Goal: Task Accomplishment & Management: Manage account settings

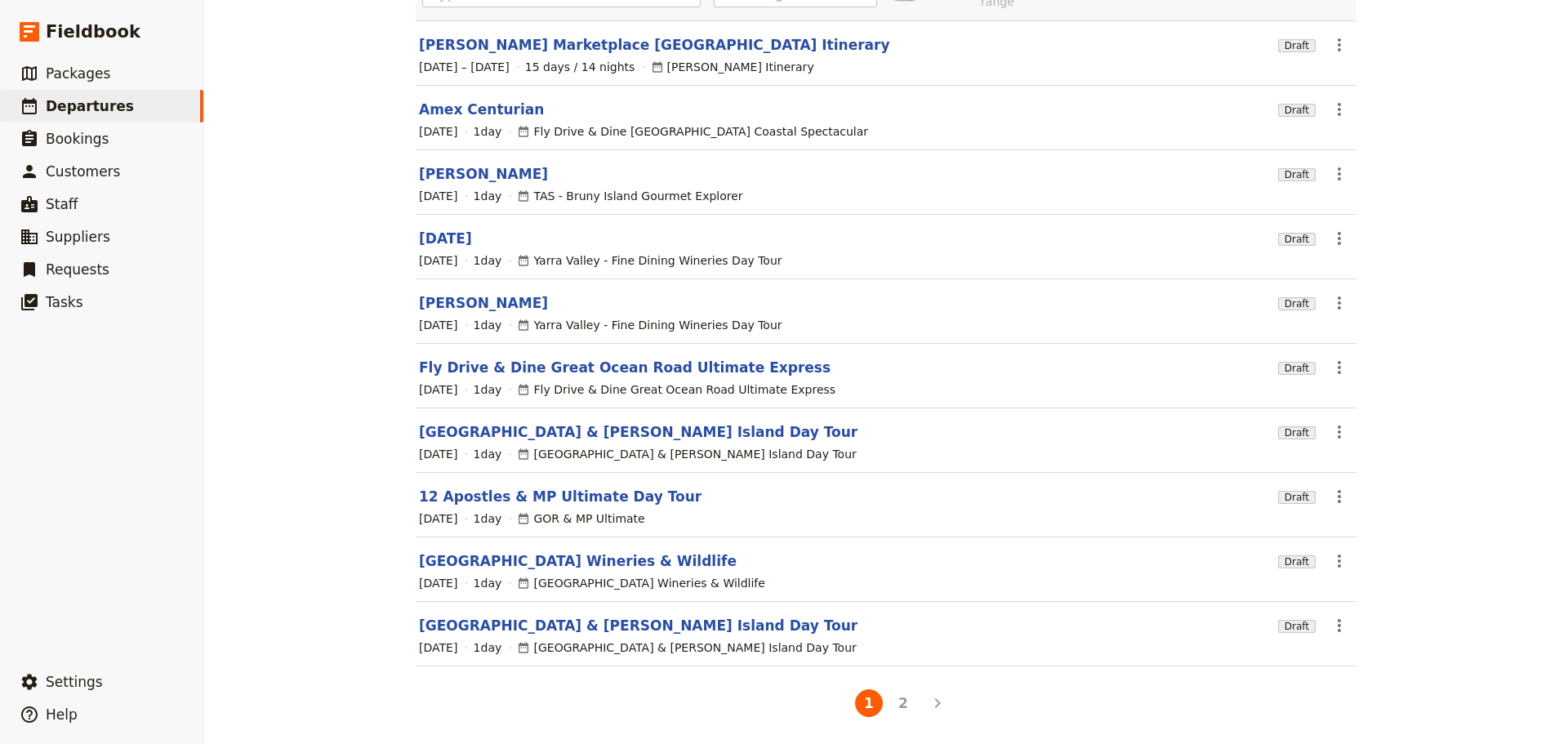
scroll to position [152, 0]
click at [79, 70] on span "Packages" at bounding box center [78, 74] width 65 height 16
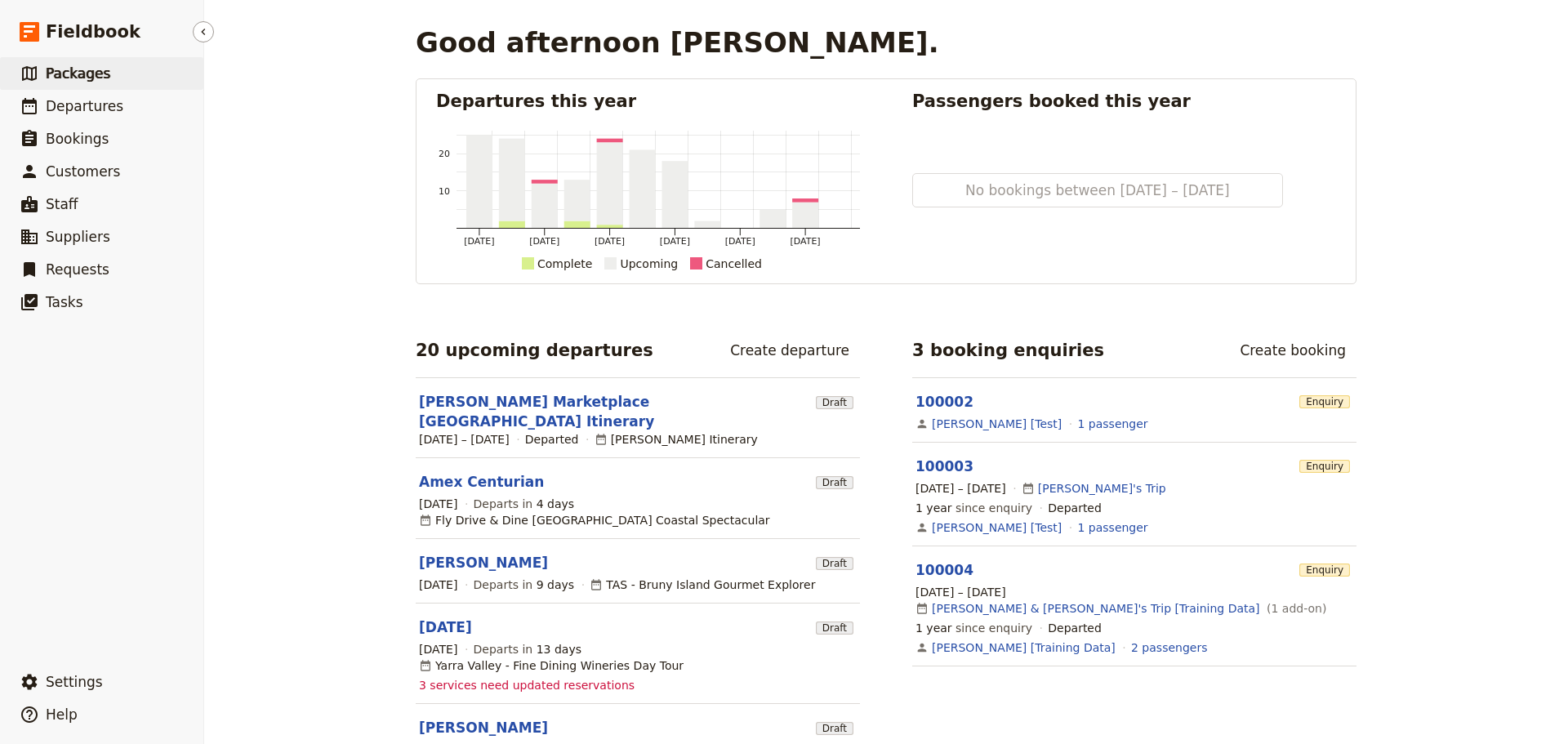
click at [71, 73] on span "Packages" at bounding box center [78, 74] width 65 height 16
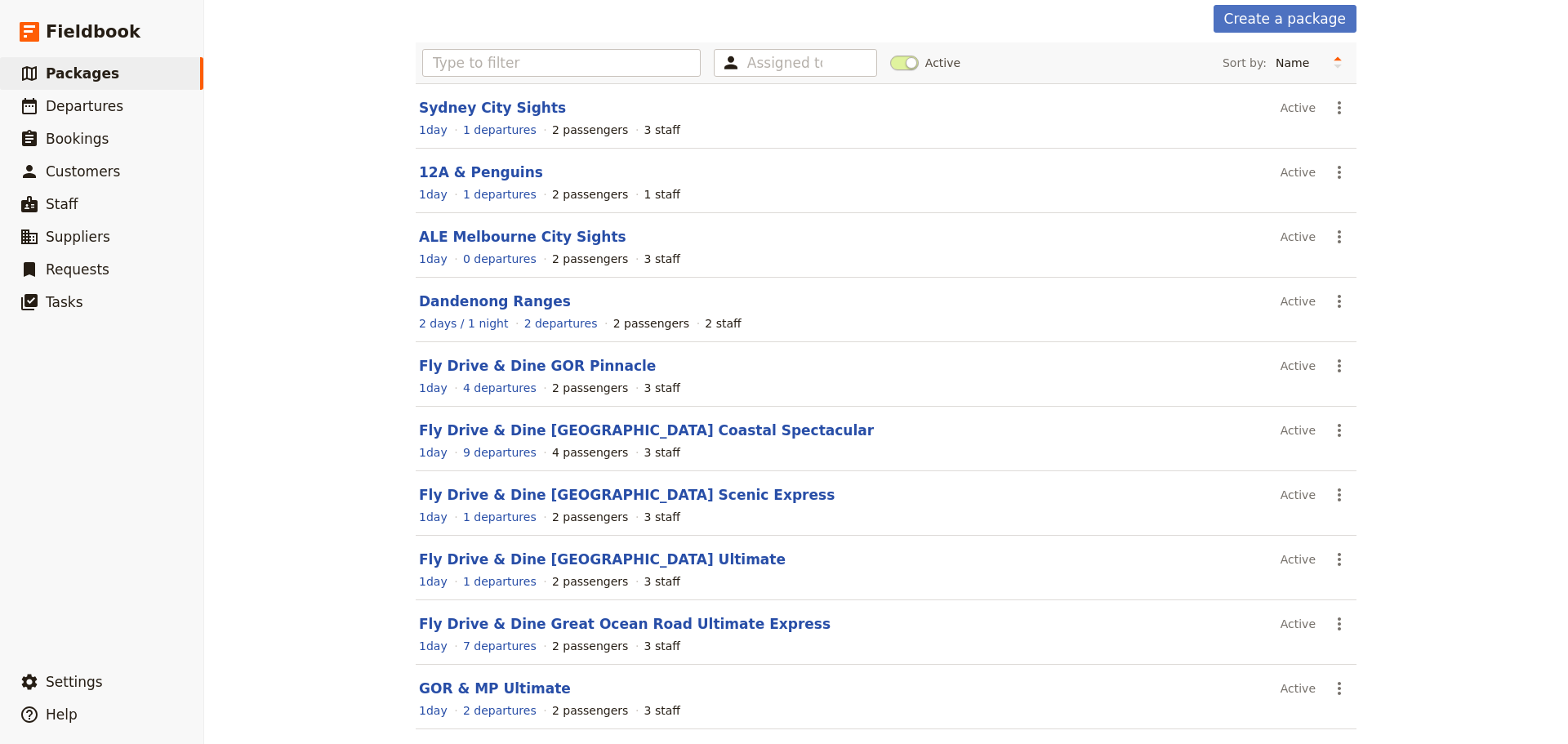
scroll to position [139, 0]
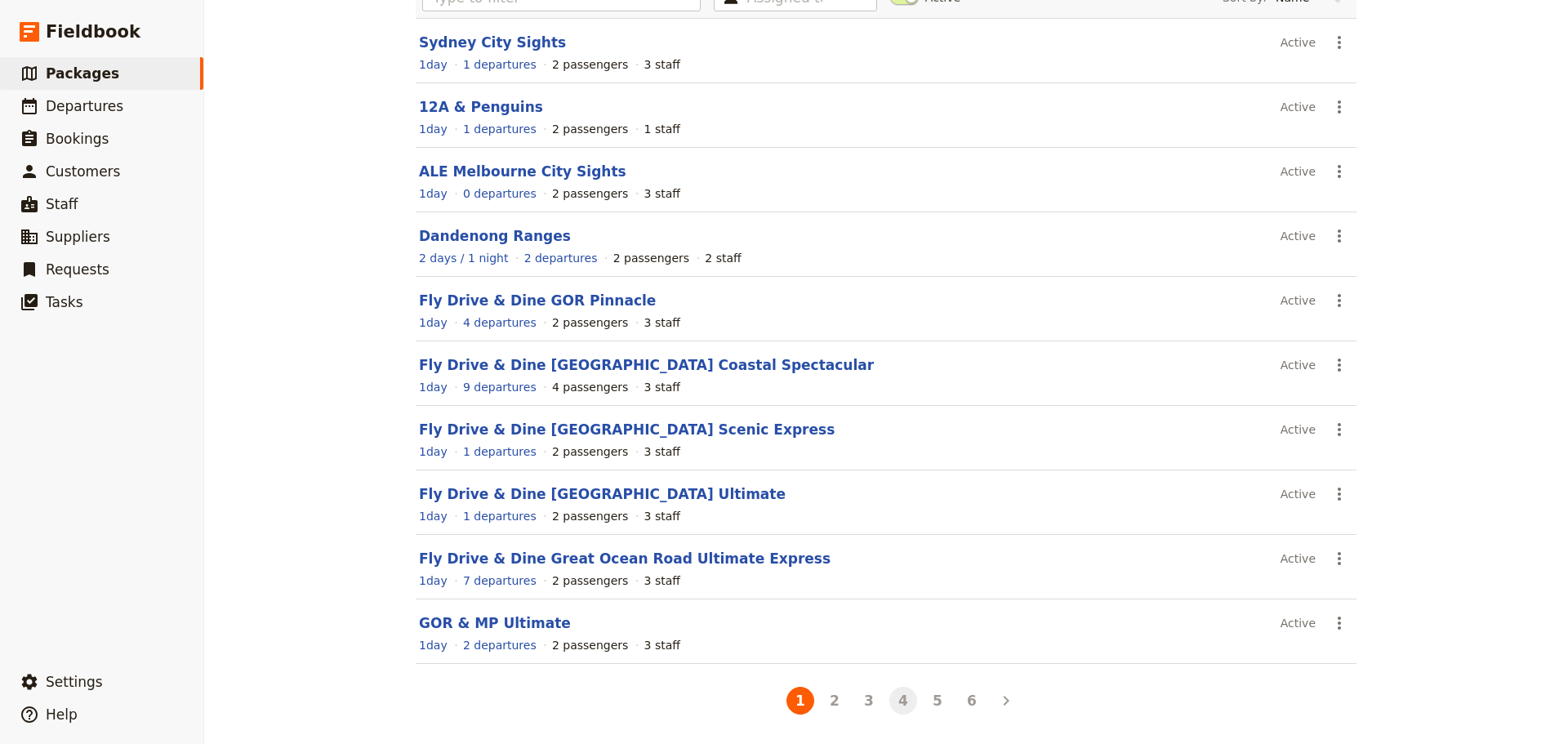
click at [905, 703] on button "4" at bounding box center [903, 701] width 28 height 28
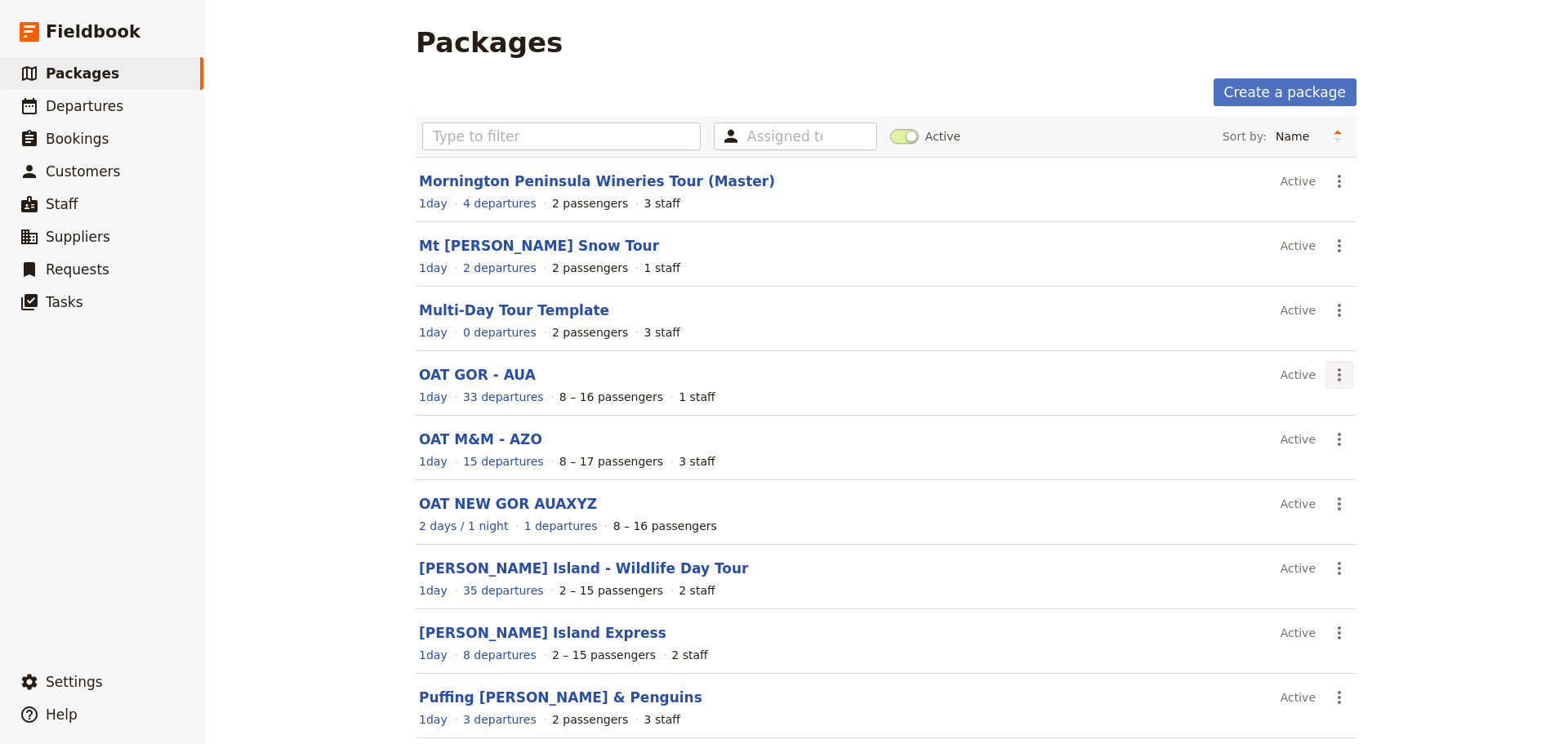
click at [1340, 372] on icon "Actions" at bounding box center [1340, 375] width 20 height 20
click at [1341, 438] on span "Schedule a departure" at bounding box center [1392, 434] width 123 height 16
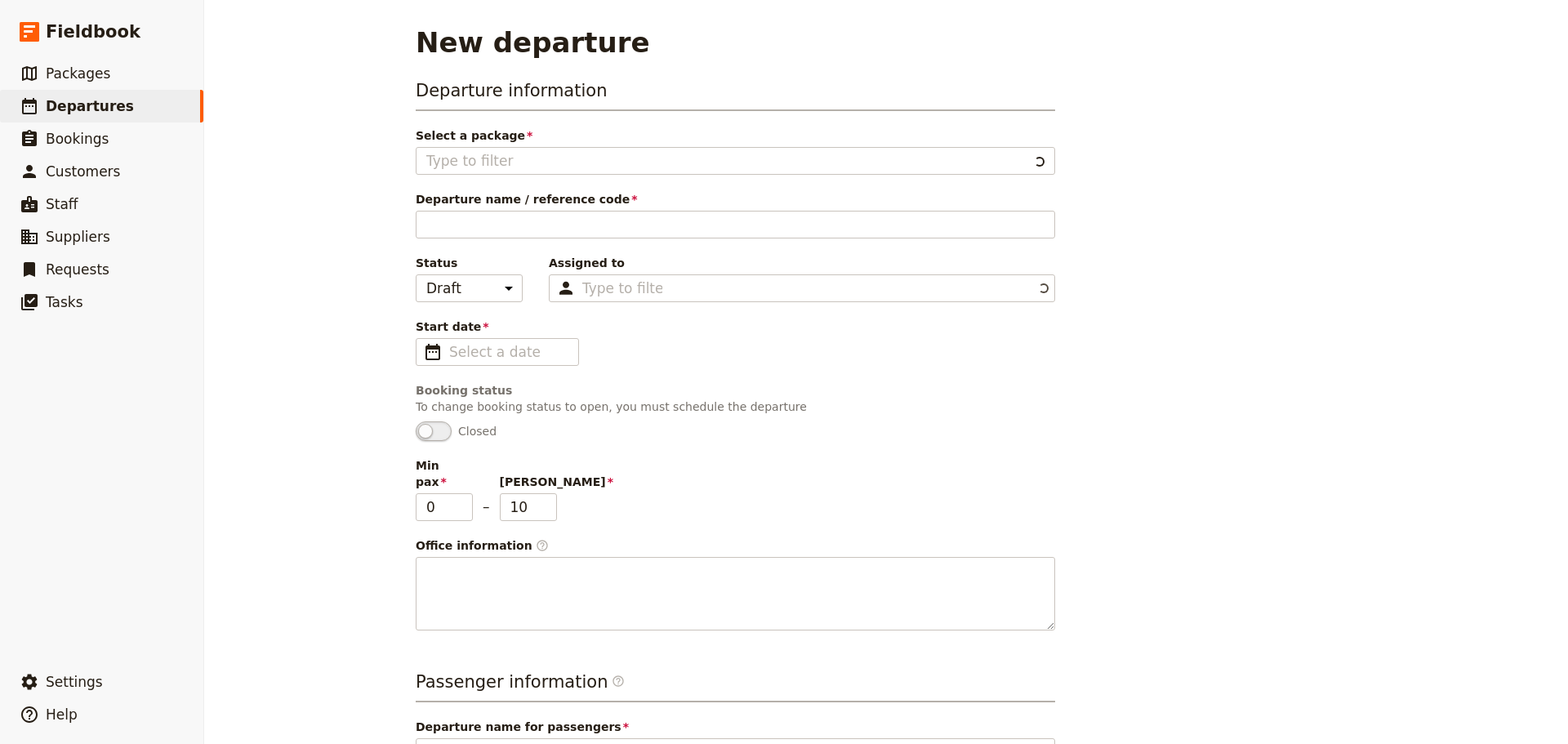
type input "OAT GOR - AUA"
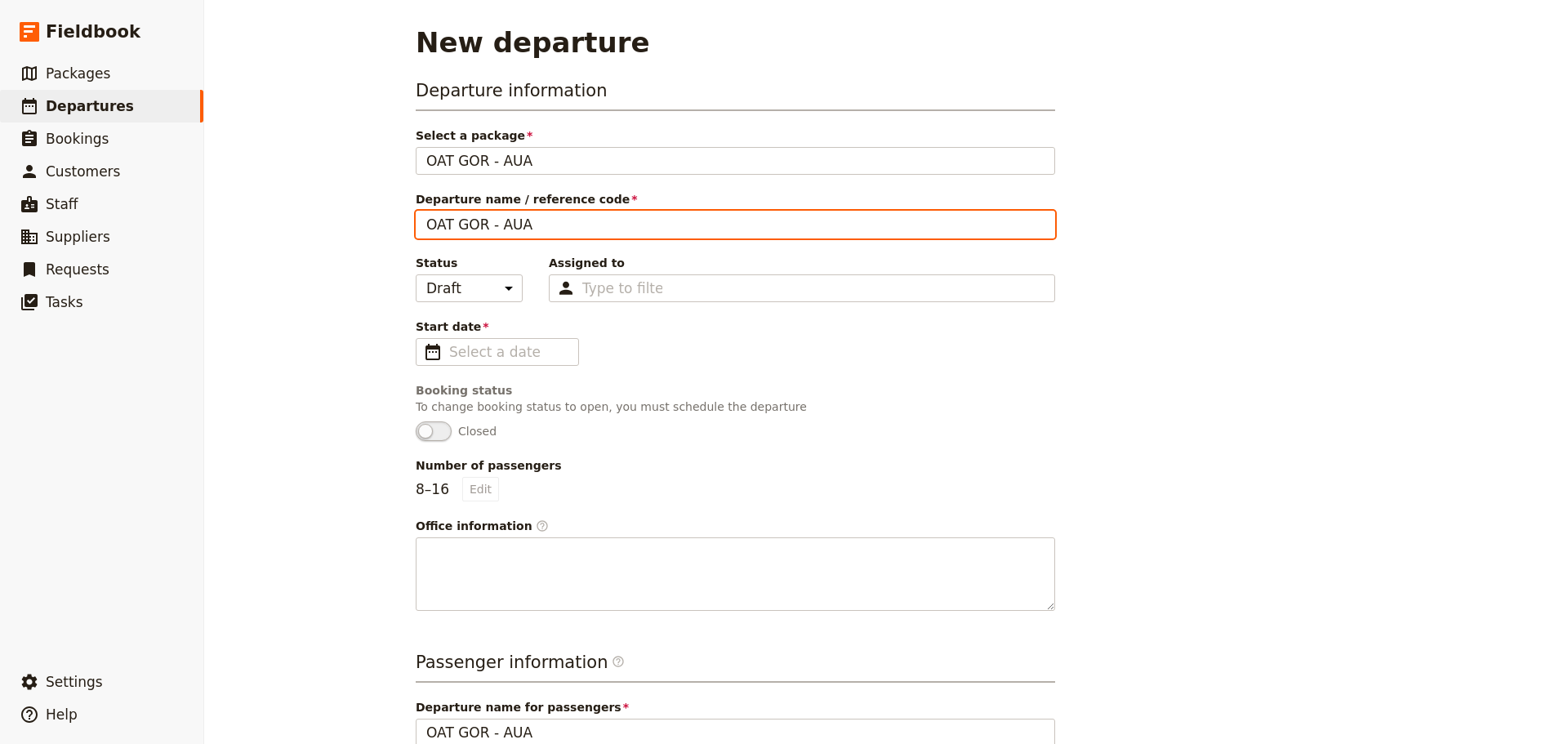
click at [582, 219] on input "OAT GOR - AUA" at bounding box center [735, 224] width 640 height 28
type input "OAT GOR - AUA09/13"
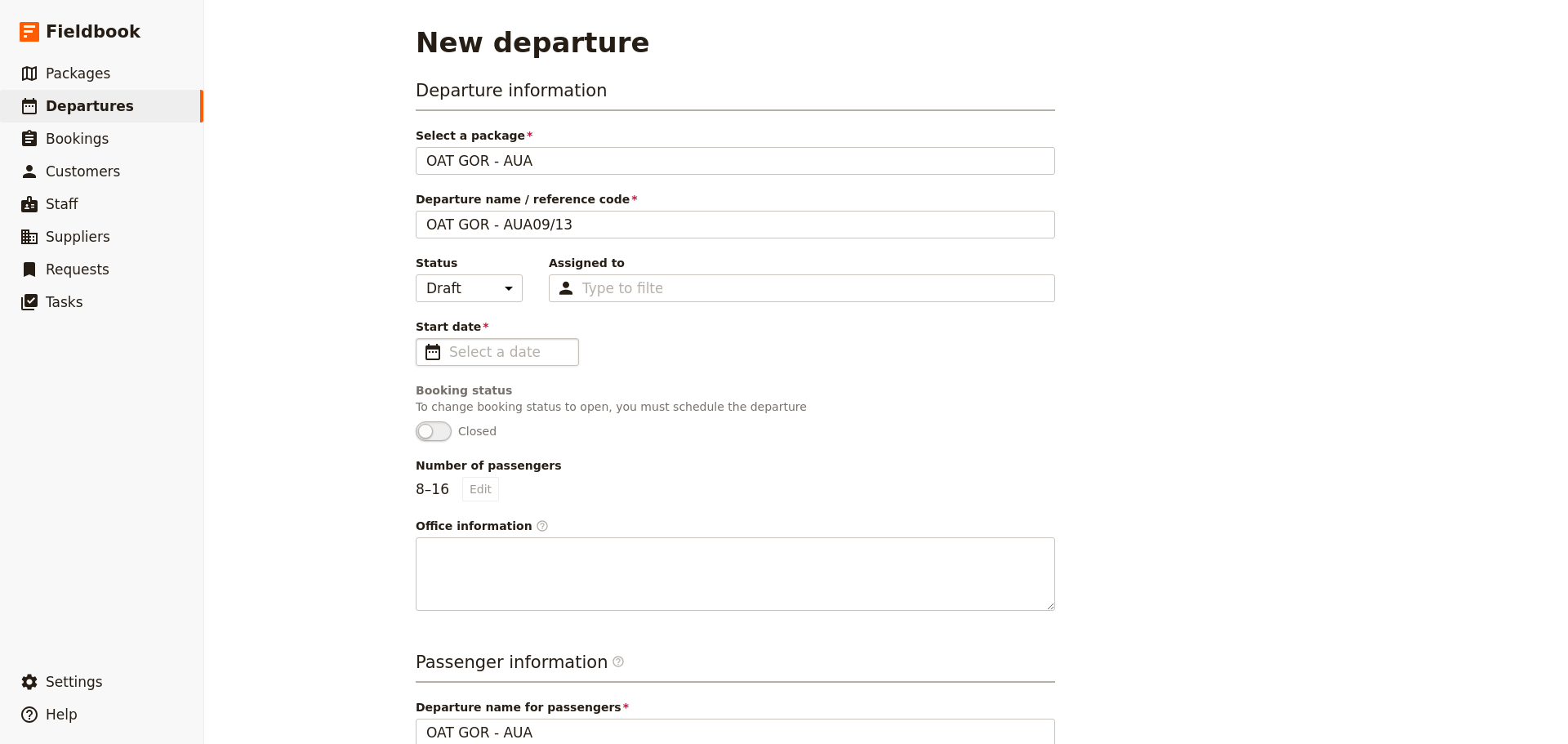
click at [428, 354] on span "​" at bounding box center [433, 352] width 20 height 20
click at [449, 354] on input "Start date ​" at bounding box center [508, 352] width 120 height 20
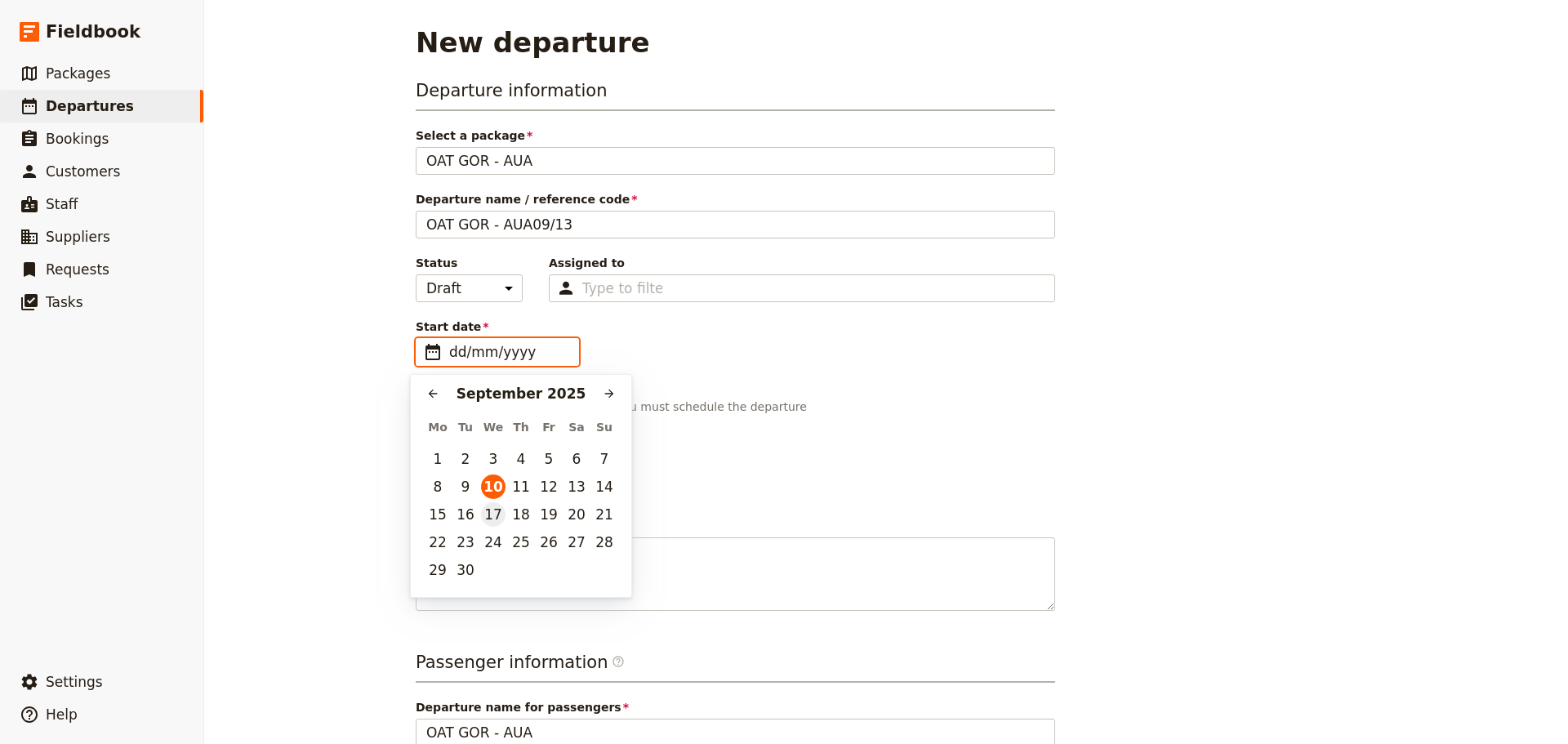
click at [501, 519] on button "17" at bounding box center [493, 514] width 24 height 24
type input "[DATE]"
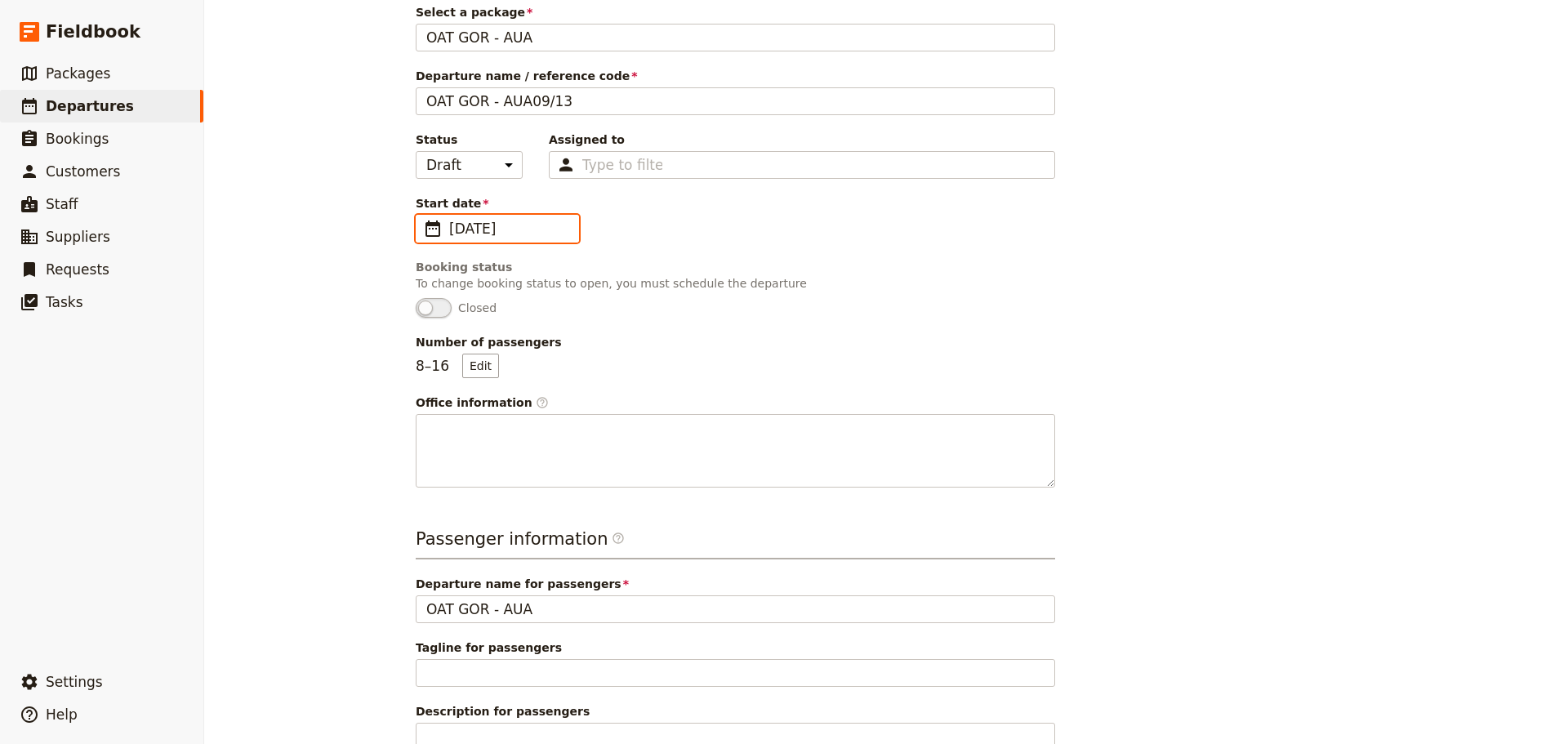
scroll to position [273, 0]
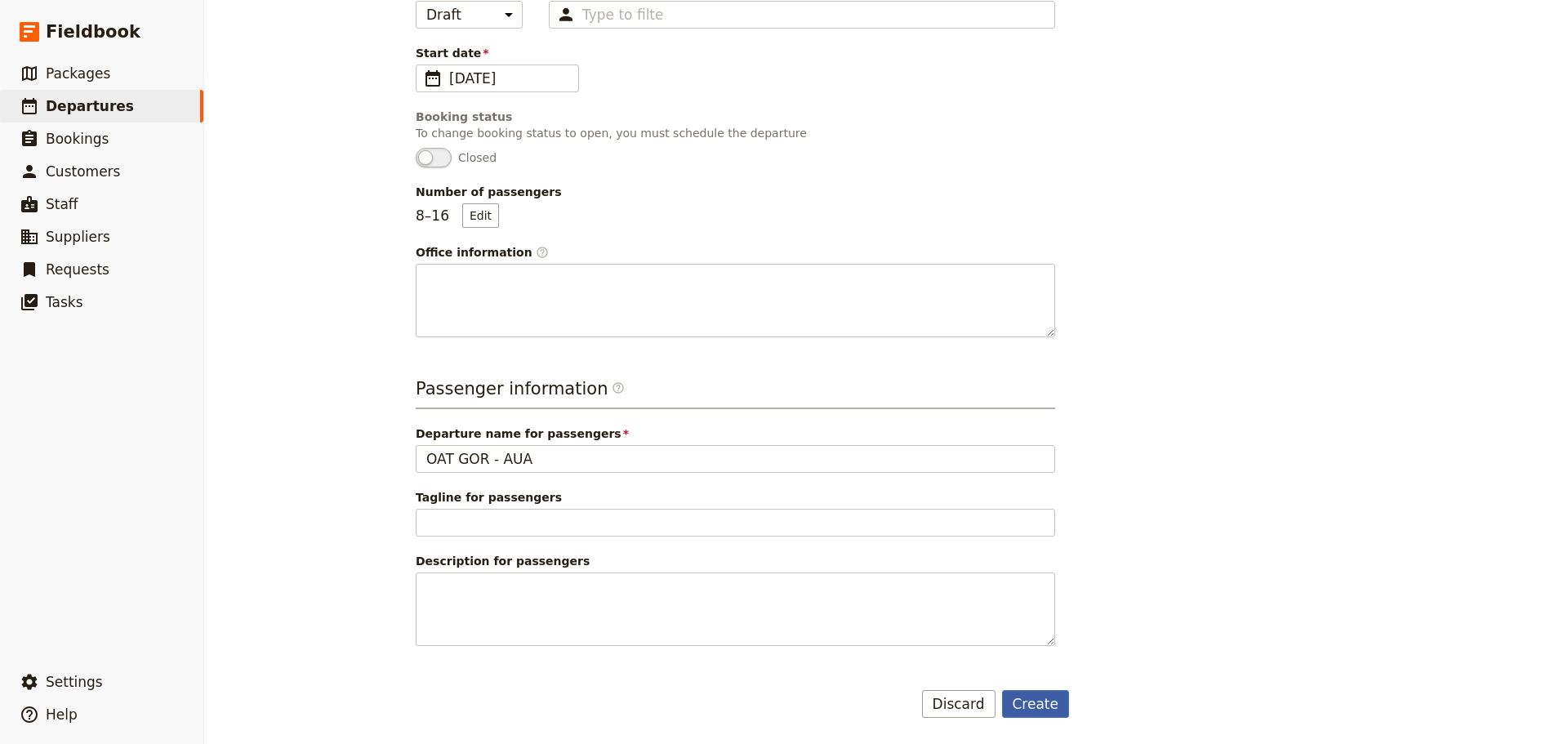
click at [1015, 695] on button "Create" at bounding box center [1035, 704] width 67 height 28
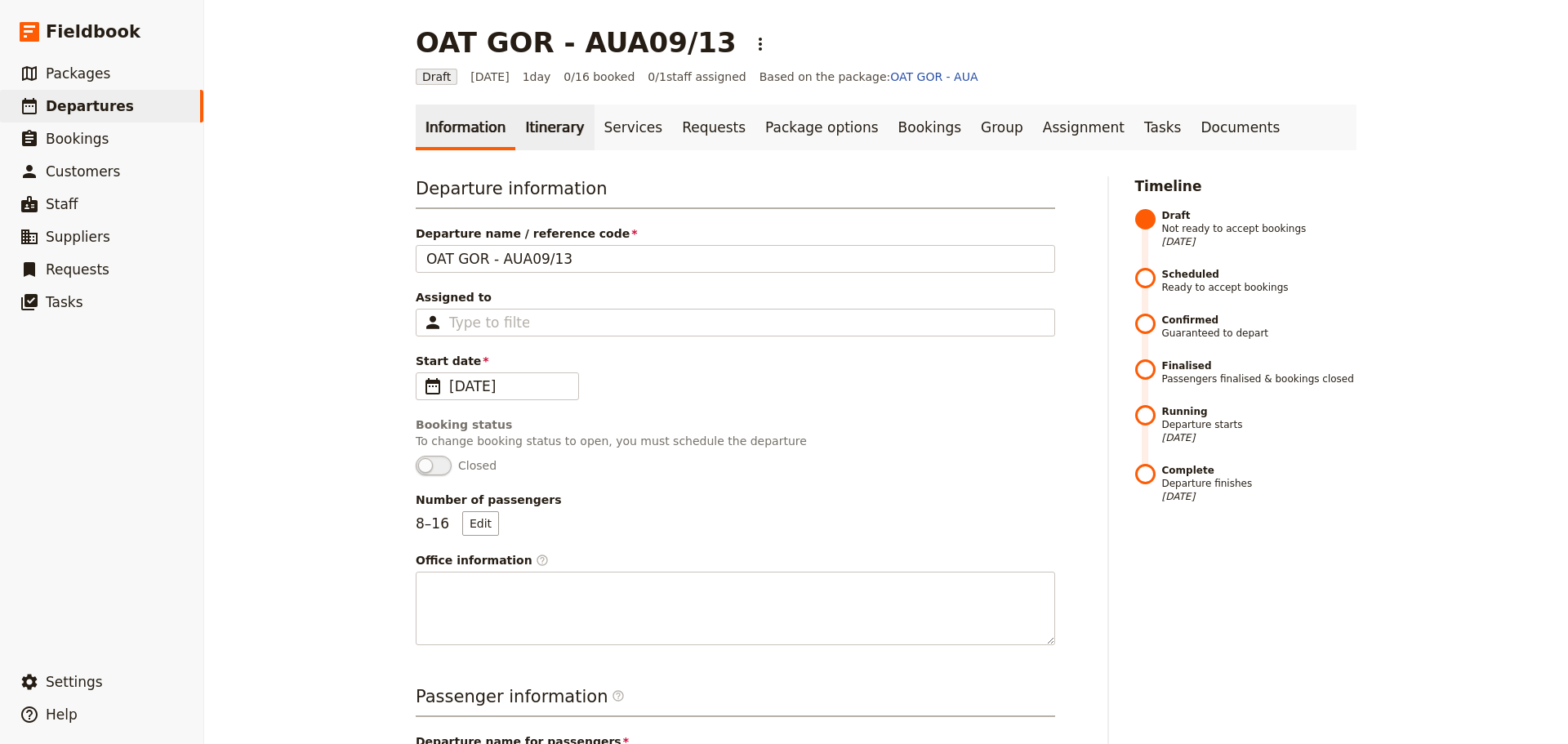
click at [546, 132] on link "Itinerary" at bounding box center [554, 127] width 78 height 46
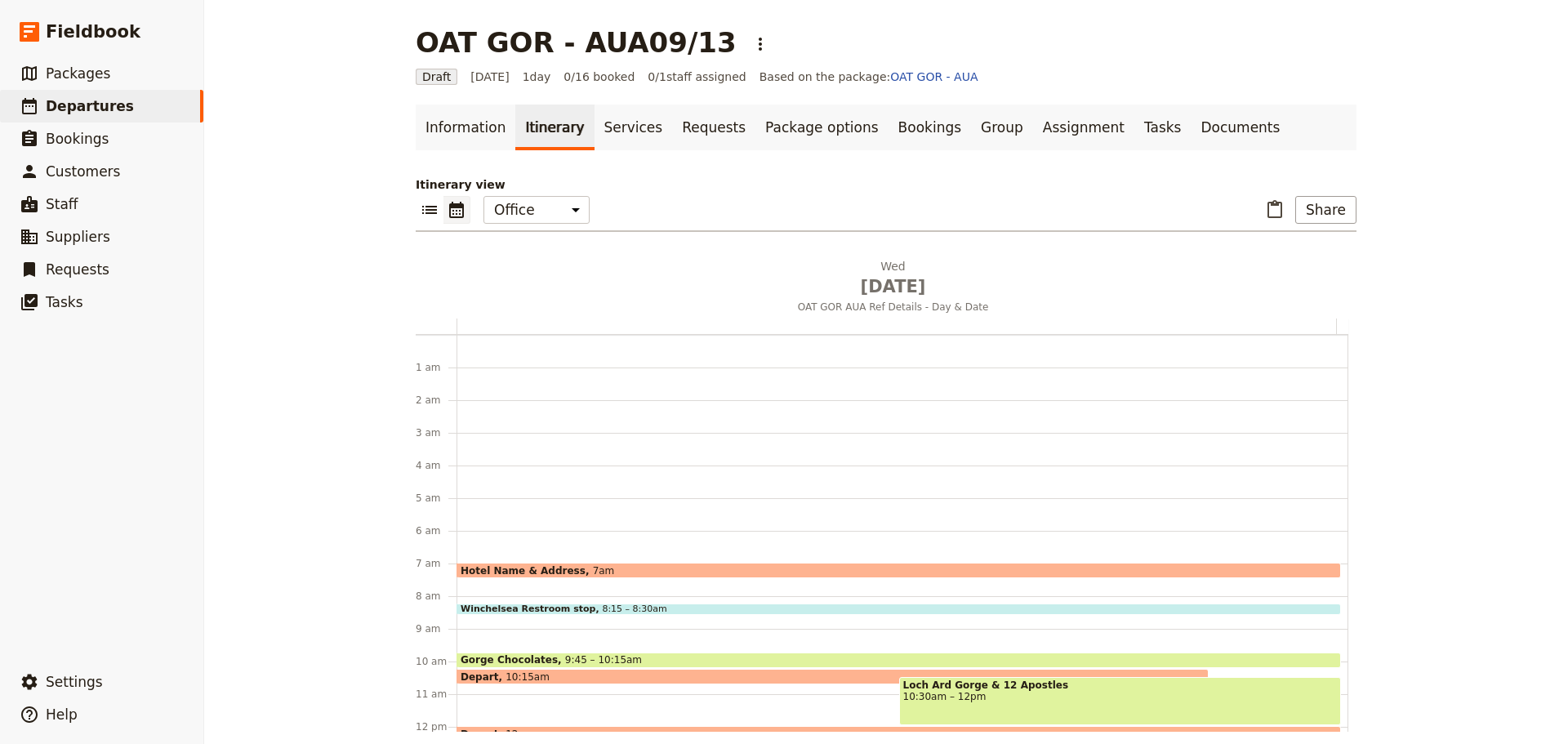
scroll to position [212, 0]
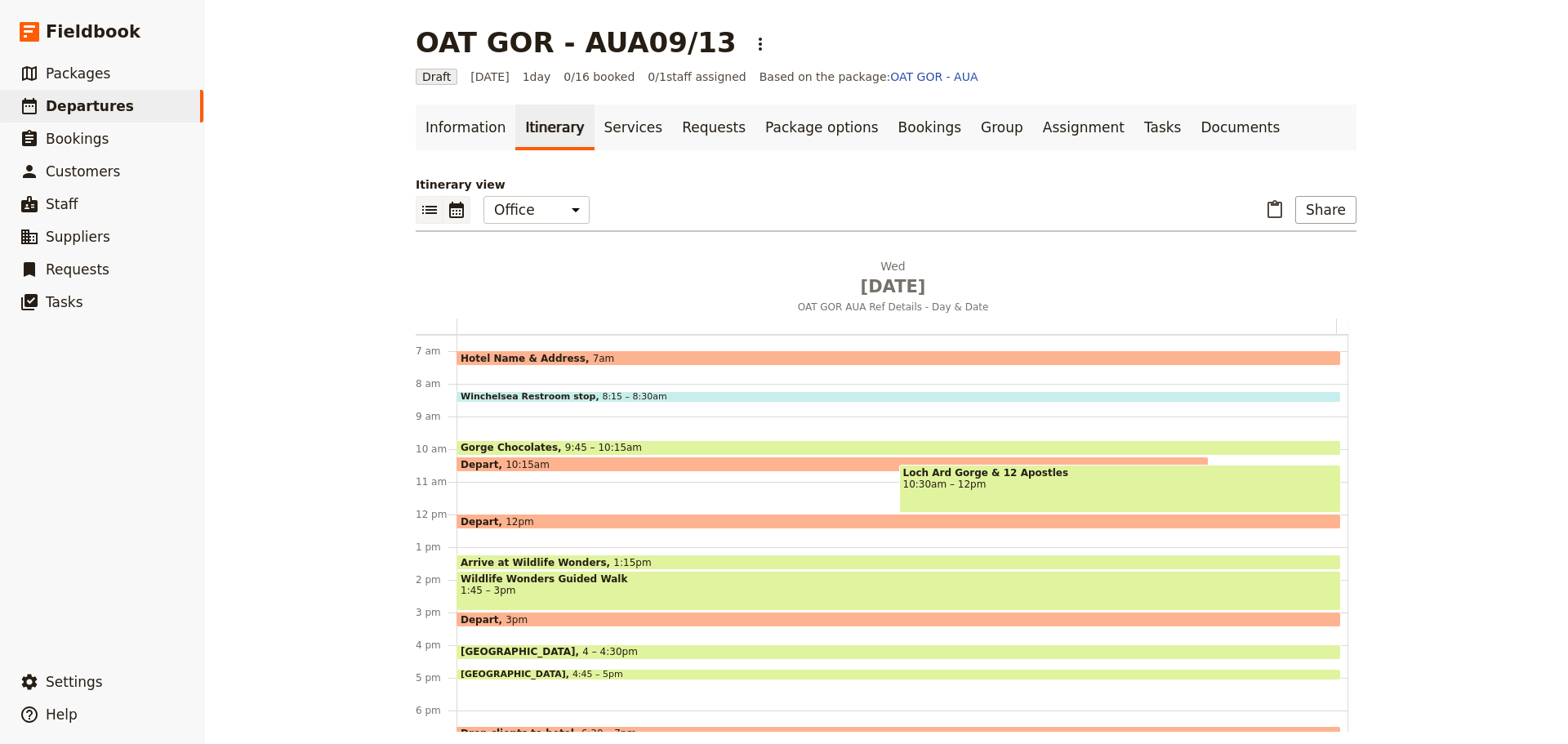
click at [423, 214] on icon "List view" at bounding box center [429, 210] width 14 height 8
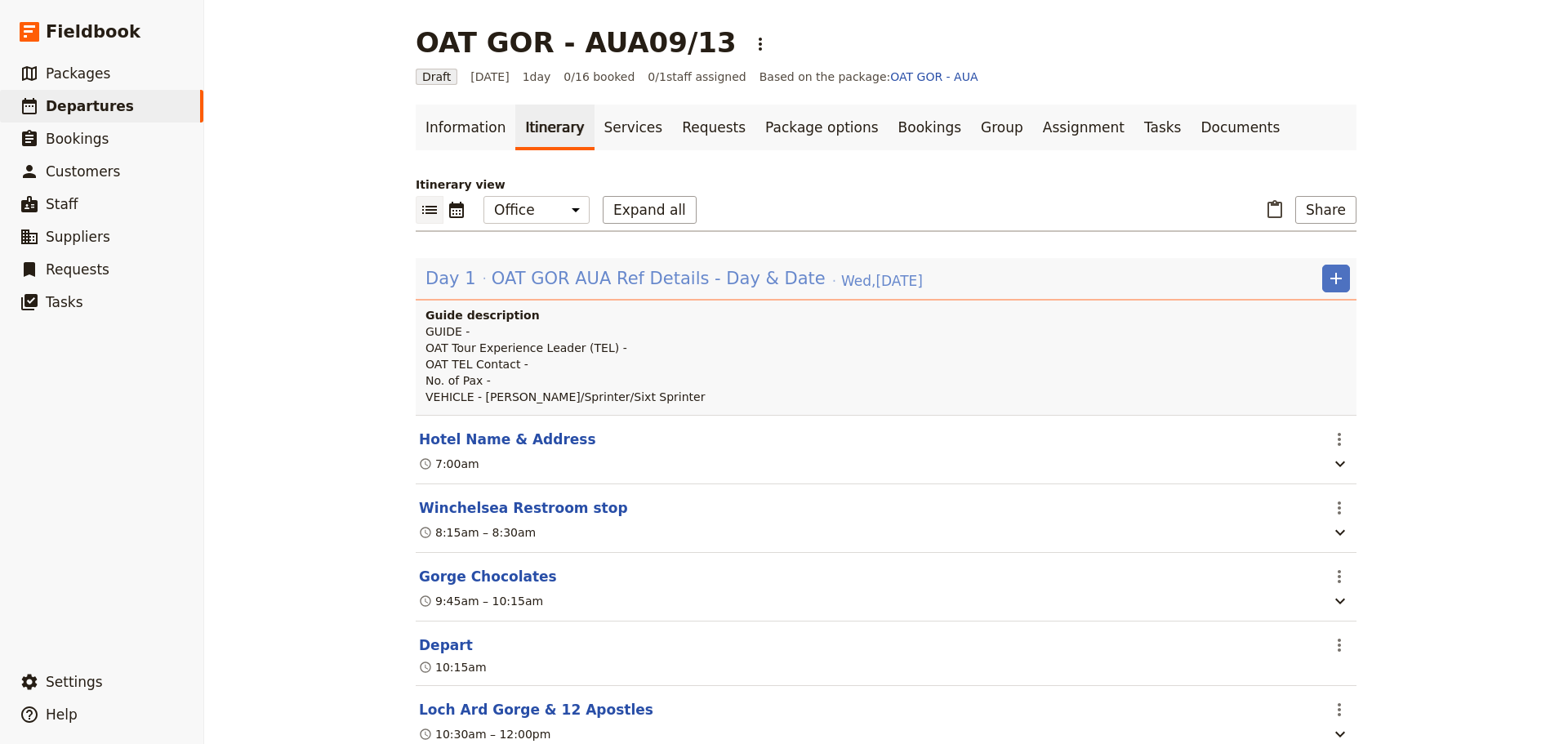
click at [543, 278] on span "OAT GOR AUA Ref Details - Day & Date" at bounding box center [659, 278] width 334 height 24
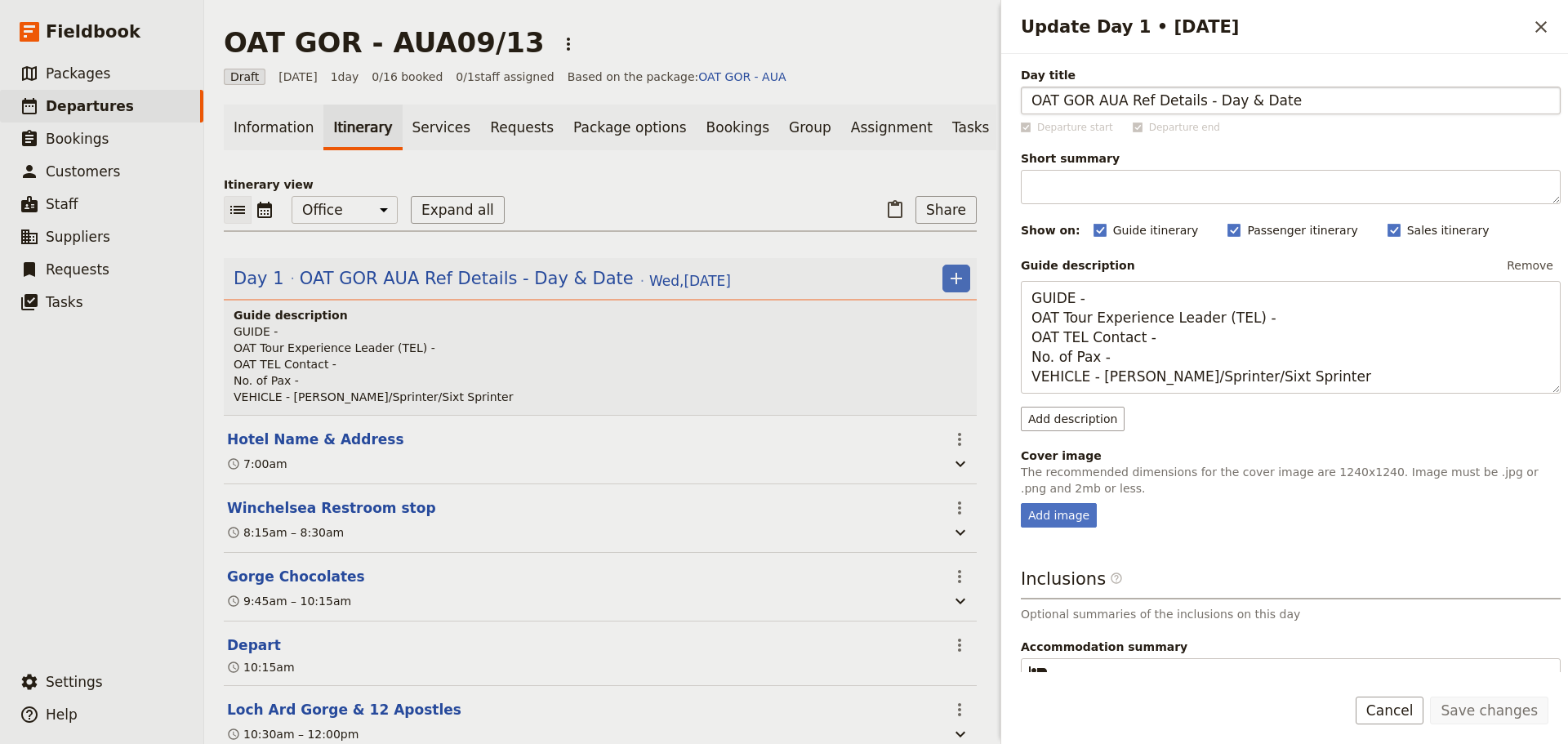
drag, startPoint x: 1124, startPoint y: 102, endPoint x: 1097, endPoint y: 104, distance: 27.1
click at [1097, 104] on input "OAT GOR AUA Ref Details - Day & Date" at bounding box center [1291, 100] width 540 height 28
type input "OAT GOR [DATE]"
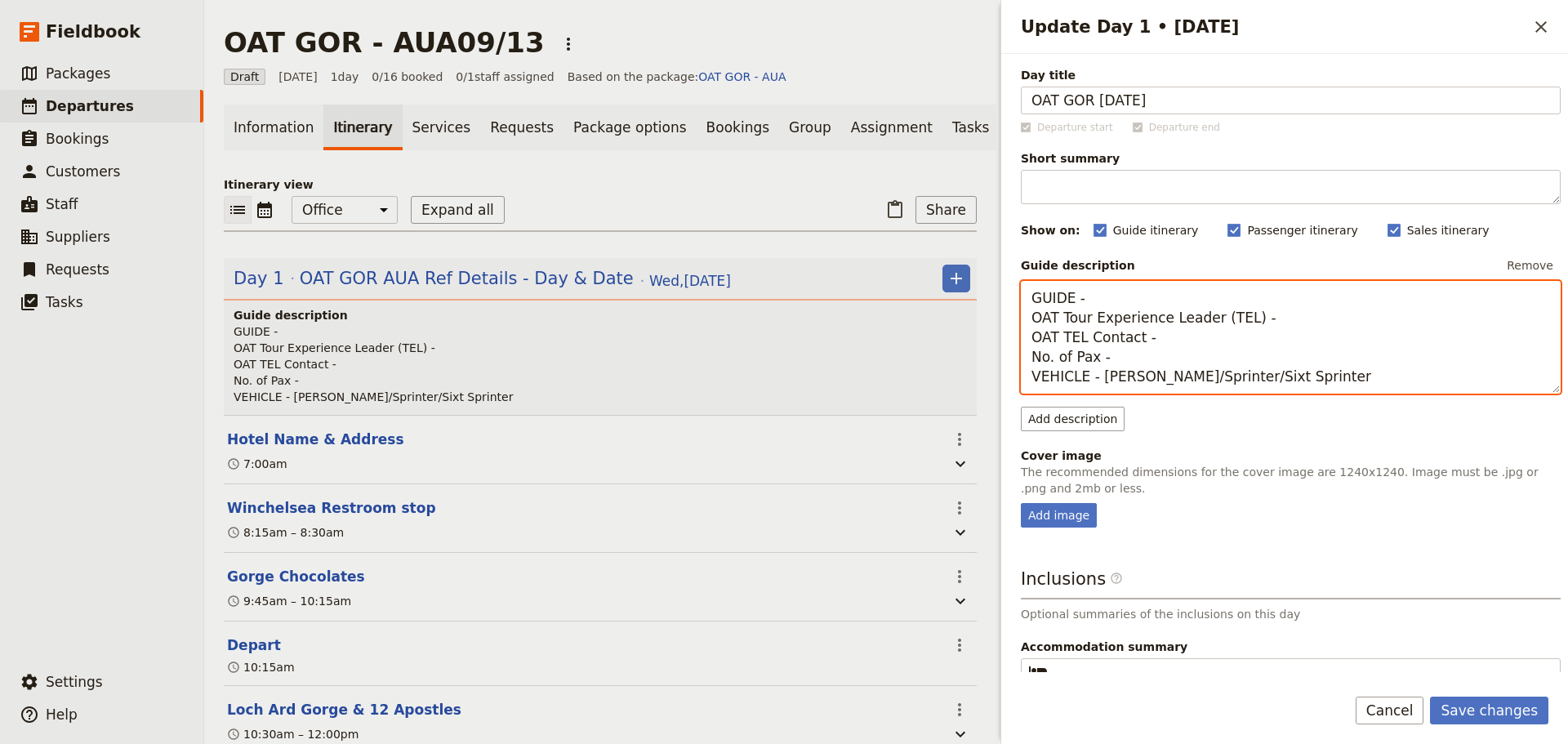
click at [1139, 306] on textarea "GUIDE - OAT Tour Experience Leader (TEL) - OAT TEL Contact - No. of Pax - VEHIC…" at bounding box center [1291, 336] width 540 height 112
click at [1281, 318] on textarea "GUIDE - [PERSON_NAME] OAT Tour Experience Leader (TEL) - OAT TEL Contact - No. …" at bounding box center [1291, 336] width 540 height 112
click at [1159, 338] on textarea "GUIDE - [PERSON_NAME] OAT Tour Experience Leader (TEL) - [PERSON_NAME] OAT TEL …" at bounding box center [1291, 336] width 540 height 112
click at [1000, 362] on div "Update Day 1 • [DATE] ​ Day title OAT GOR [DATE] Departure start Departure end …" at bounding box center [1283, 372] width 572 height 744
drag, startPoint x: 1130, startPoint y: 380, endPoint x: 1098, endPoint y: 384, distance: 32.2
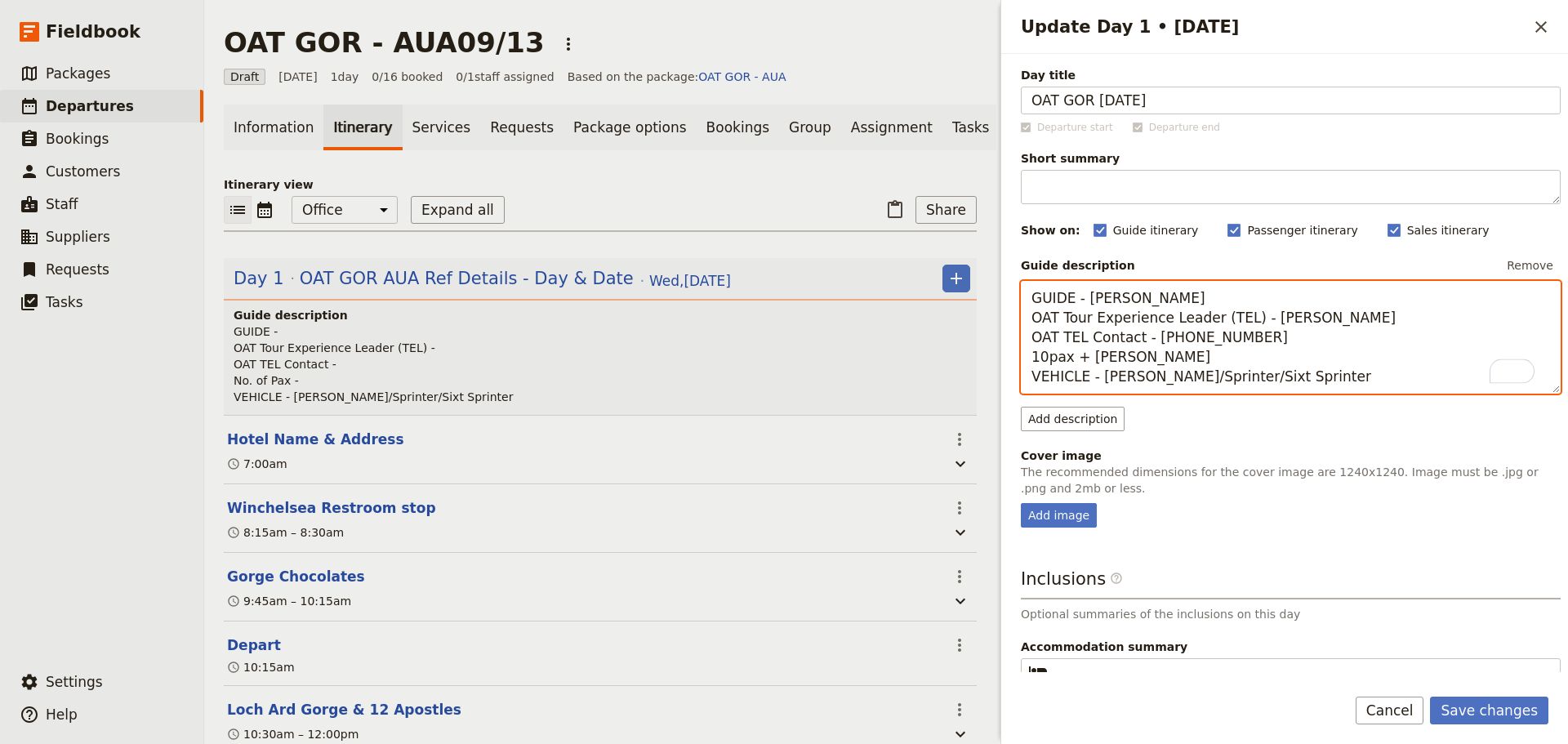
click at [1098, 384] on textarea "GUIDE - [PERSON_NAME] OAT Tour Experience Leader (TEL) - [PERSON_NAME] OAT TEL …" at bounding box center [1291, 336] width 540 height 112
drag, startPoint x: 1268, startPoint y: 376, endPoint x: 1172, endPoint y: 376, distance: 96.0
click at [1172, 376] on textarea "GUIDE - [PERSON_NAME] OAT Tour Experience Leader (TEL) - [PERSON_NAME] OAT TEL …" at bounding box center [1291, 336] width 540 height 112
type textarea "GUIDE - [PERSON_NAME] OAT Tour Experience Leader (TEL) - [PERSON_NAME] OAT TEL …"
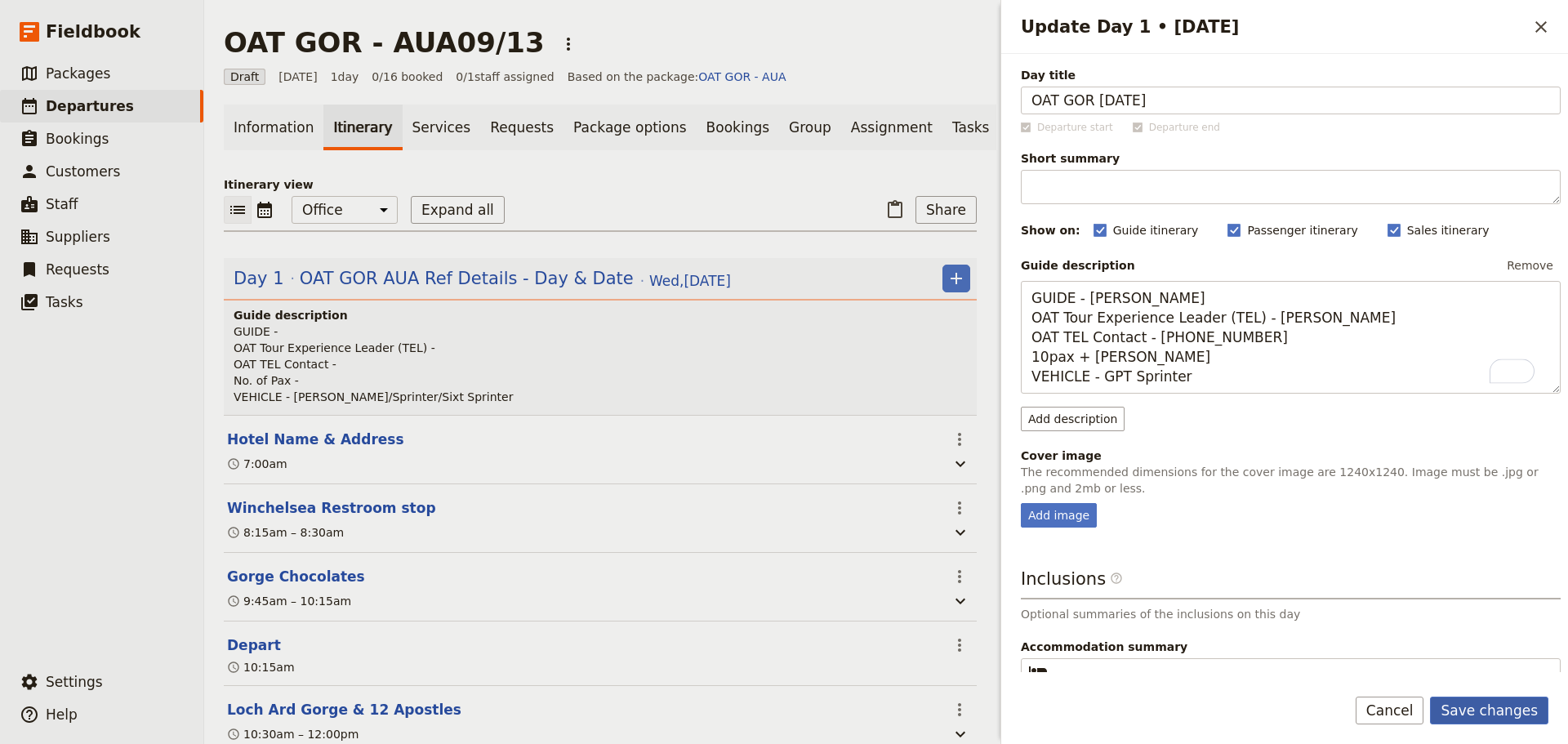
click at [1494, 700] on button "Save changes" at bounding box center [1490, 711] width 119 height 28
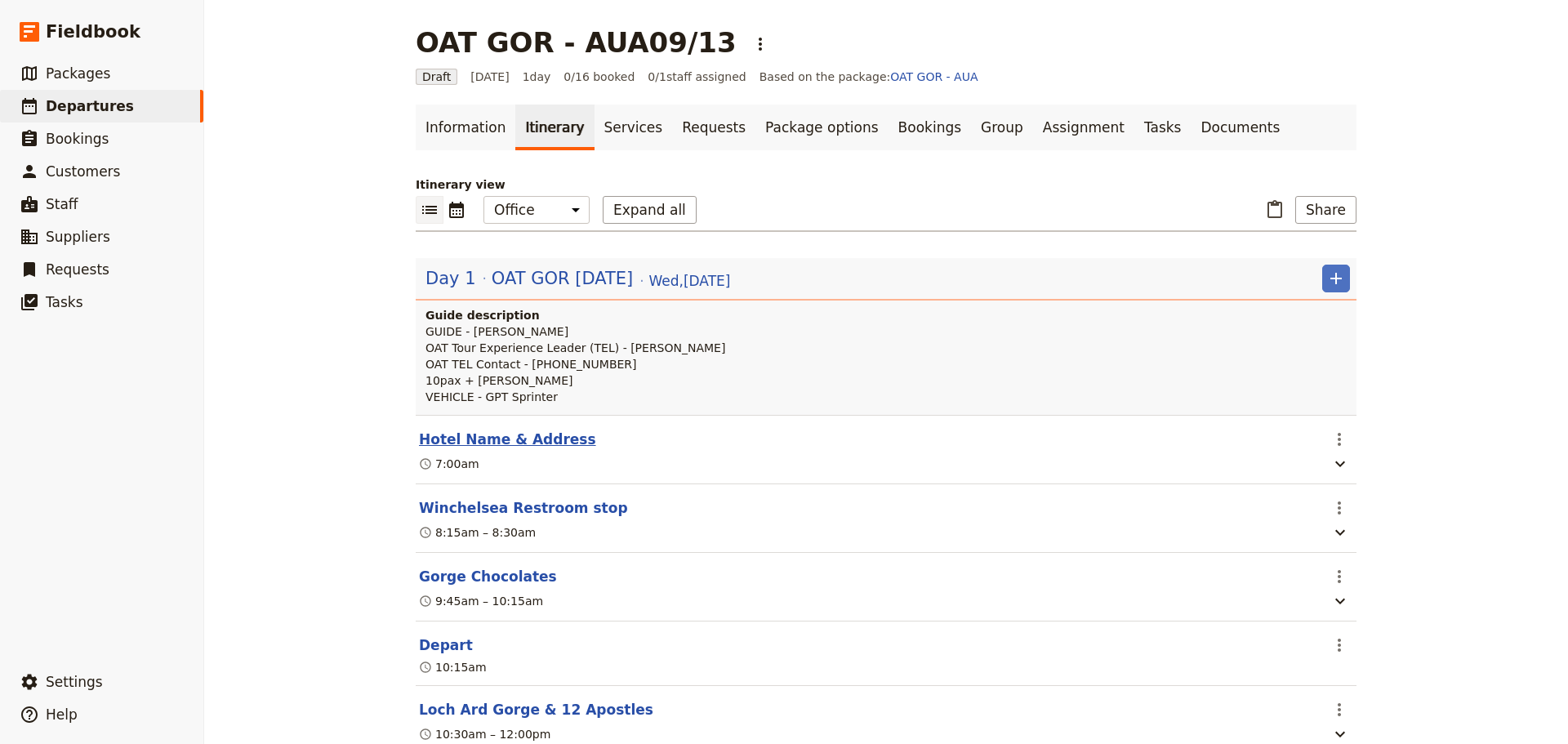
click at [422, 439] on button "Hotel Name & Address" at bounding box center [507, 440] width 177 height 20
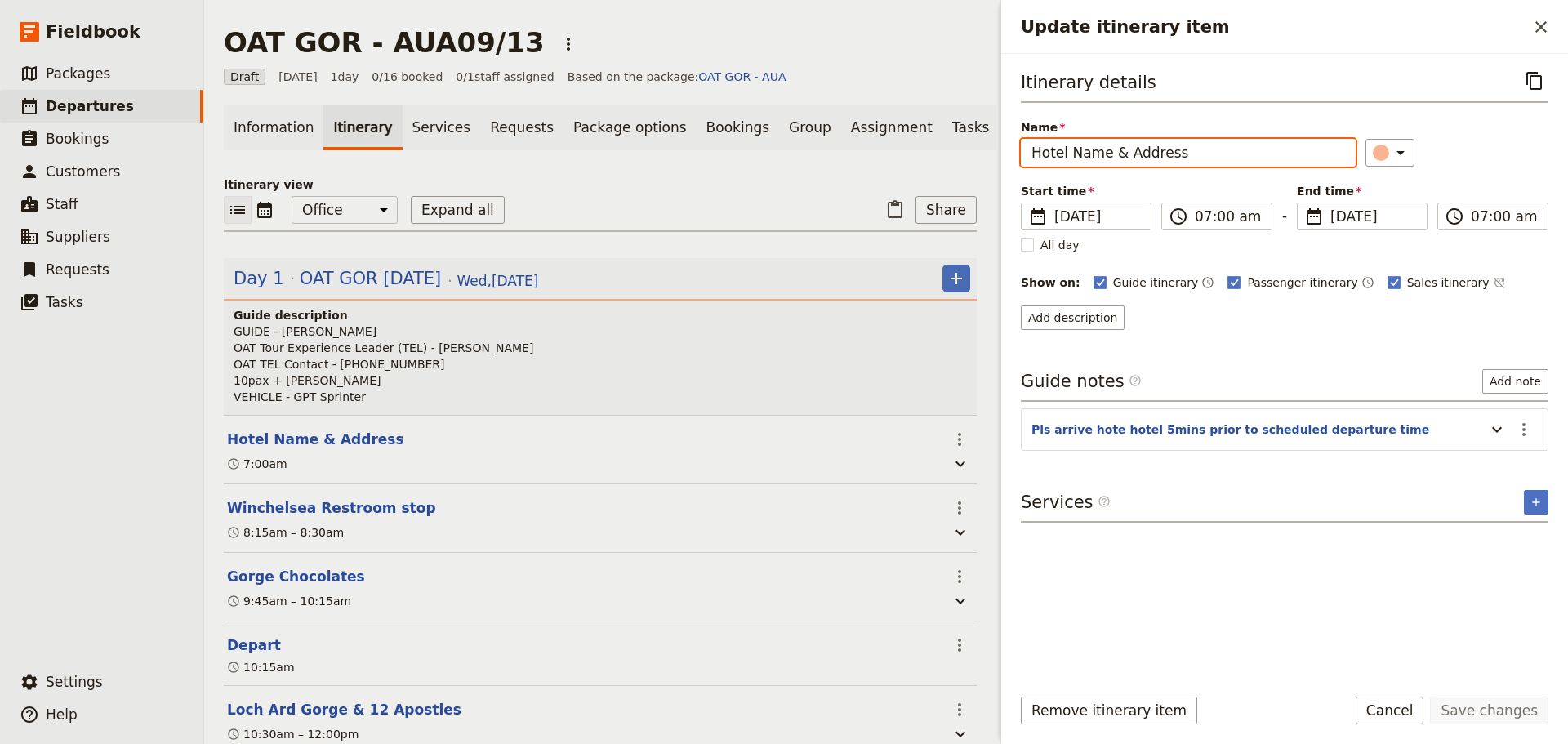
drag, startPoint x: 1200, startPoint y: 155, endPoint x: 980, endPoint y: 144, distance: 220.3
click at [980, 144] on div "OAT GOR - AUA09/13 ​ Draft [DATE] 1 day 0/16 booked 0 / 1 staff assigned Based …" at bounding box center [886, 372] width 1364 height 744
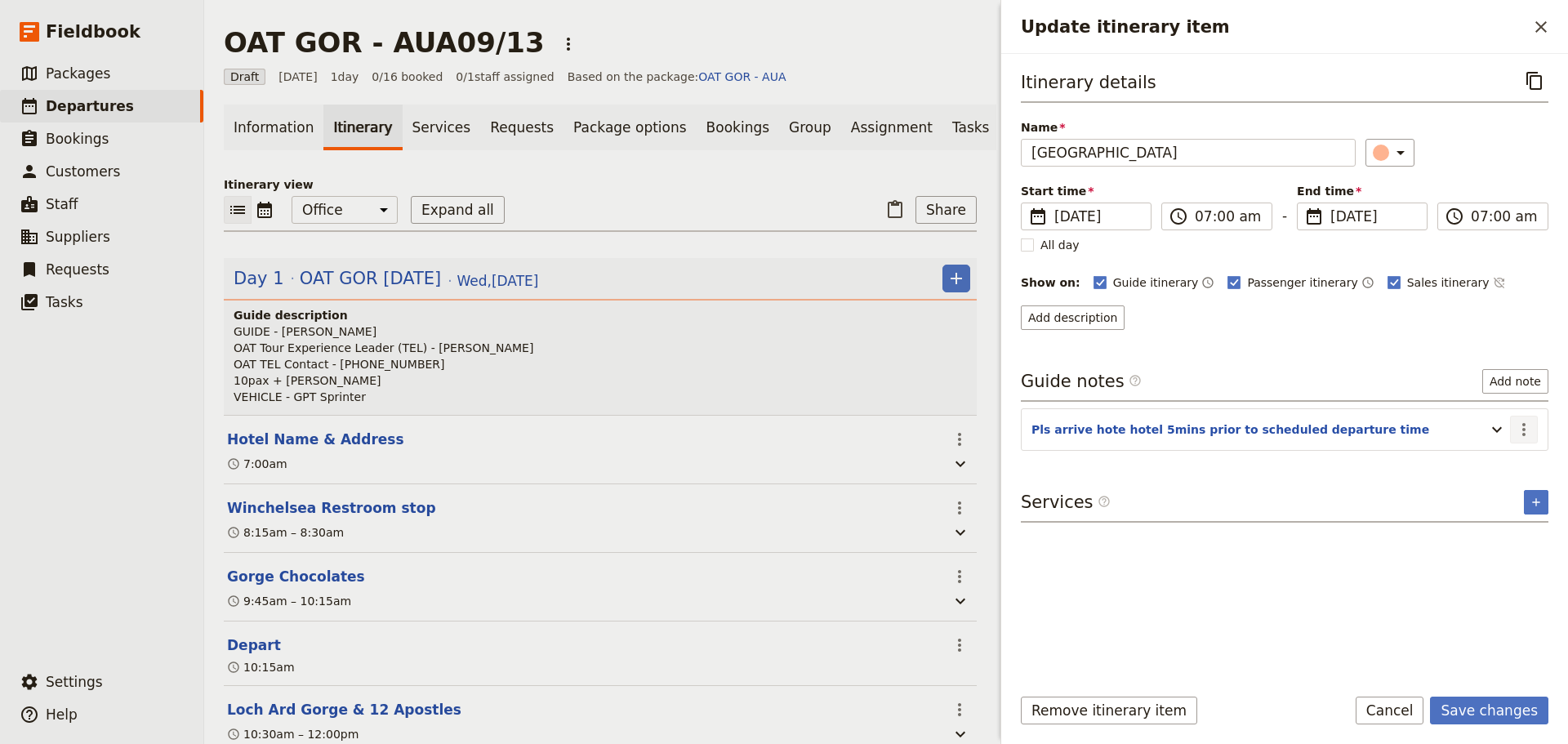
click at [1519, 422] on icon "Actions" at bounding box center [1524, 430] width 20 height 20
click at [1509, 458] on span "Edit note" at bounding box center [1489, 465] width 76 height 16
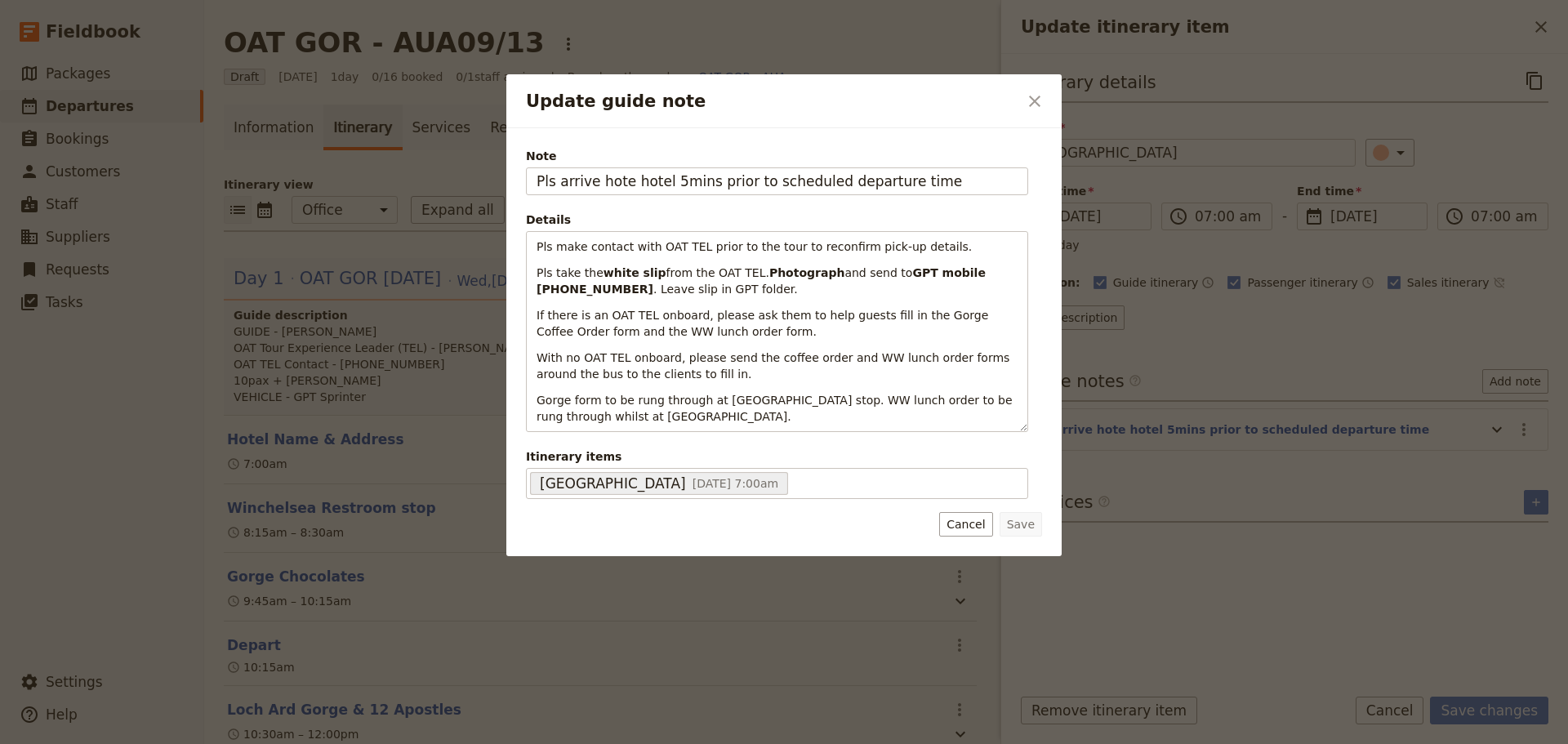
click at [967, 529] on button "Cancel" at bounding box center [965, 524] width 53 height 24
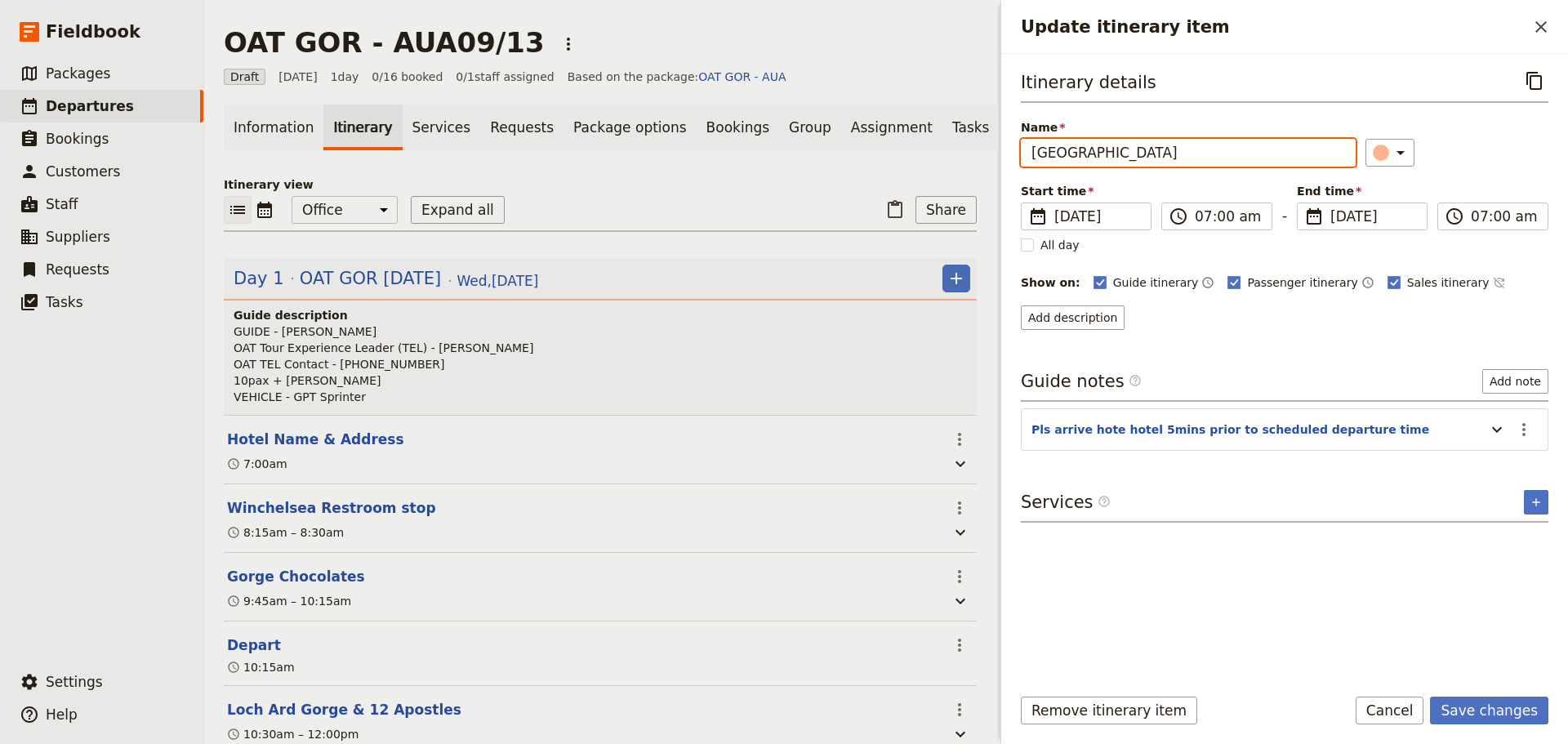
click at [1228, 149] on input "[GEOGRAPHIC_DATA]" at bounding box center [1188, 152] width 335 height 28
type input "[GEOGRAPHIC_DATA] @ [STREET_ADDRESS]"
click at [1519, 432] on icon "Actions" at bounding box center [1524, 430] width 20 height 20
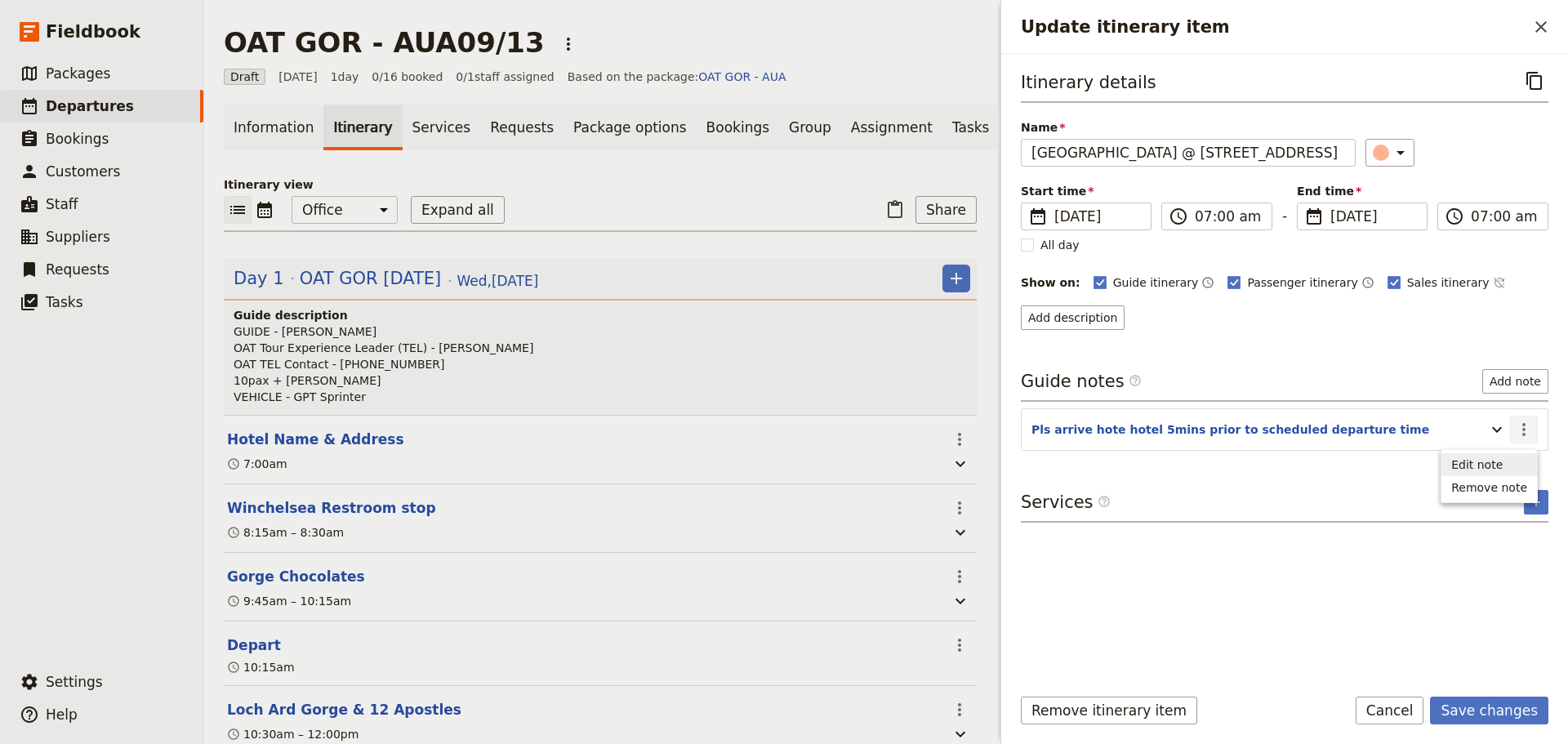
click at [1509, 465] on span "Edit note" at bounding box center [1489, 465] width 76 height 16
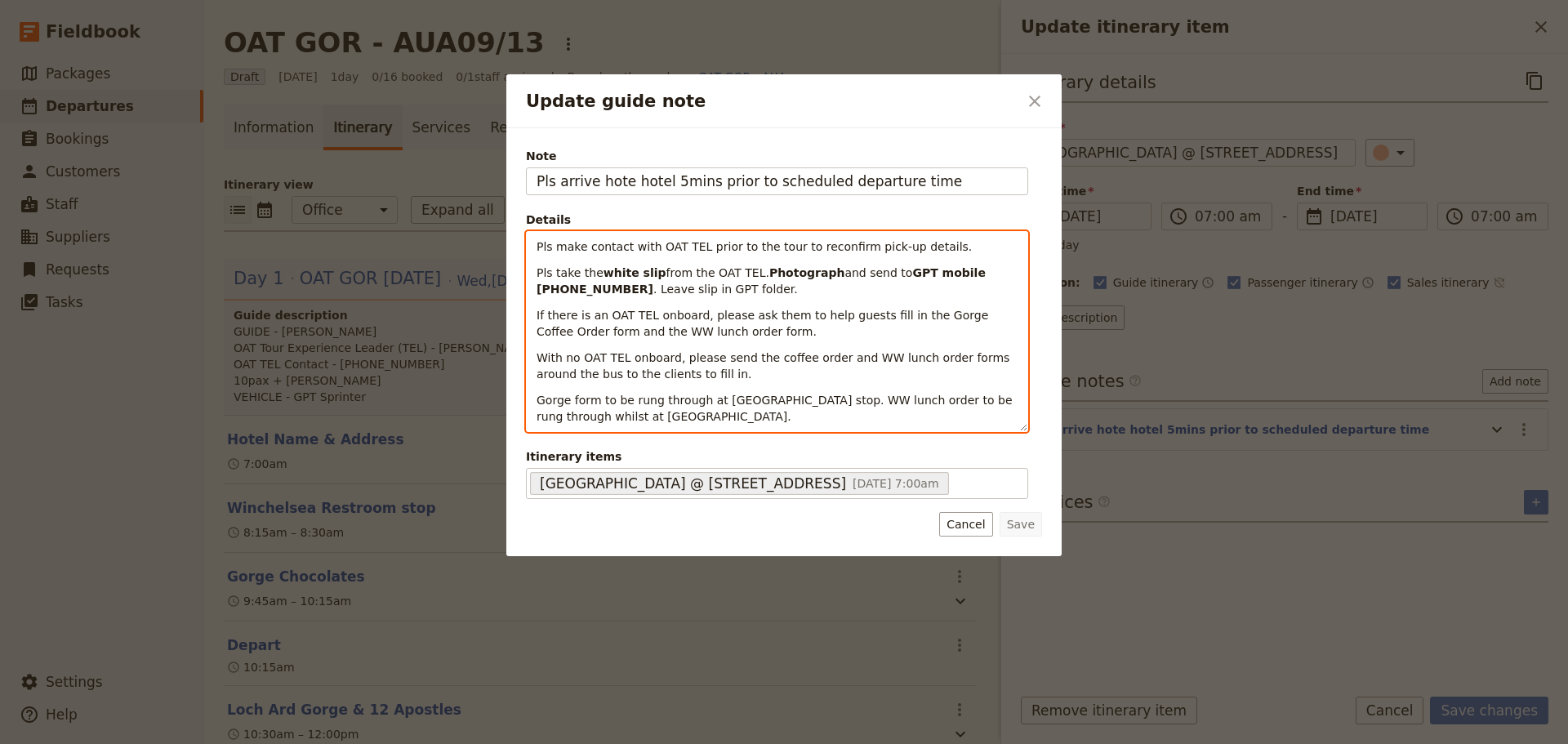
click at [620, 328] on span "If there is an OAT TEL onboard, please ask them to help guests fill in the Gorg…" at bounding box center [765, 323] width 456 height 30
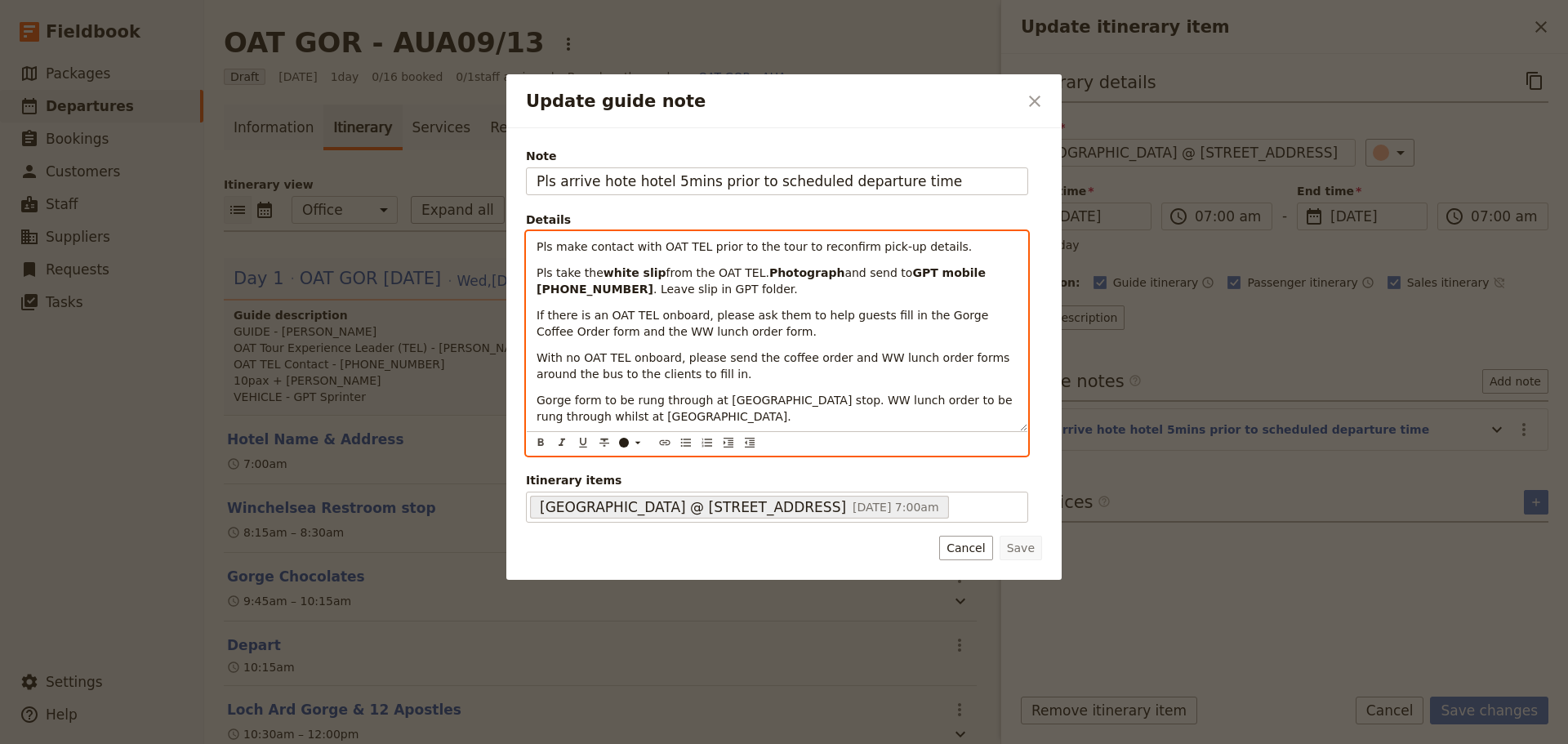
click at [620, 328] on span "If there is an OAT TEL onboard, please ask them to help guests fill in the Gorg…" at bounding box center [765, 323] width 456 height 30
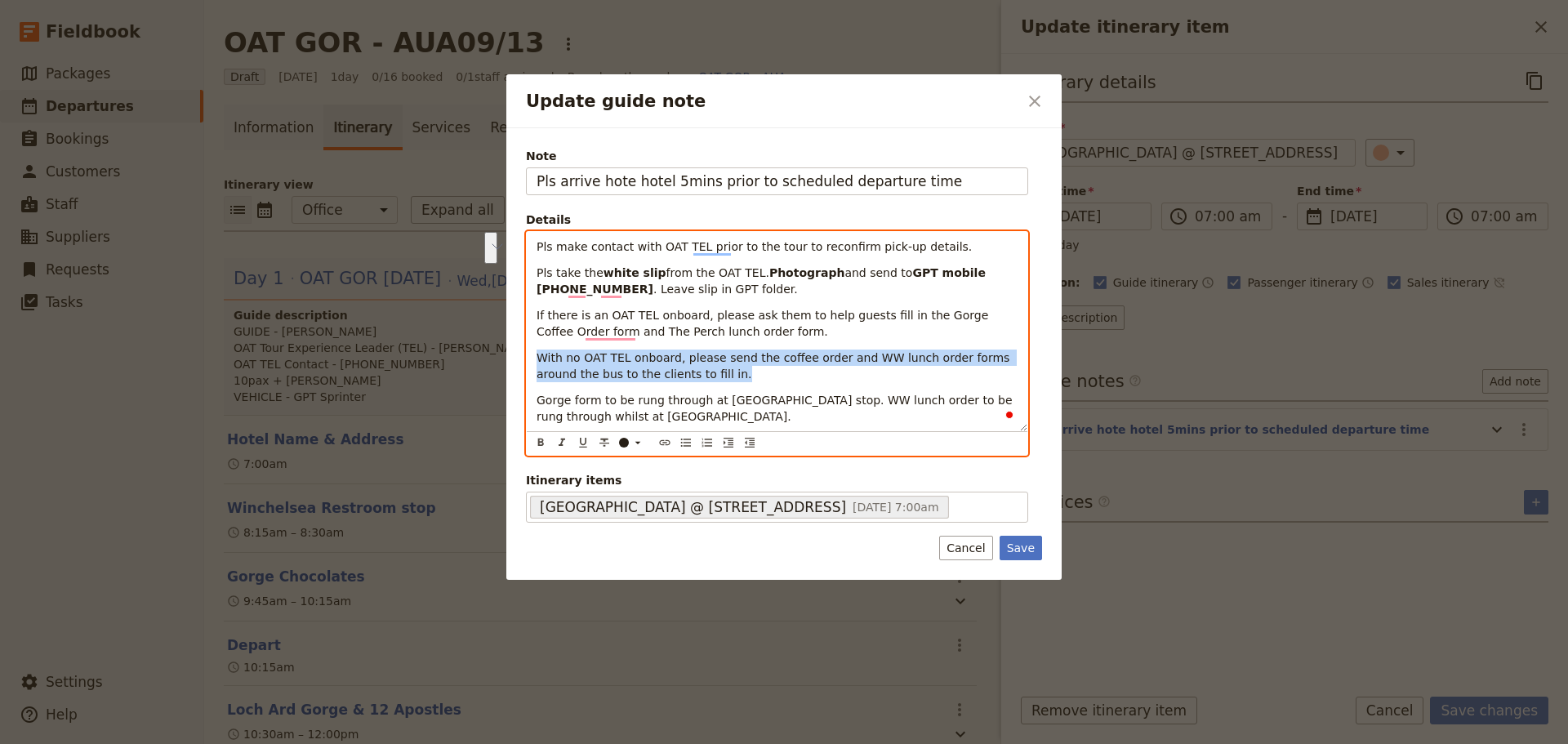
drag, startPoint x: 589, startPoint y: 371, endPoint x: 532, endPoint y: 354, distance: 59.5
click at [532, 354] on div "Pls make contact with OAT TEL prior to the tour to reconfirm pick-up details. P…" at bounding box center [777, 332] width 501 height 200
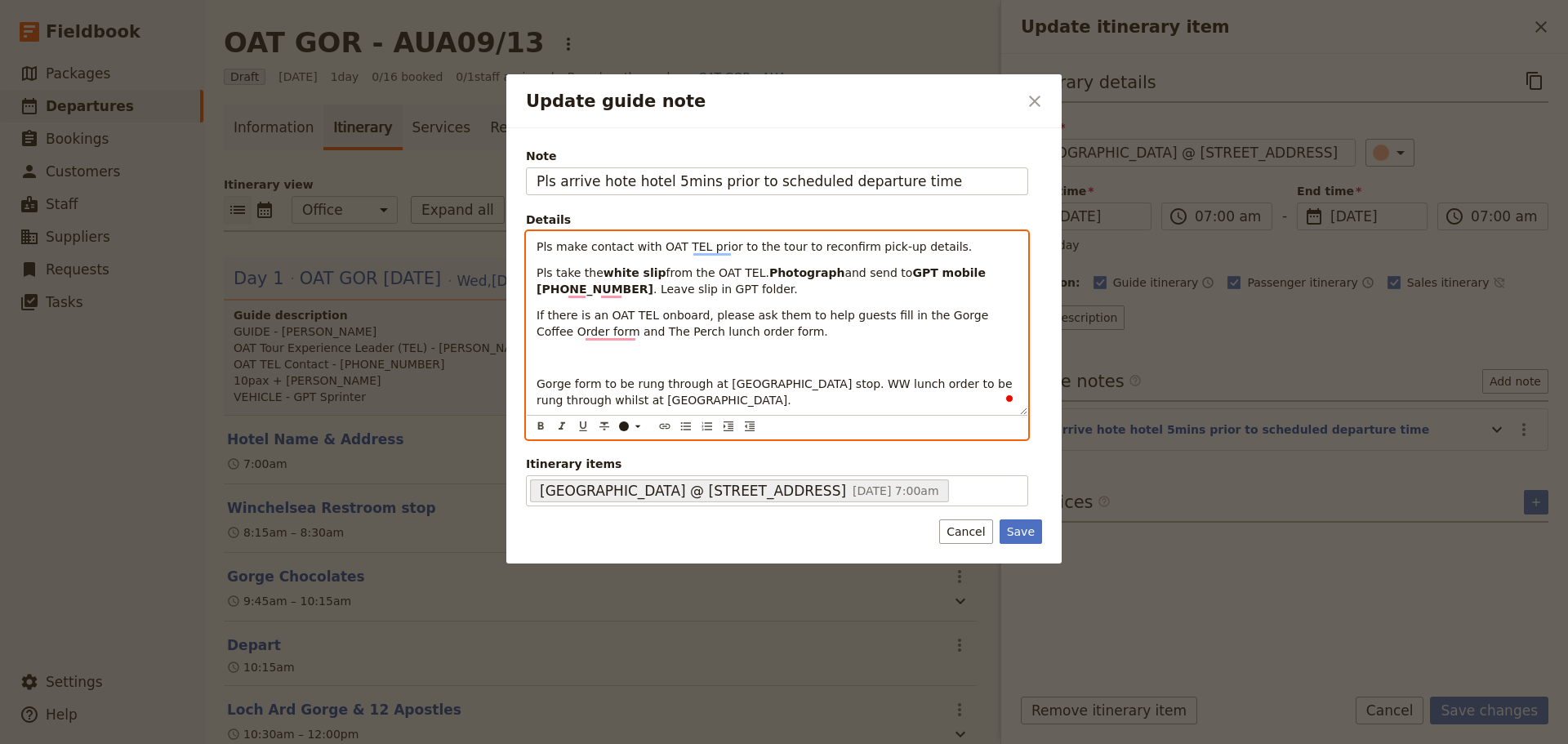
click at [568, 372] on div "Pls make contact with OAT TEL prior to the tour to reconfirm pick-up details. P…" at bounding box center [777, 323] width 501 height 183
click at [571, 362] on p "To enrich screen reader interactions, please activate Accessibility in Grammarl…" at bounding box center [777, 358] width 481 height 16
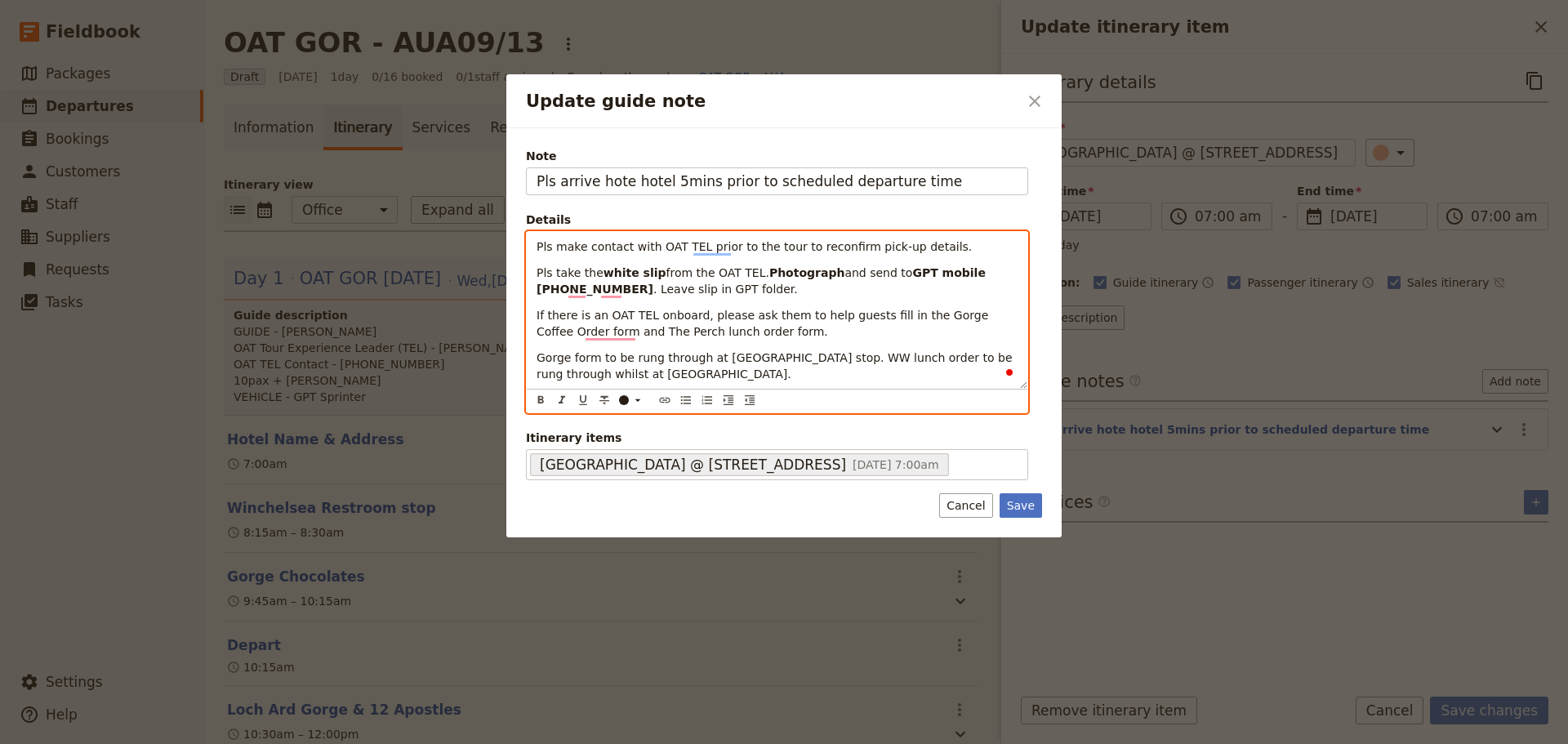
click at [804, 356] on span "Gorge form to be rung through at [GEOGRAPHIC_DATA] stop. WW lunch order to be r…" at bounding box center [776, 365] width 479 height 30
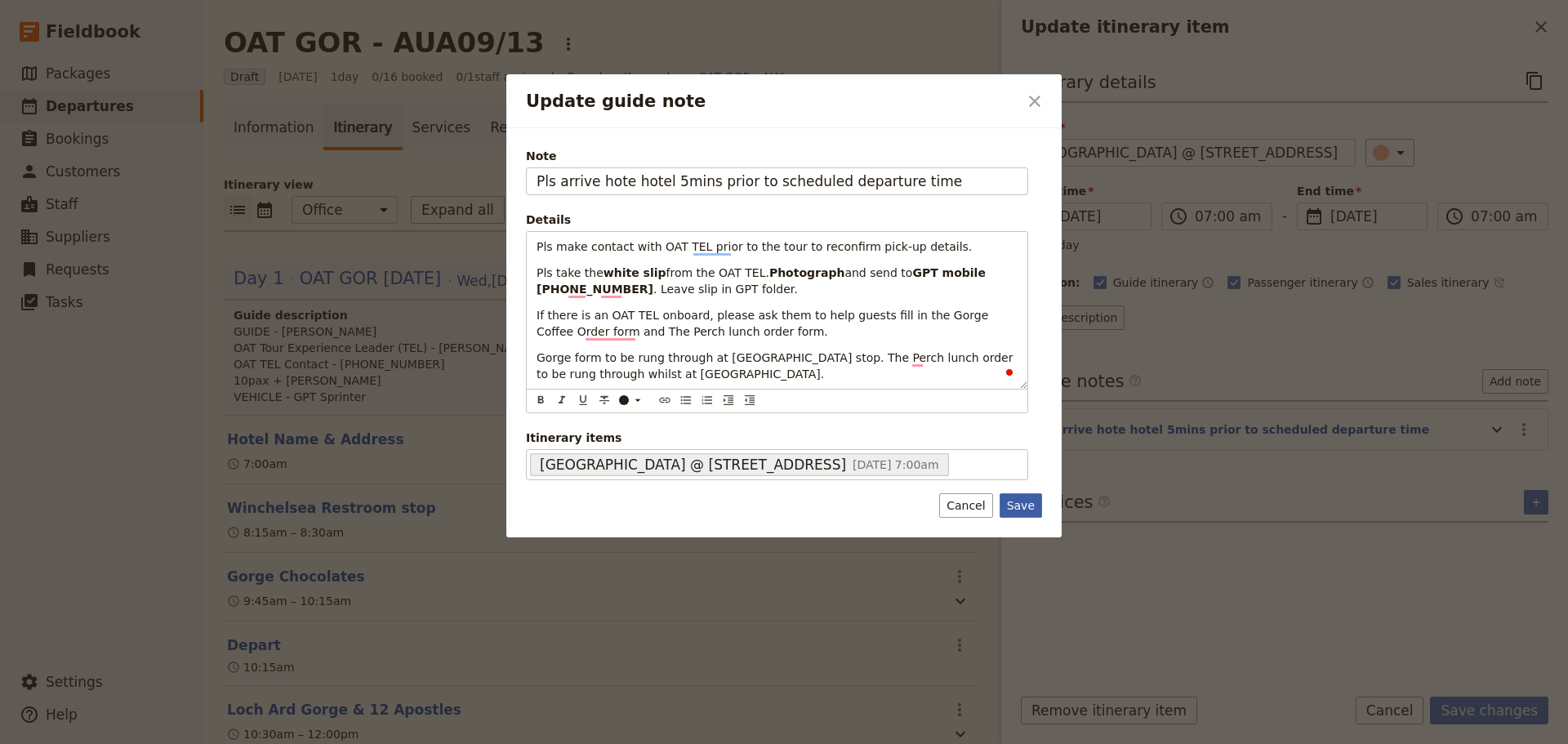
click at [1021, 506] on div "Note Pls arrive hote hotel 5mins prior to scheduled departure time Details Pls …" at bounding box center [784, 333] width 555 height 409
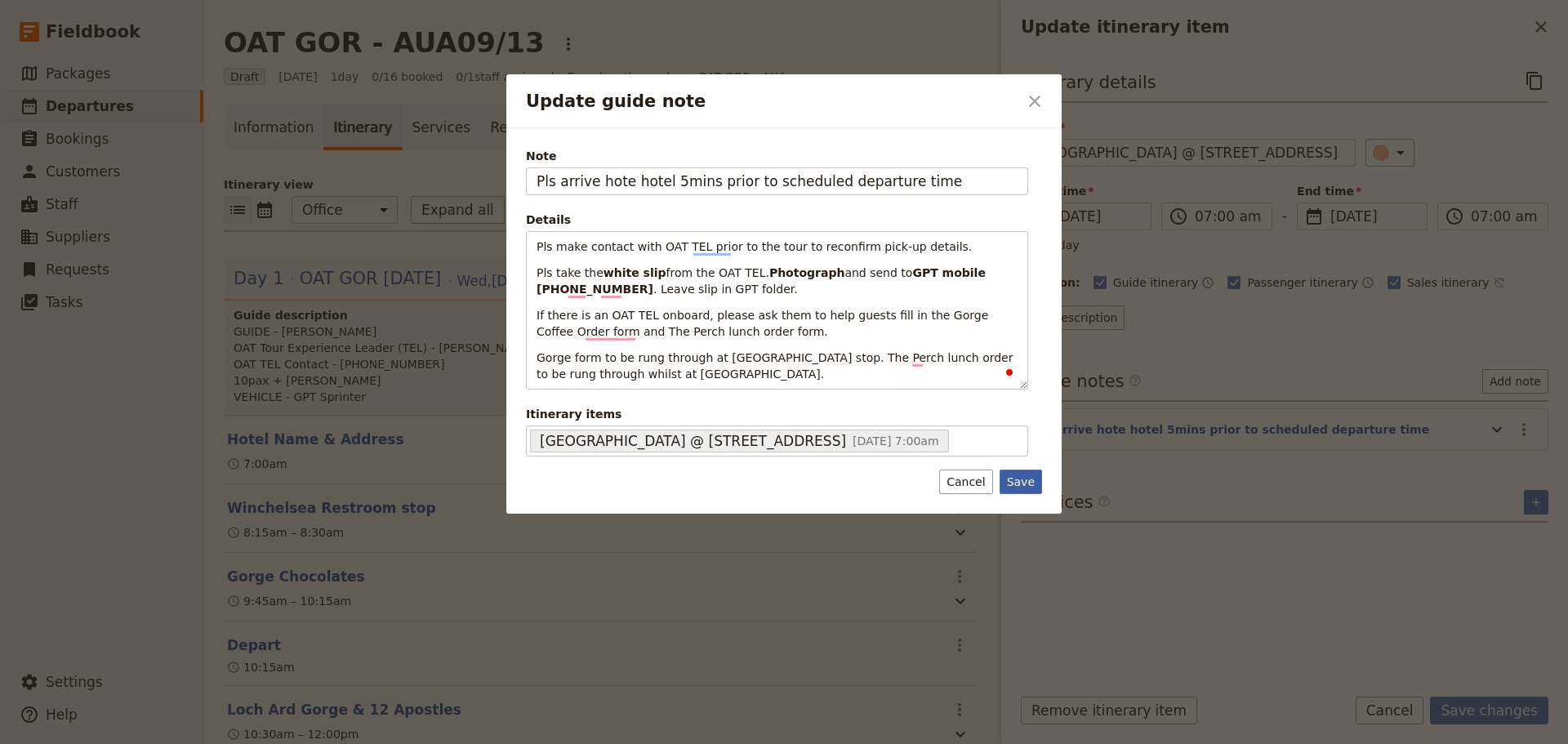
click at [1024, 481] on button "Save" at bounding box center [1020, 481] width 42 height 24
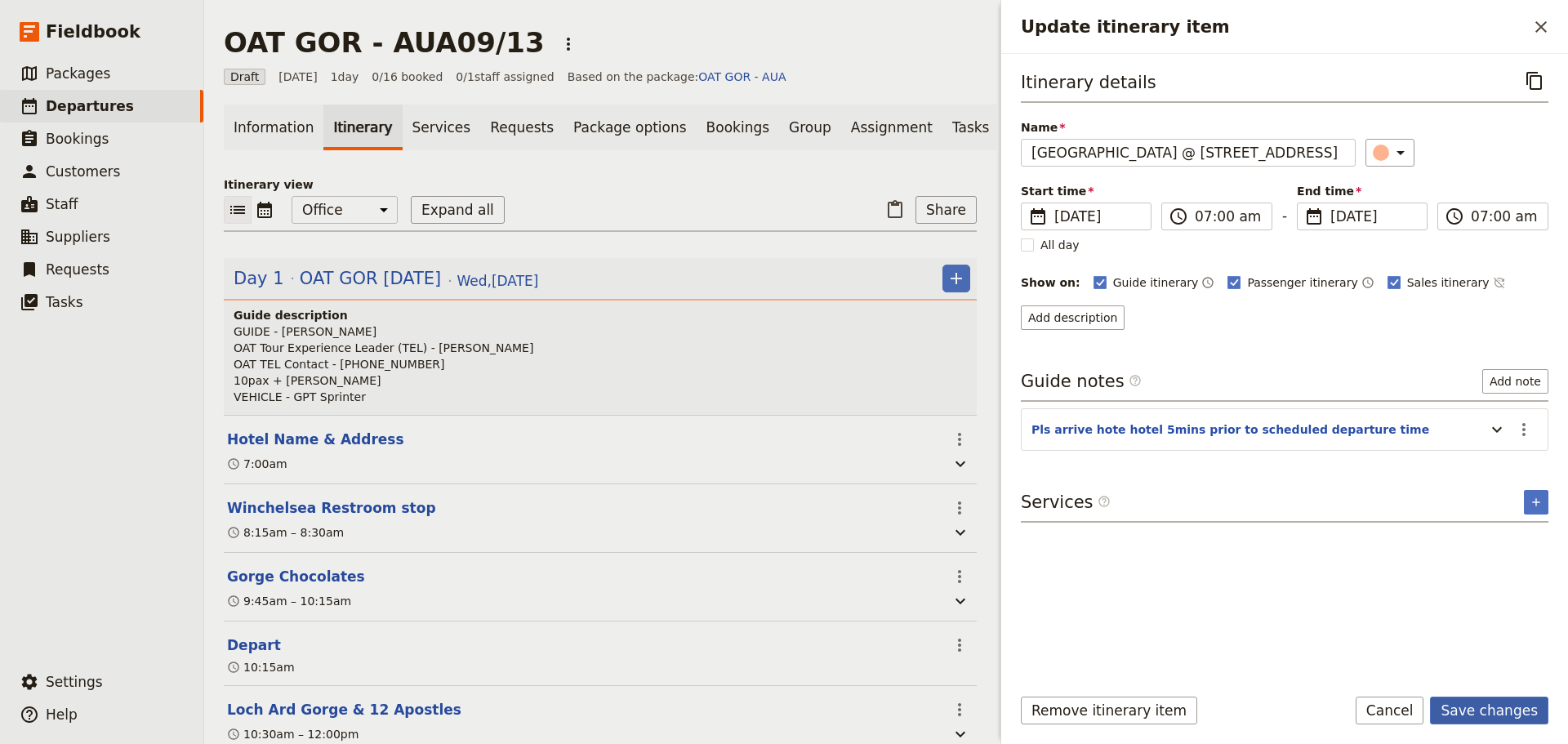
click at [1487, 708] on button "Save changes" at bounding box center [1490, 711] width 119 height 28
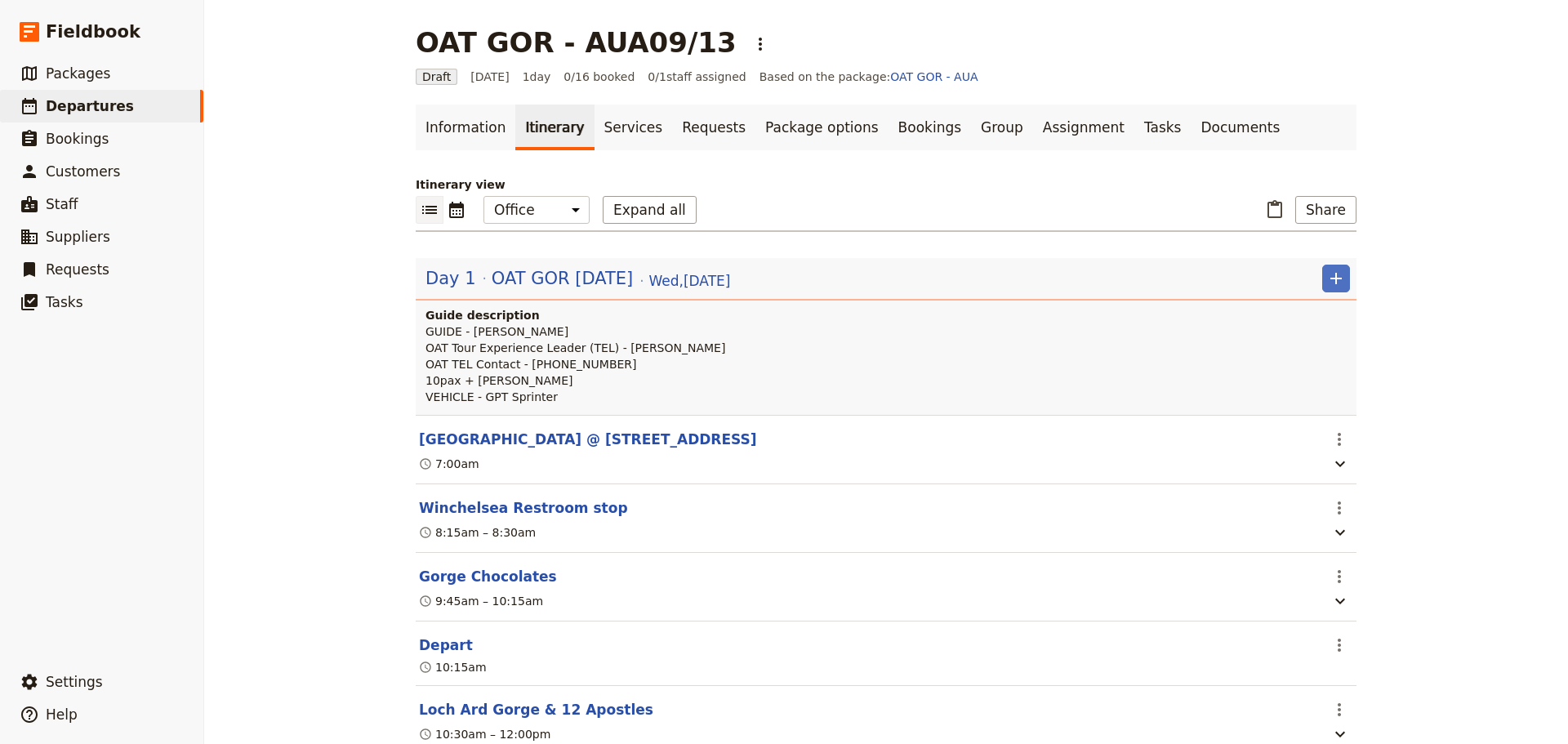
drag, startPoint x: 94, startPoint y: 83, endPoint x: 261, endPoint y: 113, distance: 169.7
click at [94, 82] on span "Packages" at bounding box center [78, 74] width 65 height 20
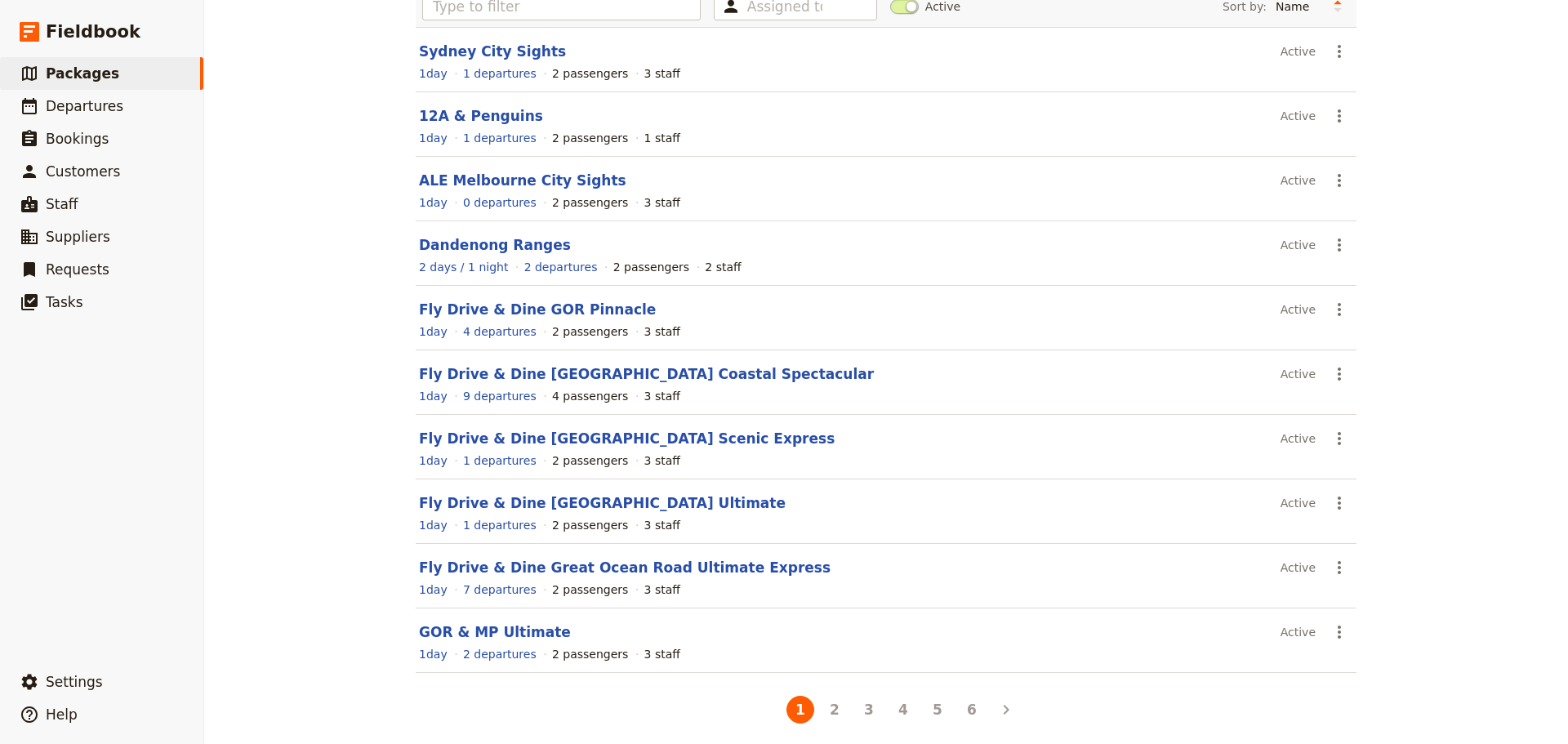
scroll to position [139, 0]
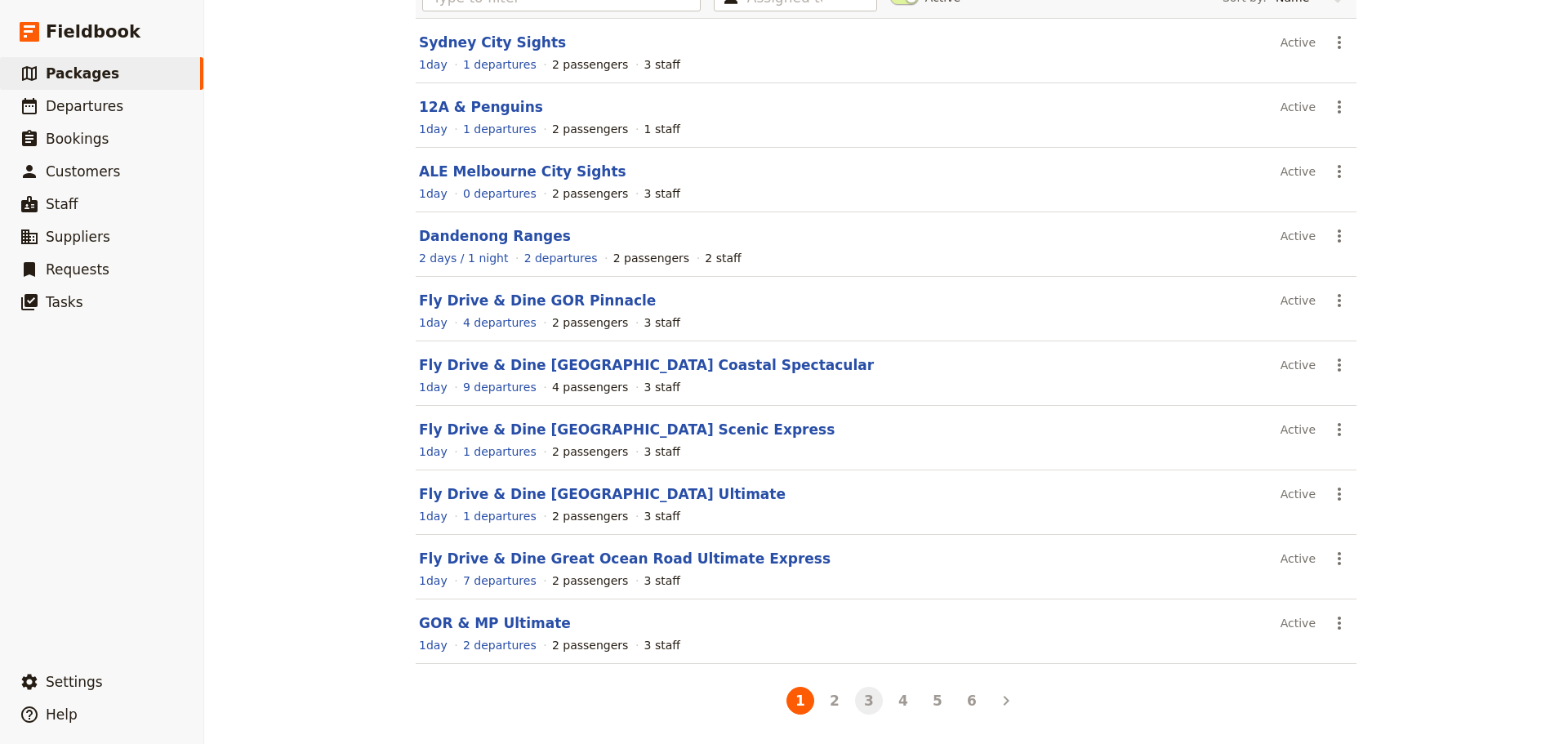
click at [857, 701] on button "3" at bounding box center [869, 701] width 28 height 28
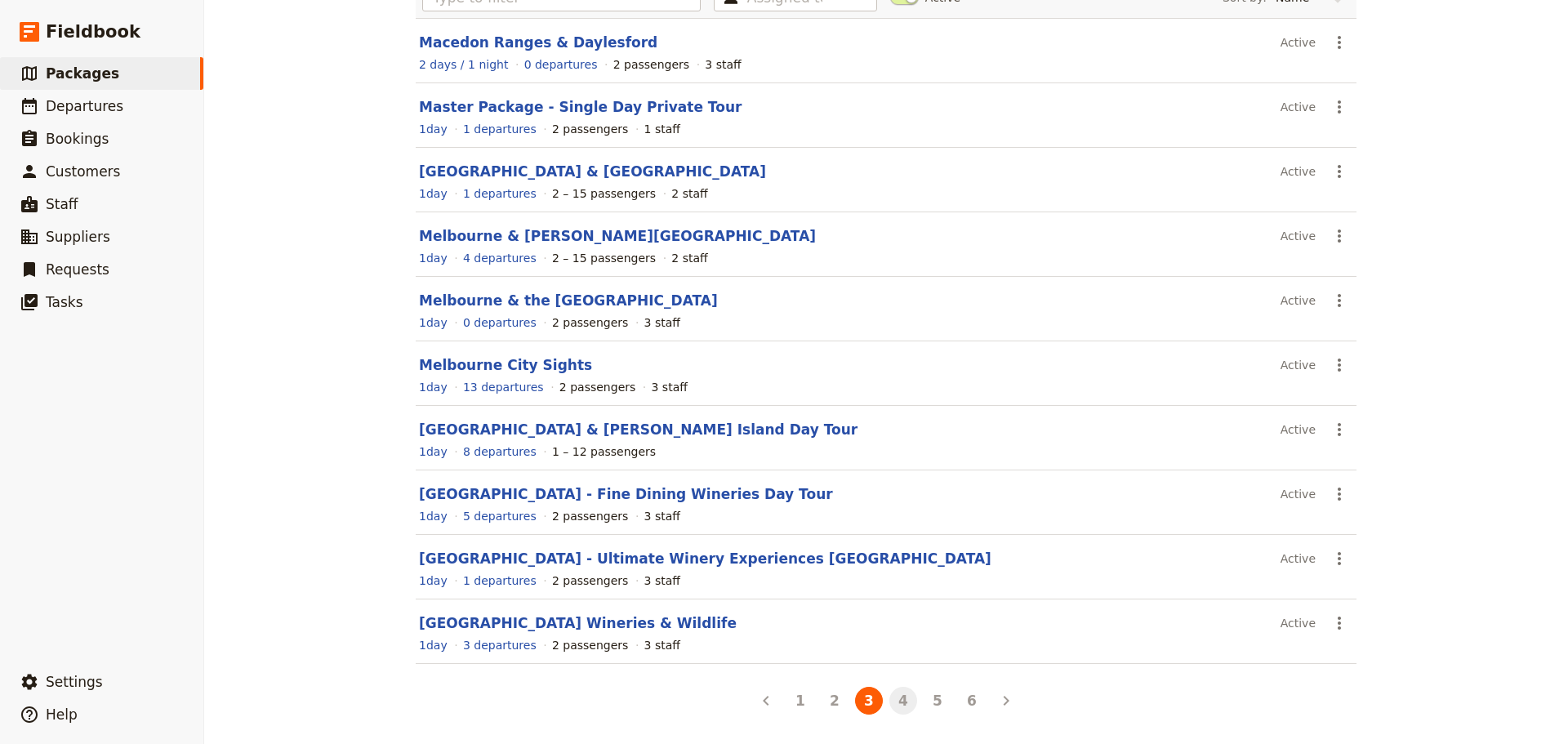
click at [895, 697] on button "4" at bounding box center [903, 701] width 28 height 28
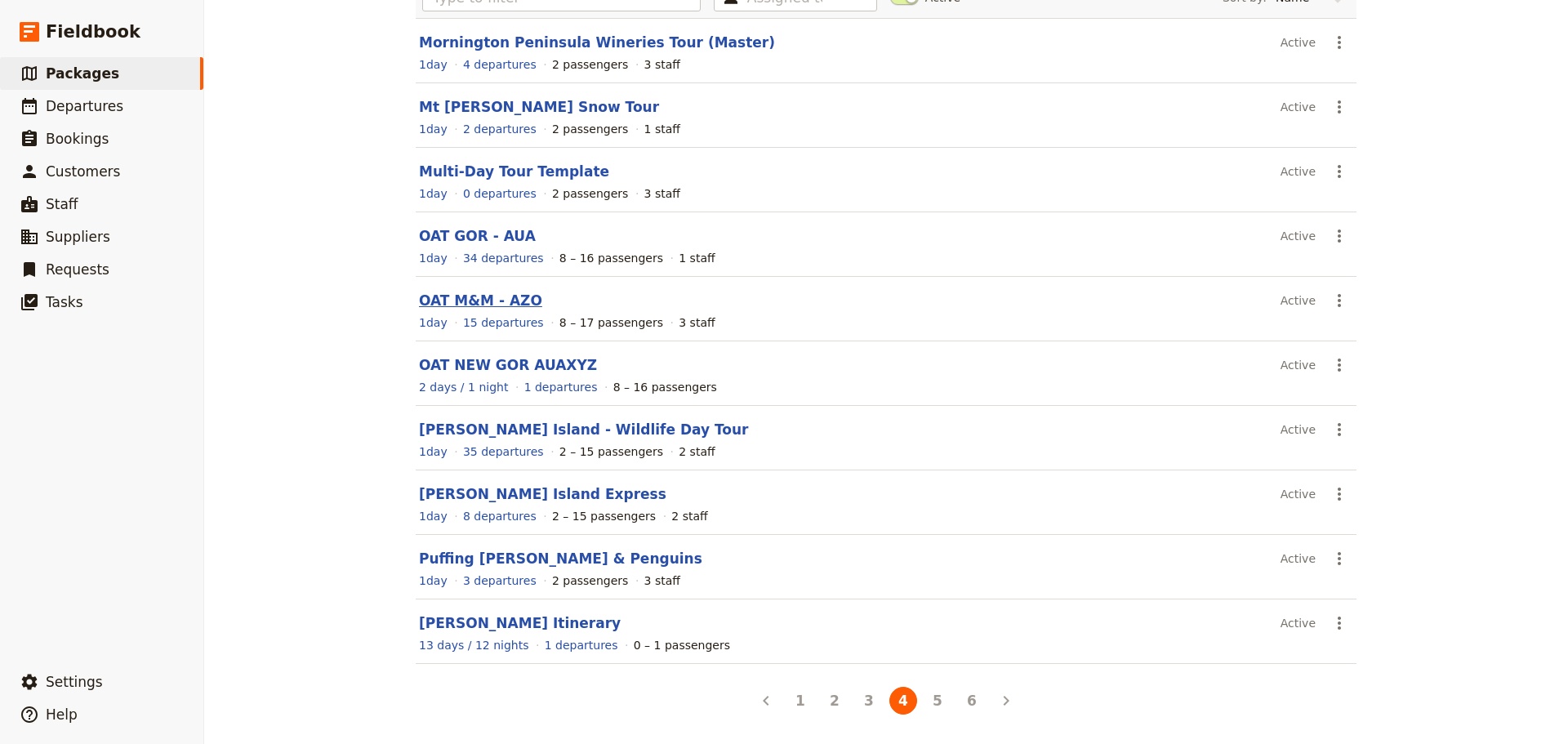
click at [449, 299] on link "OAT M&M - AZO" at bounding box center [480, 300] width 123 height 16
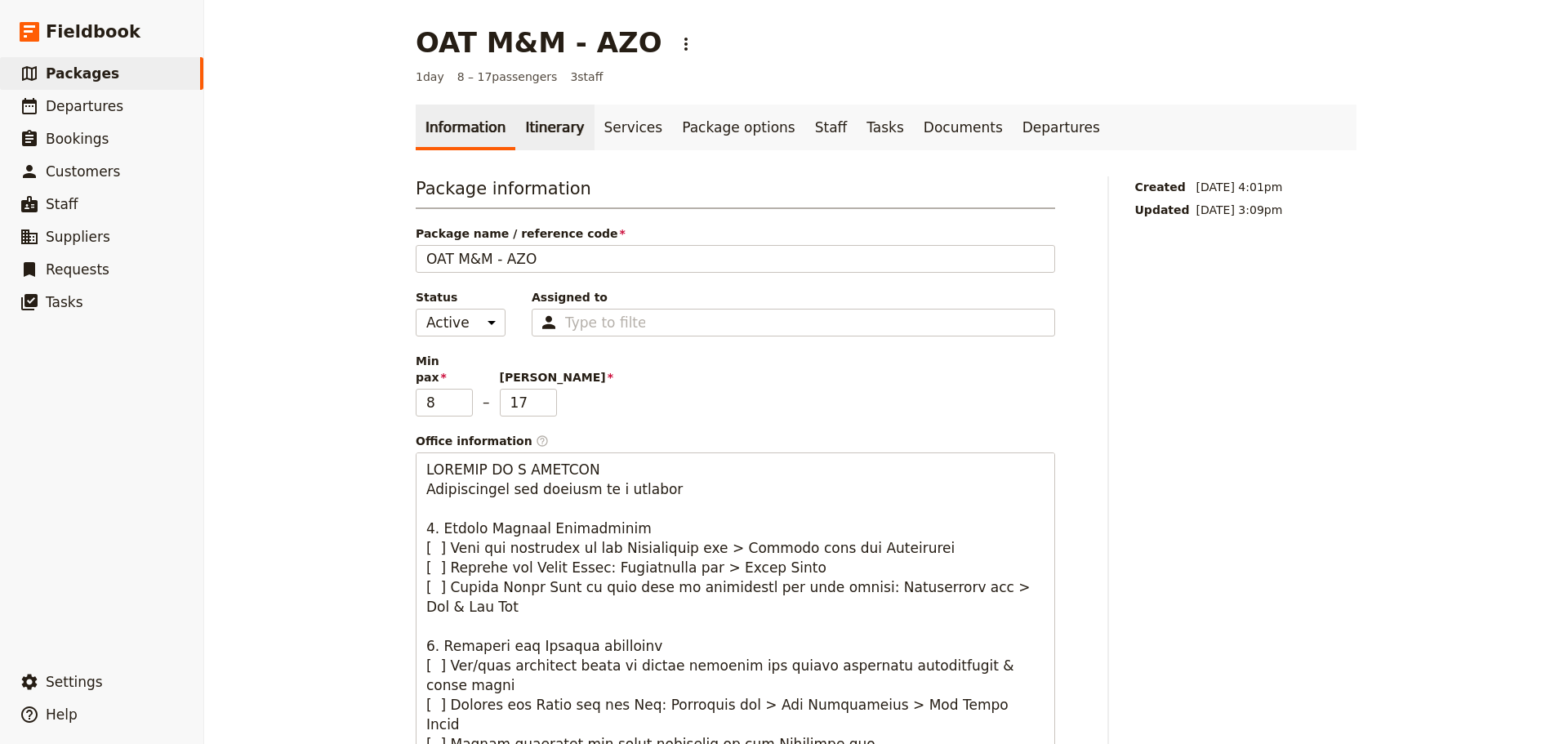
click at [530, 121] on link "Itinerary" at bounding box center [554, 127] width 78 height 46
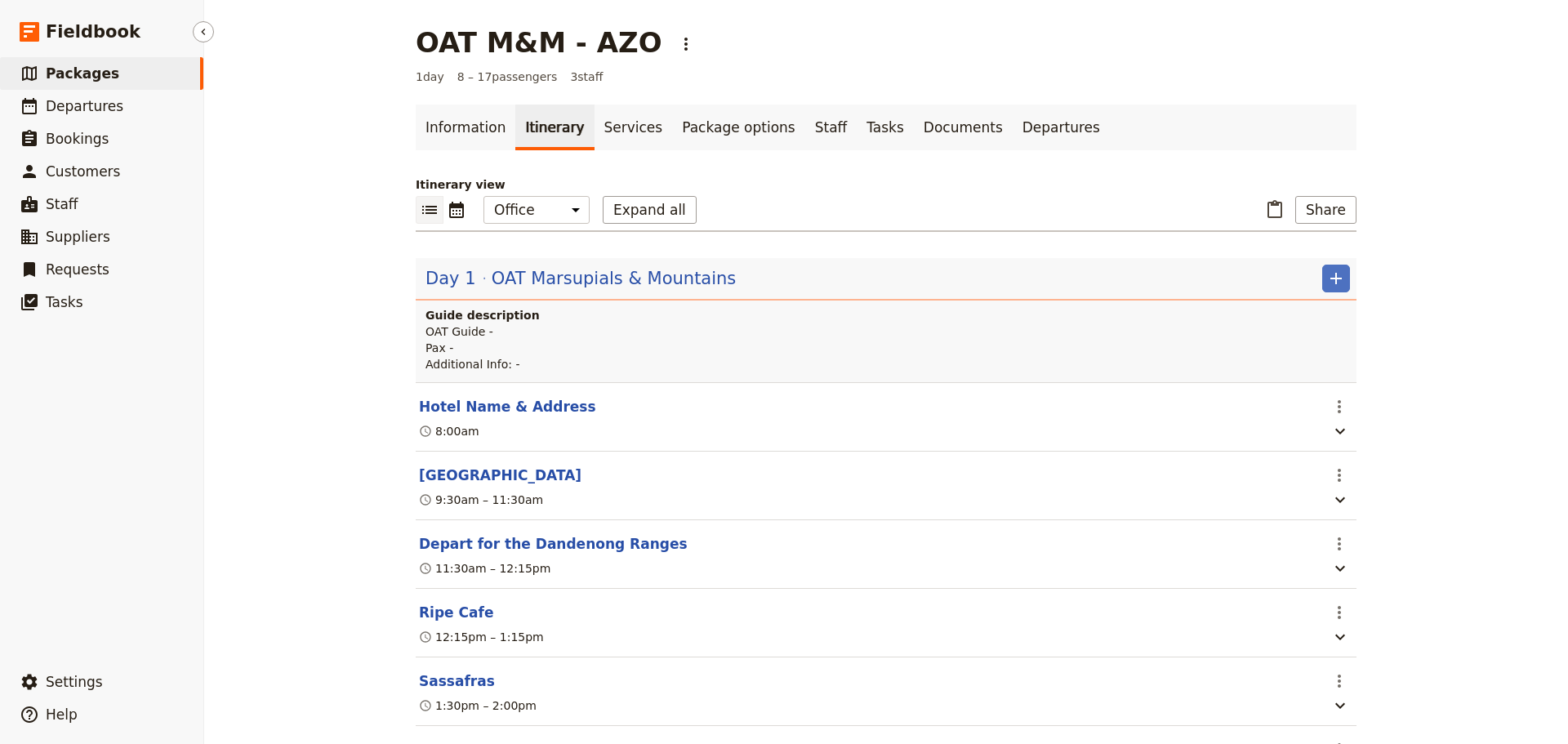
click at [125, 70] on link "​ Packages" at bounding box center [102, 74] width 203 height 32
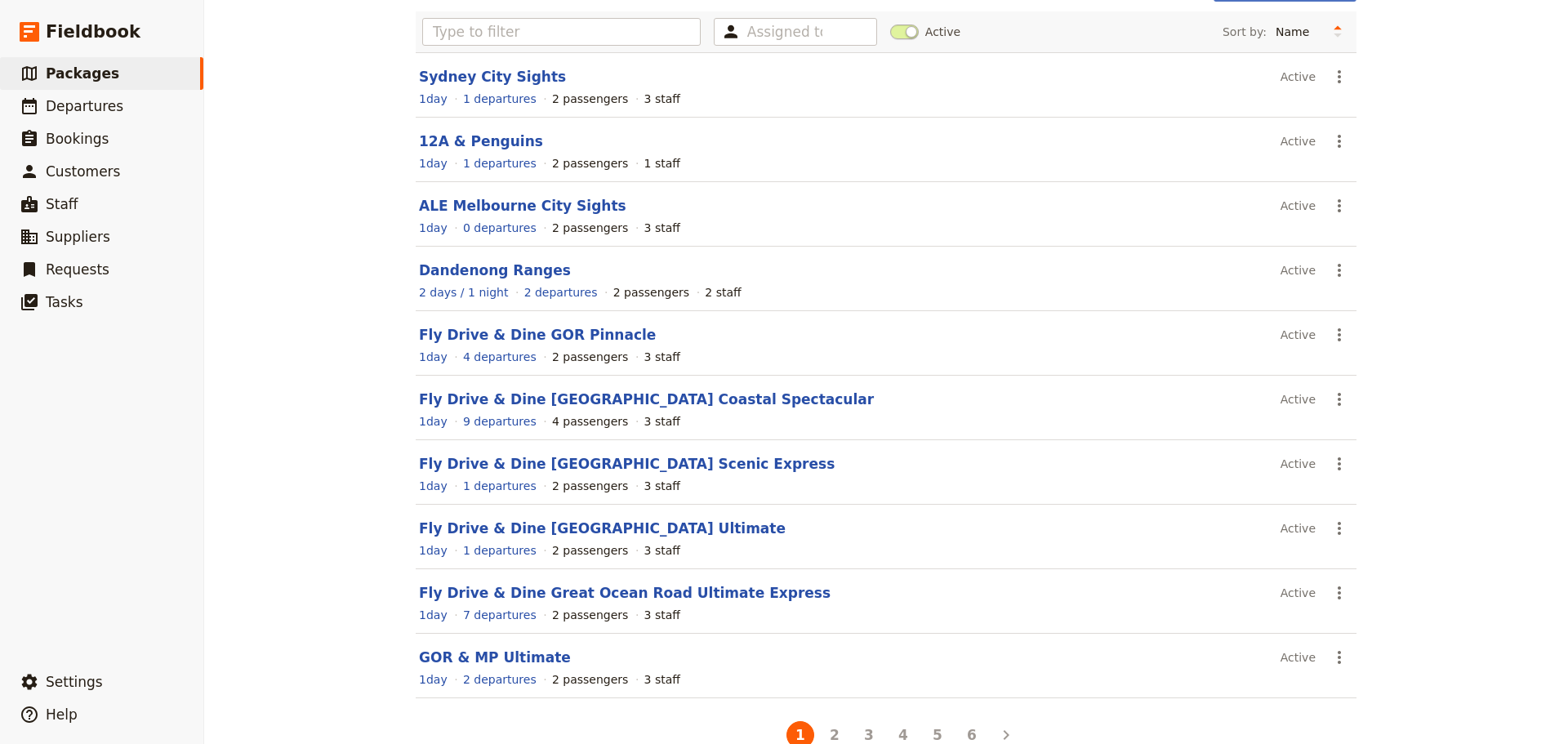
scroll to position [139, 0]
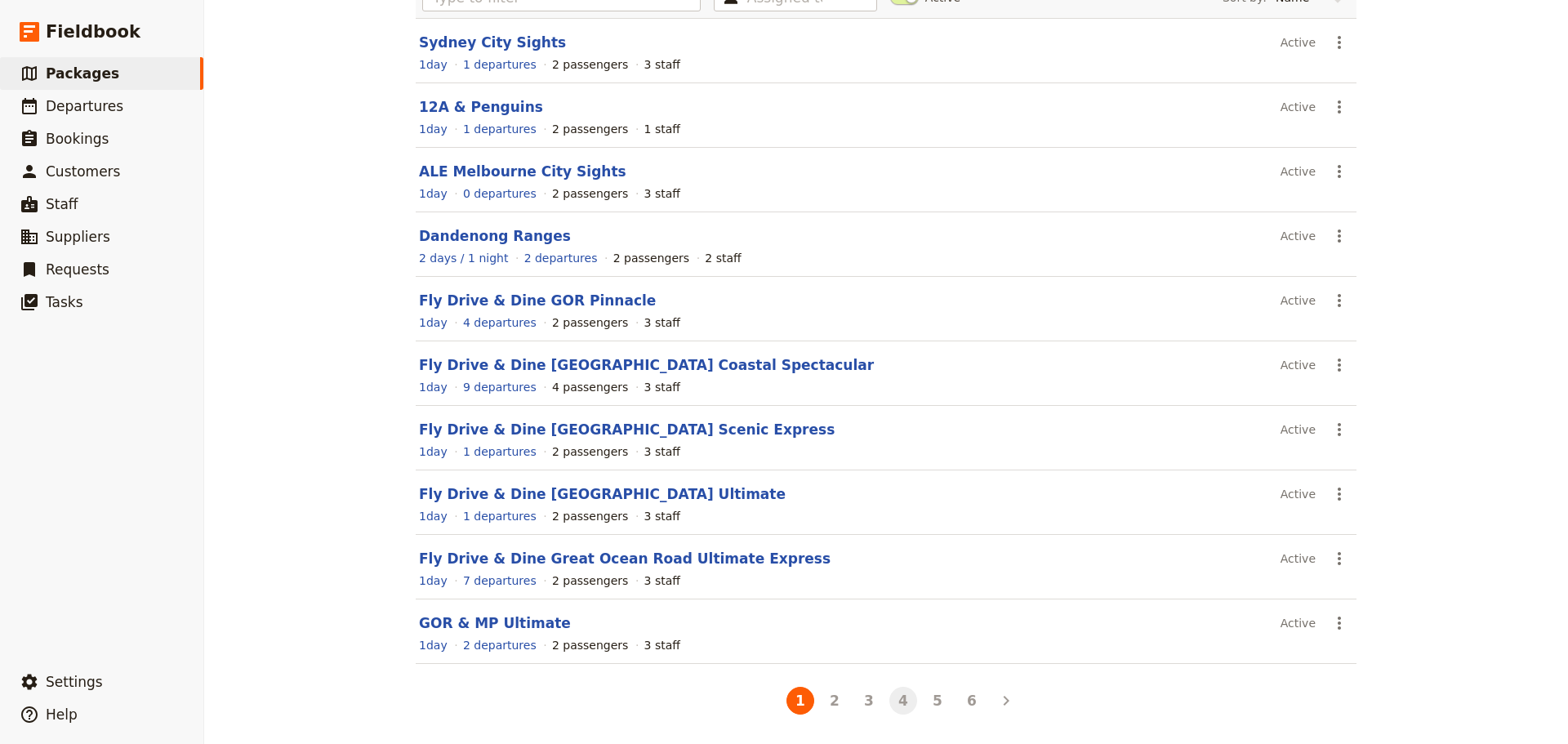
click at [893, 699] on button "4" at bounding box center [903, 701] width 28 height 28
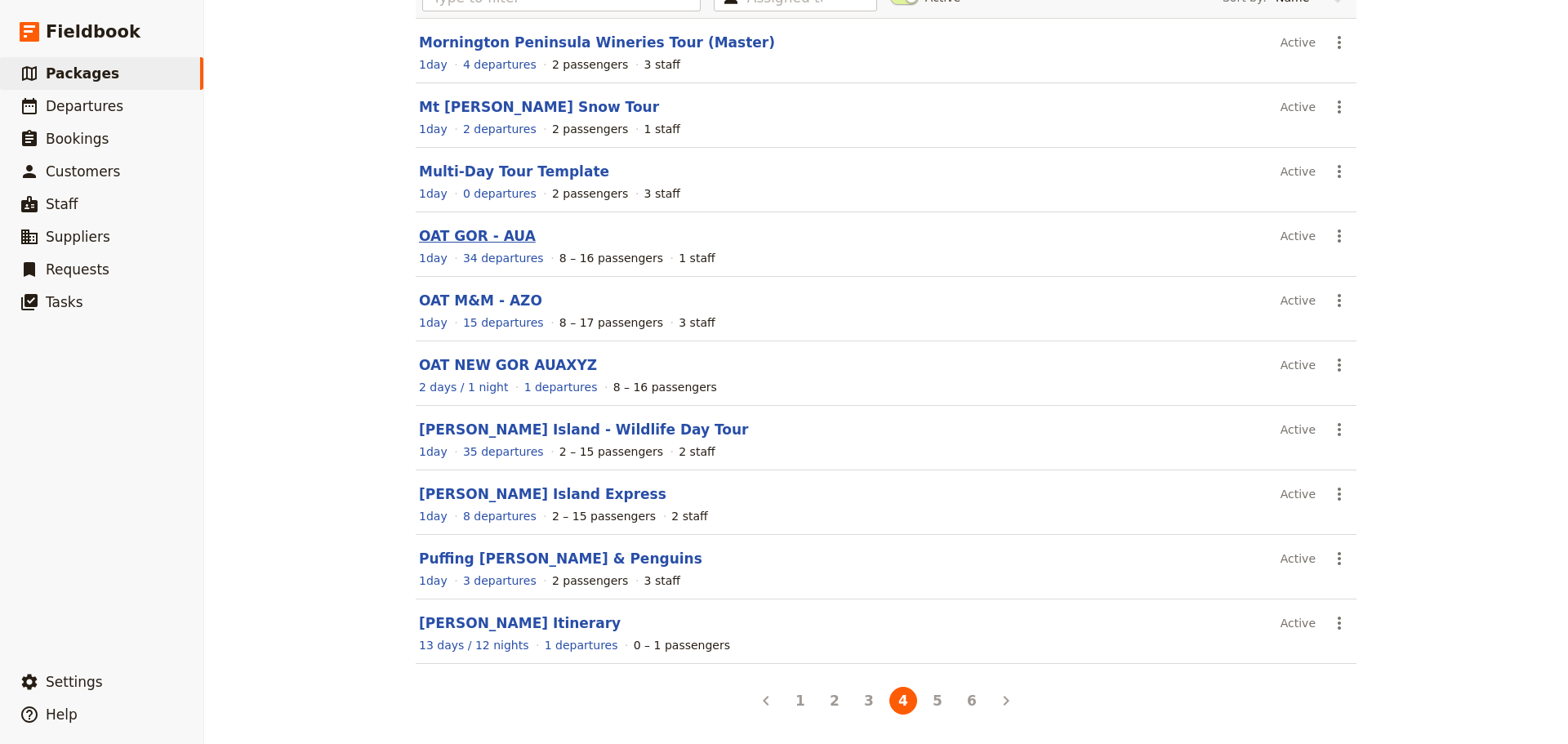
click at [445, 231] on link "OAT GOR - AUA" at bounding box center [478, 236] width 117 height 16
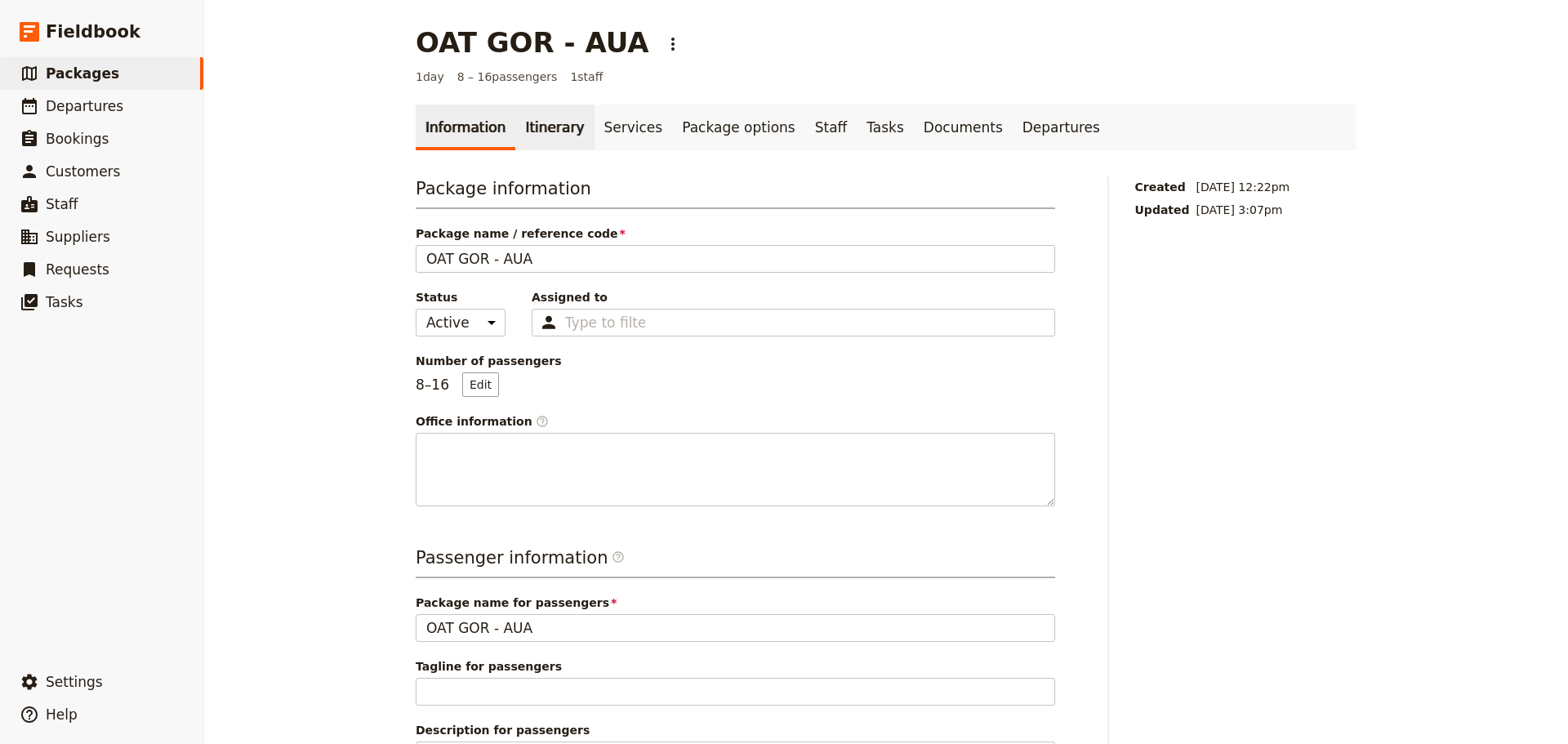
click at [535, 126] on link "Itinerary" at bounding box center [554, 127] width 78 height 46
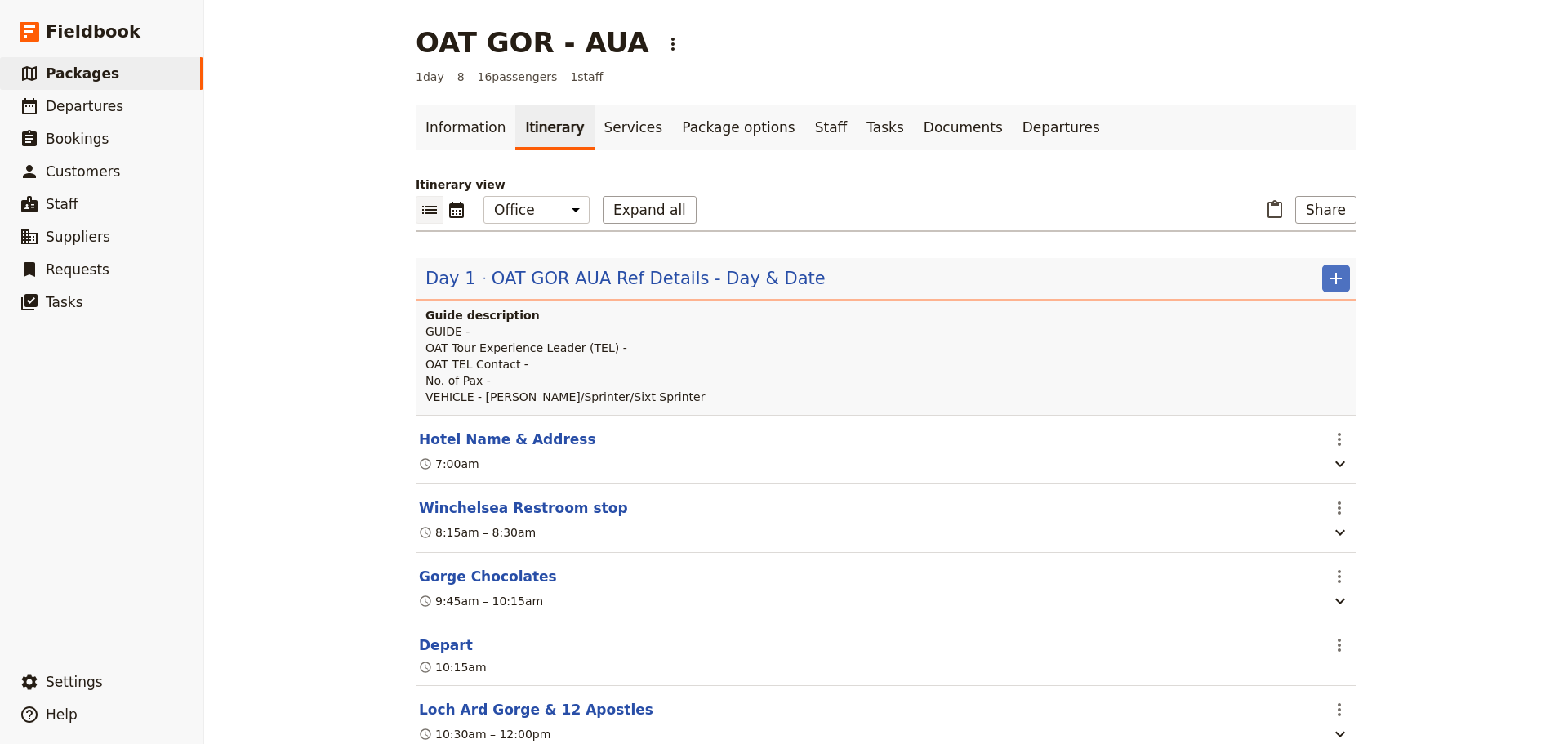
click at [475, 443] on button "Hotel Name & Address" at bounding box center [507, 440] width 177 height 20
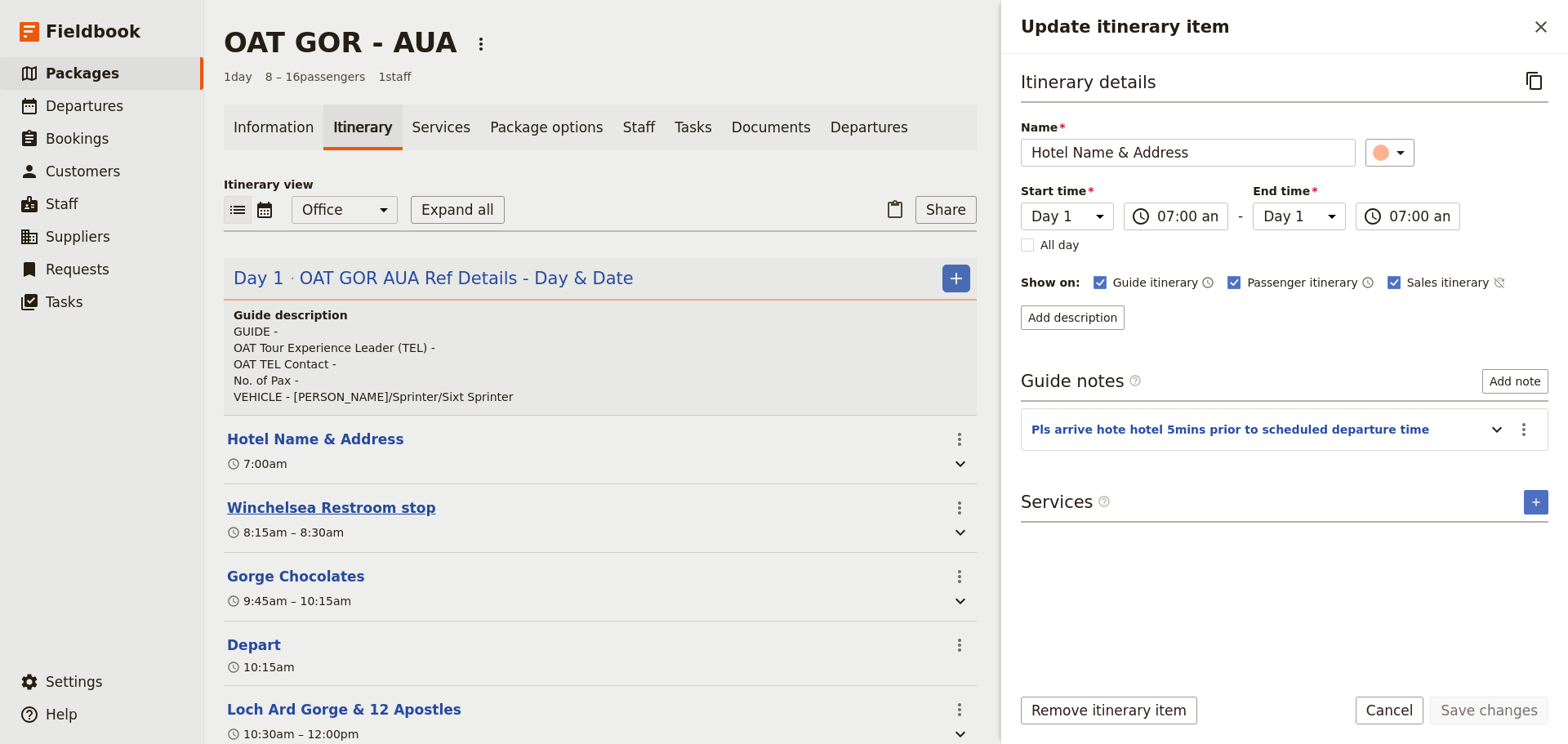
click at [351, 512] on button "Winchelsea Restroom stop" at bounding box center [331, 508] width 209 height 20
click at [1386, 697] on form "Itinerary details ​ Name [GEOGRAPHIC_DATA] Restroom stop ​ Start time Day 1 08:…" at bounding box center [1285, 399] width 567 height 690
click at [1391, 698] on button "Cancel" at bounding box center [1390, 711] width 68 height 28
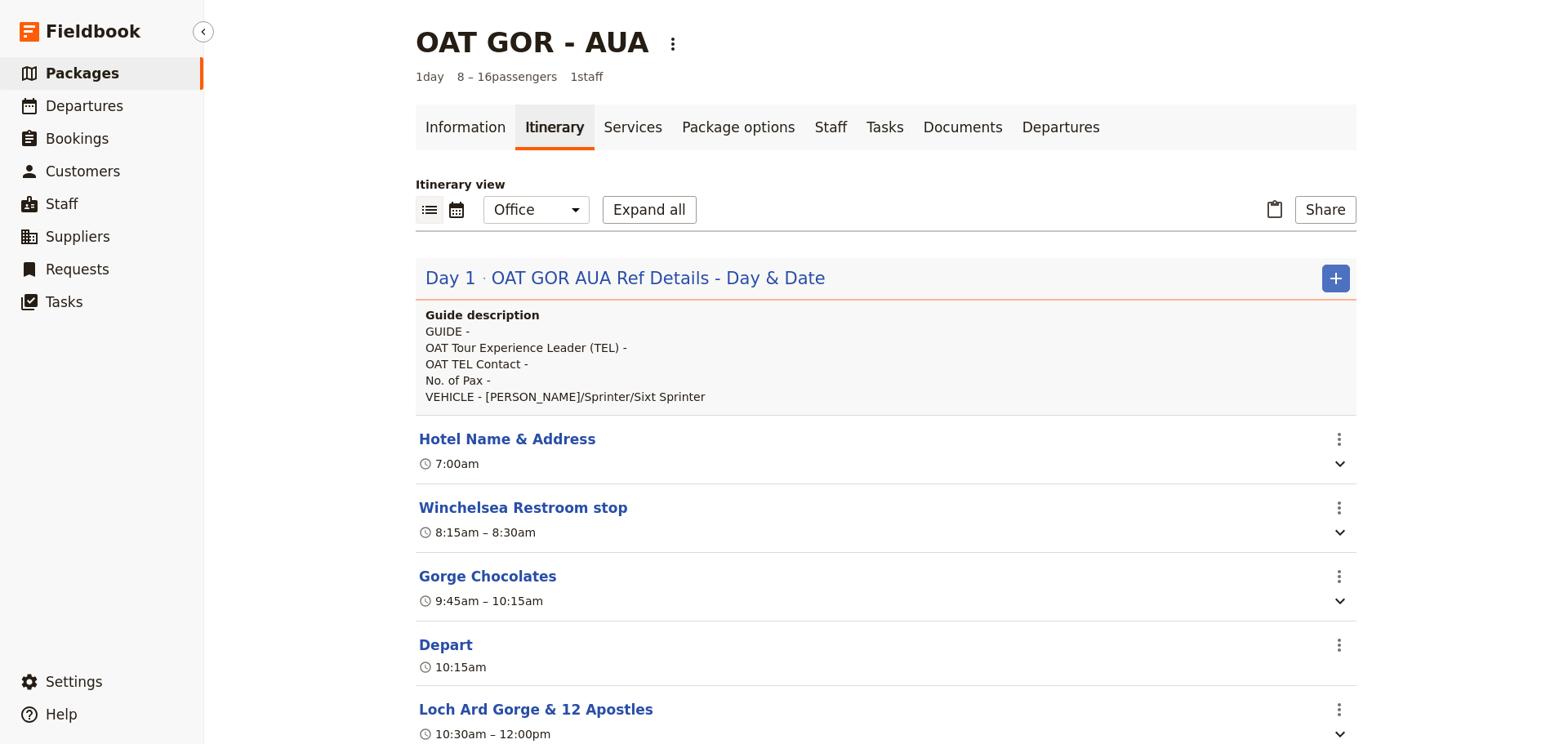
click at [62, 81] on span "Packages" at bounding box center [83, 74] width 74 height 16
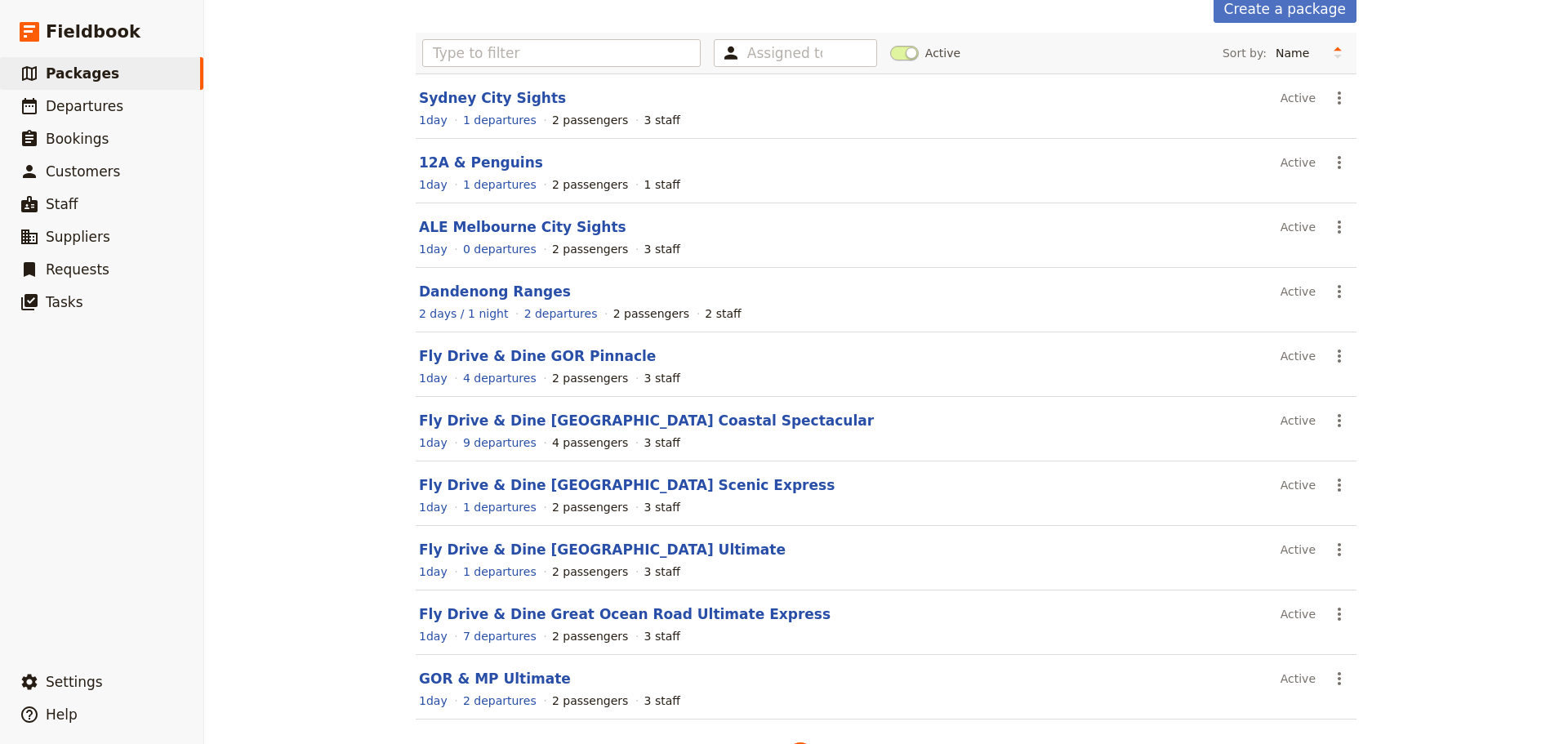
scroll to position [139, 0]
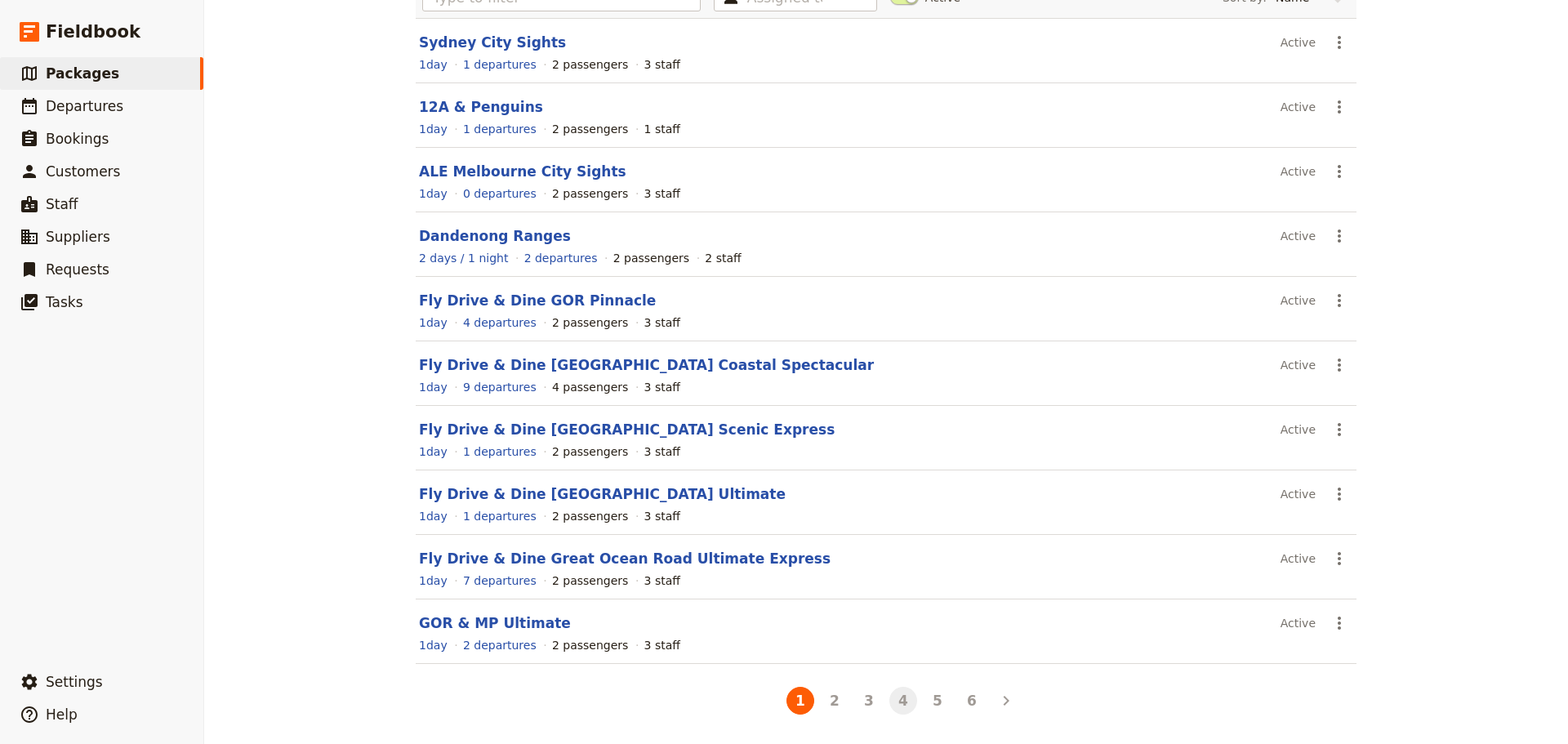
click at [900, 713] on button "4" at bounding box center [903, 701] width 28 height 28
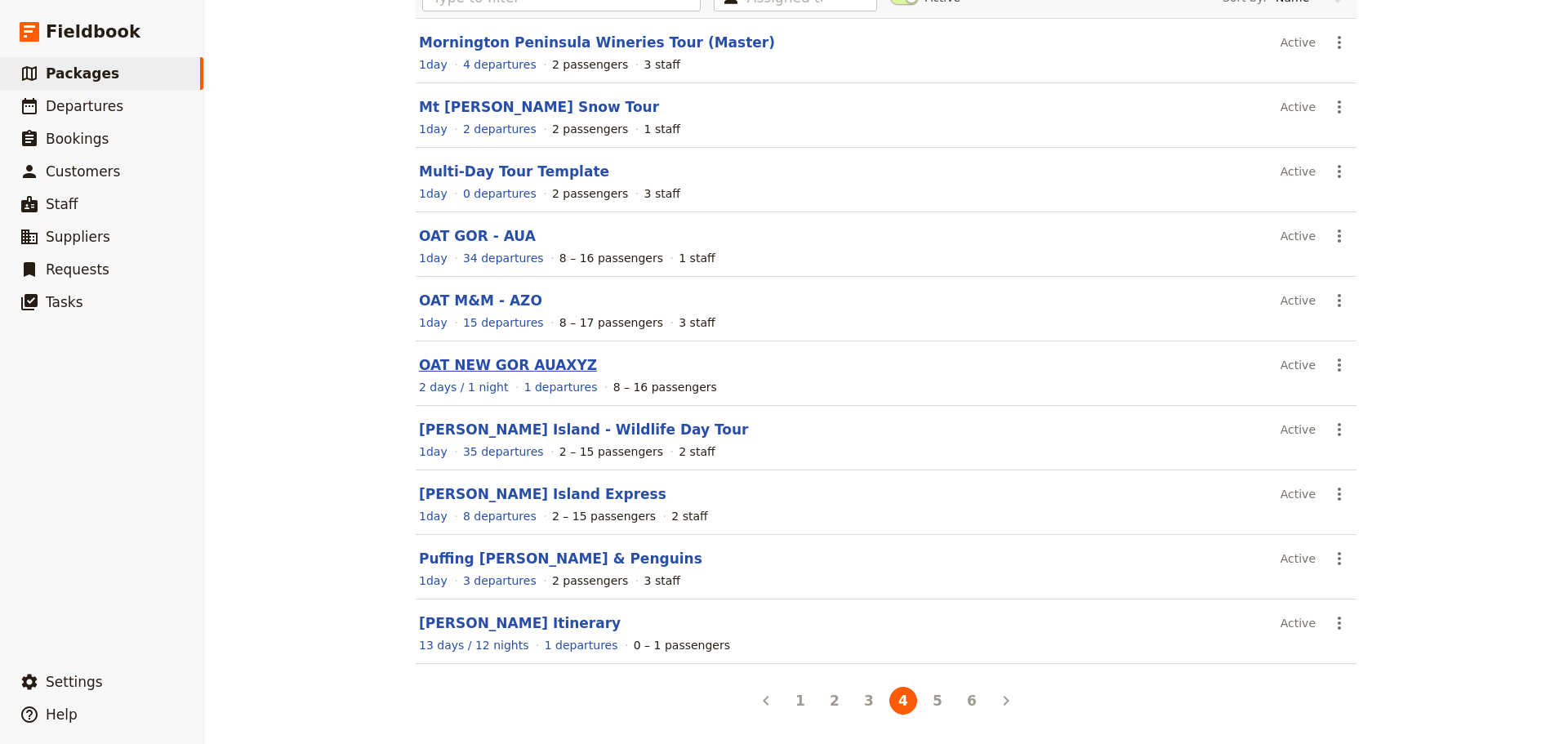
click at [497, 363] on link "OAT NEW GOR AUAXYZ" at bounding box center [508, 365] width 178 height 16
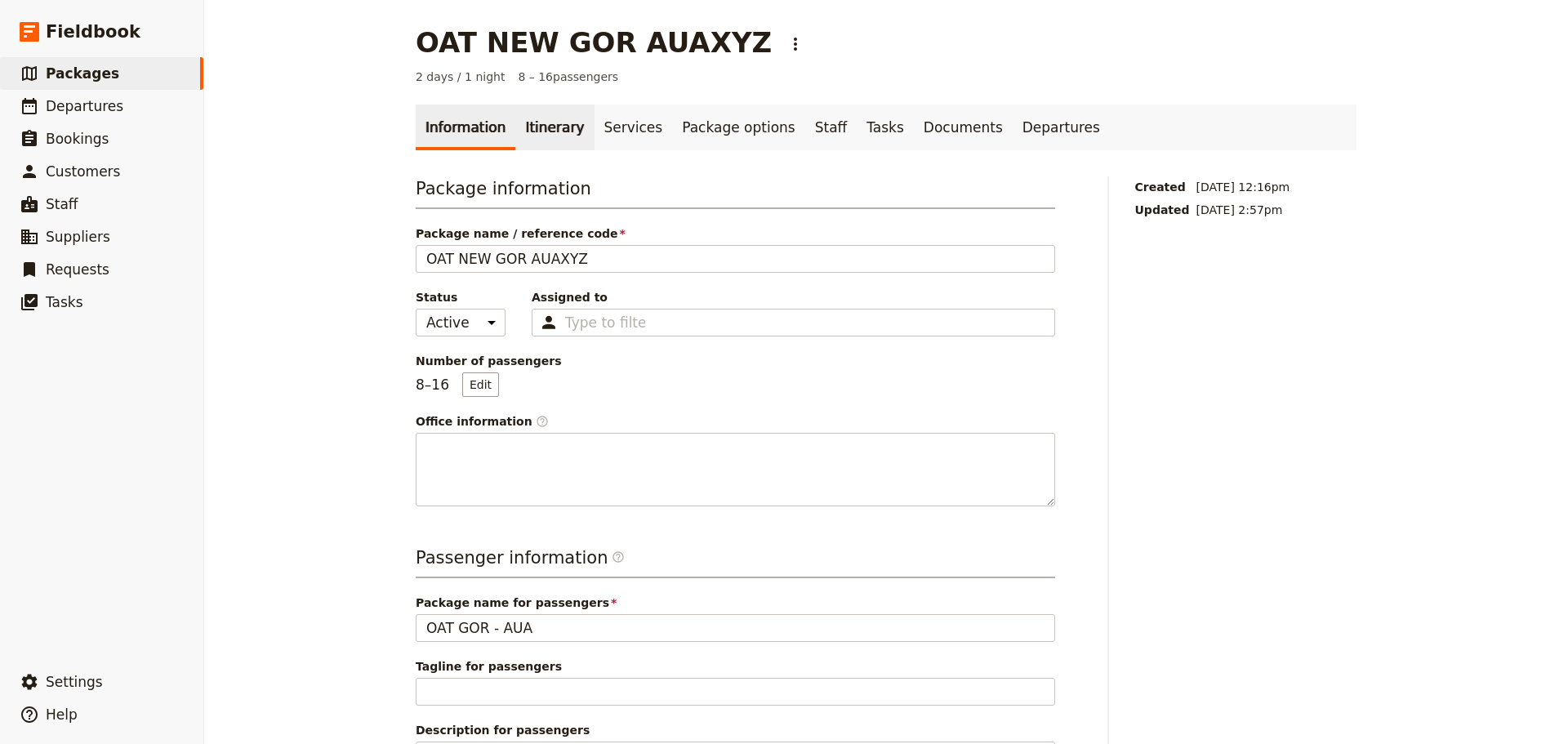
click at [555, 123] on link "Itinerary" at bounding box center [554, 127] width 78 height 46
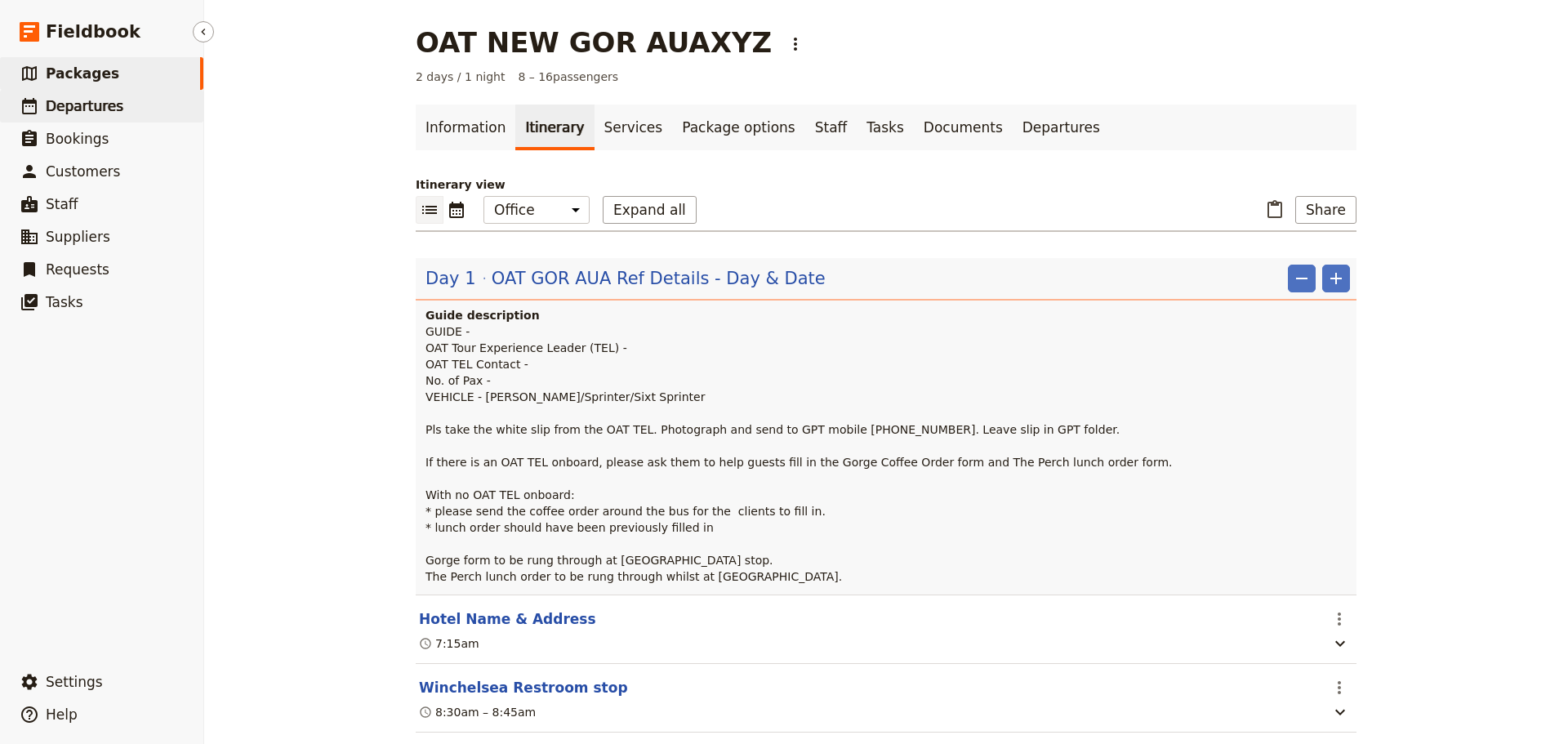
click at [73, 104] on span "Departures" at bounding box center [85, 106] width 77 height 16
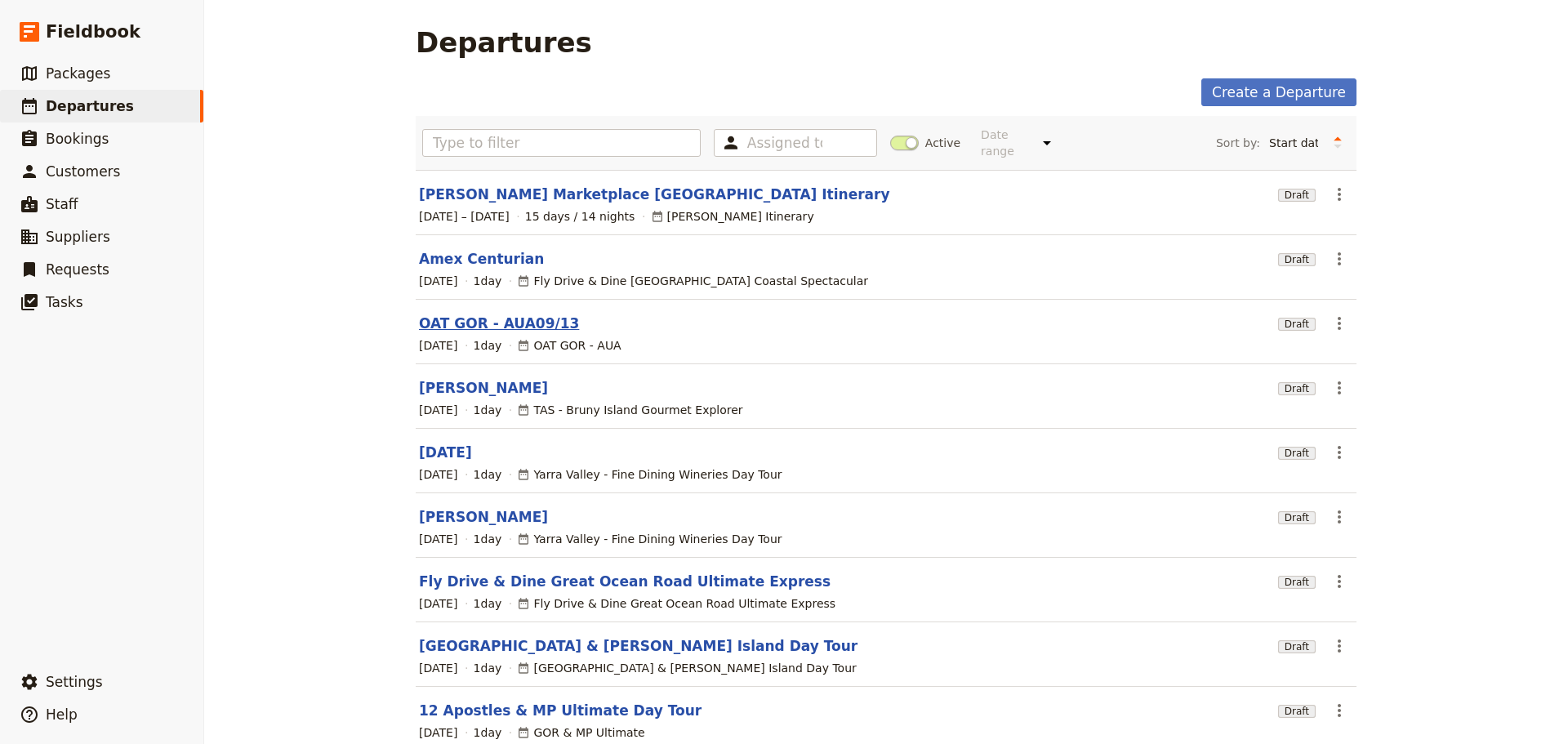
click at [458, 314] on link "OAT GOR - AUA09/13" at bounding box center [499, 324] width 160 height 20
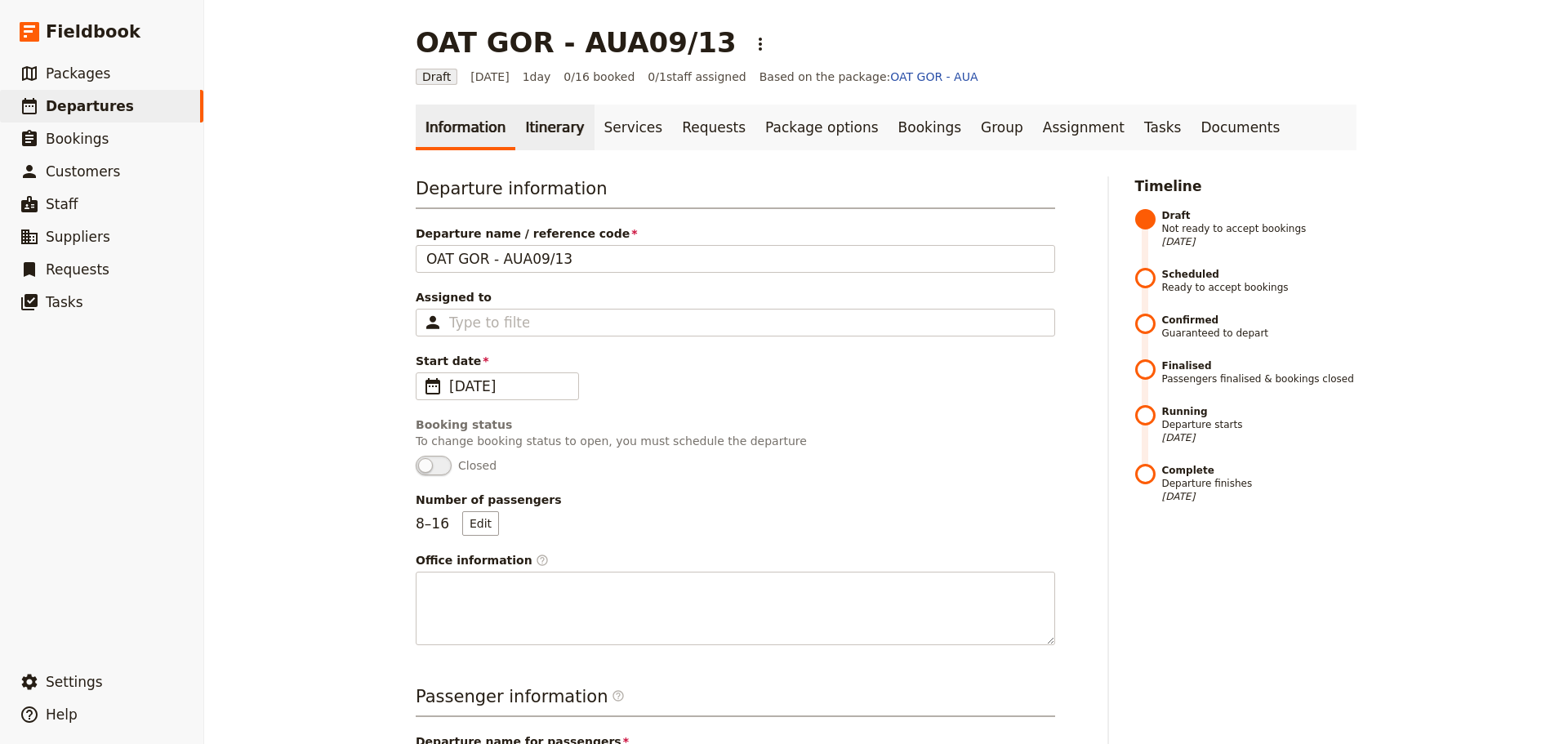
click at [546, 129] on link "Itinerary" at bounding box center [554, 127] width 78 height 46
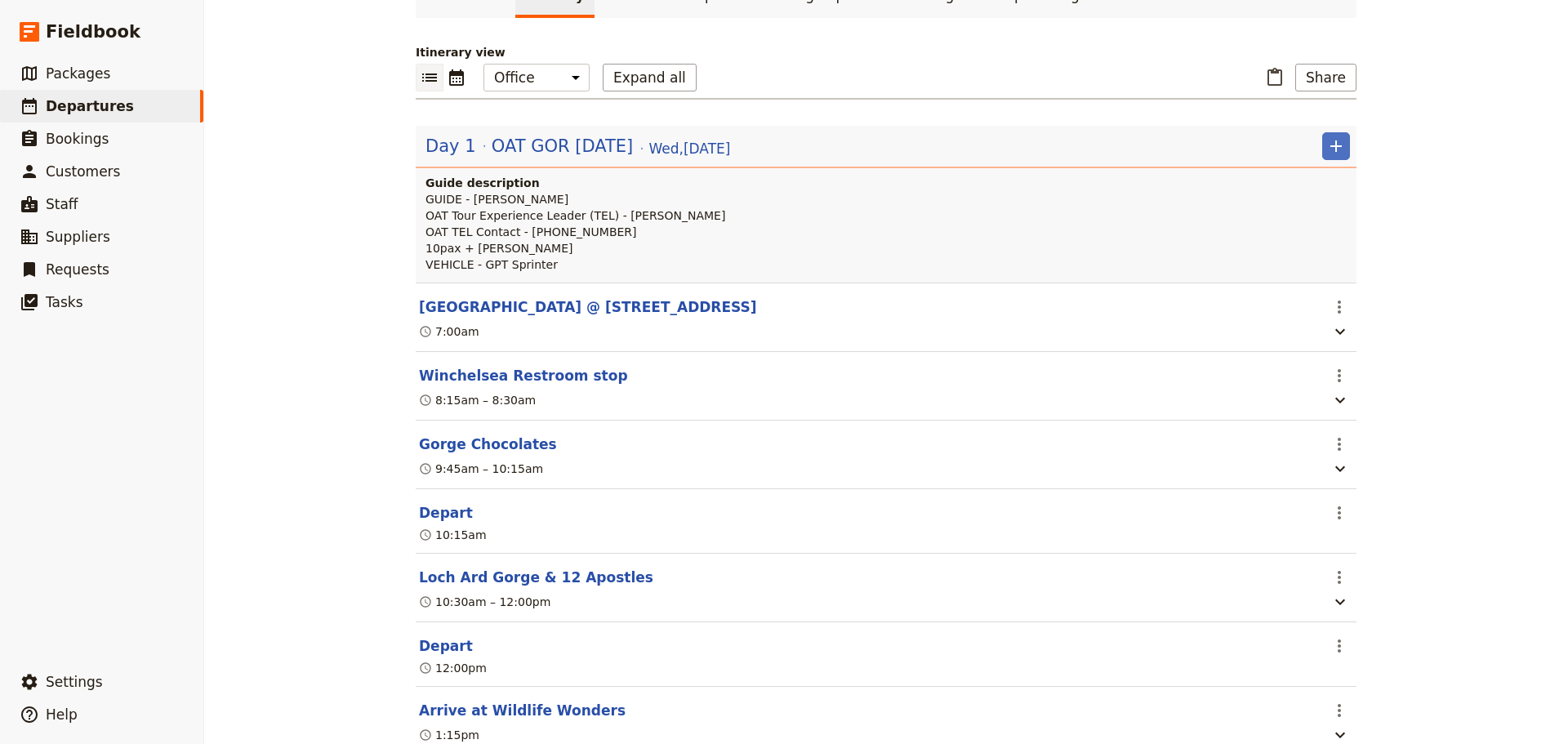
scroll to position [490, 0]
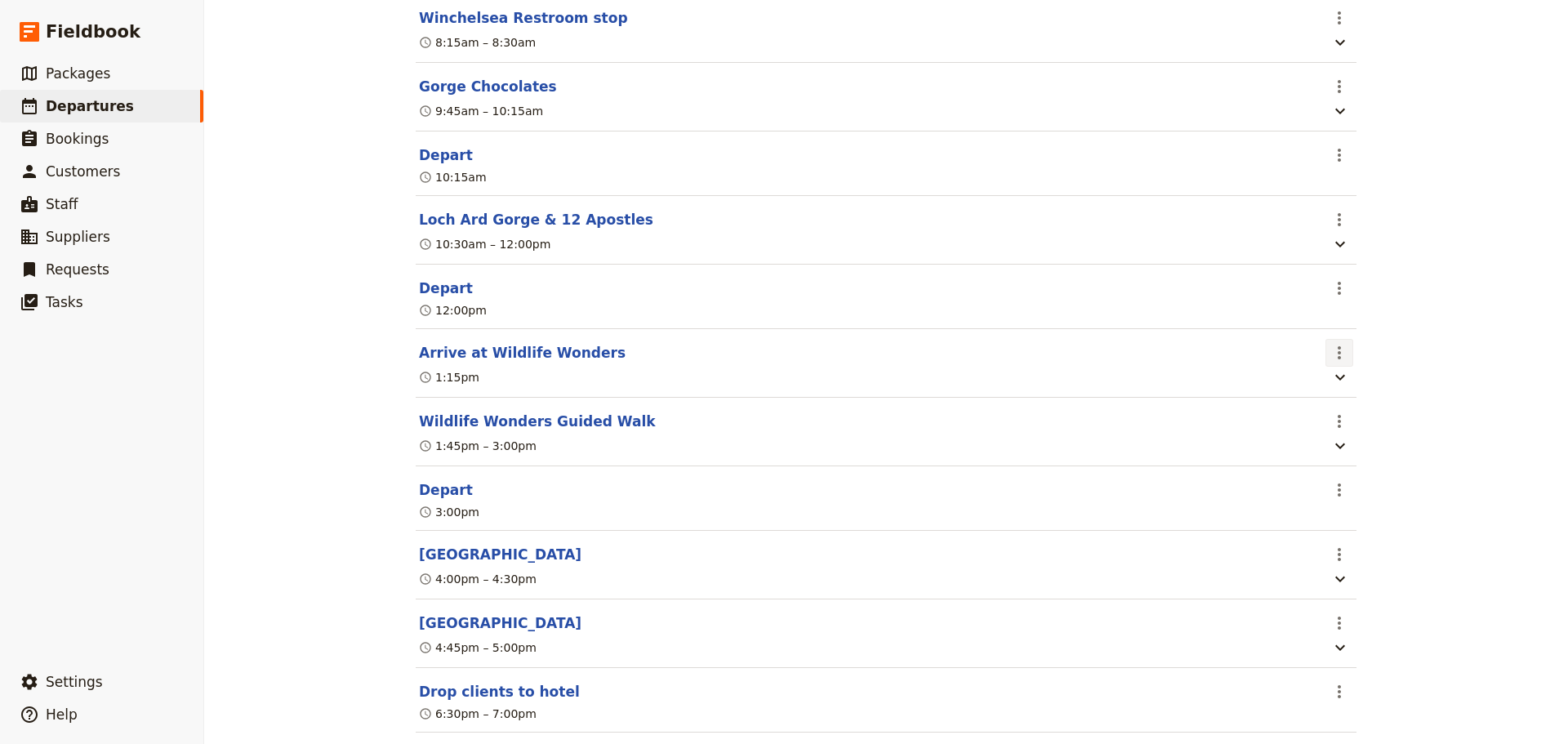
click at [1338, 363] on icon "Actions" at bounding box center [1340, 353] width 20 height 20
click at [1354, 413] on span "Delete this itinerary item" at bounding box center [1402, 417] width 144 height 16
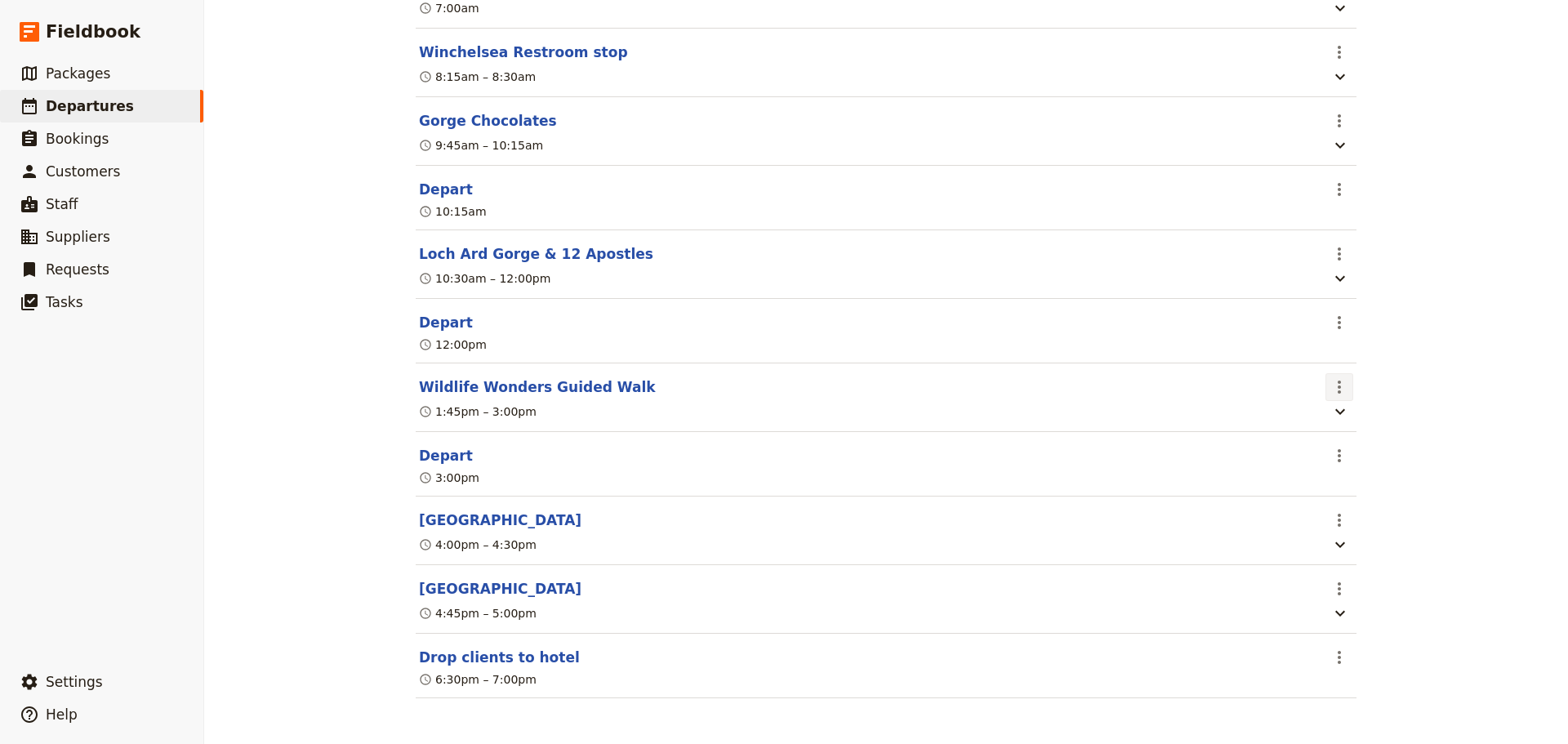
click at [1331, 377] on icon "Actions" at bounding box center [1340, 387] width 20 height 20
click at [1336, 439] on span "Delete this itinerary item" at bounding box center [1402, 442] width 144 height 16
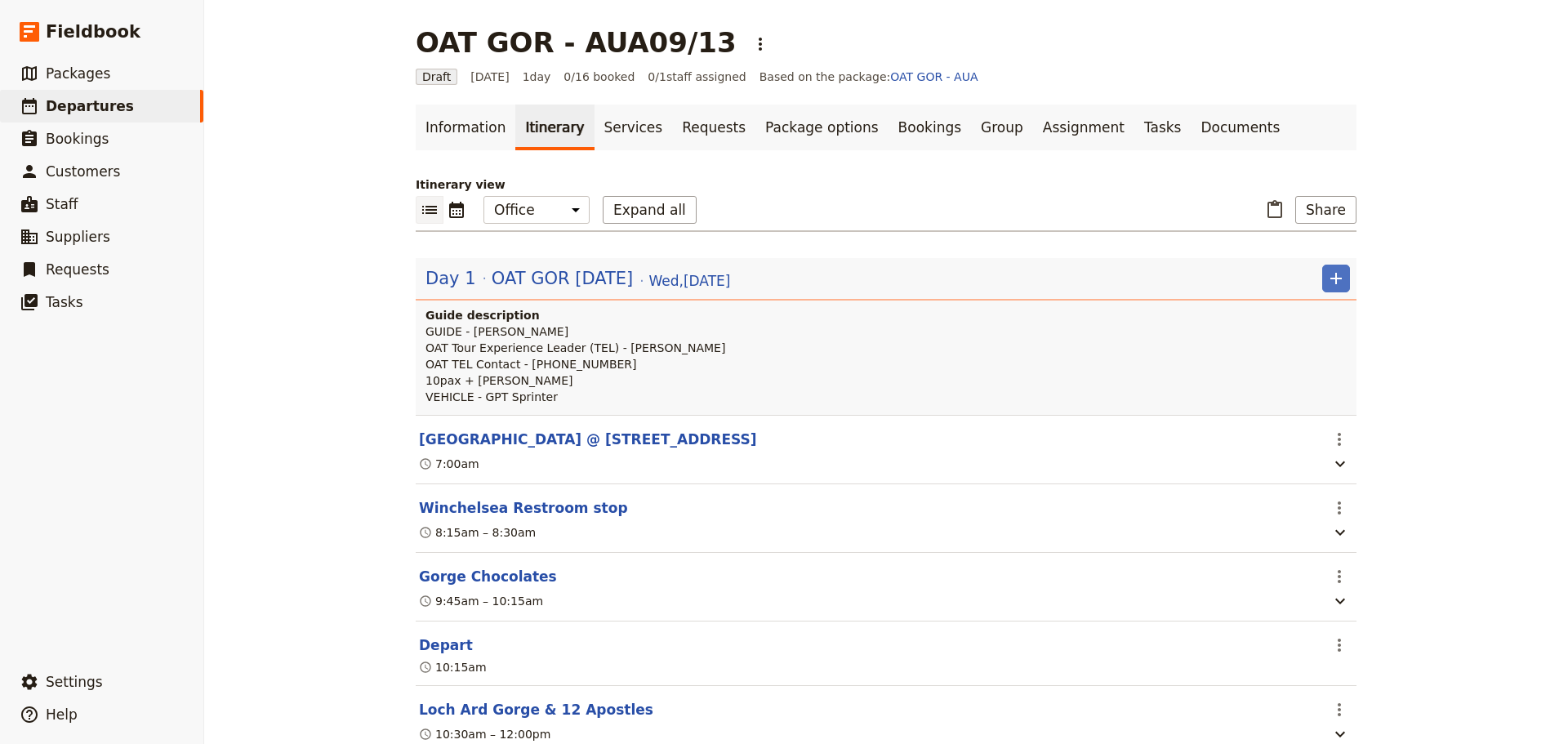
scroll to position [396, 0]
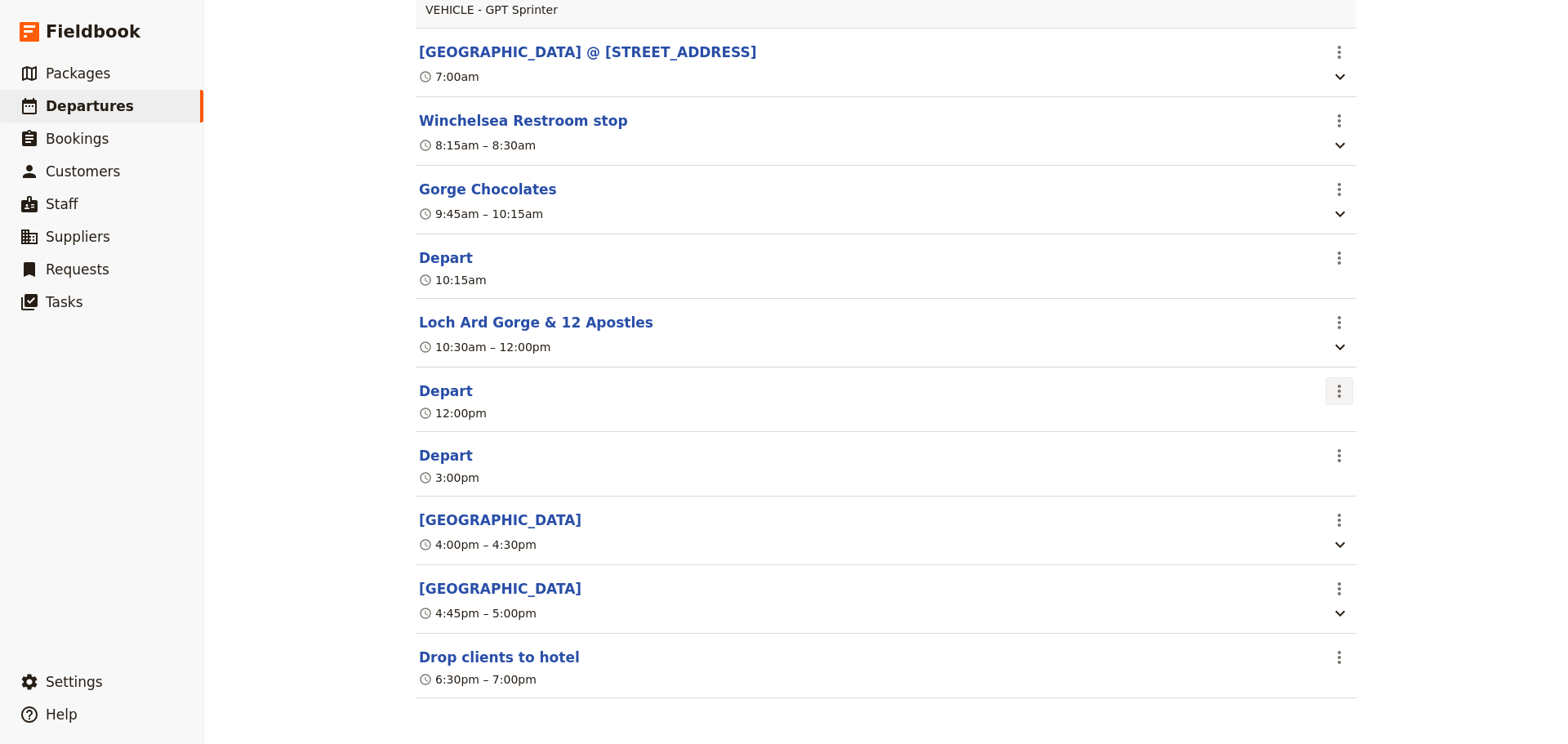
click at [1330, 395] on icon "Actions" at bounding box center [1340, 391] width 20 height 20
click at [1441, 363] on div "OAT GOR - AUA09/13 ​ Draft [DATE] 1 day 0/16 booked 0 / 1 staff assigned Based …" at bounding box center [886, 372] width 1364 height 744
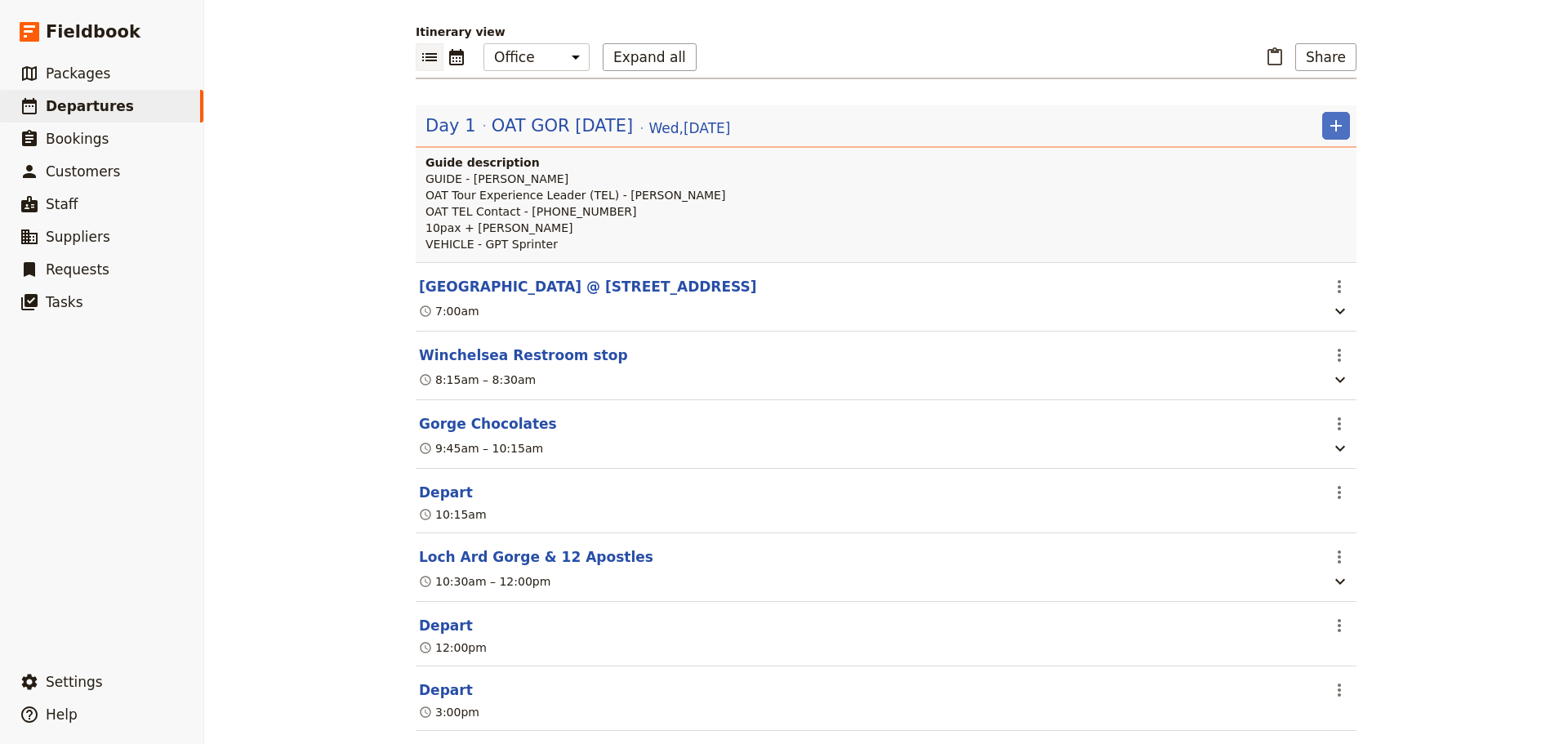
scroll to position [151, 0]
click at [1336, 129] on icon "Add" at bounding box center [1337, 128] width 20 height 20
click at [97, 94] on link "​ Departures" at bounding box center [102, 106] width 203 height 32
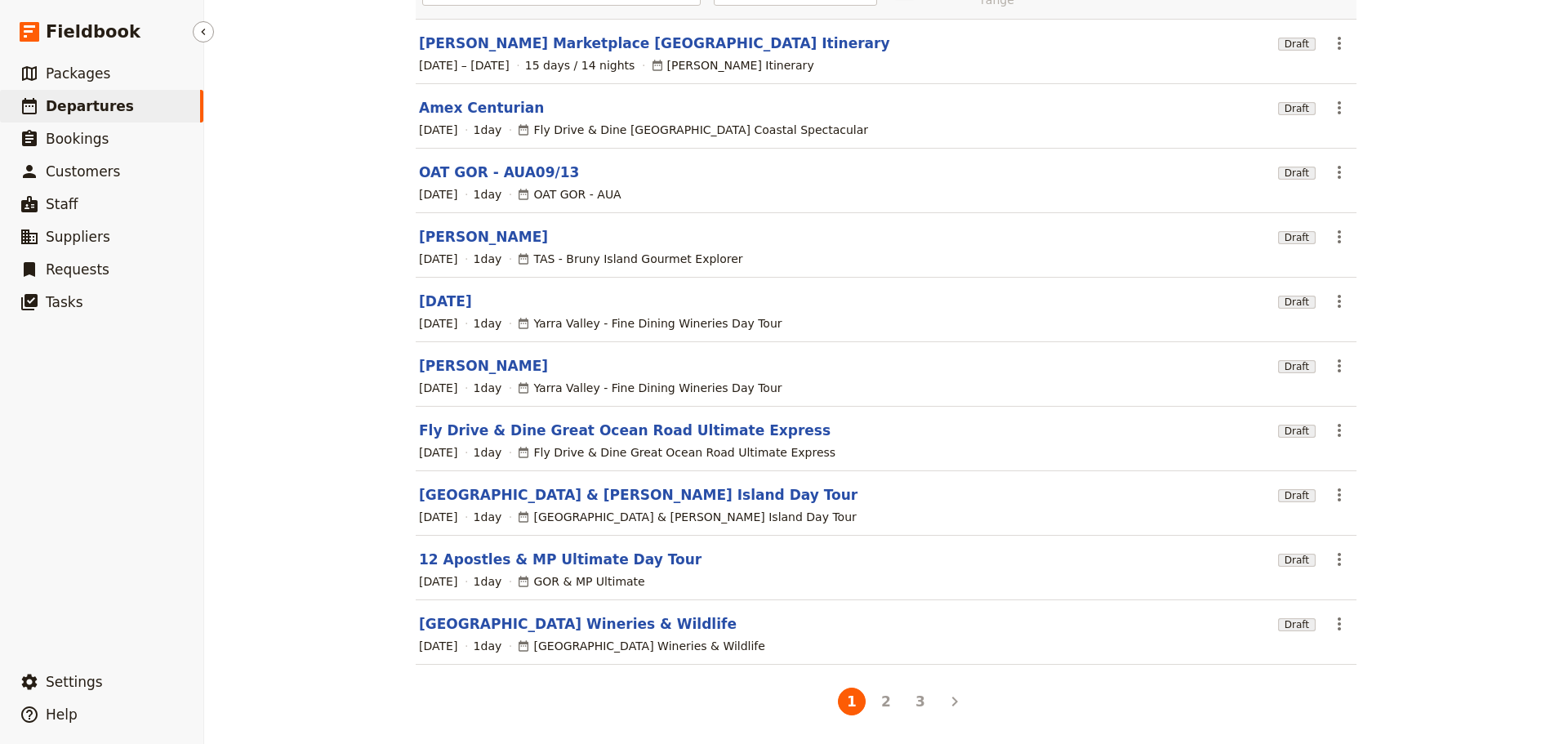
scroll to position [139, 0]
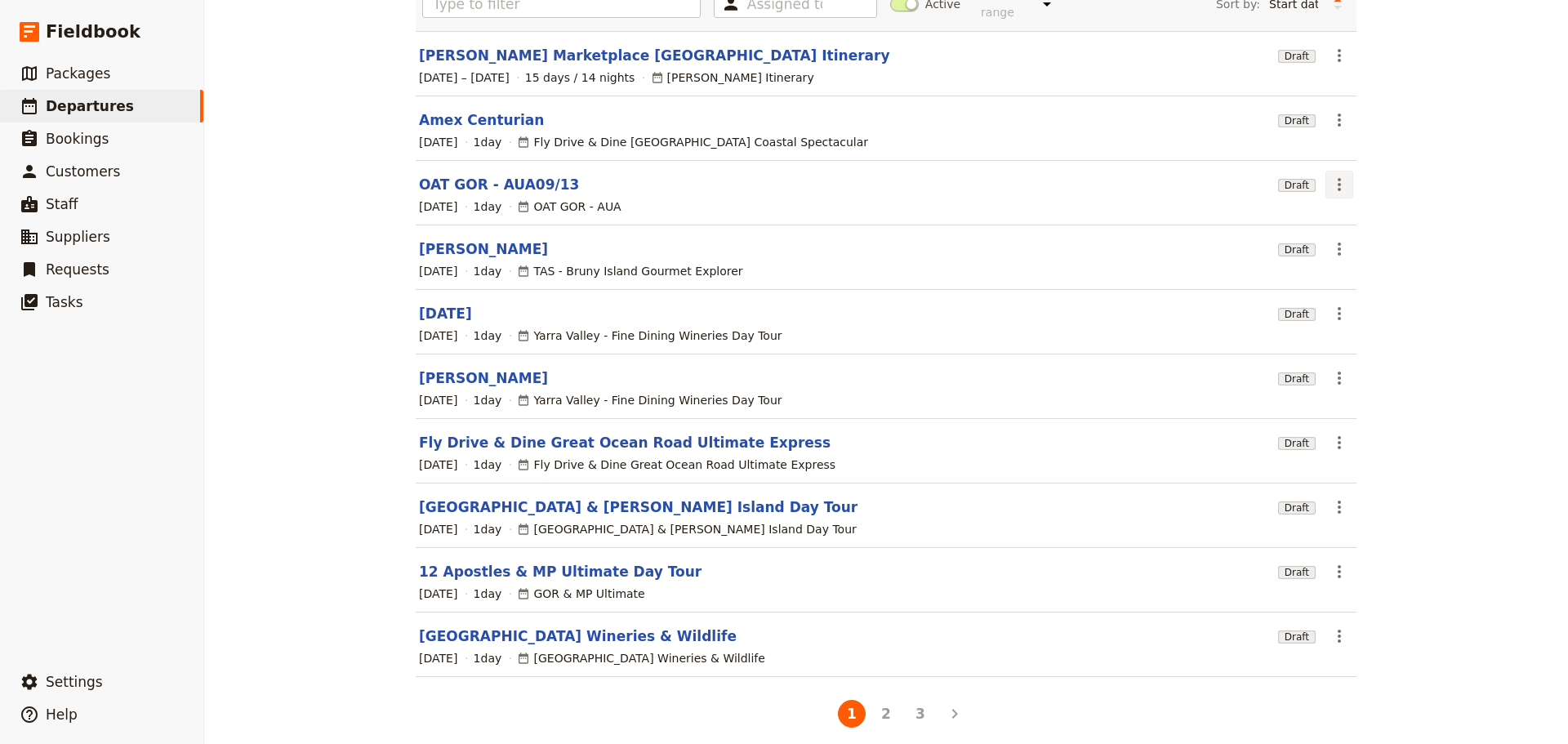
click at [1336, 182] on button "​" at bounding box center [1340, 184] width 28 height 28
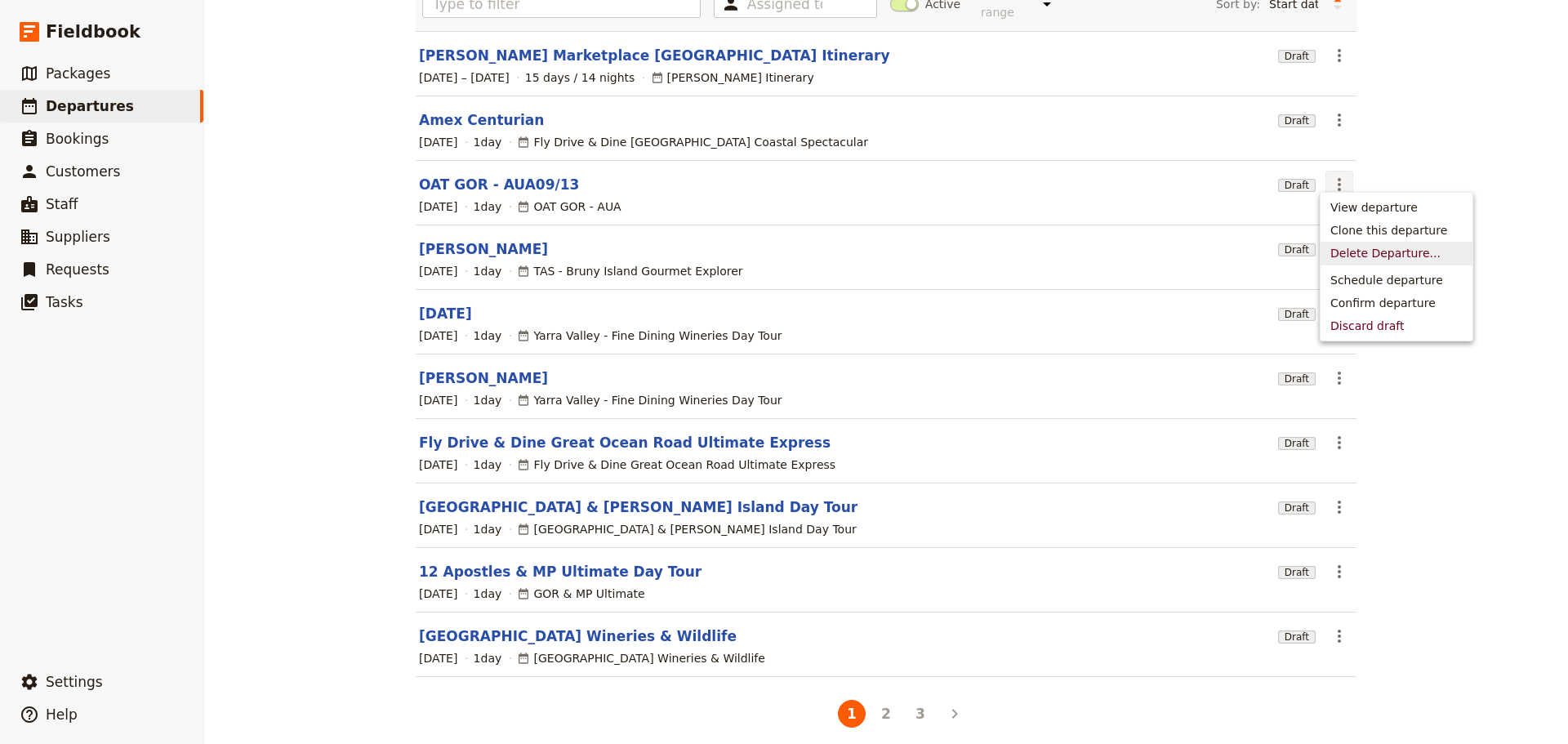
click at [1359, 257] on span "Delete Departure..." at bounding box center [1385, 253] width 111 height 16
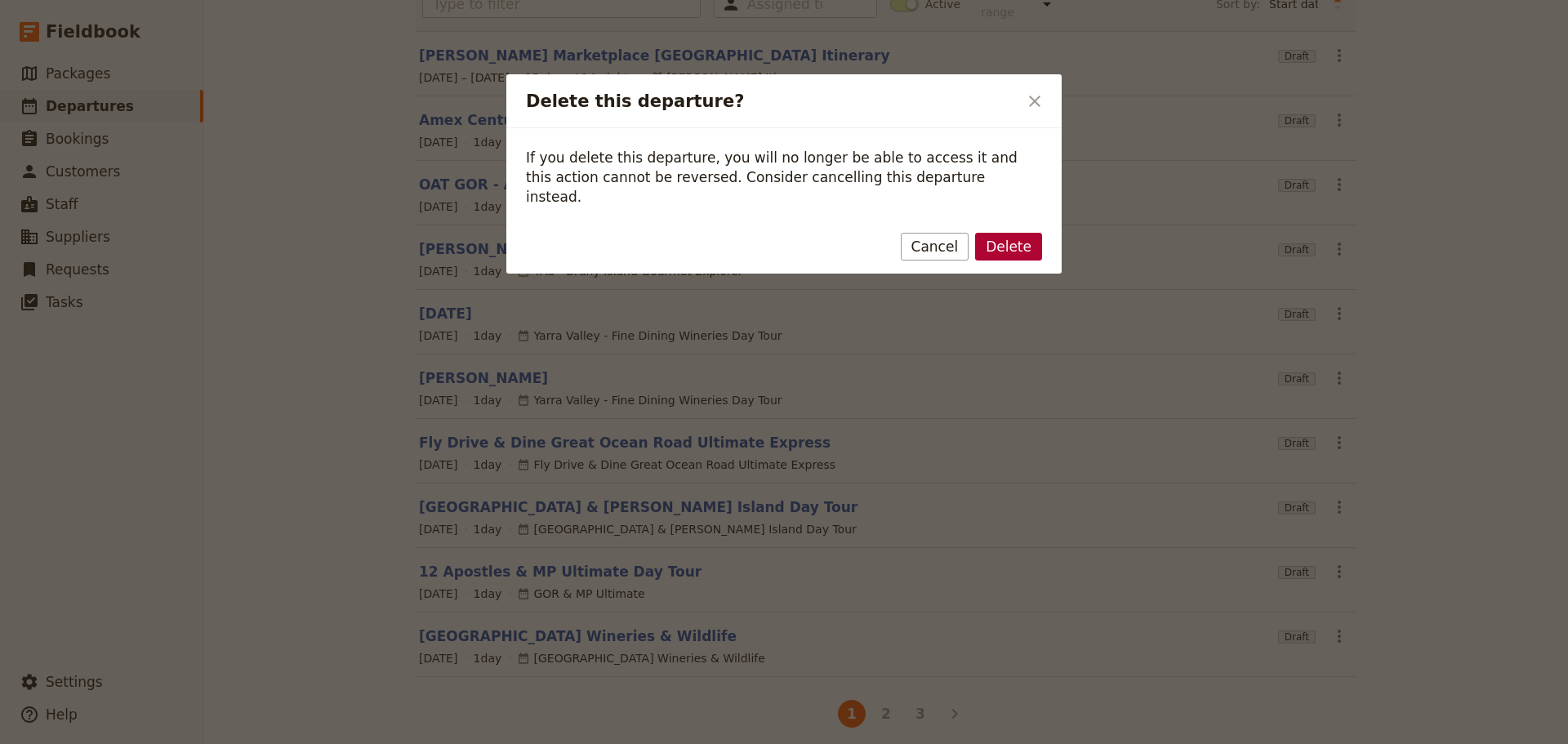
click at [999, 233] on button "Delete" at bounding box center [1008, 247] width 67 height 28
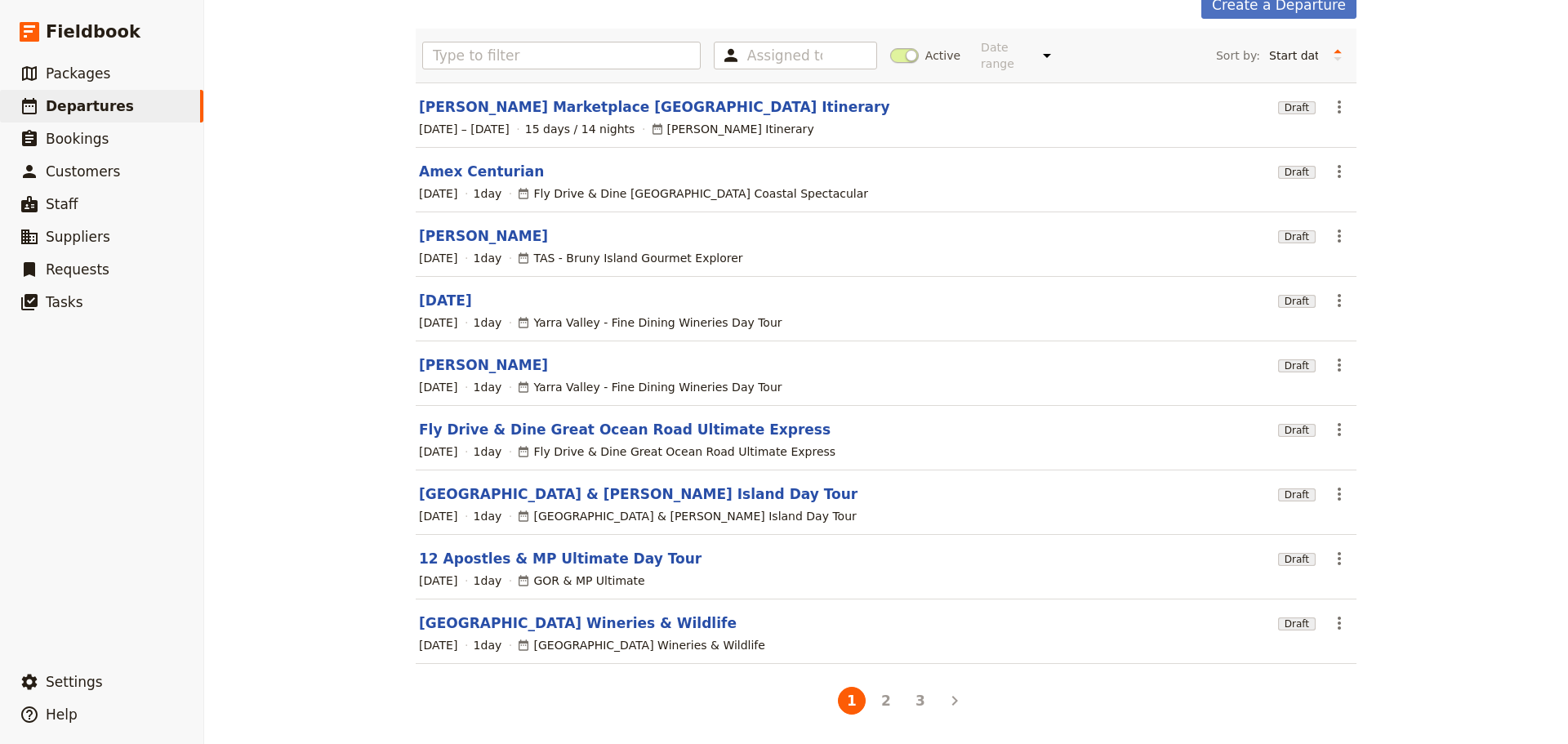
scroll to position [75, 0]
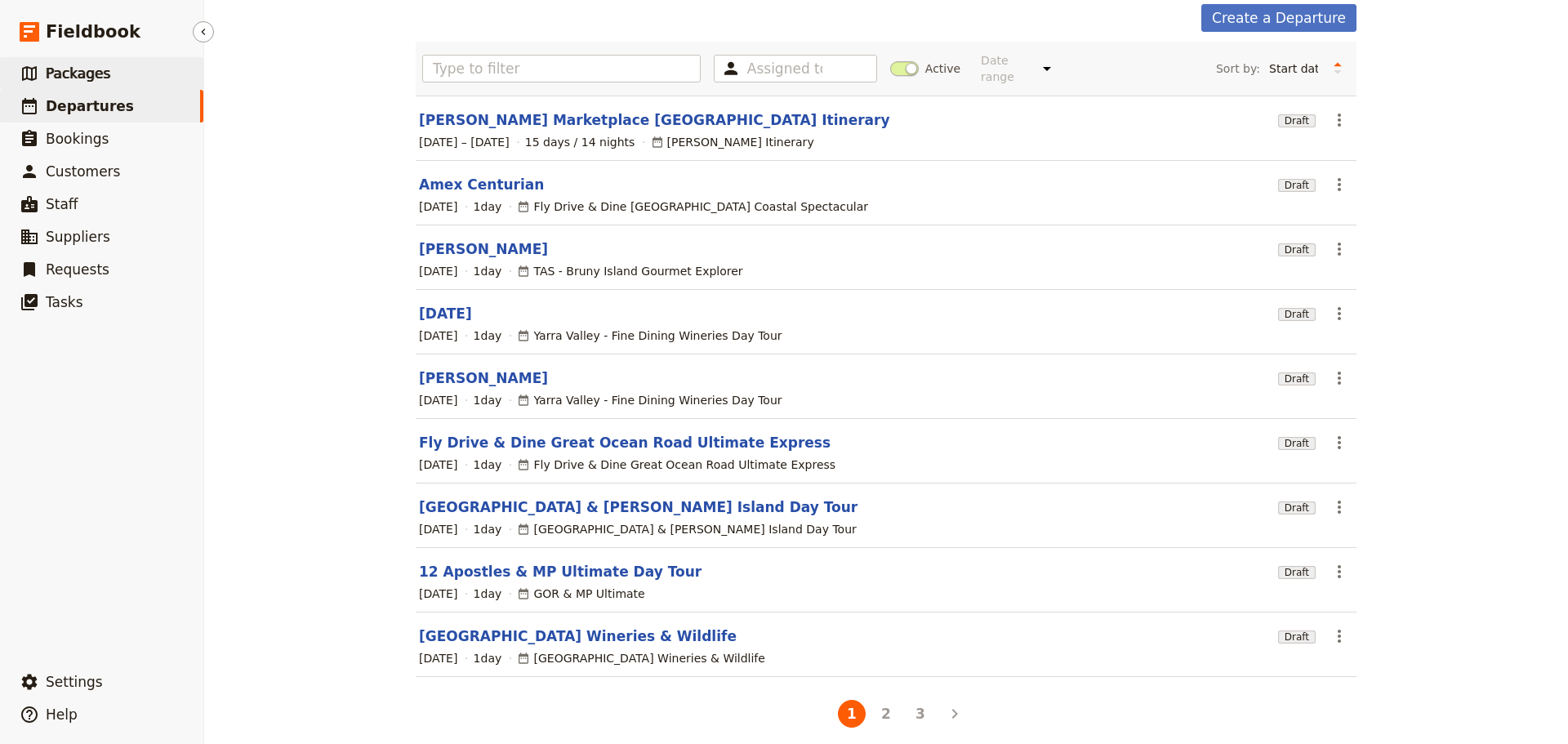
click at [121, 83] on link "​ Packages" at bounding box center [102, 74] width 203 height 32
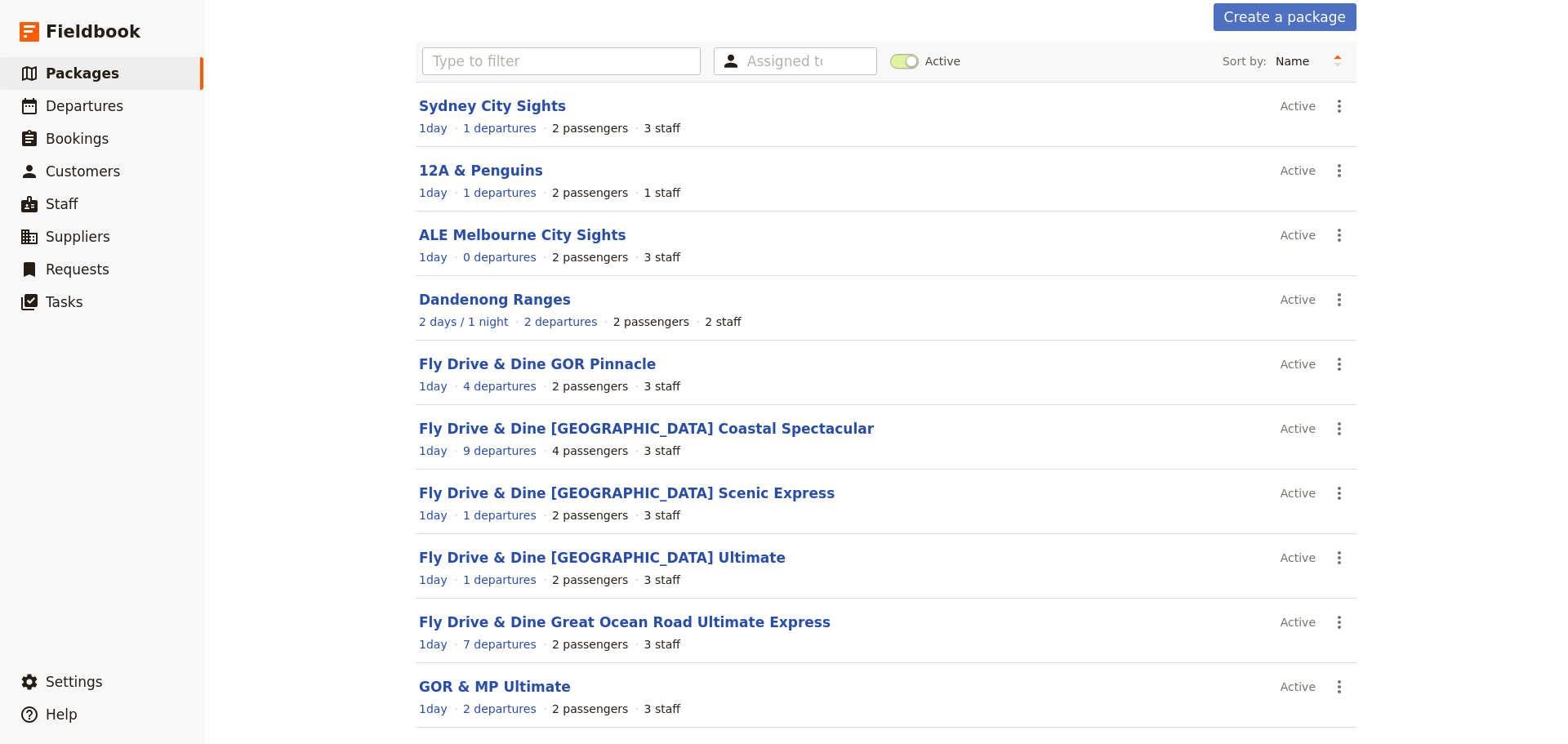
scroll to position [139, 0]
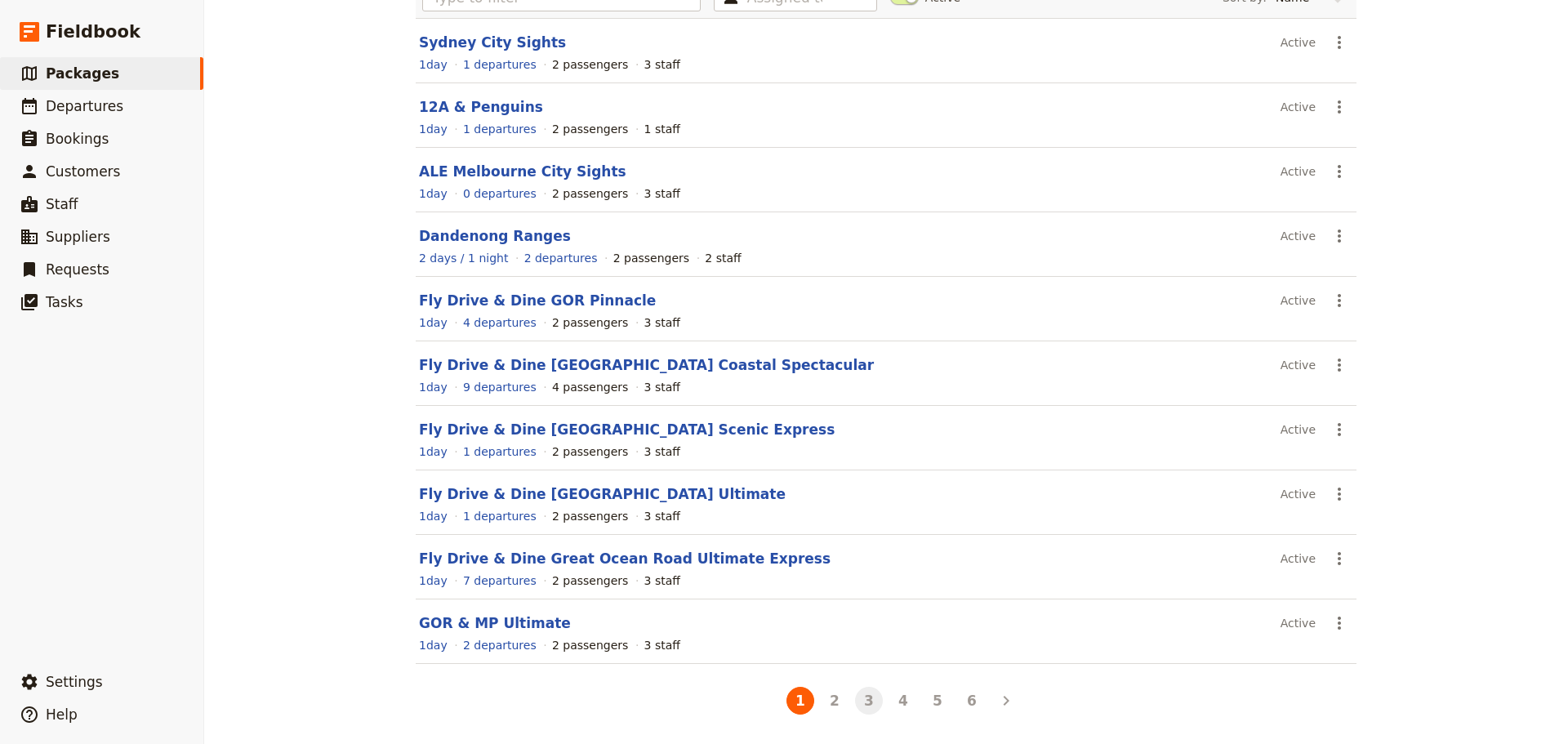
click at [864, 704] on button "3" at bounding box center [869, 701] width 28 height 28
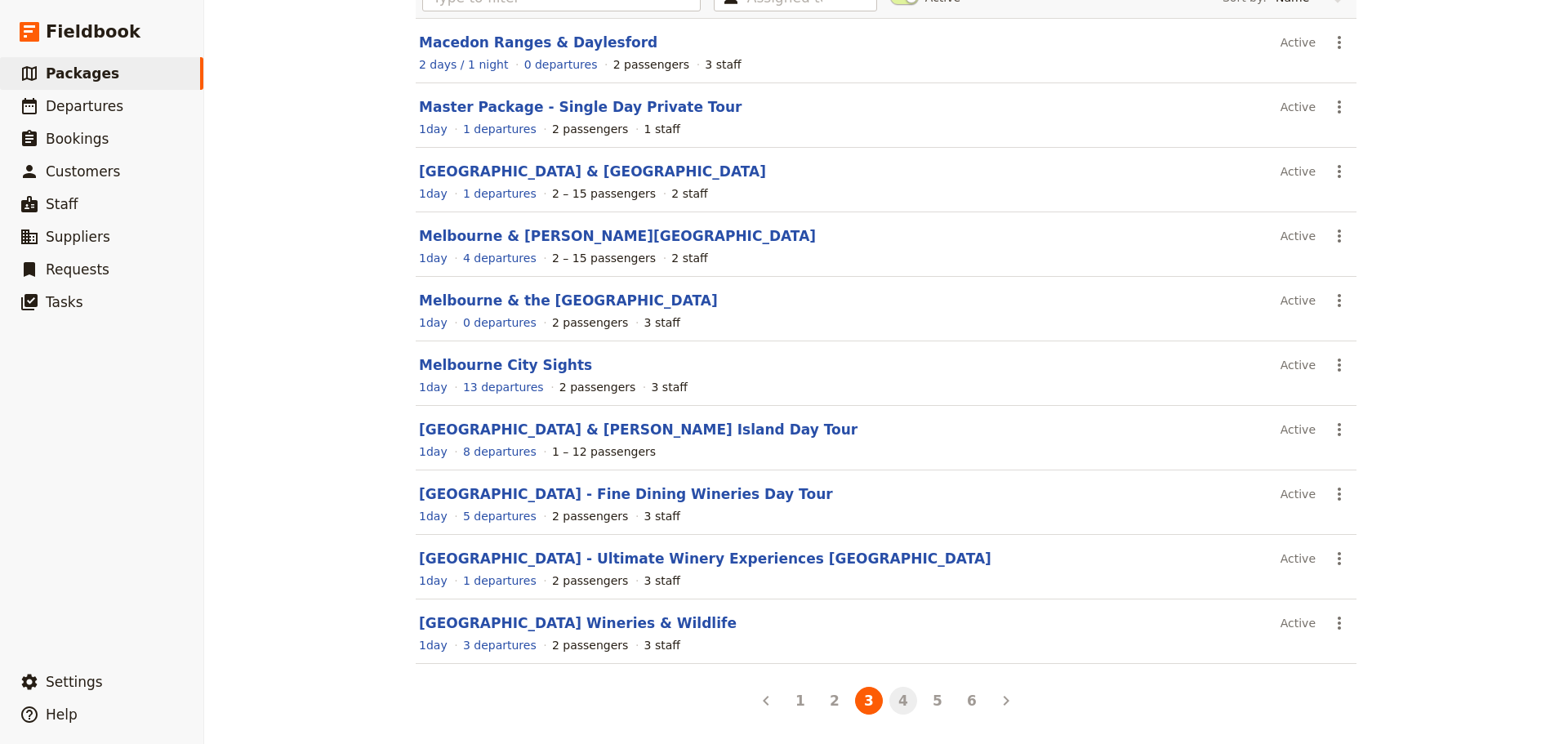
click at [897, 701] on button "4" at bounding box center [903, 701] width 28 height 28
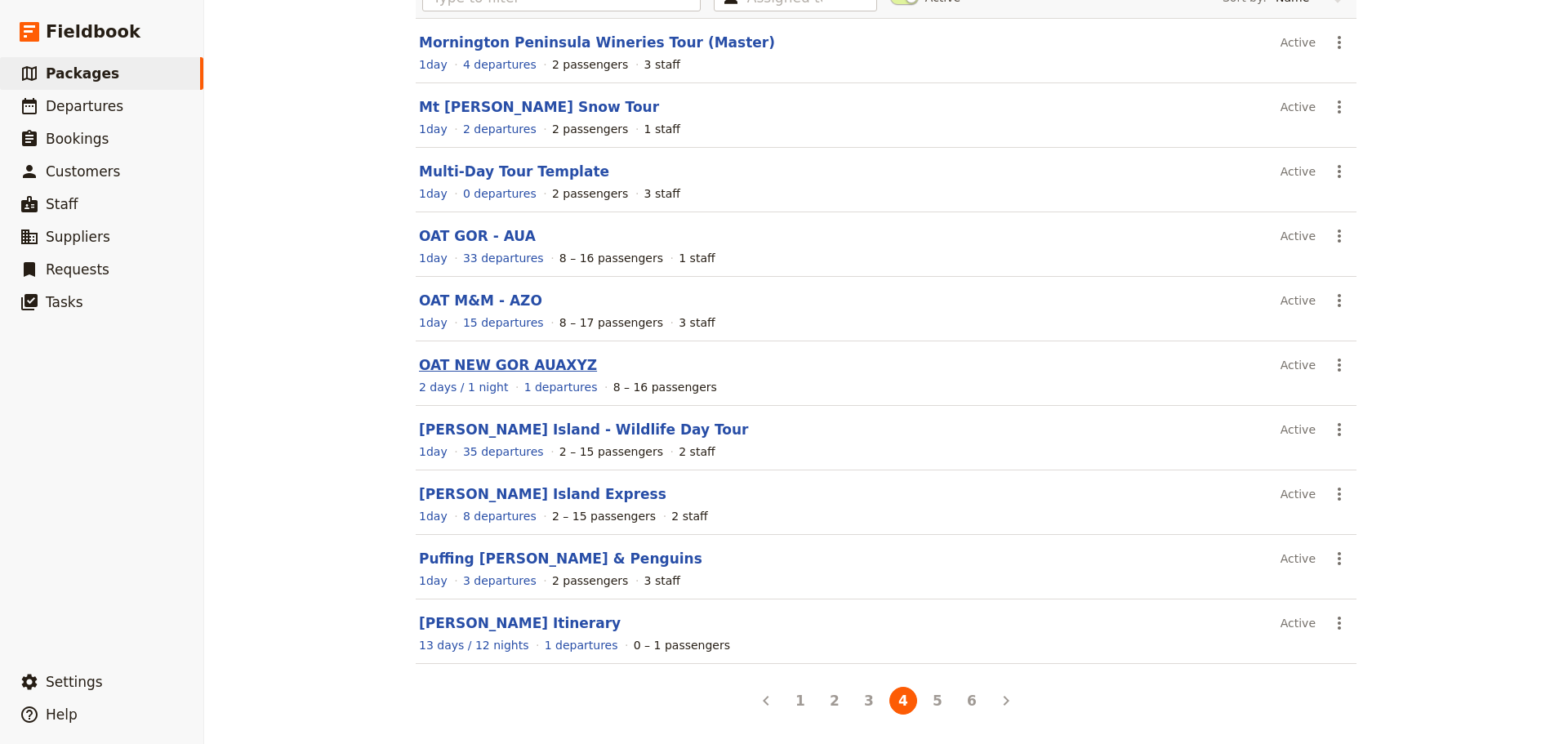
click at [493, 362] on link "OAT NEW GOR AUAXYZ" at bounding box center [508, 365] width 178 height 16
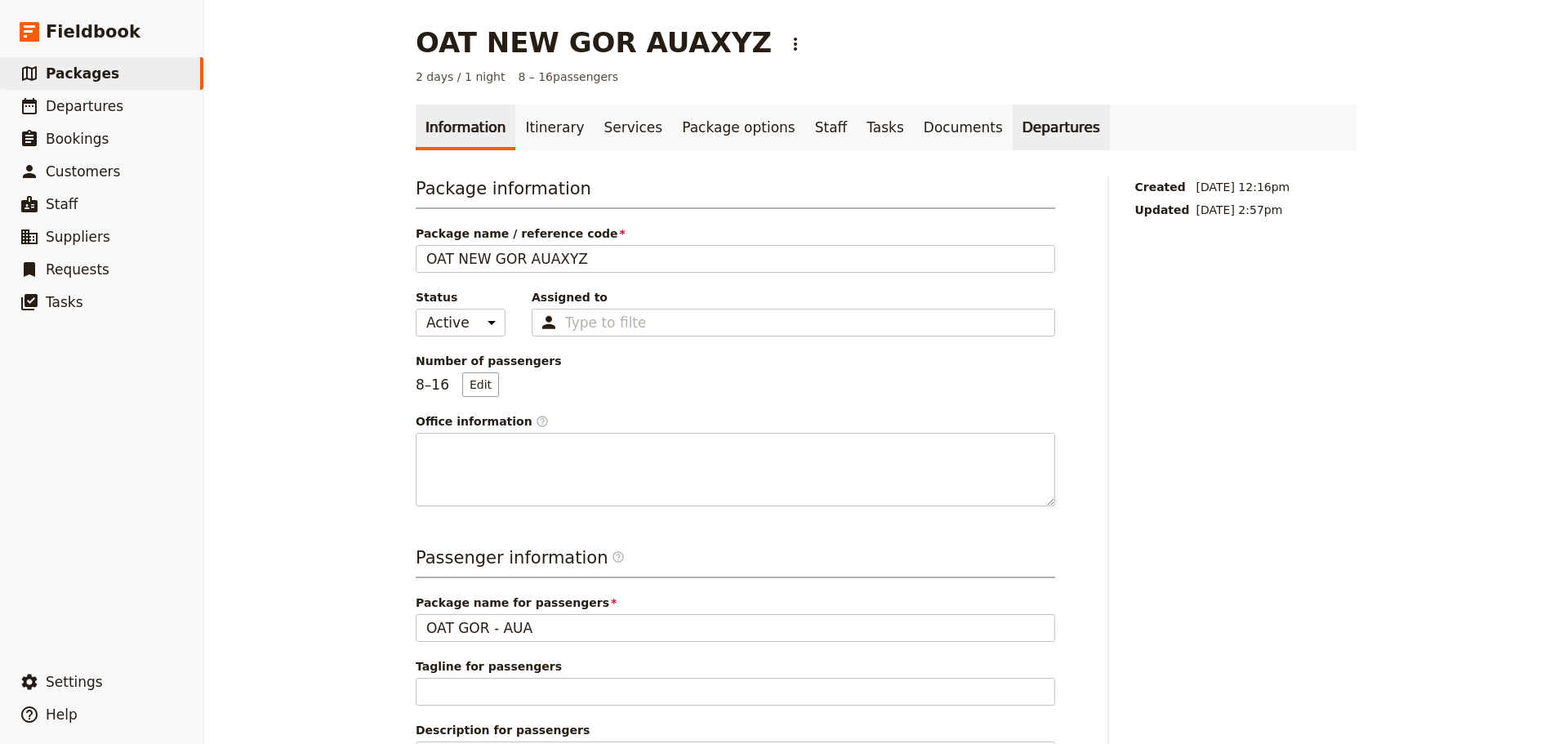
click at [1016, 130] on link "Departures" at bounding box center [1062, 127] width 97 height 46
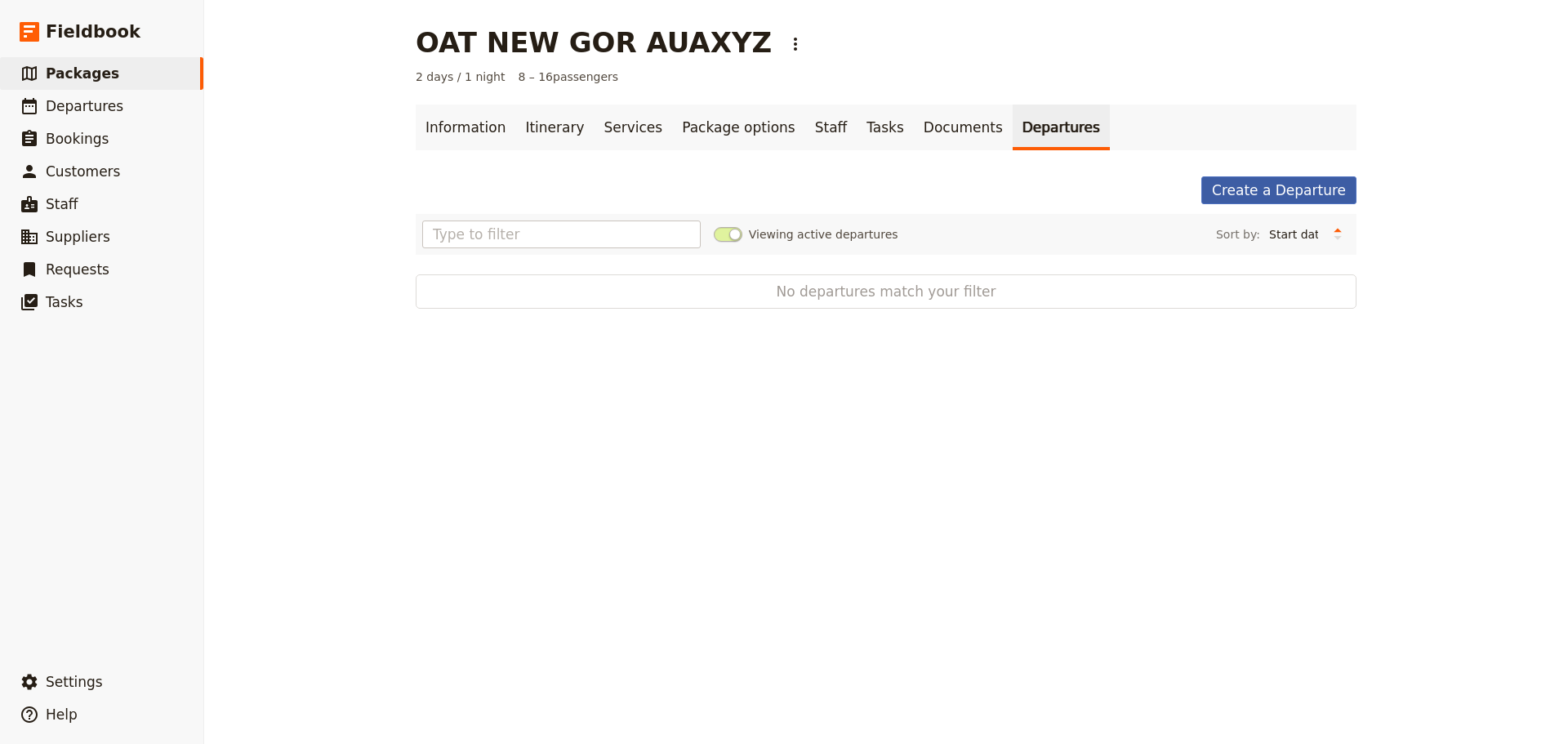
click at [1333, 192] on link "Create a Departure" at bounding box center [1279, 190] width 156 height 28
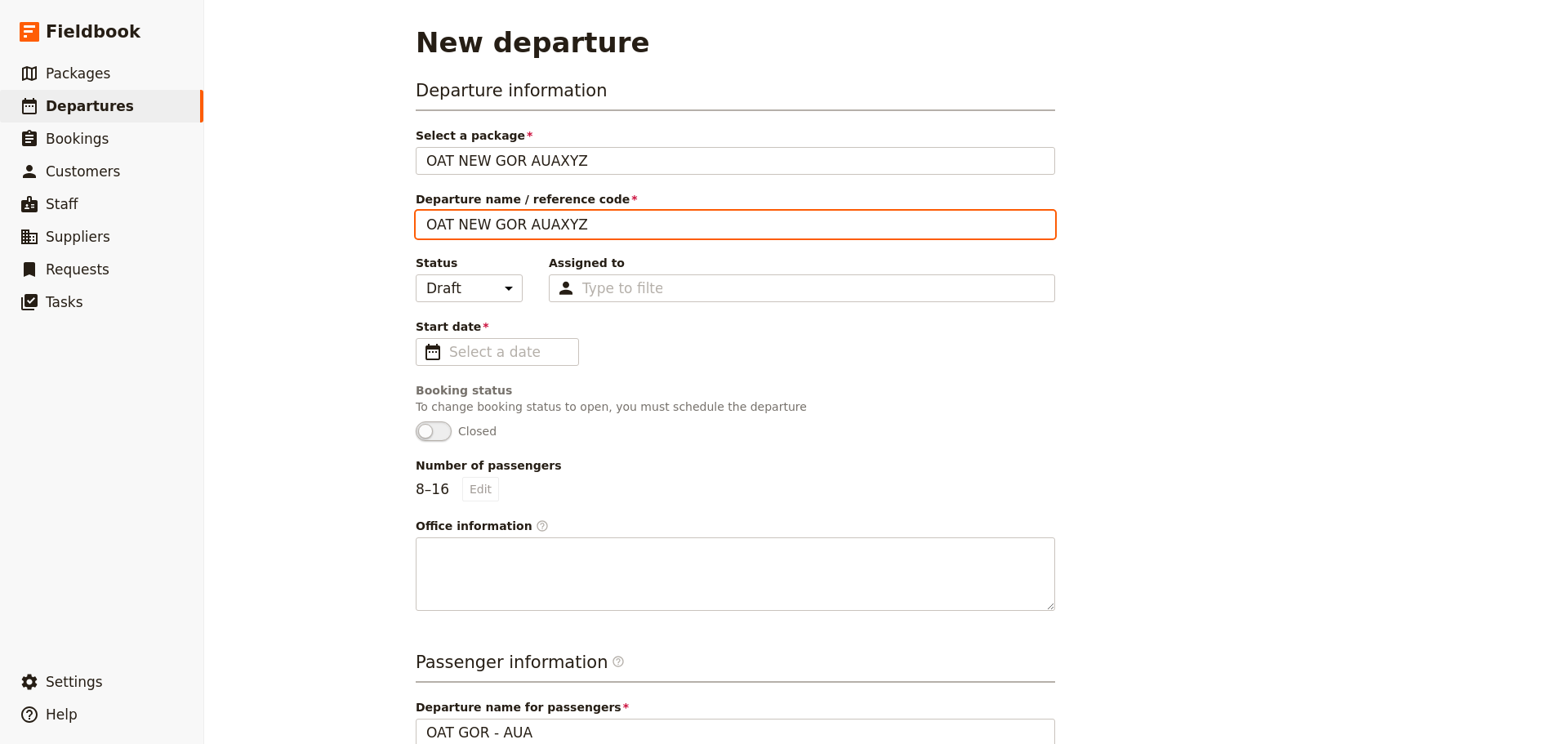
click at [590, 227] on input "OAT NEW GOR AUAXYZ" at bounding box center [735, 224] width 640 height 28
click at [459, 225] on input "OAT NEW GOR AUA" at bounding box center [735, 224] width 640 height 28
click at [473, 220] on input "OAT AUAGOR AUA" at bounding box center [735, 224] width 640 height 28
type input "OAT AUA0913 GOR"
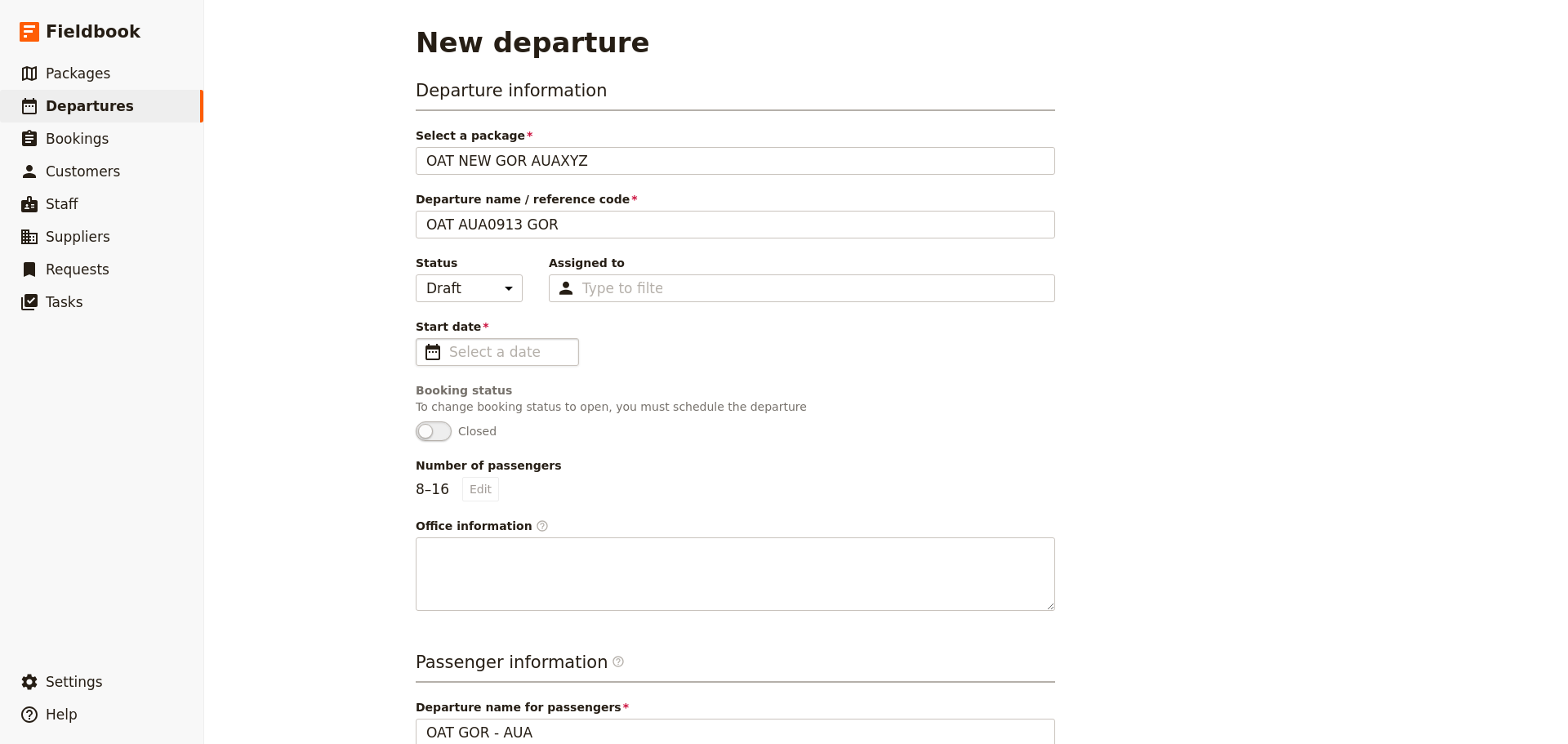
click at [424, 351] on span "​" at bounding box center [433, 352] width 20 height 20
click at [449, 351] on input "Start date ​" at bounding box center [508, 352] width 120 height 20
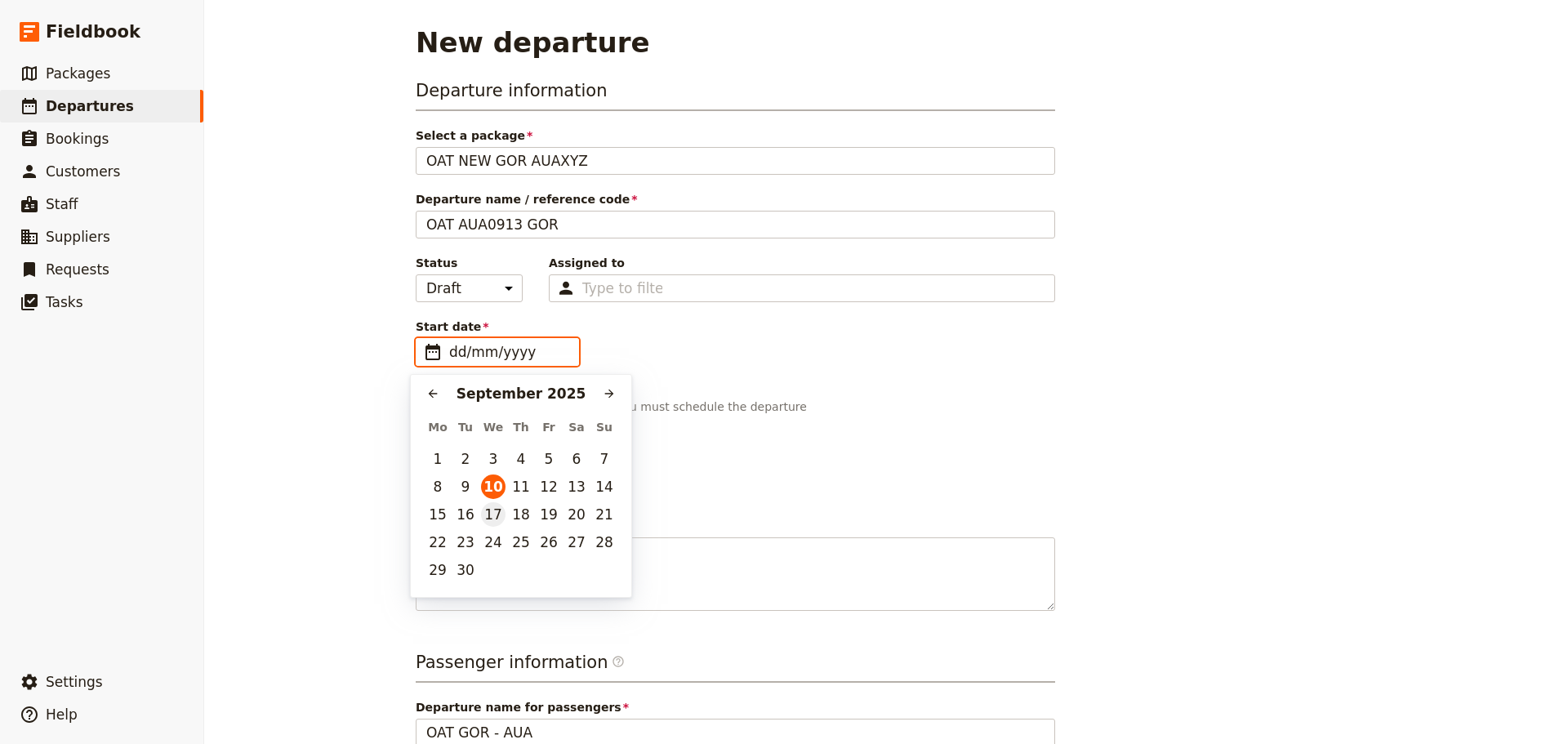
click at [497, 519] on button "17" at bounding box center [493, 514] width 24 height 24
type input "[DATE]"
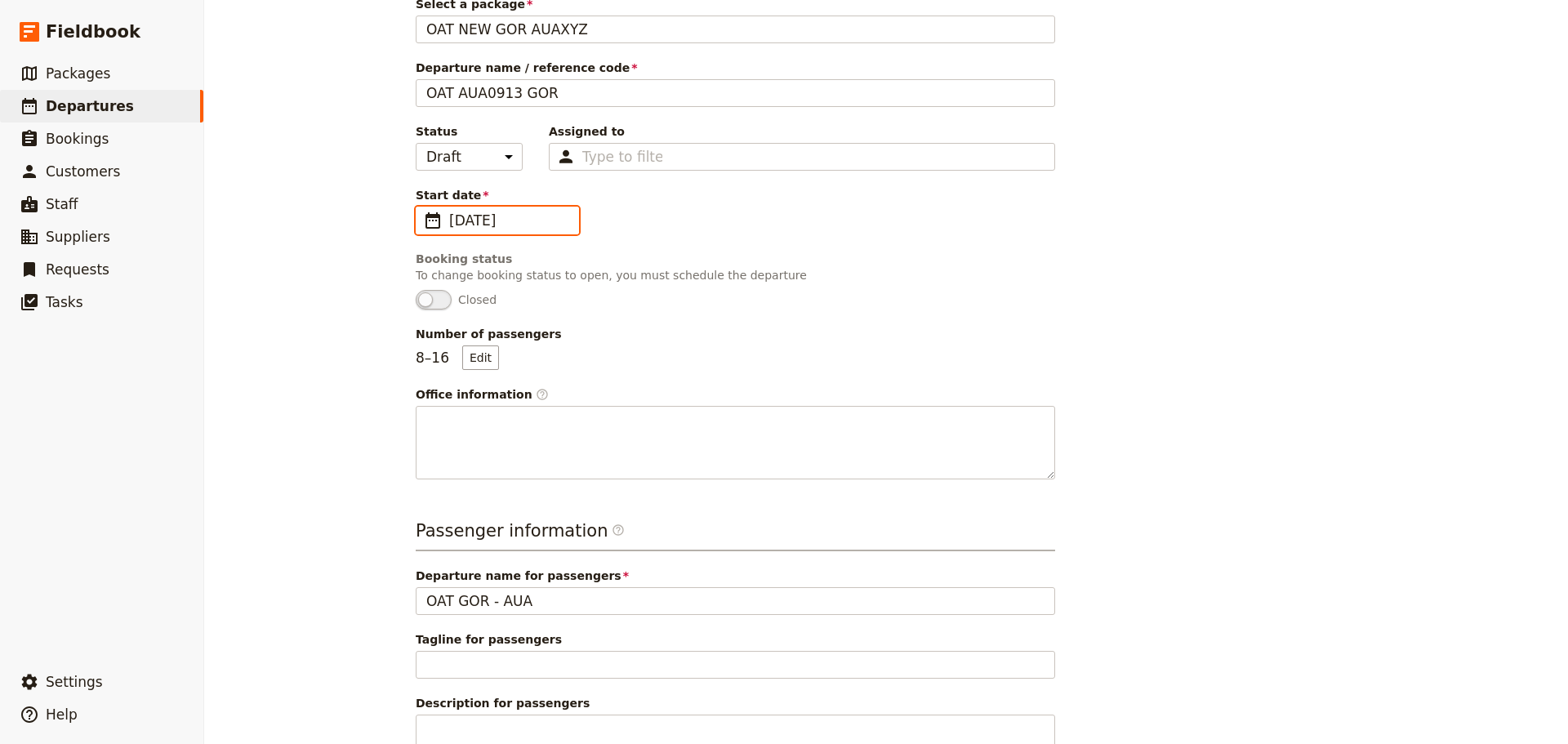
scroll to position [273, 0]
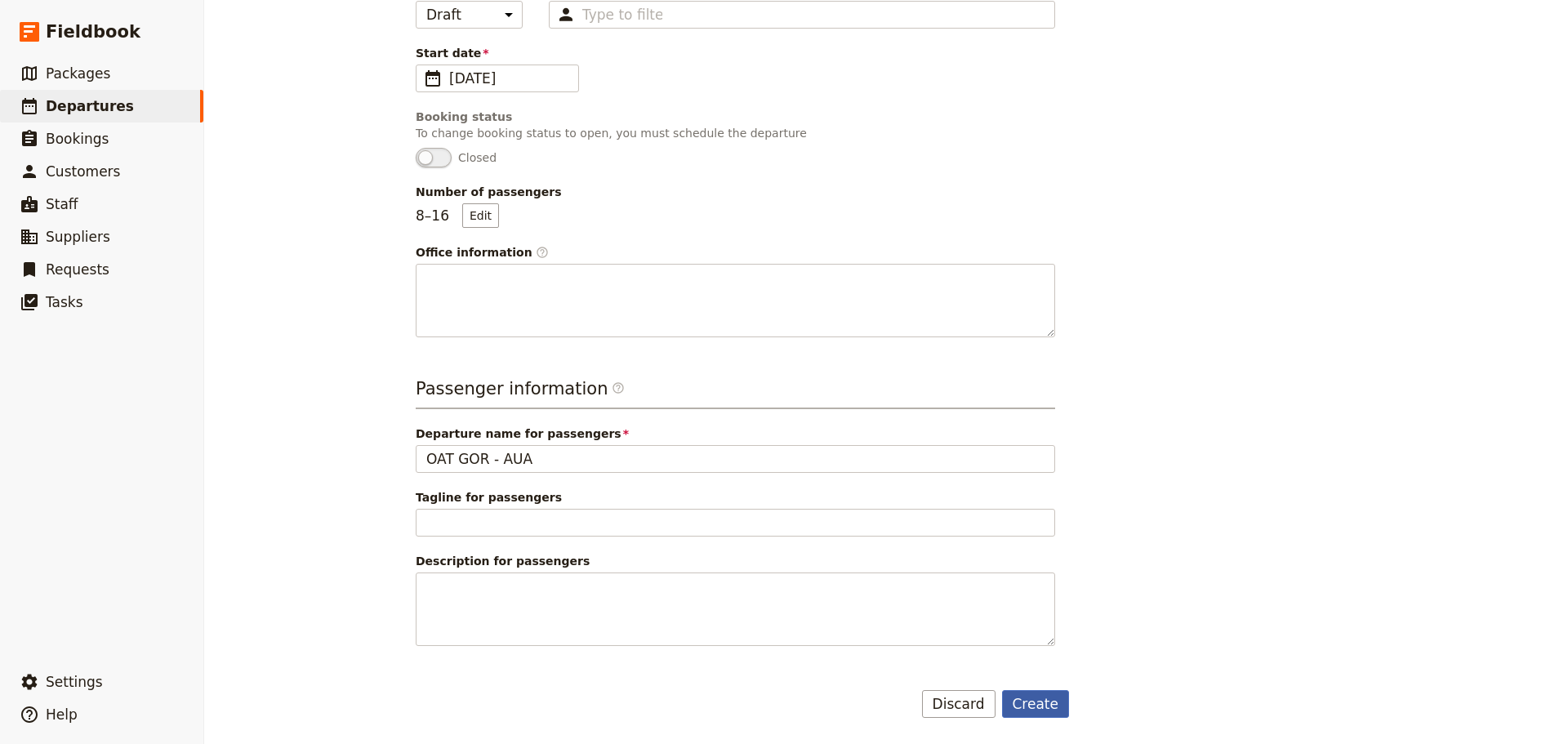
click at [1039, 705] on button "Create" at bounding box center [1035, 704] width 67 height 28
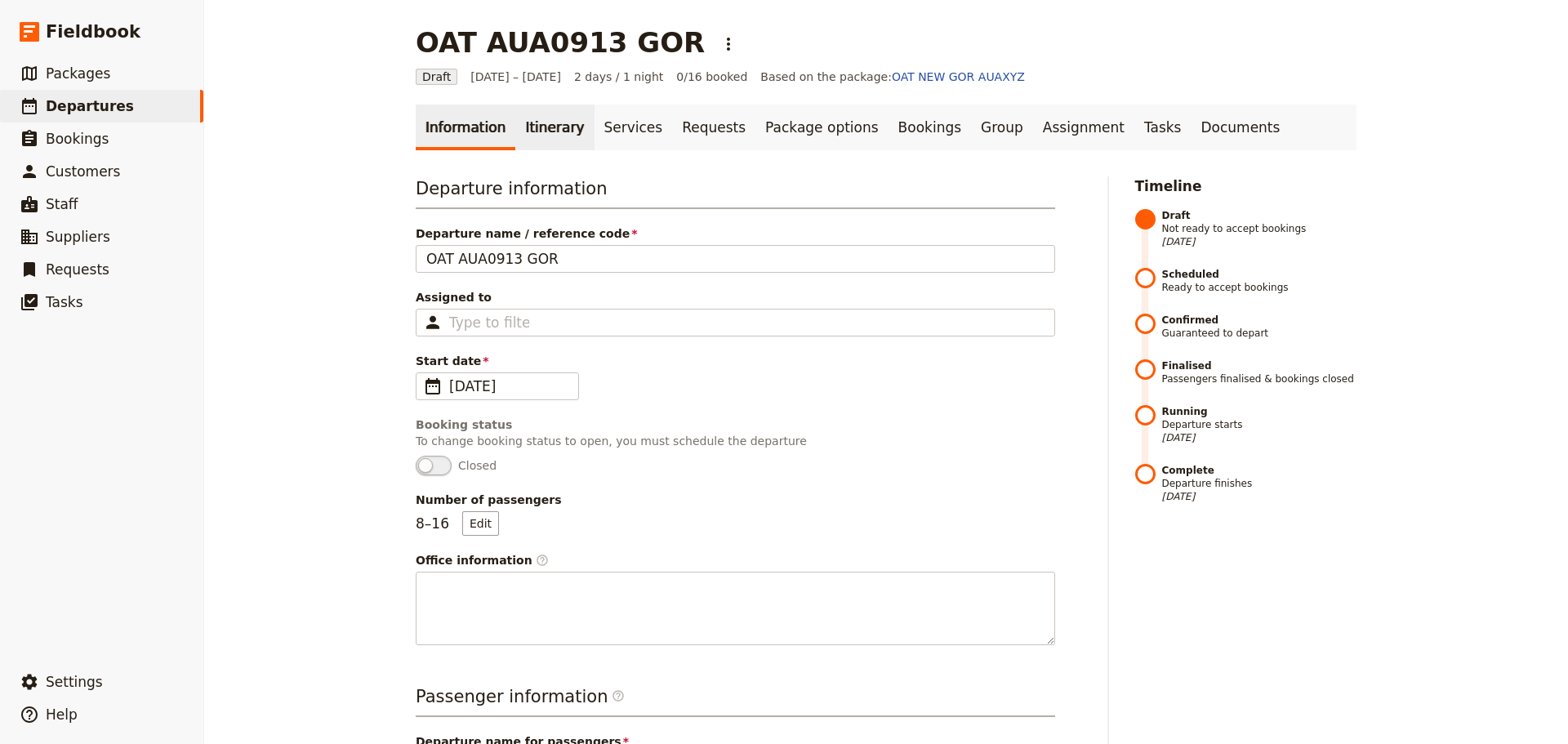
click at [535, 143] on link "Itinerary" at bounding box center [554, 127] width 78 height 46
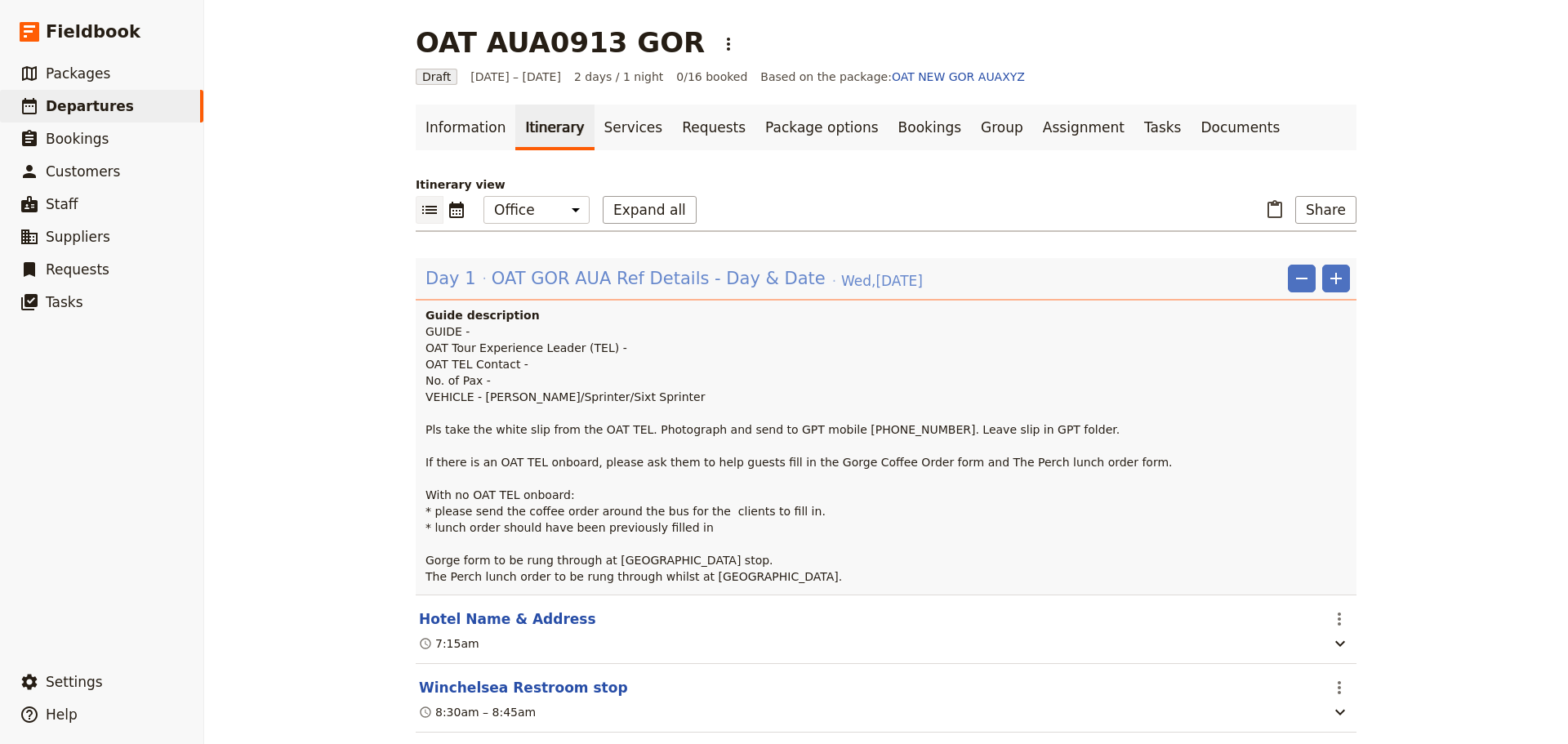
click at [510, 282] on span "OAT GOR AUA Ref Details - Day & Date" at bounding box center [659, 278] width 334 height 24
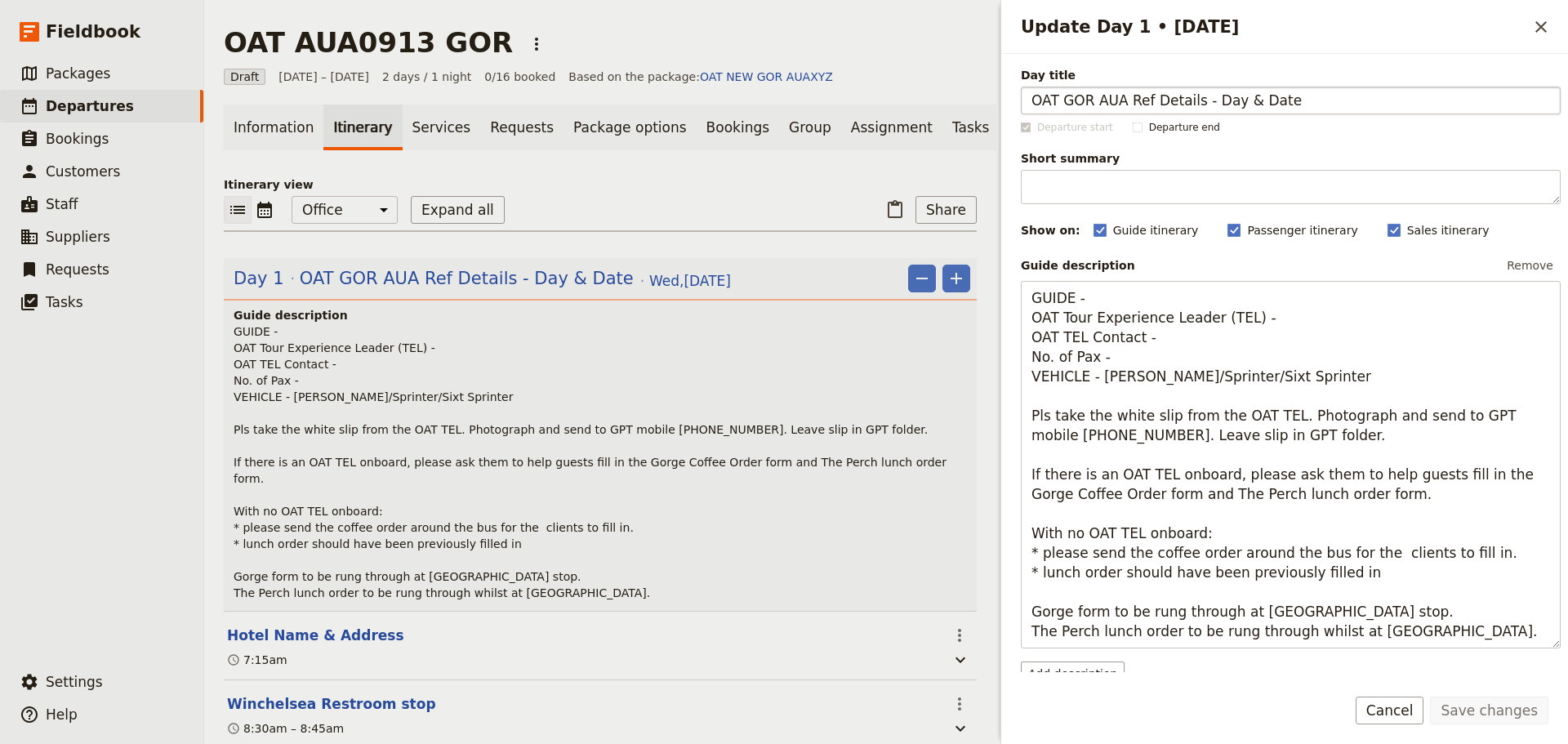
drag, startPoint x: 1299, startPoint y: 100, endPoint x: 1093, endPoint y: 106, distance: 206.1
click at [1093, 106] on input "OAT GOR AUA Ref Details - Day & Date" at bounding box center [1291, 100] width 540 height 28
type input "OAT GOR - [DATE]"
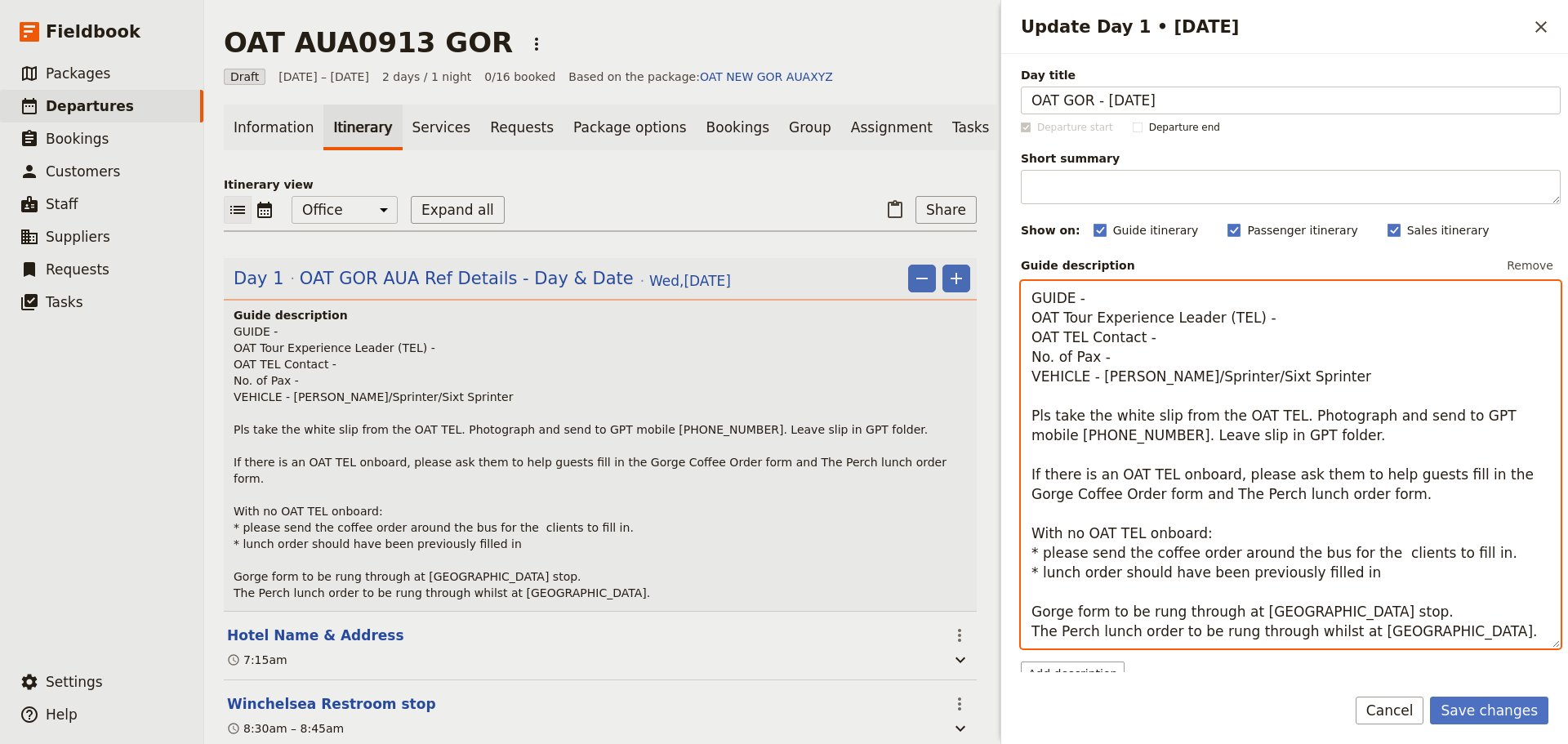
click at [1102, 300] on textarea "GUIDE - OAT Tour Experience Leader (TEL) - OAT TEL Contact - No. of Pax - VEHIC…" at bounding box center [1291, 464] width 540 height 368
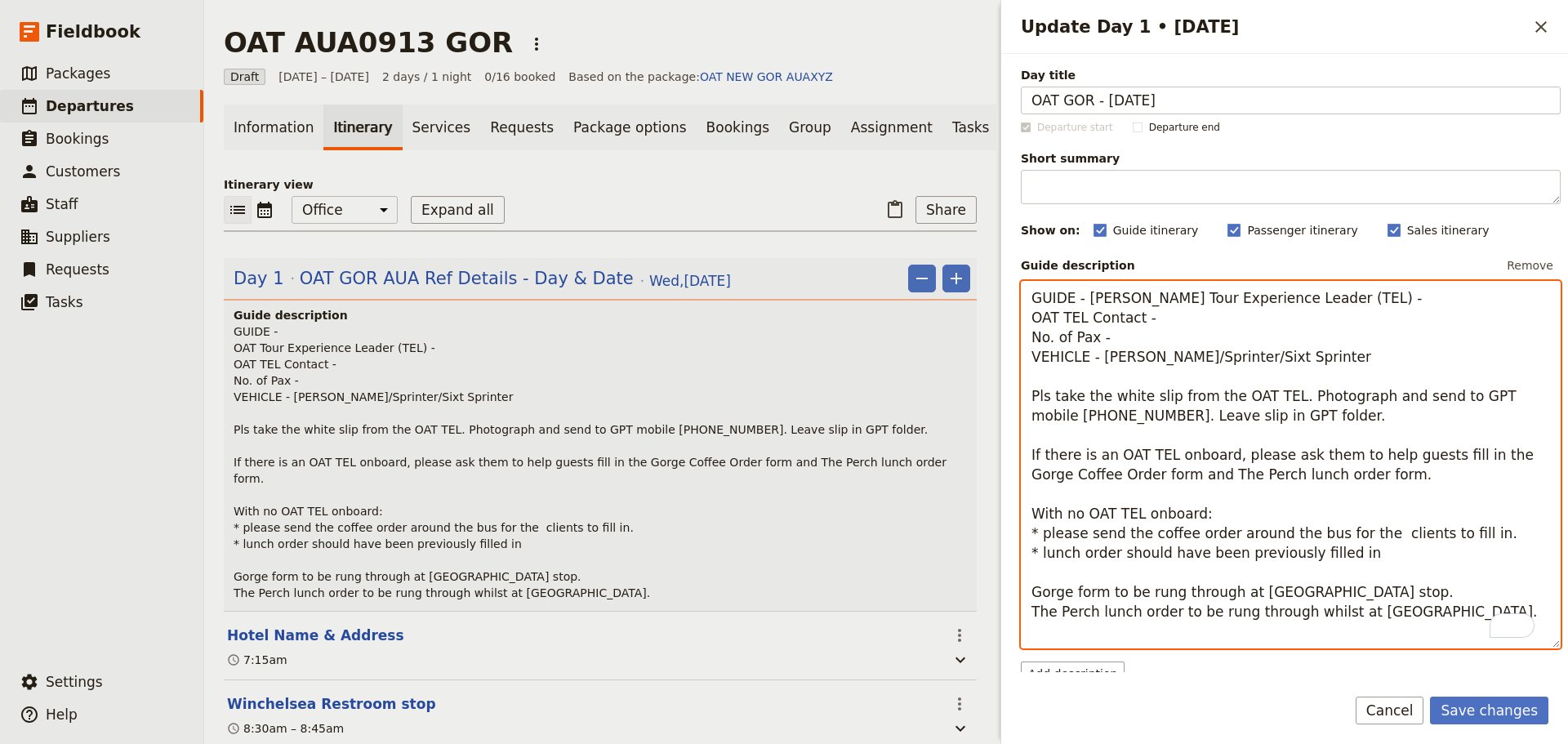
click at [1299, 323] on textarea "GUIDE - [PERSON_NAME] Tour Experience Leader (TEL) - OAT TEL Contact - No. of P…" at bounding box center [1291, 464] width 540 height 368
click at [1233, 341] on textarea "GUIDE - [PERSON_NAME] Tour Experience Leader (TEL) - [PERSON_NAME] OAT TEL Cont…" at bounding box center [1291, 464] width 540 height 368
drag, startPoint x: 1117, startPoint y: 357, endPoint x: 979, endPoint y: 354, distance: 138.0
click at [983, 358] on div "OAT AUA0913 GOR ​ Draft [DATE] – [DATE] 2 days / 1 night 0/16 booked Based on t…" at bounding box center [886, 372] width 1364 height 744
drag, startPoint x: 1132, startPoint y: 376, endPoint x: 1098, endPoint y: 380, distance: 34.2
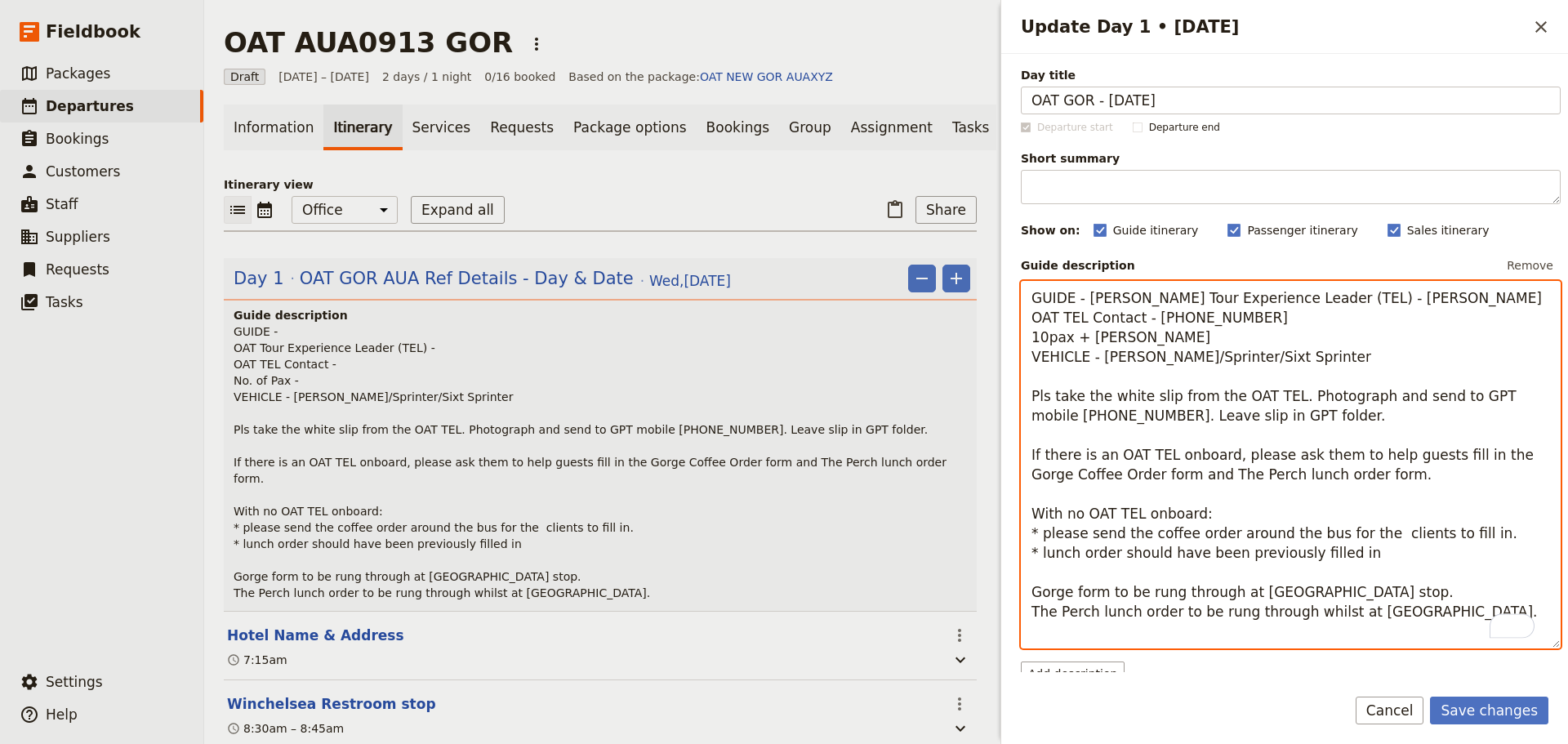
click at [1098, 380] on textarea "GUIDE - [PERSON_NAME] Tour Experience Leader (TEL) - [PERSON_NAME] OAT TEL Cont…" at bounding box center [1291, 464] width 540 height 368
drag, startPoint x: 1236, startPoint y: 375, endPoint x: 1172, endPoint y: 373, distance: 64.0
click at [1172, 373] on textarea "GUIDE - [PERSON_NAME] Tour Experience Leader (TEL) - [PERSON_NAME] OAT TEL Cont…" at bounding box center [1291, 464] width 540 height 368
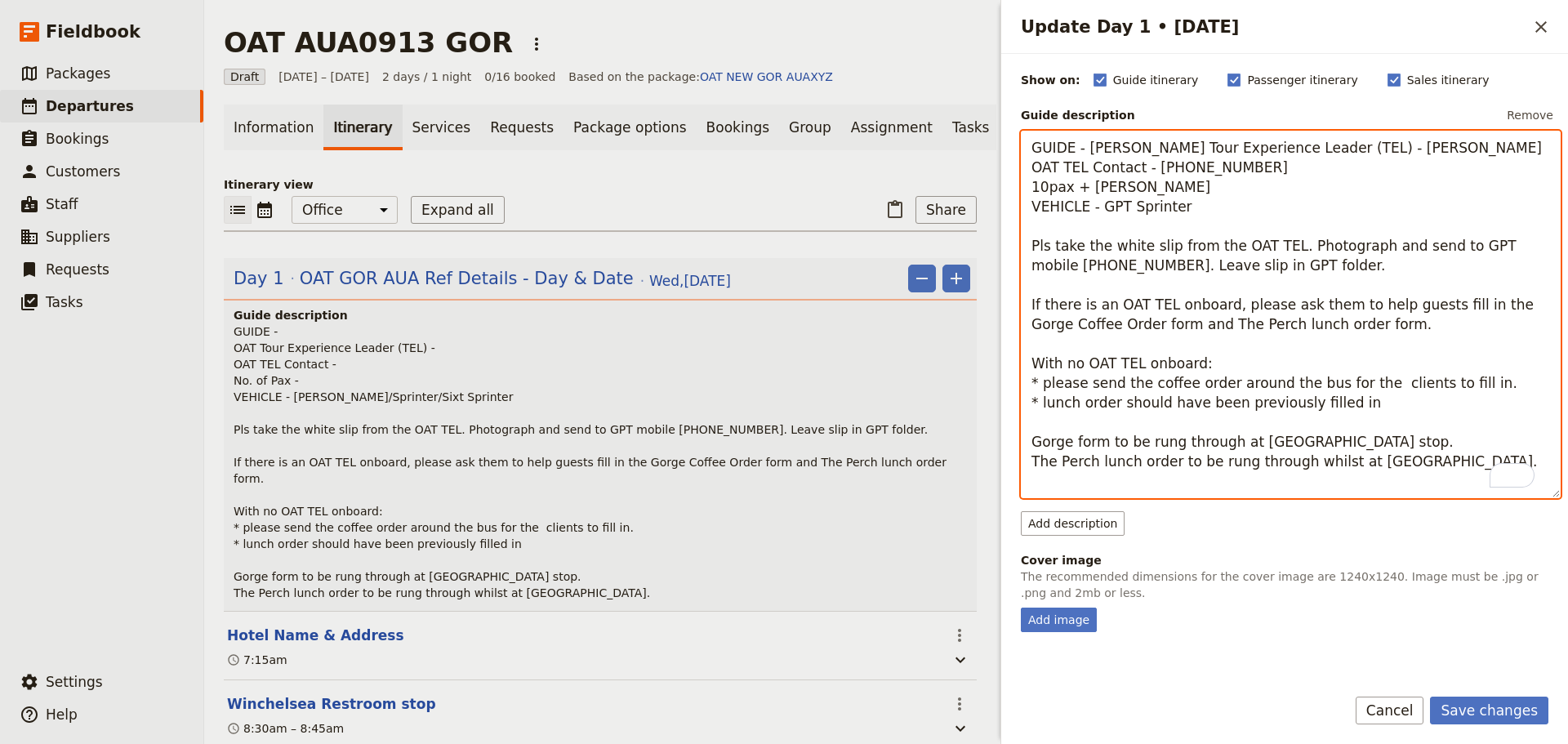
scroll to position [164, 0]
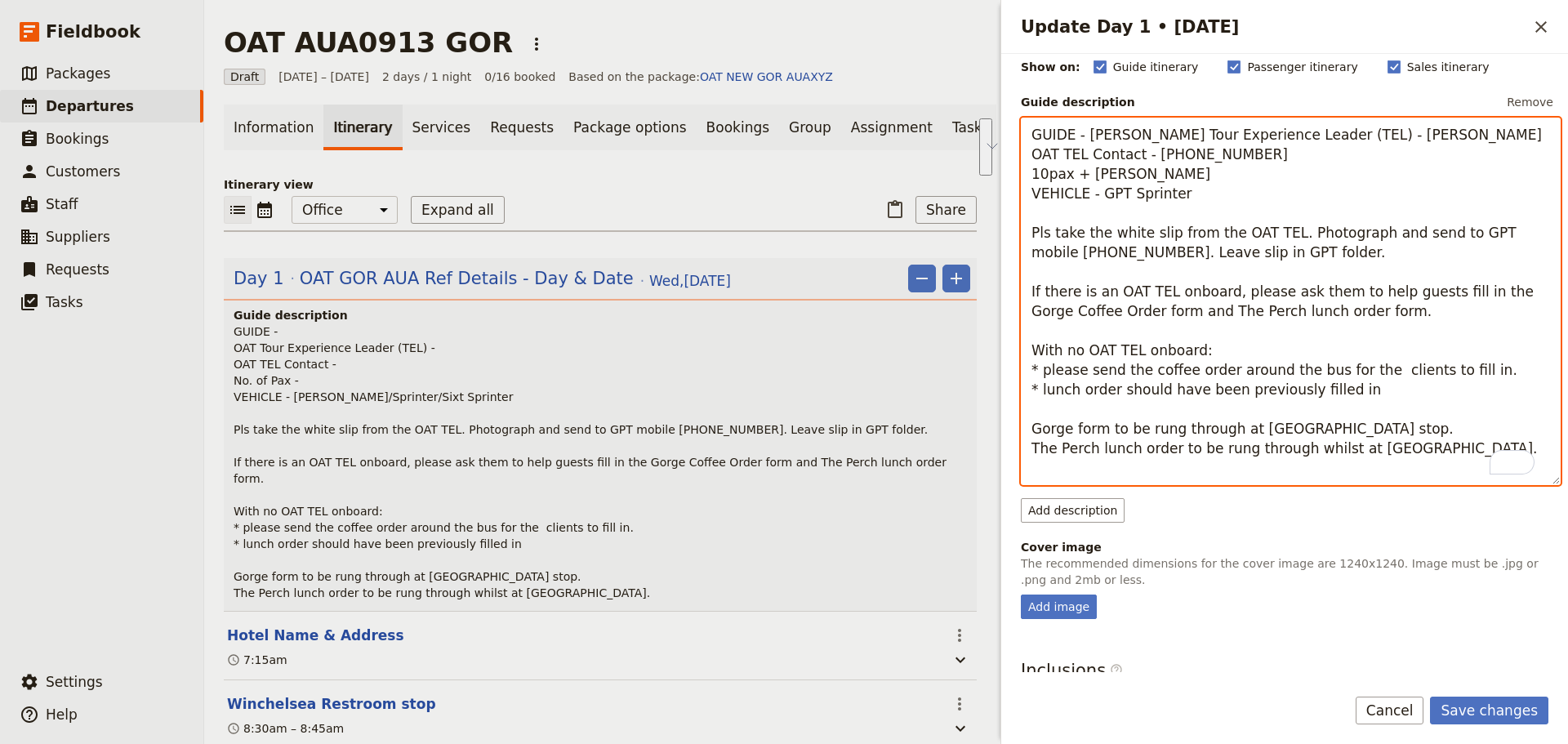
drag, startPoint x: 1366, startPoint y: 417, endPoint x: 1030, endPoint y: 369, distance: 339.4
click at [1030, 369] on textarea "GUIDE - [PERSON_NAME] Tour Experience Leader (TEL) - [PERSON_NAME] OAT TEL Cont…" at bounding box center [1291, 301] width 540 height 368
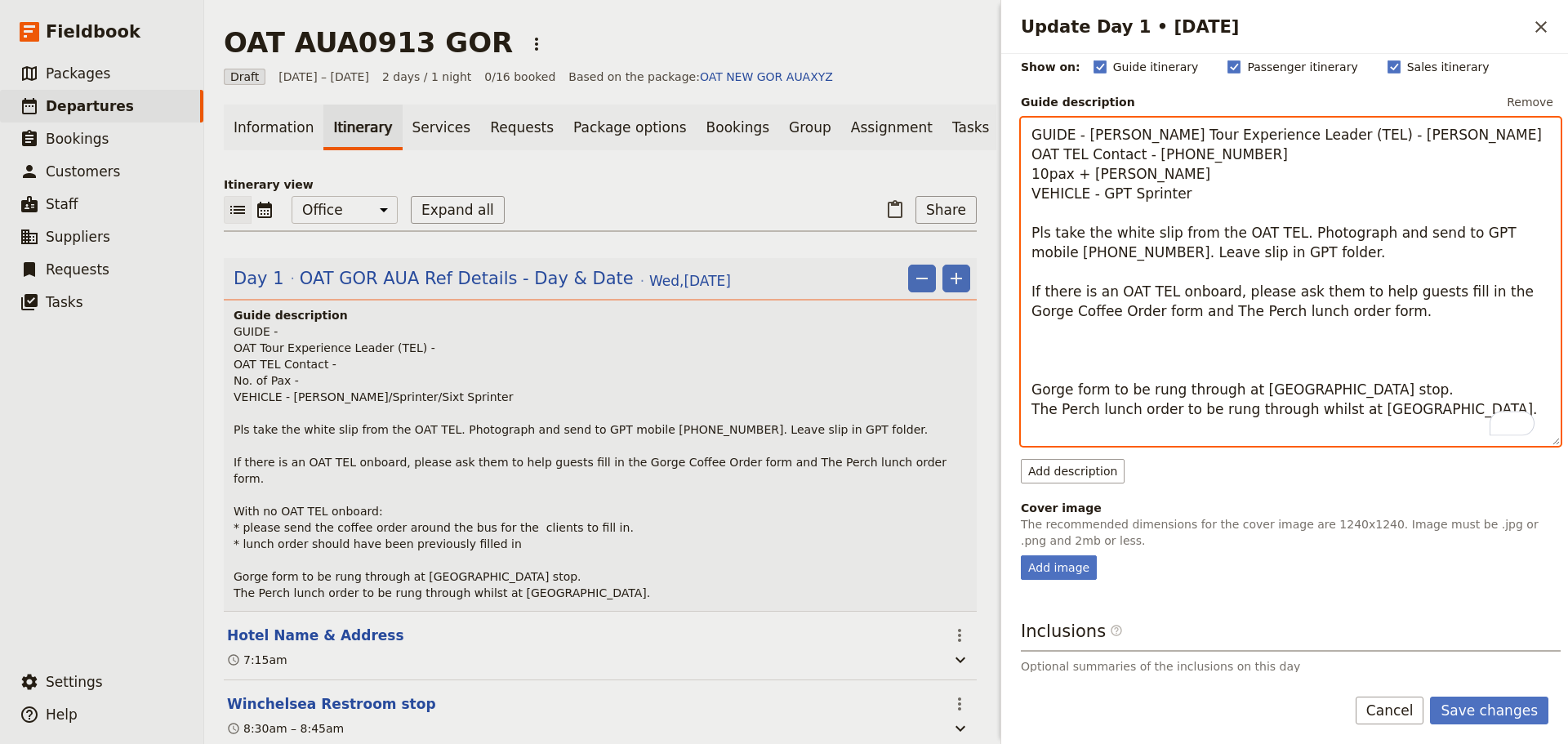
click at [1097, 399] on textarea "GUIDE - [PERSON_NAME] Tour Experience Leader (TEL) - [PERSON_NAME] OAT TEL Cont…" at bounding box center [1291, 282] width 540 height 328
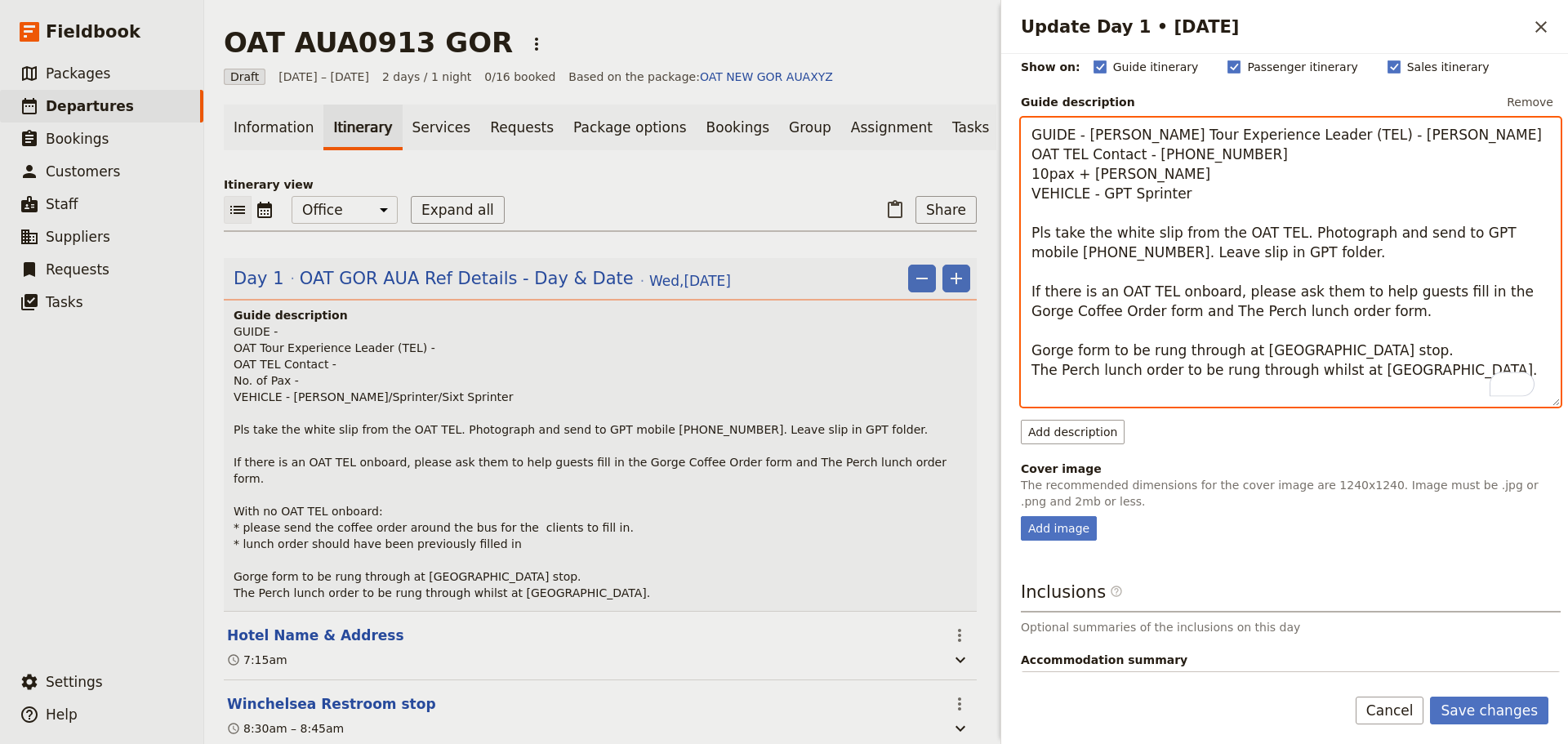
click at [1392, 377] on textarea "GUIDE - [PERSON_NAME] Tour Experience Leader (TEL) - [PERSON_NAME] OAT TEL Cont…" at bounding box center [1291, 262] width 540 height 289
type textarea "GUIDE - [PERSON_NAME] Tour Experience Leader (TEL) - [PERSON_NAME] OAT TEL Cont…"
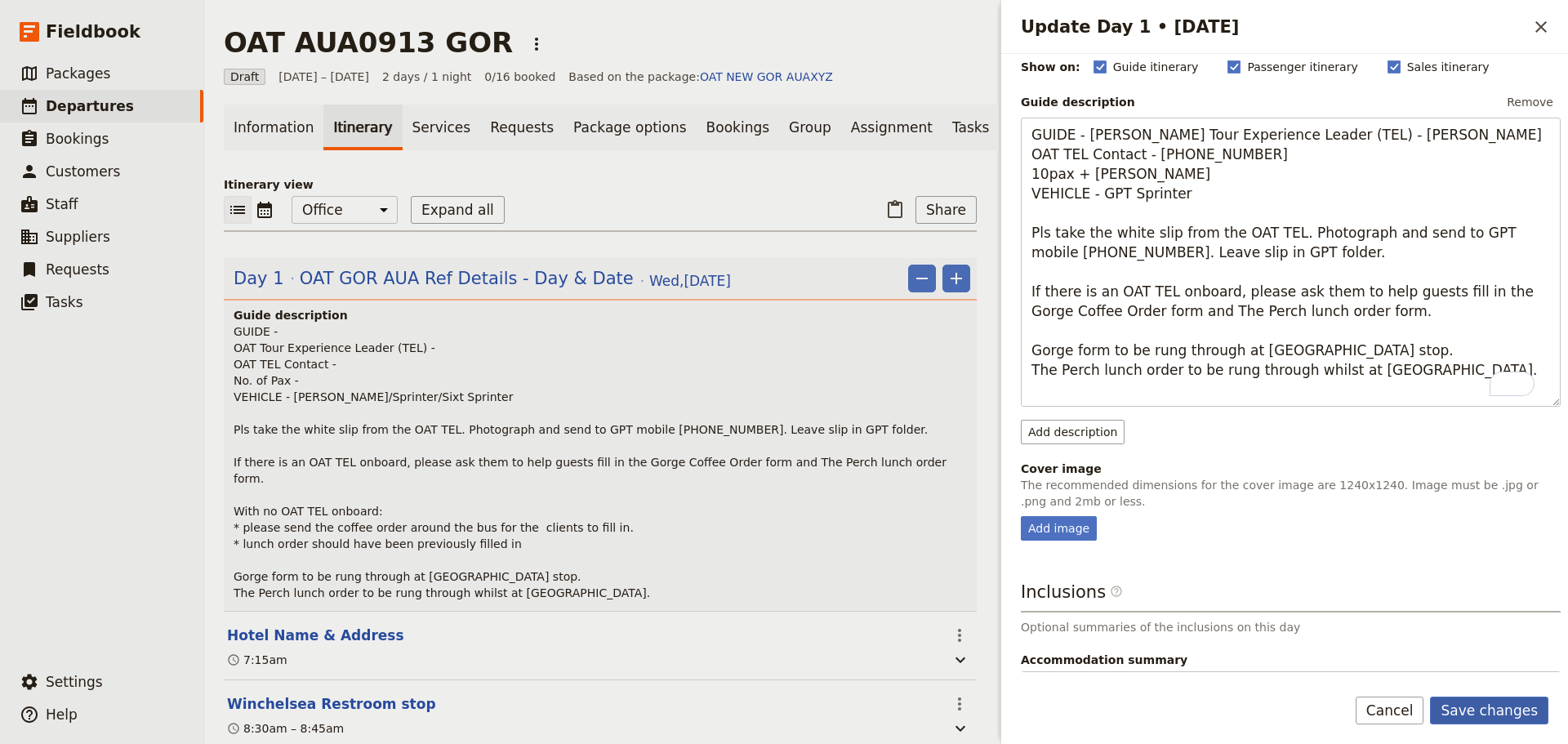
click at [1488, 702] on button "Save changes" at bounding box center [1490, 711] width 119 height 28
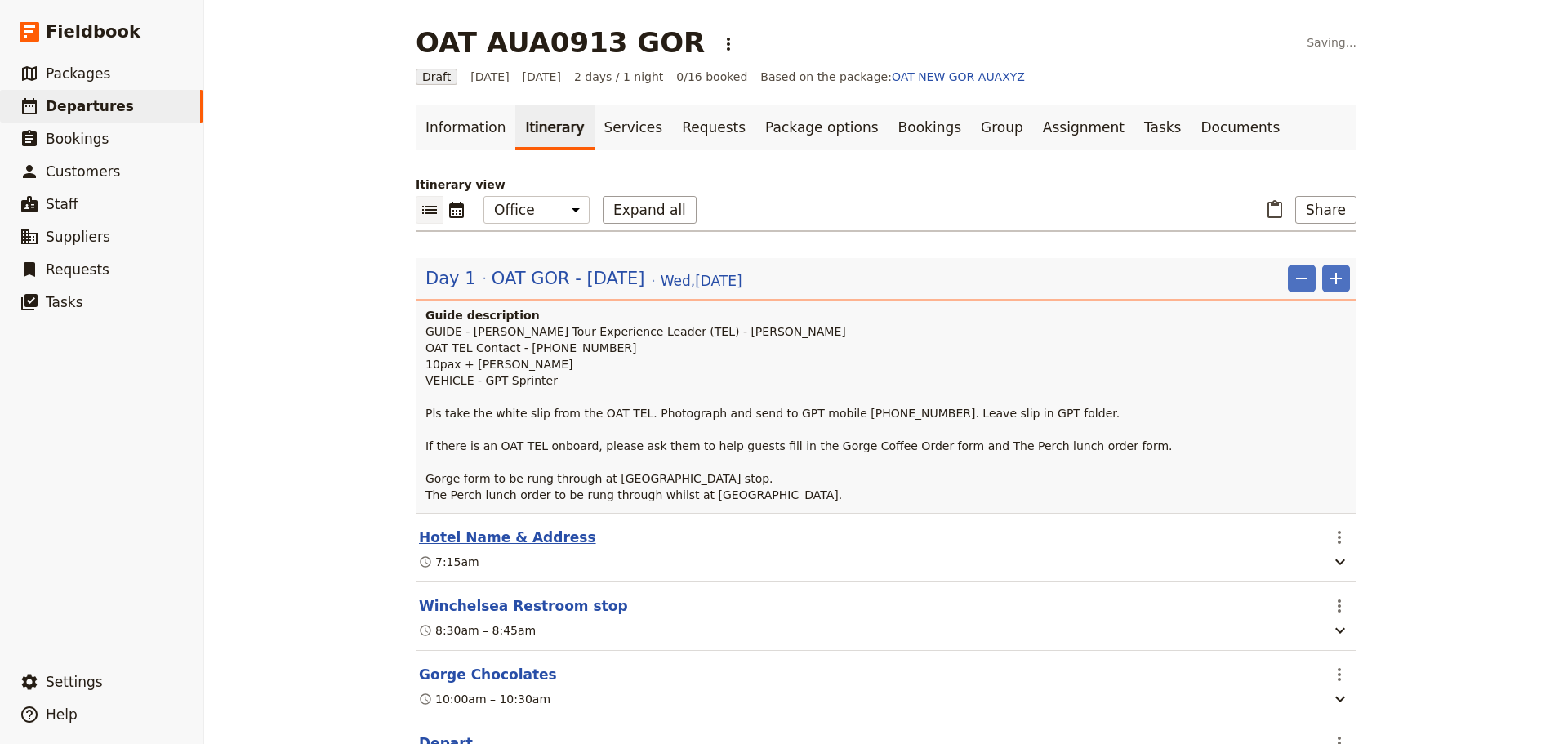
click at [506, 547] on button "Hotel Name & Address" at bounding box center [507, 538] width 177 height 20
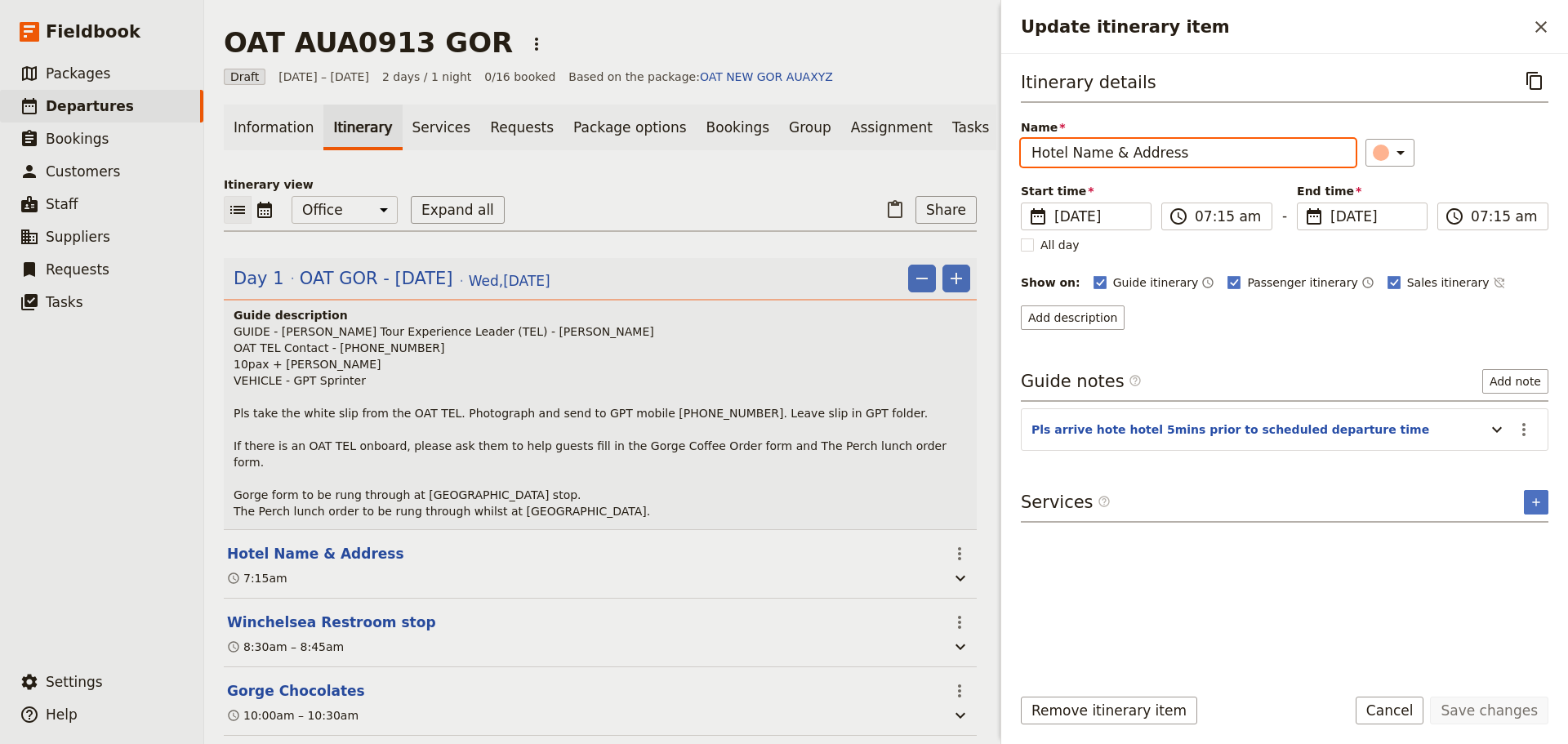
drag, startPoint x: 1207, startPoint y: 154, endPoint x: 937, endPoint y: 157, distance: 270.0
click at [936, 156] on div "OAT AUA0913 GOR ​ Draft [DATE] – [DATE] 2 days / 1 night 0/16 booked Based on t…" at bounding box center [886, 372] width 1364 height 744
type input "[GEOGRAPHIC_DATA] @ [STREET_ADDRESS]"
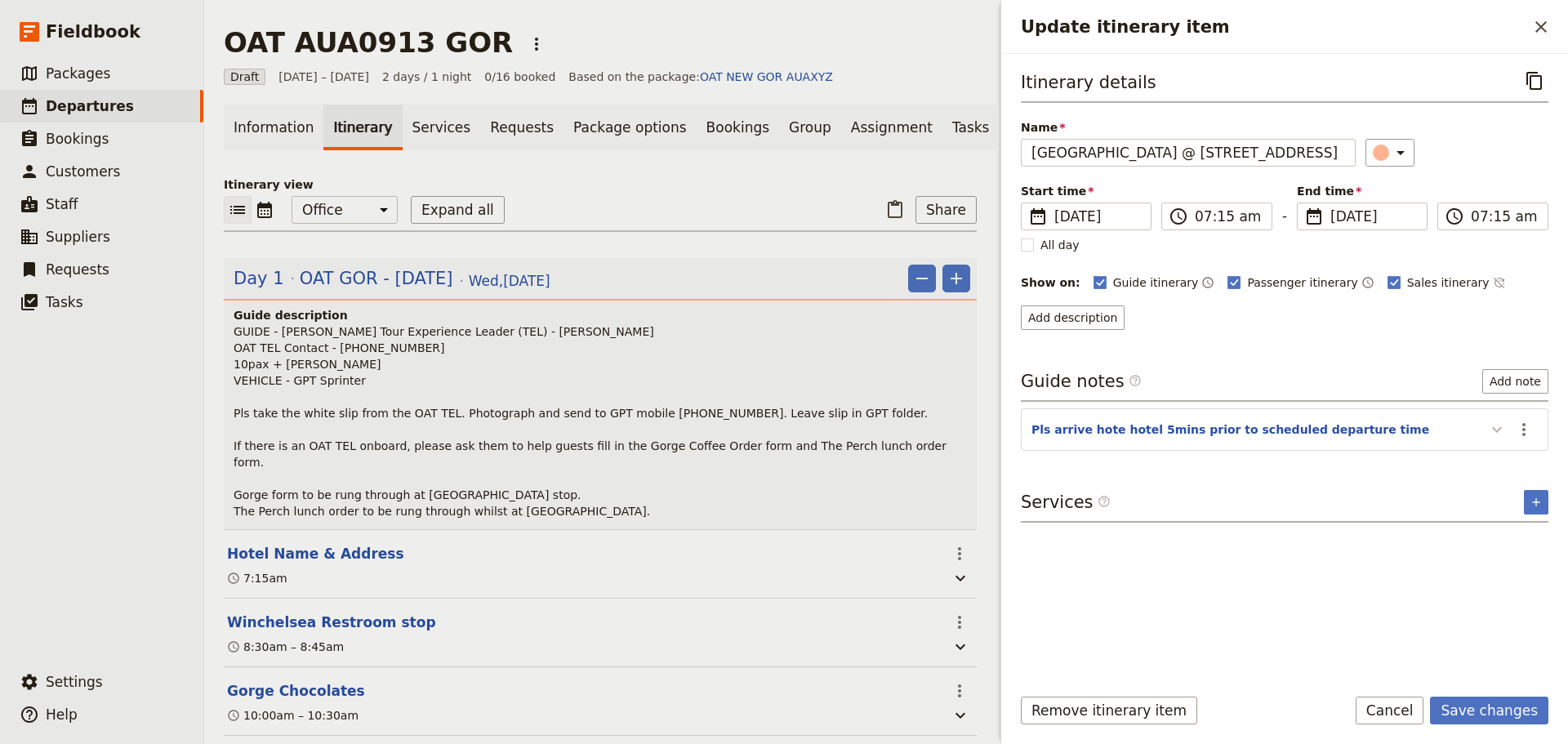
click at [1503, 426] on icon "Update itinerary item" at bounding box center [1497, 430] width 20 height 20
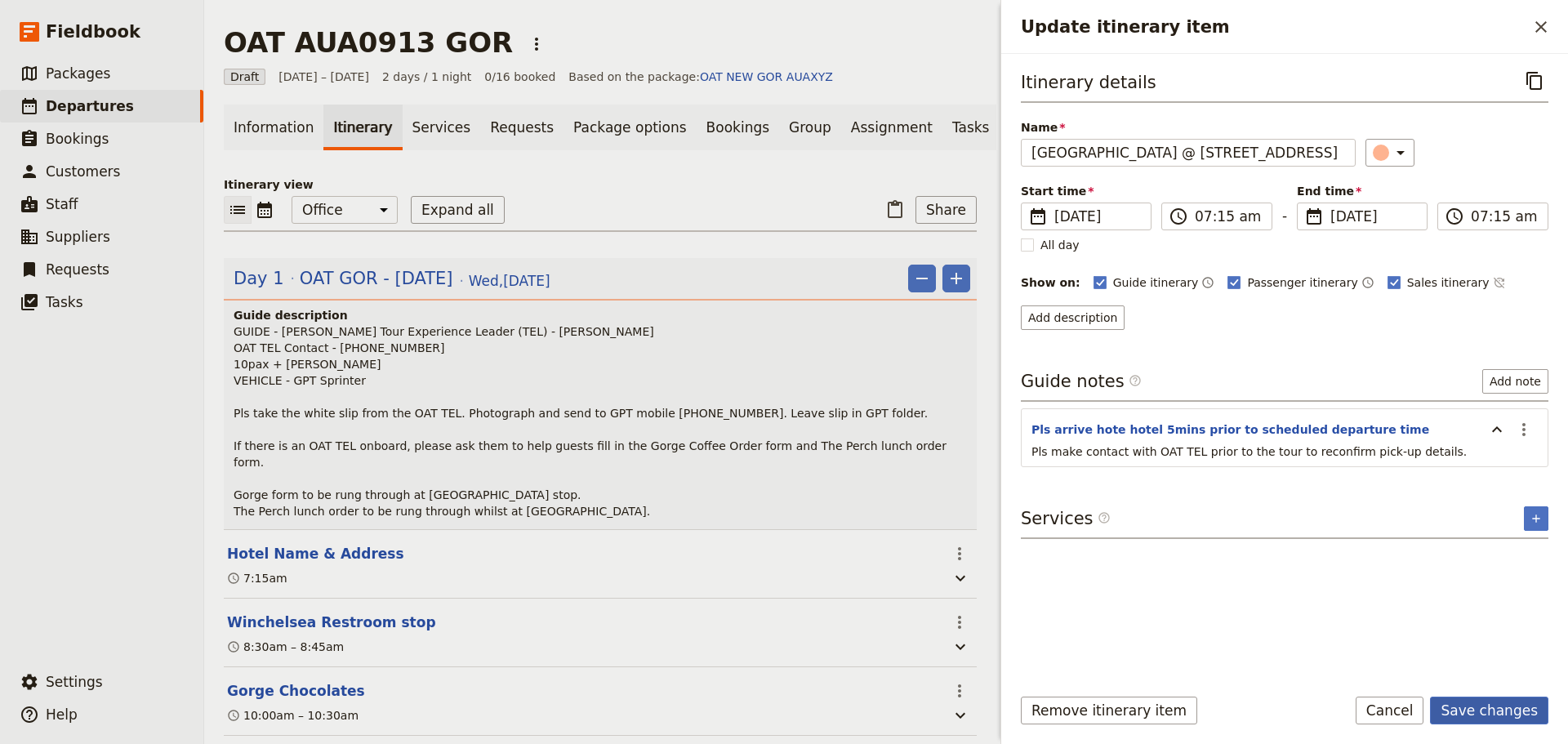
click at [1455, 709] on button "Save changes" at bounding box center [1490, 711] width 119 height 28
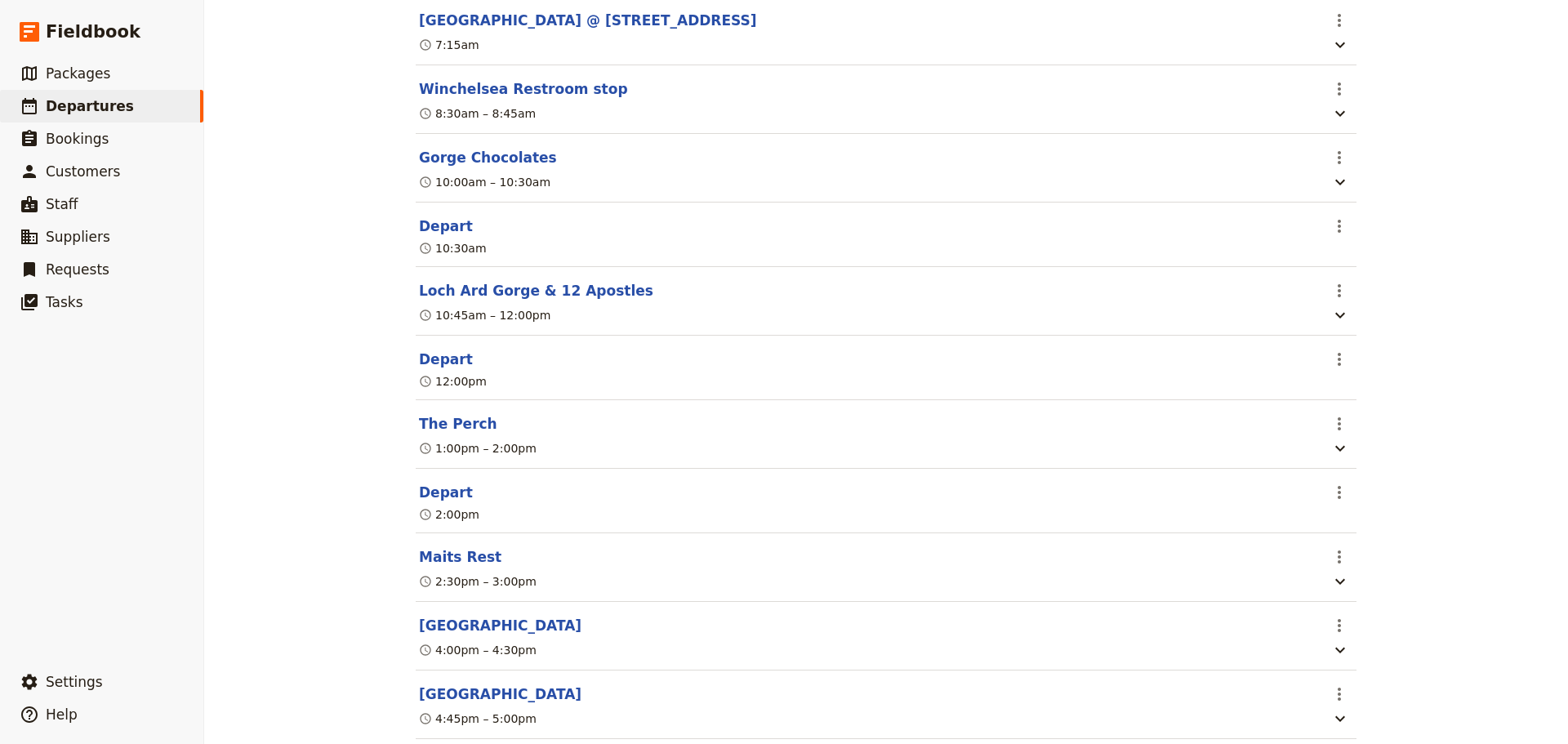
scroll to position [735, 0]
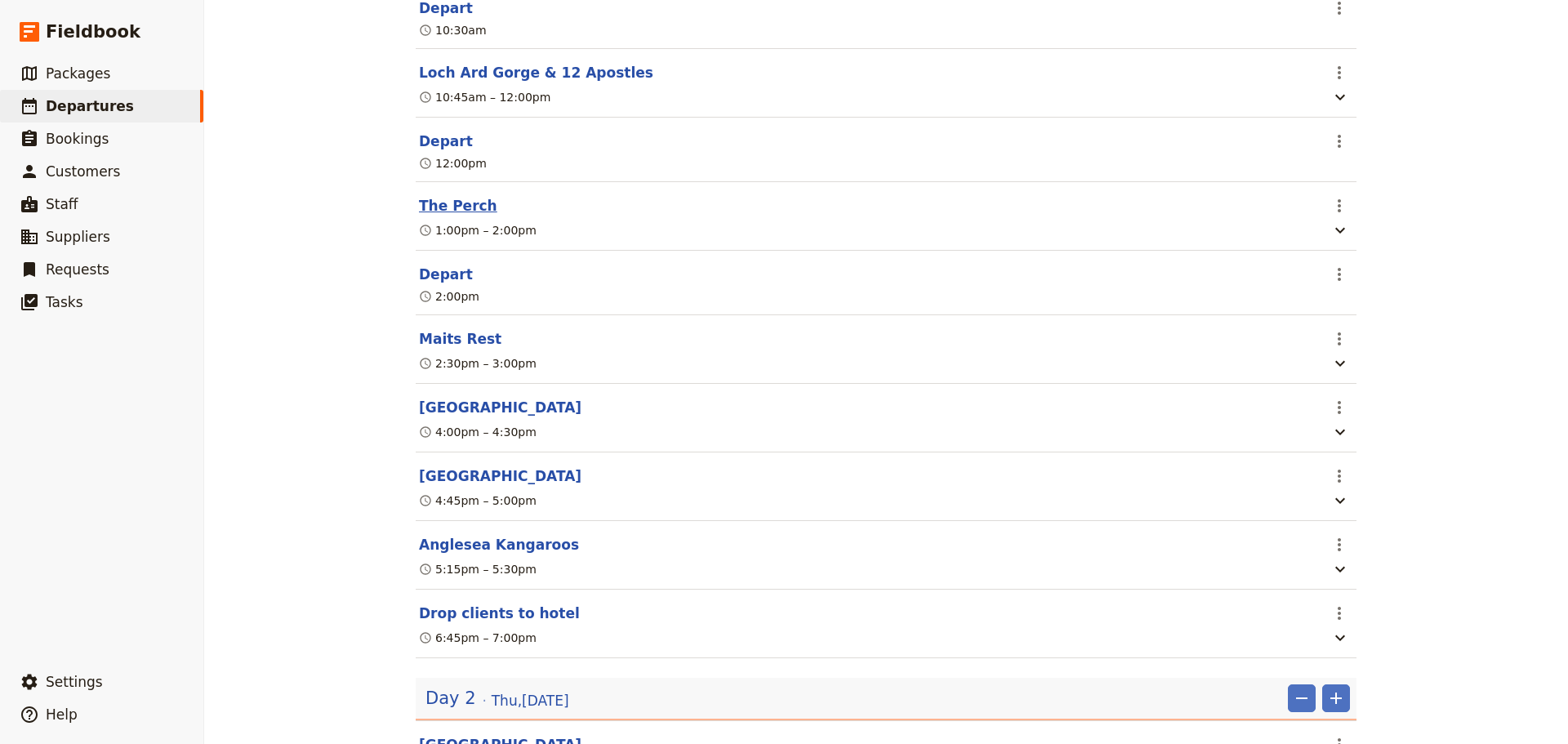
click at [432, 216] on button "The Perch" at bounding box center [458, 206] width 78 height 20
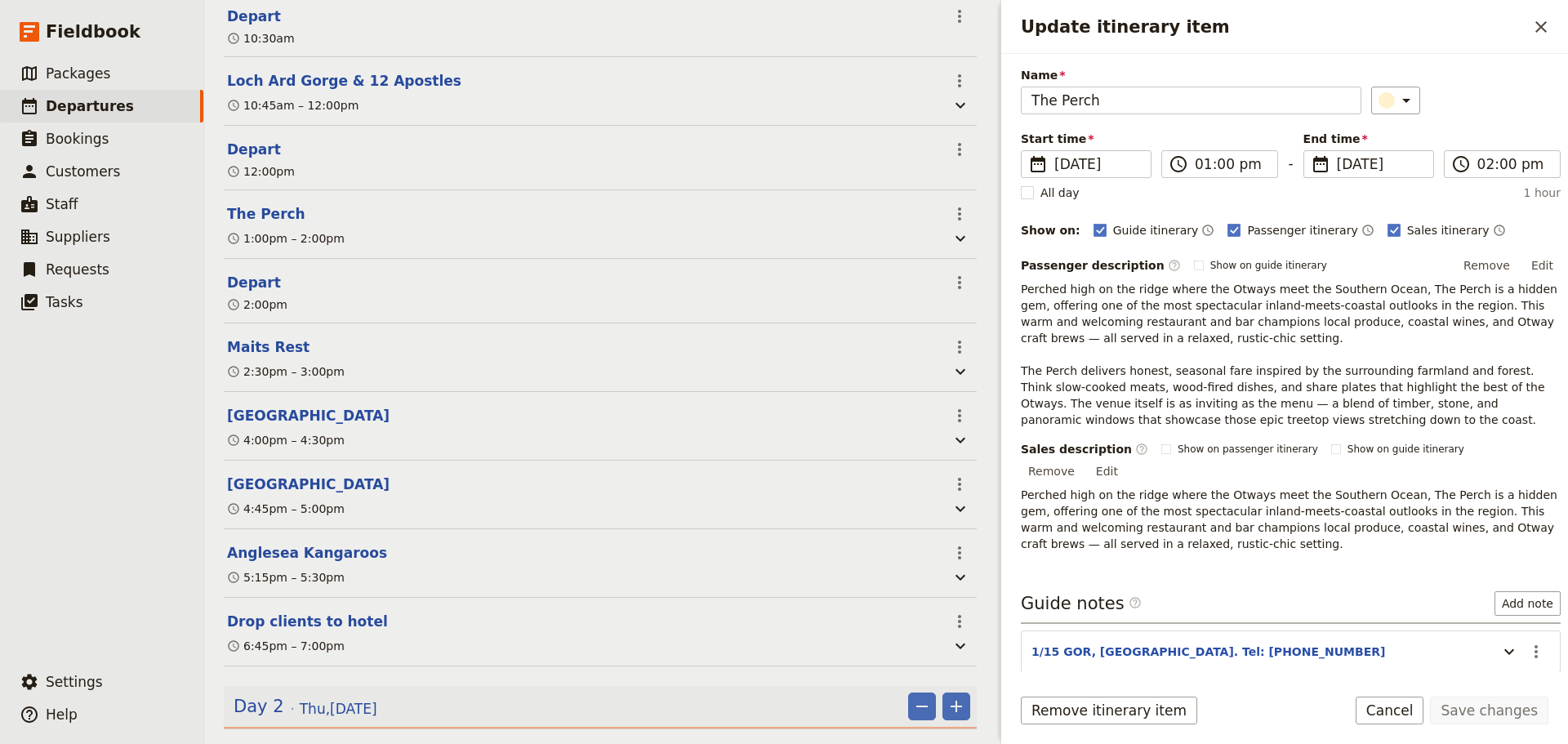
scroll to position [107, 0]
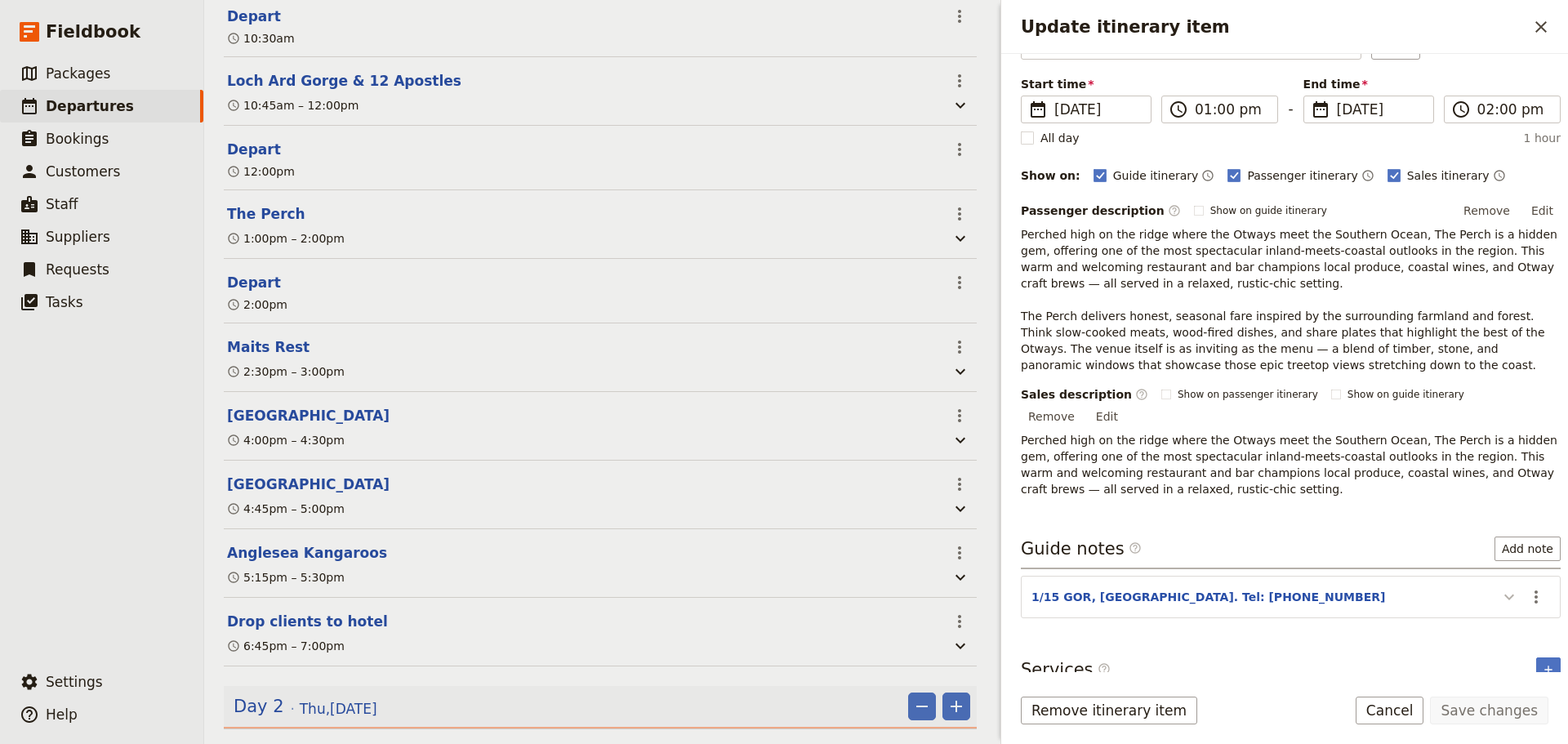
click at [1505, 587] on icon "Update itinerary item" at bounding box center [1510, 597] width 20 height 20
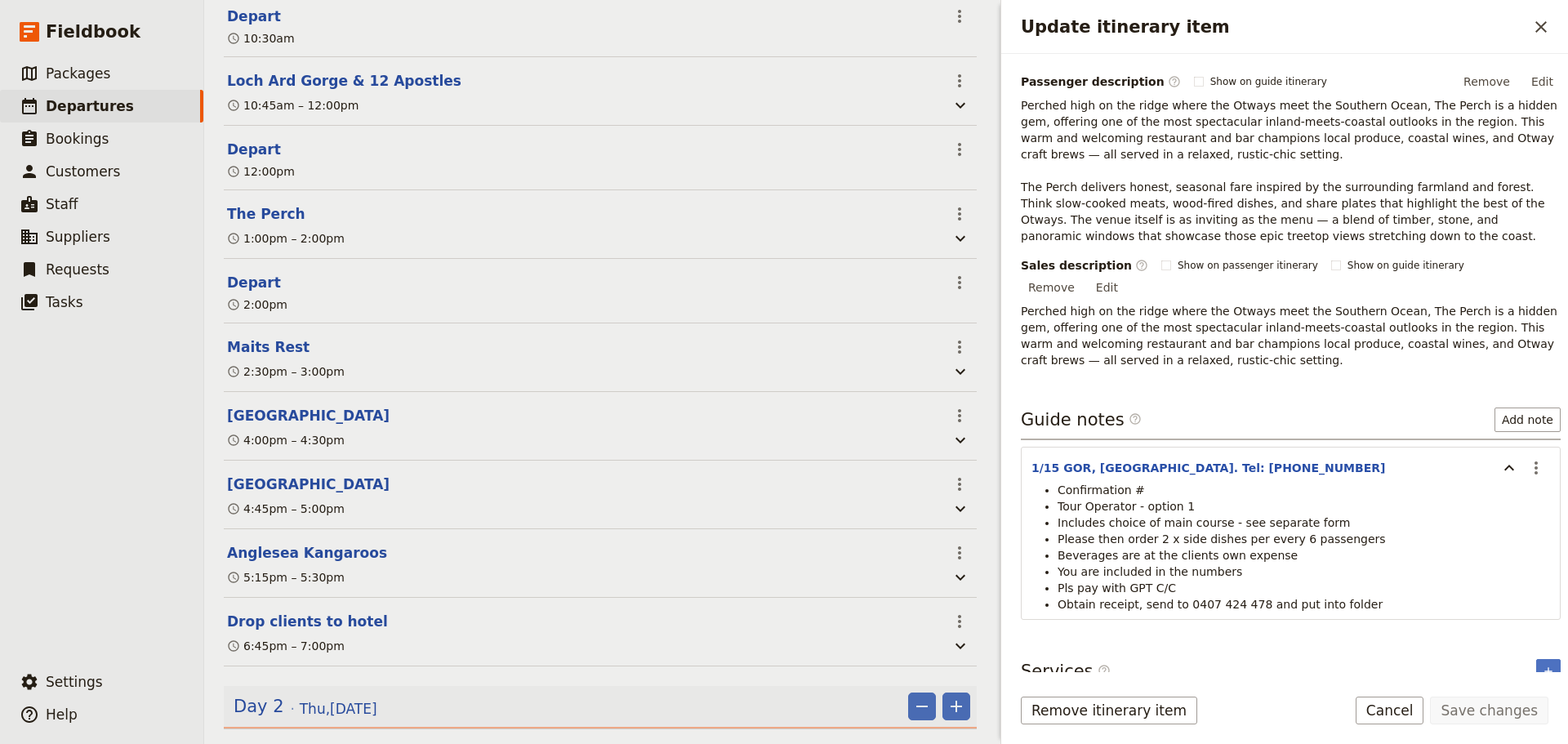
scroll to position [238, 0]
drag, startPoint x: 1169, startPoint y: 522, endPoint x: 1156, endPoint y: 525, distance: 13.3
click at [1156, 531] on span "Please then order 2 x side dishes per every 6 passengers" at bounding box center [1222, 537] width 328 height 13
click at [1357, 529] on li "Please then order 2 x side dishes per every 6 passengers" at bounding box center [1304, 537] width 493 height 16
click at [1533, 457] on icon "Actions" at bounding box center [1537, 467] width 20 height 20
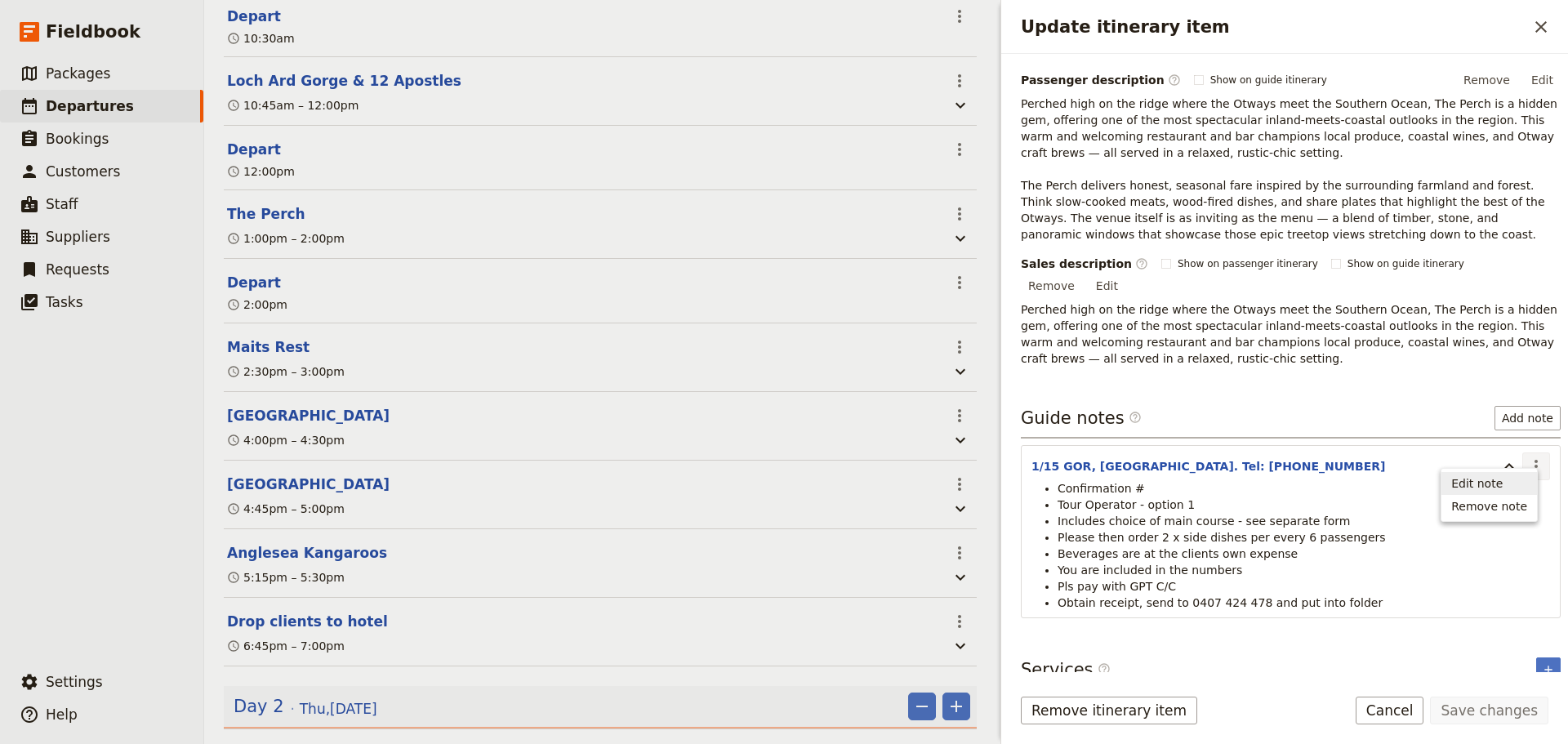
click at [1528, 491] on button "Edit note" at bounding box center [1490, 483] width 95 height 22
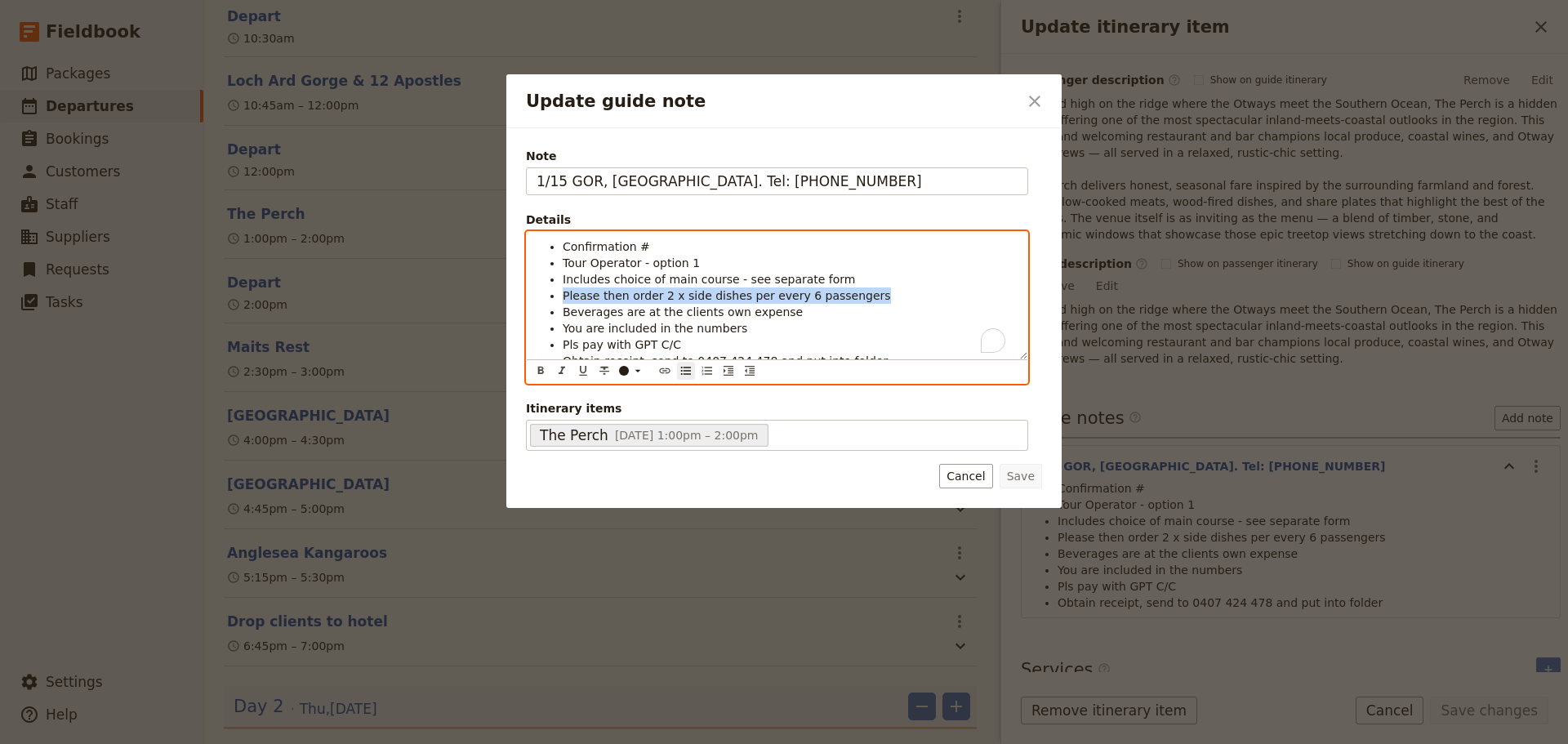
drag, startPoint x: 877, startPoint y: 291, endPoint x: 549, endPoint y: 289, distance: 328.0
click at [563, 289] on li "Please then order 2 x side dishes per every 6 passengers" at bounding box center [791, 296] width 455 height 16
click at [674, 241] on li "Confirmation #" at bounding box center [791, 247] width 455 height 16
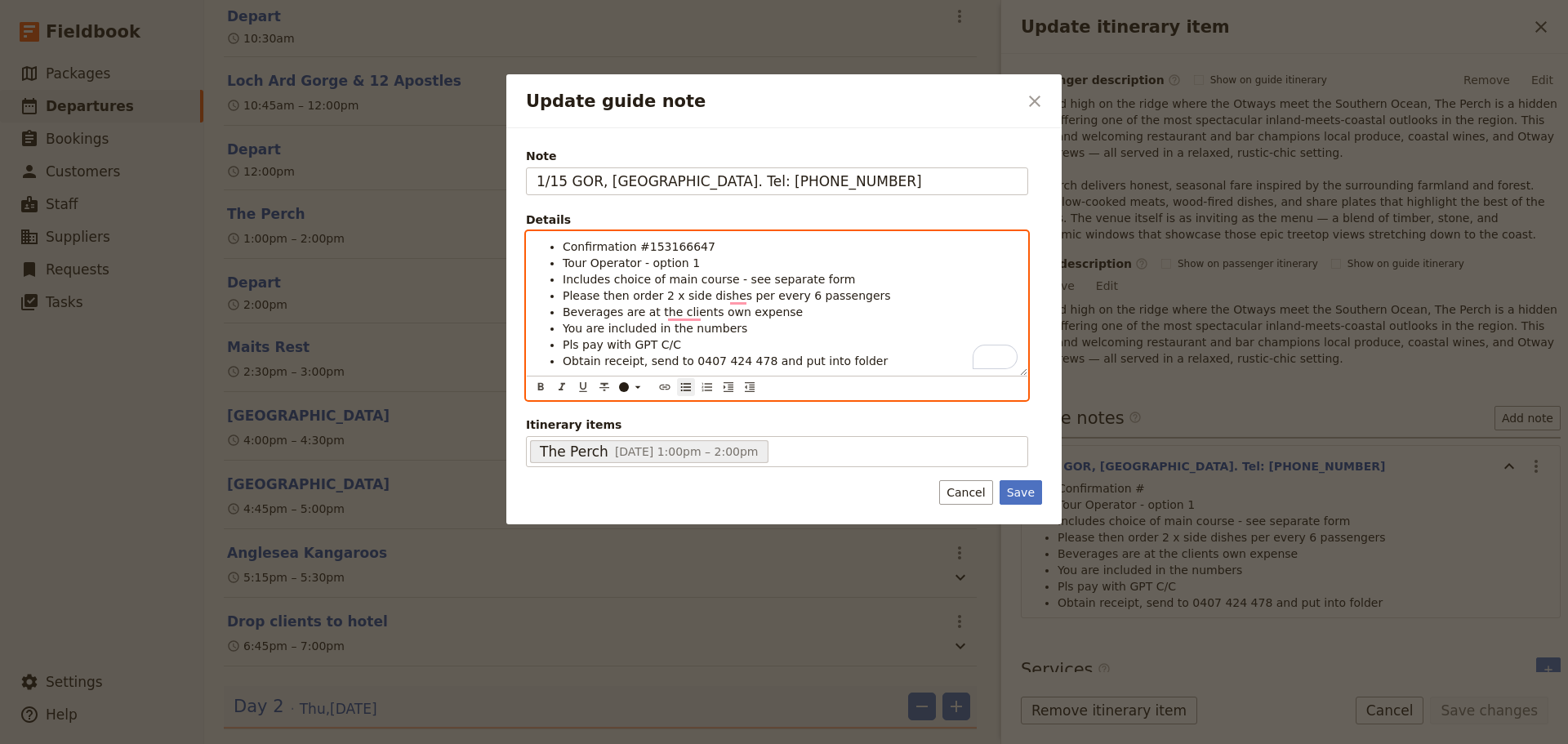
click at [564, 278] on span "Includes choice of main course - see separate form" at bounding box center [710, 279] width 293 height 13
click at [874, 287] on ul "Confirmation #153166647 Tour Operator - option 1 Includes choice of main course…" at bounding box center [777, 303] width 481 height 130
click at [870, 300] on li "Please then order 2 x side dishes per every 6 passengers" at bounding box center [791, 296] width 455 height 16
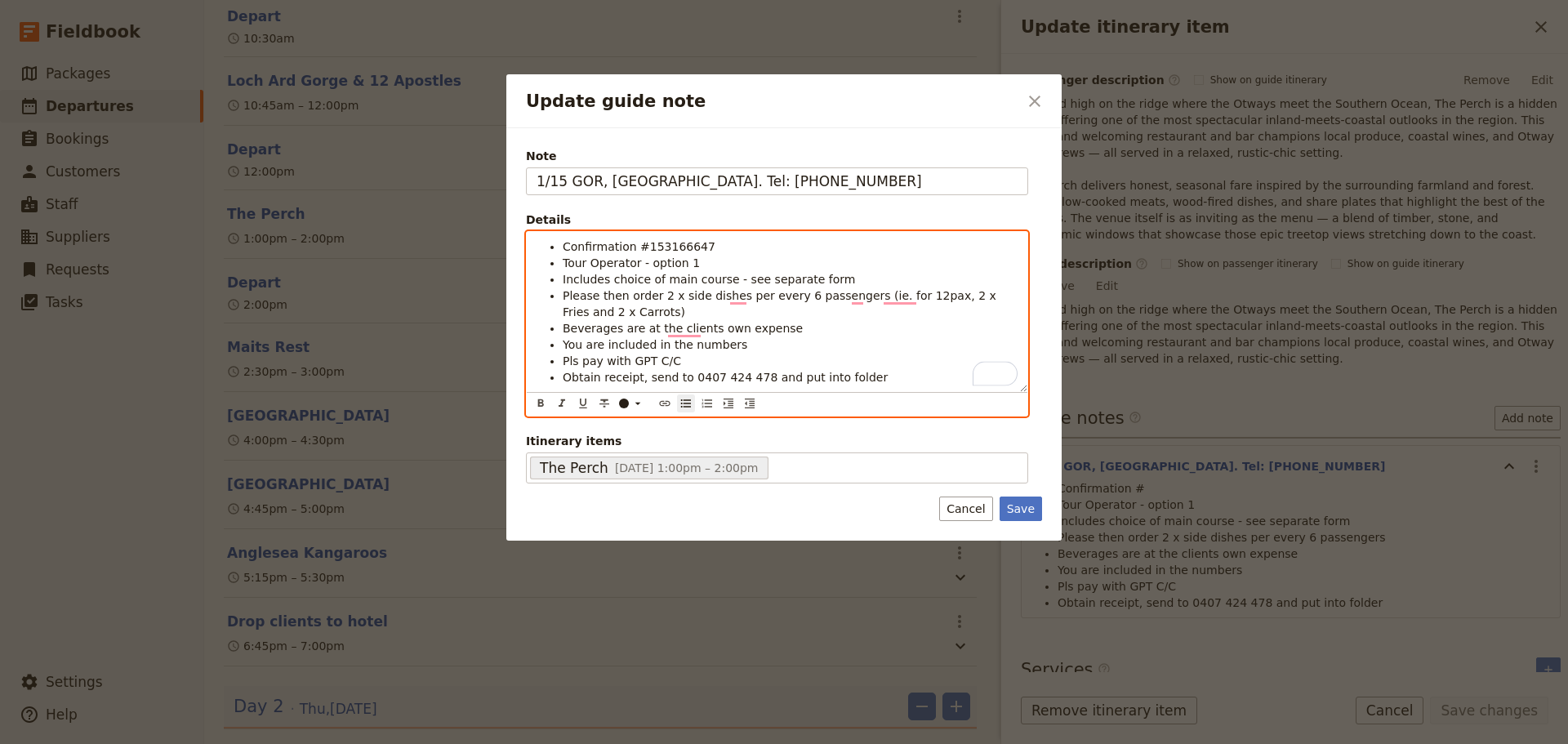
click at [741, 349] on li "You are included in the numbers" at bounding box center [791, 345] width 455 height 16
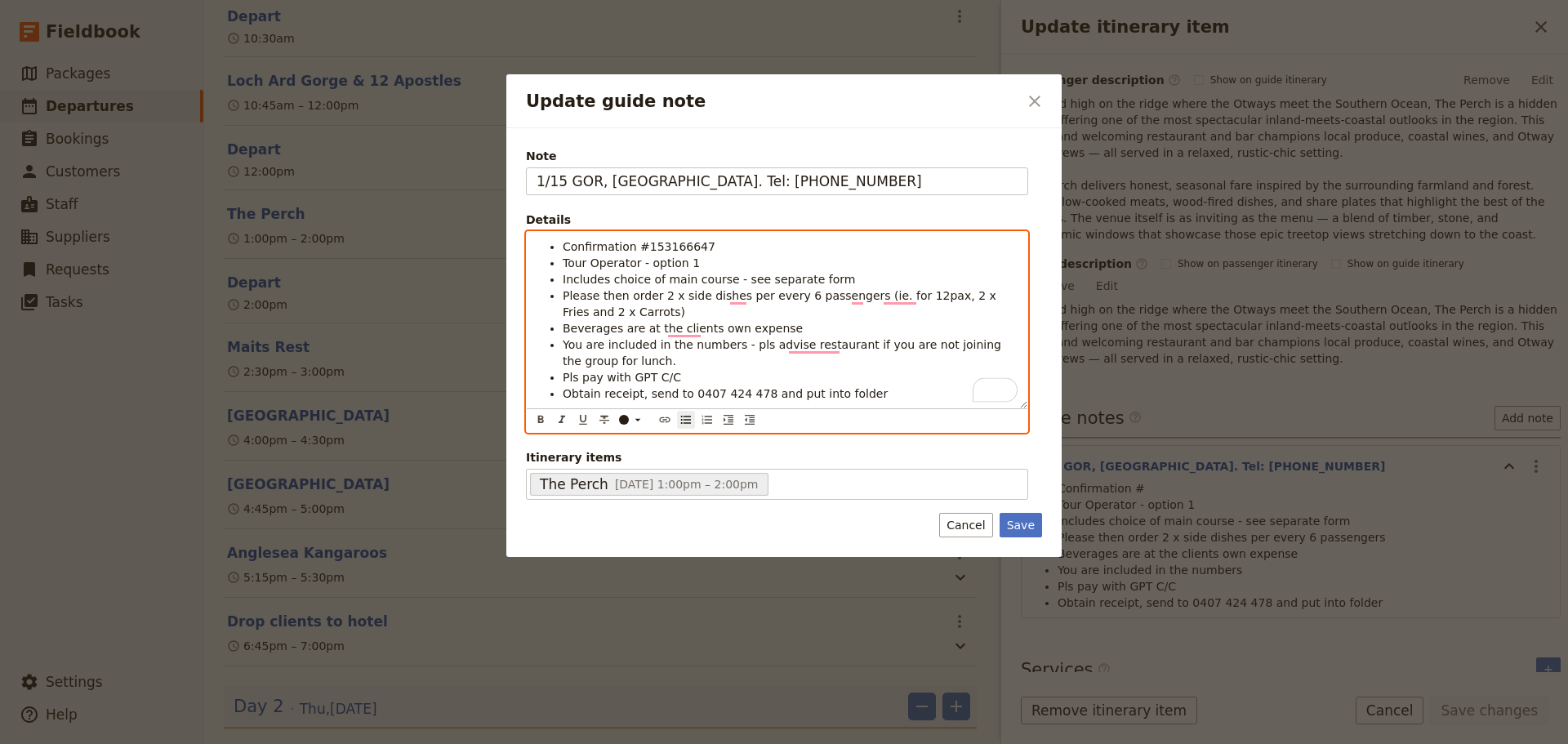
click at [666, 390] on span "Obtain receipt, send to 0407 424 478 and put into folder" at bounding box center [725, 393] width 325 height 13
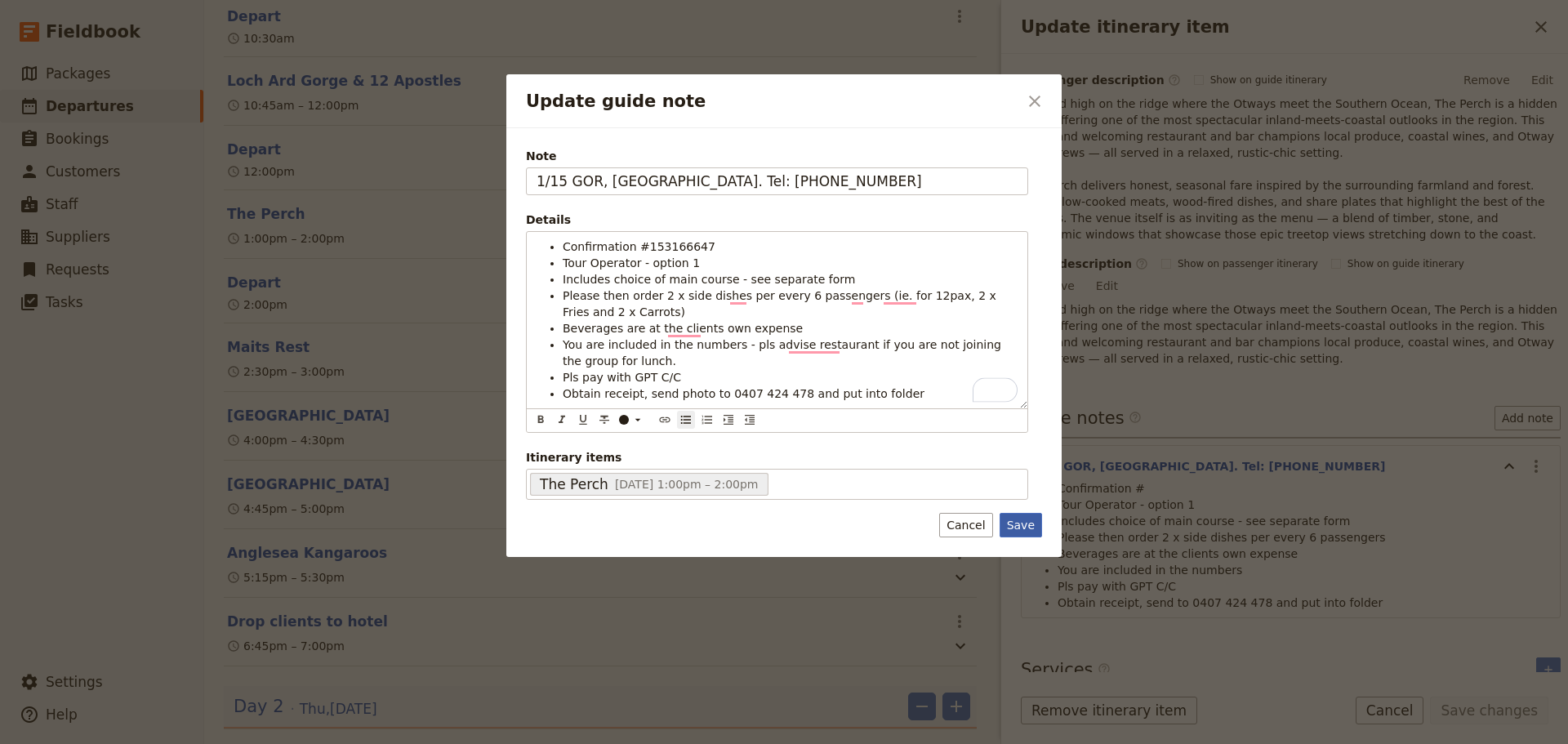
click at [1019, 526] on div "Note 1/15 GOR, [GEOGRAPHIC_DATA]. Tel: [PHONE_NUMBER] Details Confirmation #153…" at bounding box center [784, 343] width 555 height 429
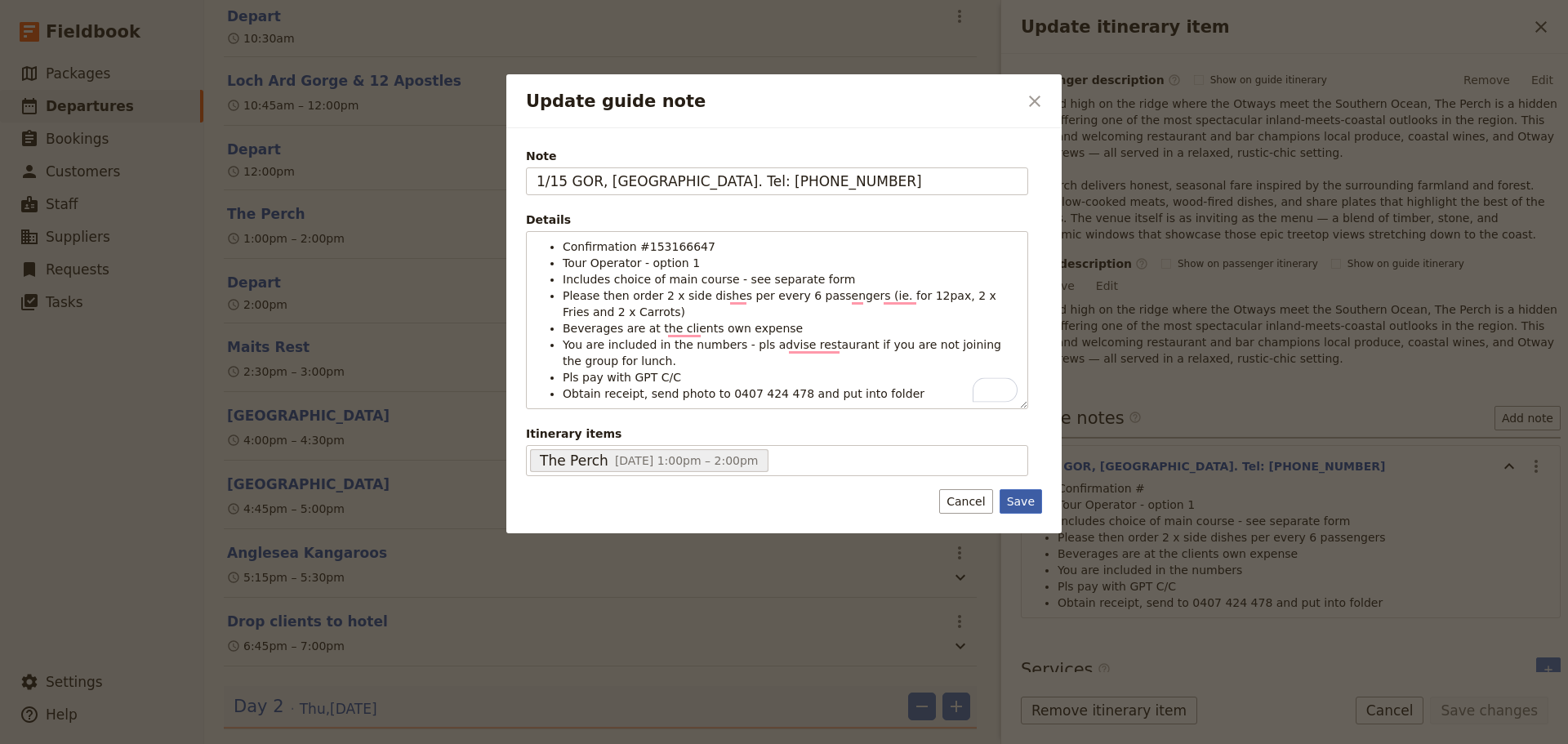
click at [1020, 502] on button "Save" at bounding box center [1020, 501] width 42 height 24
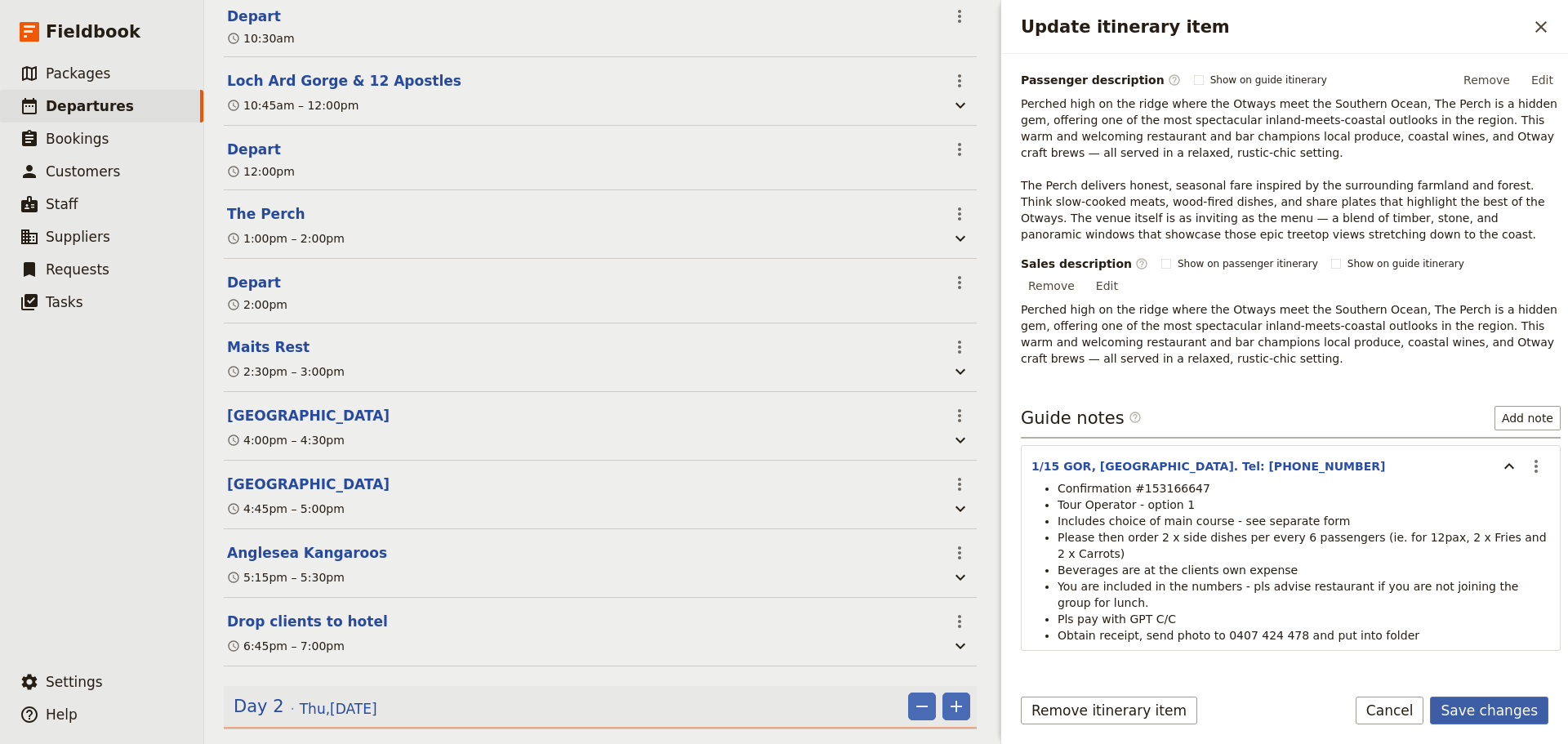
click at [1510, 710] on button "Save changes" at bounding box center [1490, 711] width 119 height 28
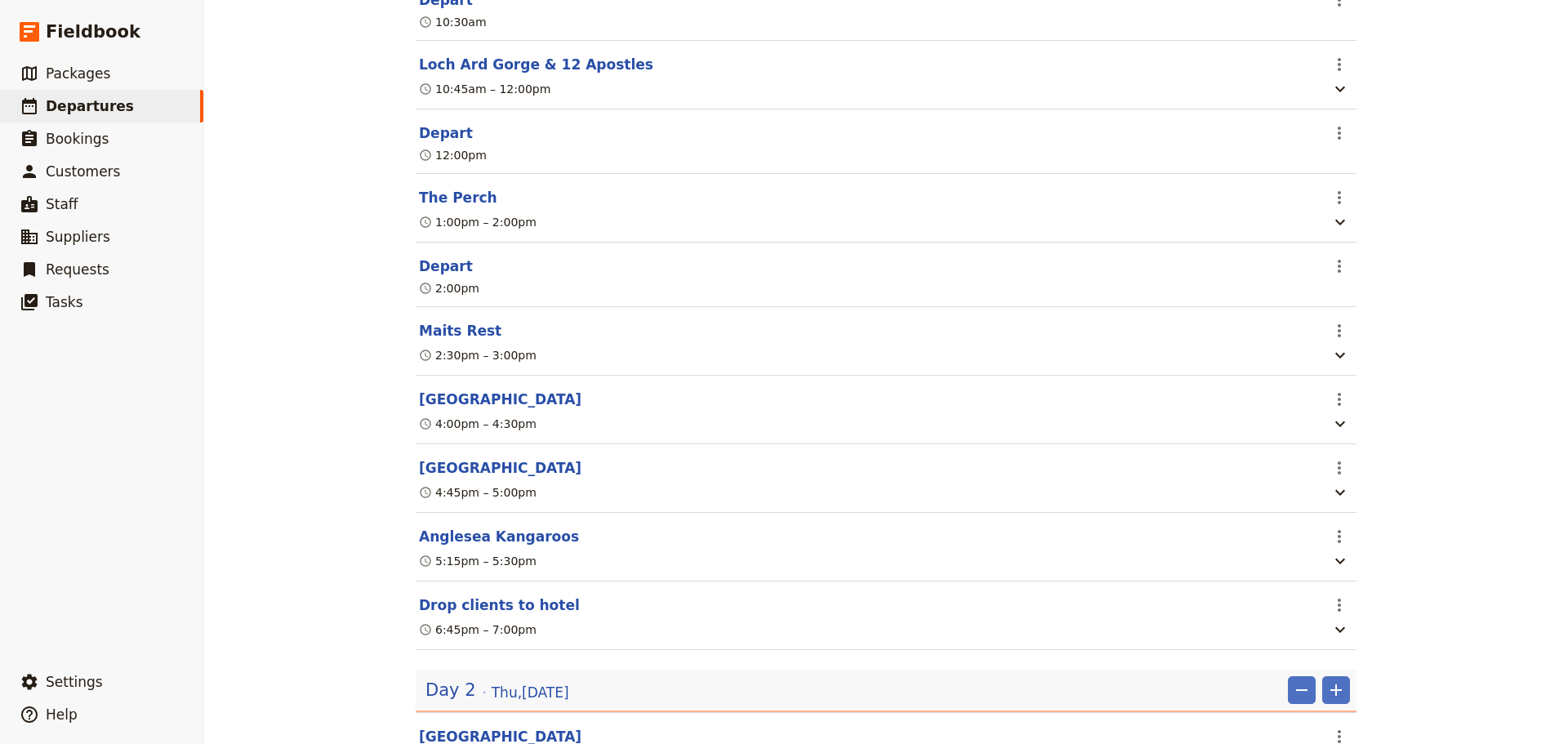
scroll to position [735, 0]
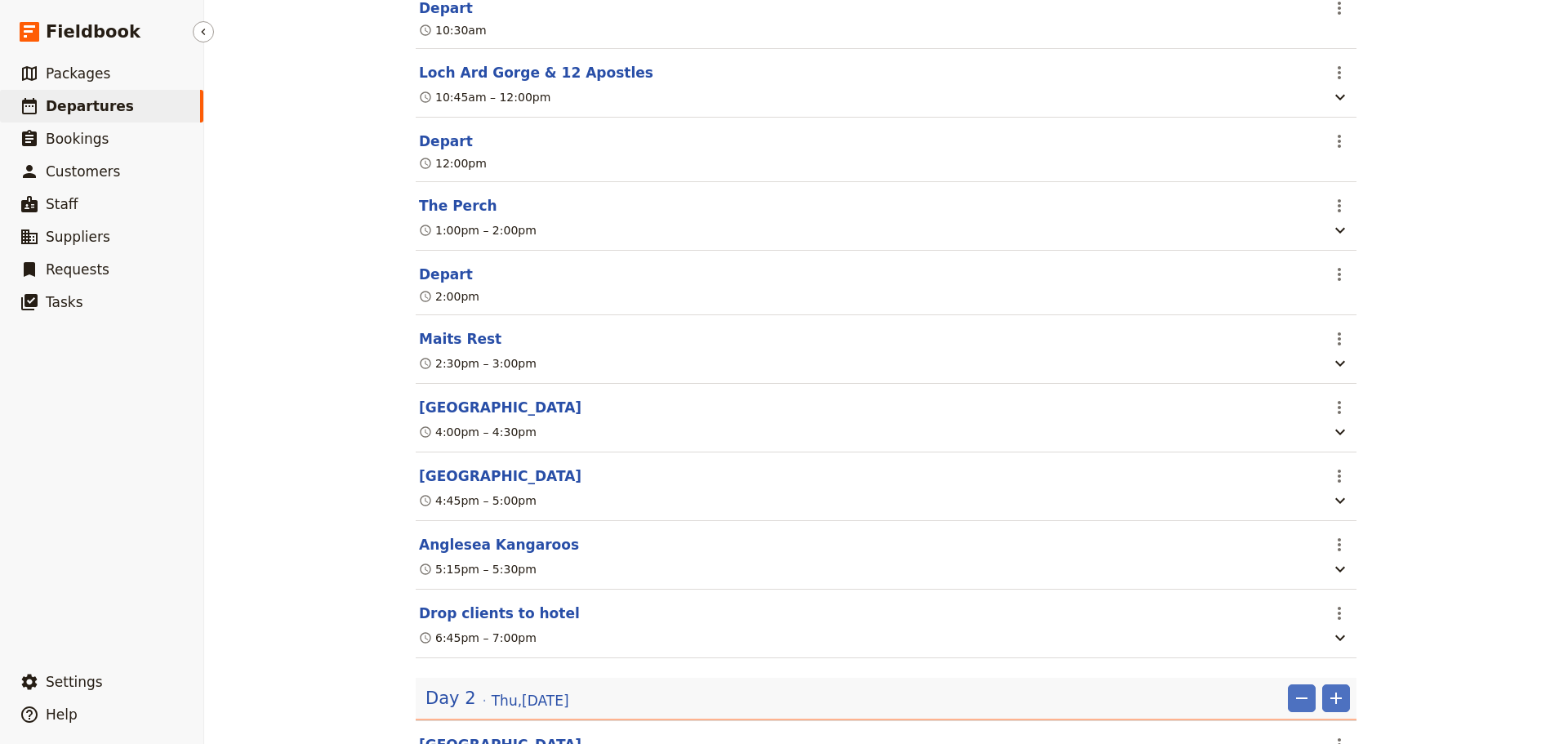
click at [104, 116] on link "​ Departures" at bounding box center [102, 106] width 203 height 32
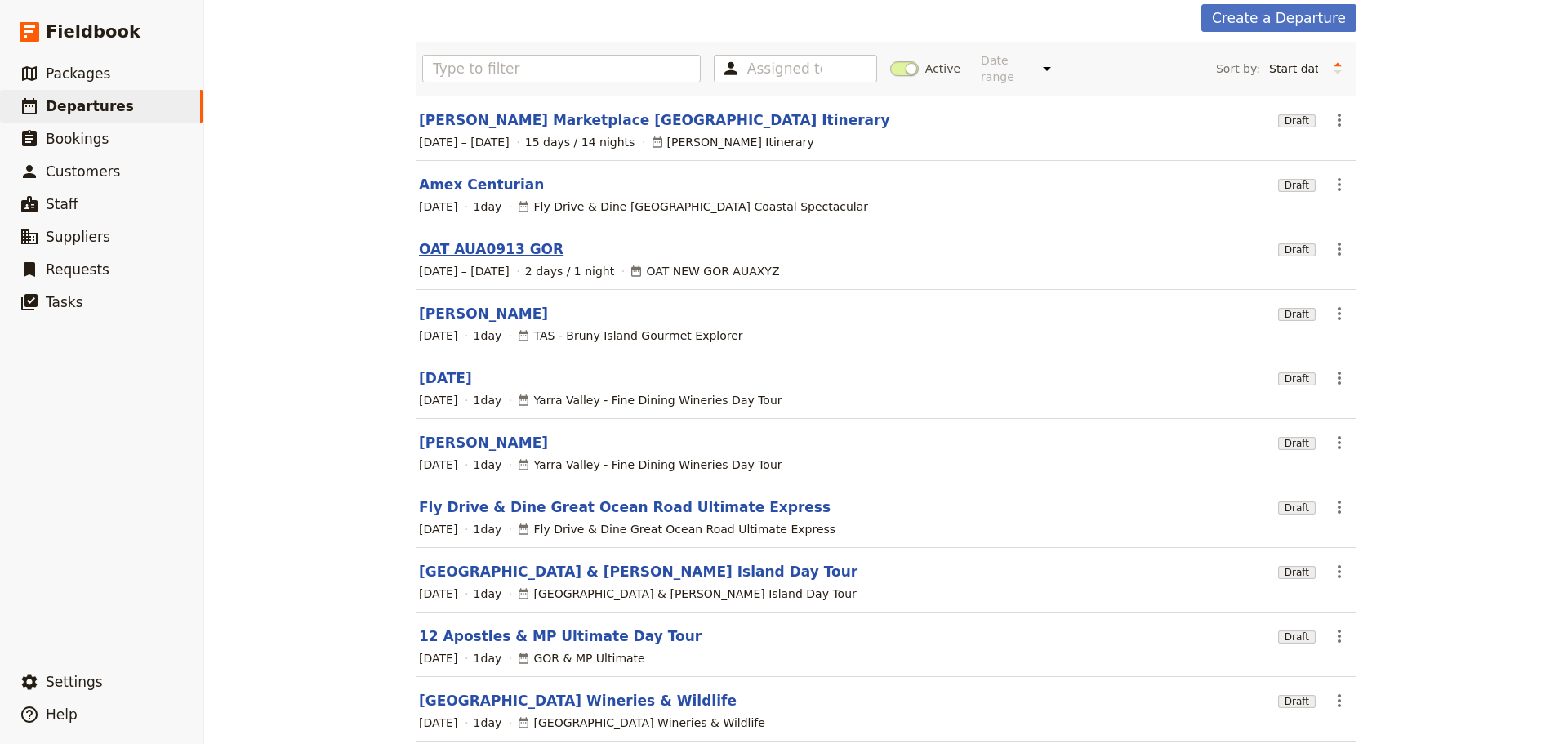
click at [453, 239] on link "OAT AUA0913 GOR" at bounding box center [491, 249] width 145 height 20
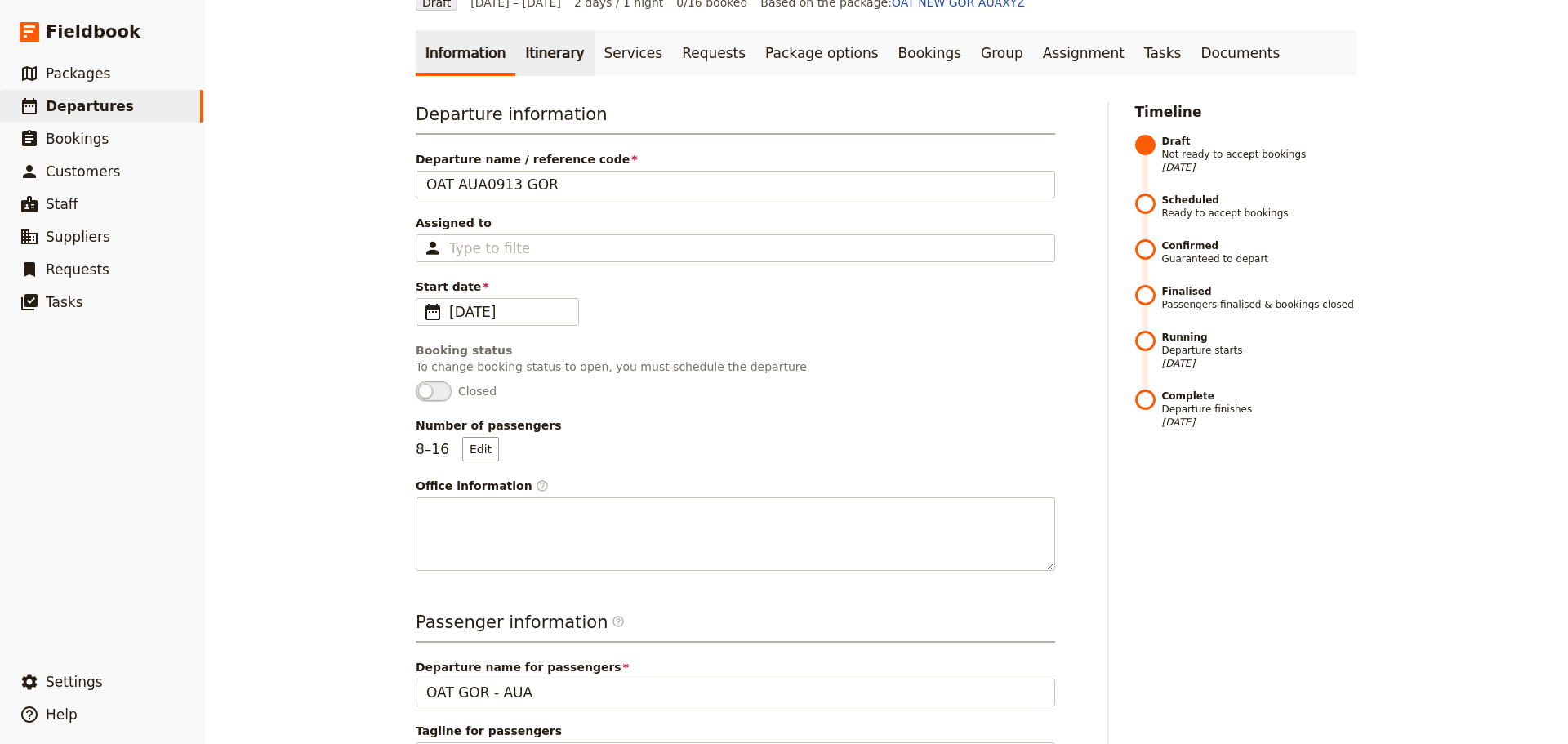
click at [529, 54] on link "Itinerary" at bounding box center [554, 53] width 78 height 46
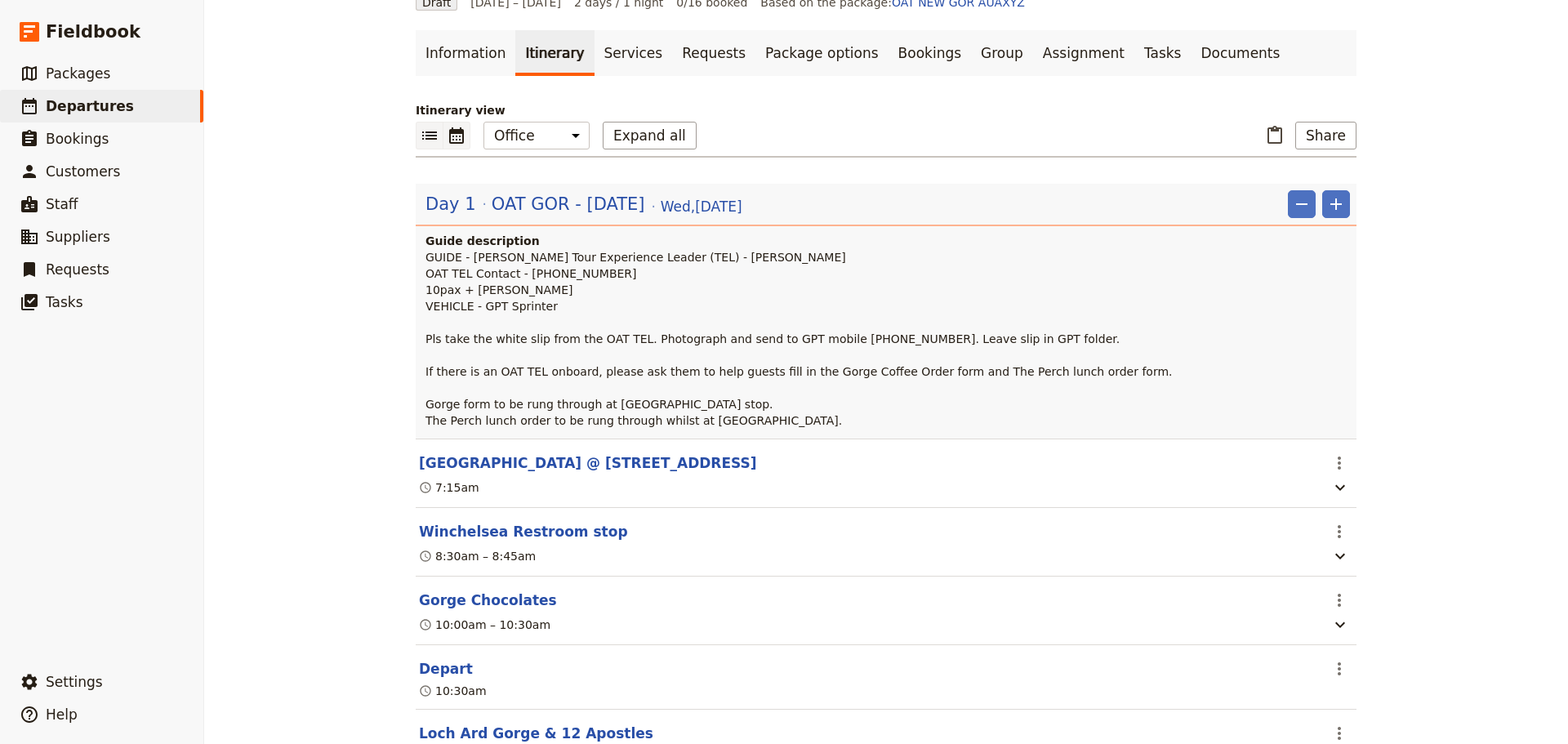
click at [454, 136] on icon "Calendar view" at bounding box center [456, 136] width 14 height 16
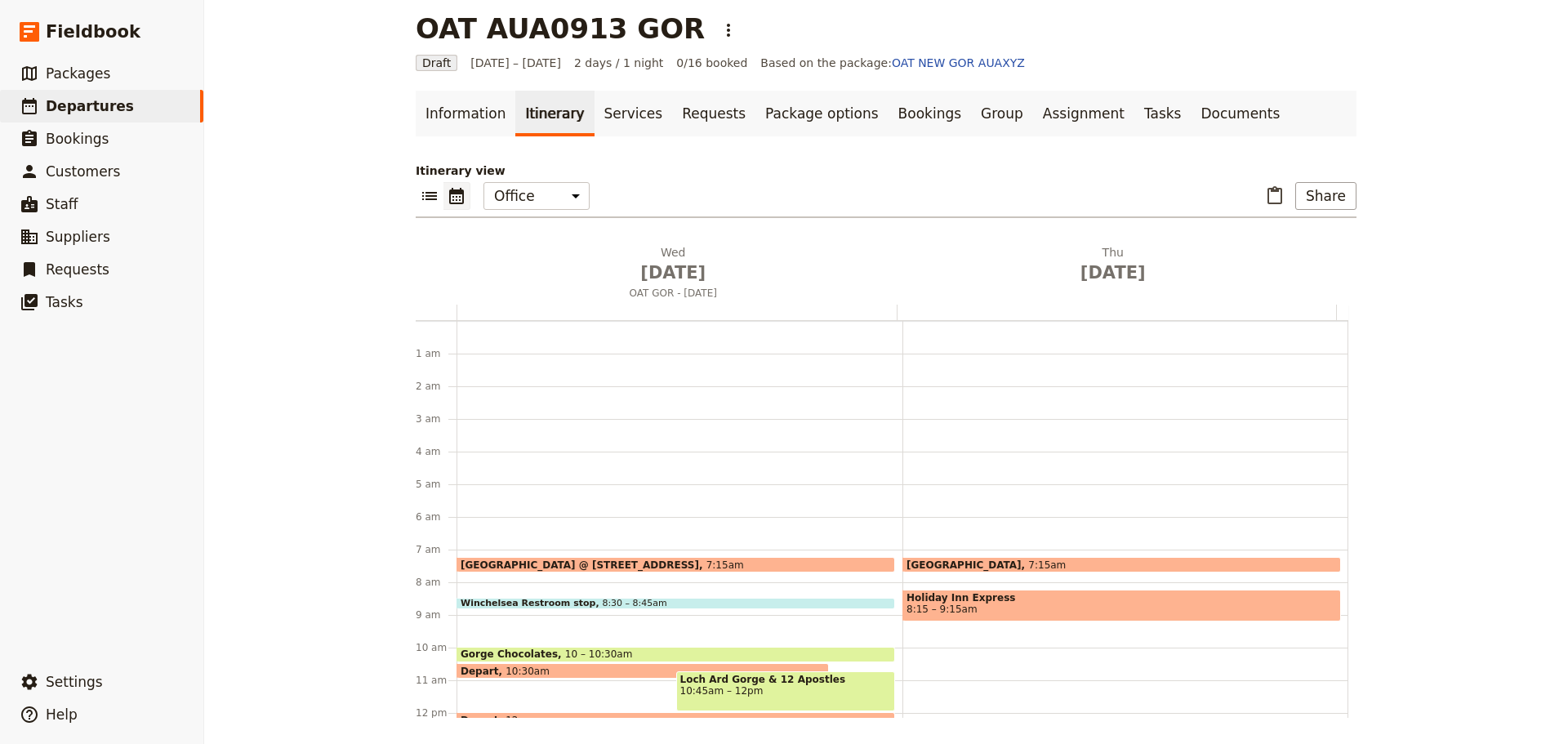
scroll to position [212, 0]
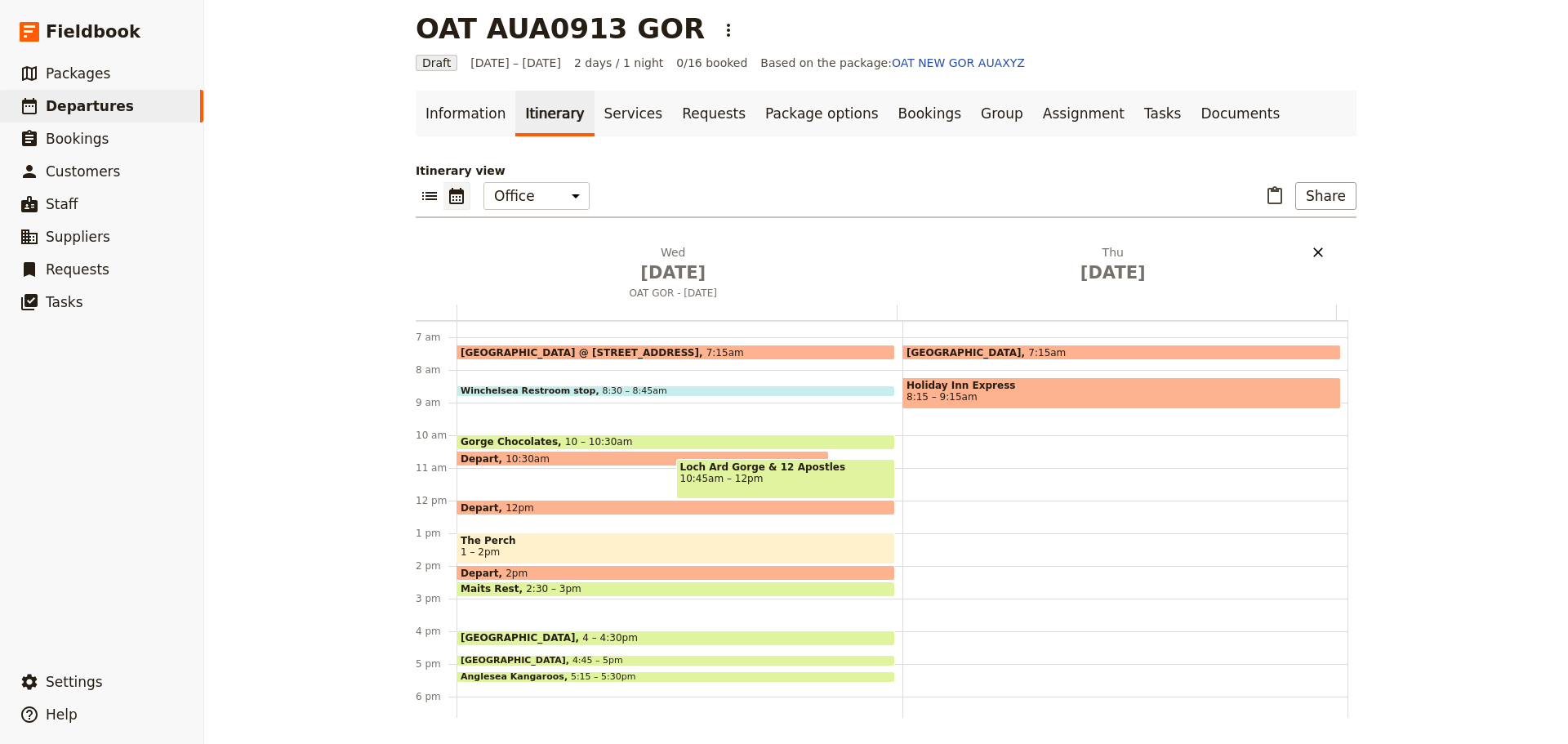
click at [1313, 254] on icon "Delete Thu Sep 18" at bounding box center [1318, 252] width 10 height 10
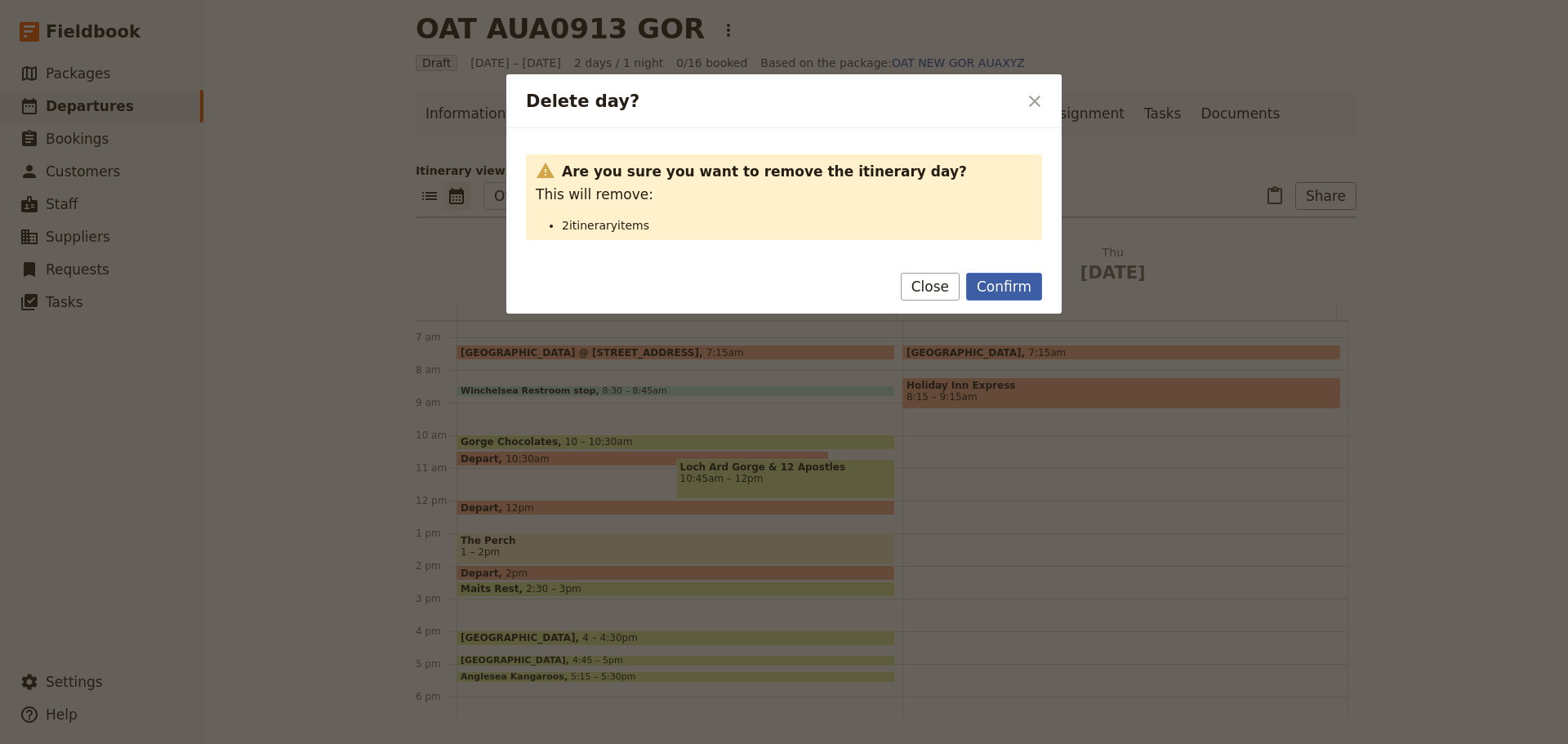
click at [1028, 289] on button "Confirm" at bounding box center [1004, 286] width 76 height 28
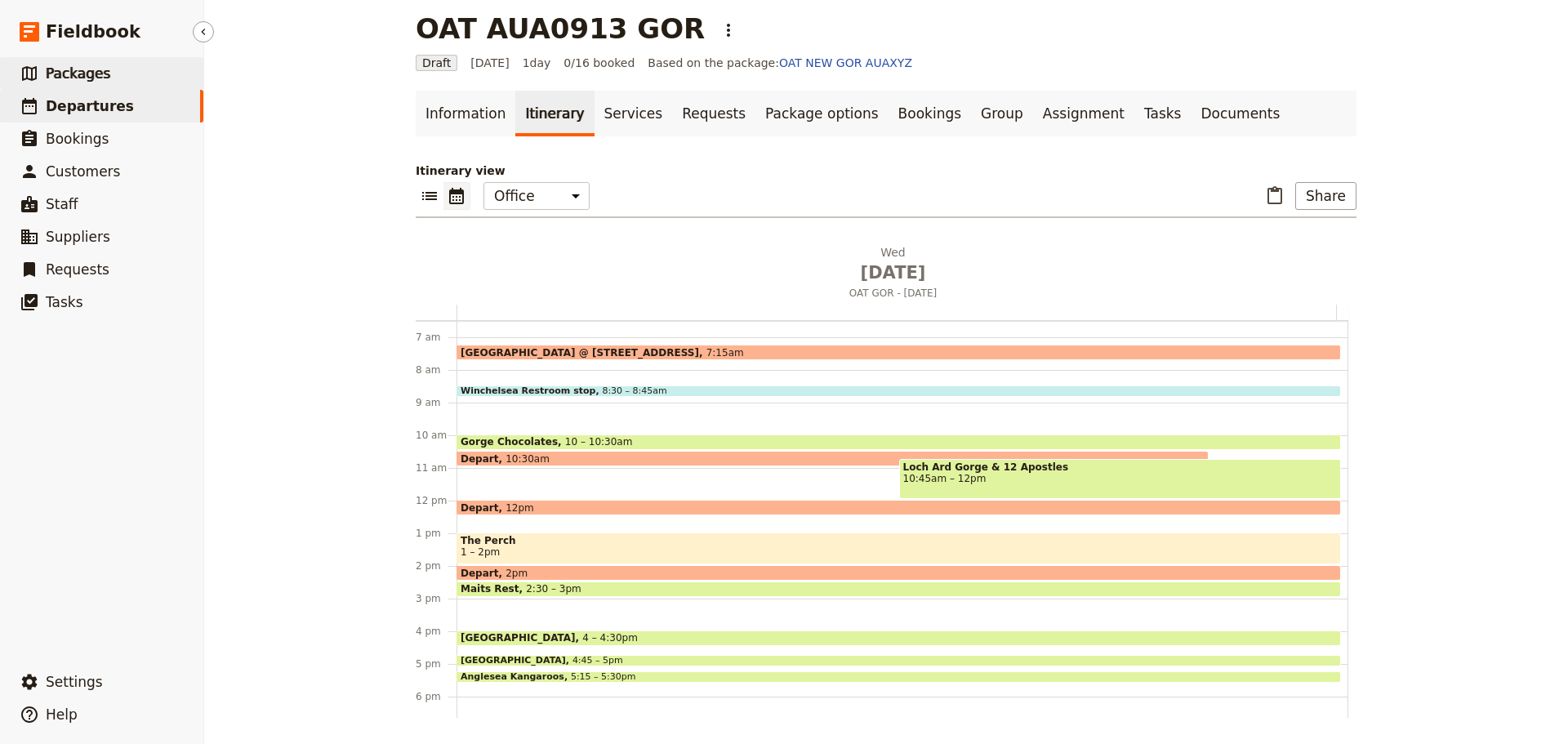
click at [128, 73] on link "​ Packages" at bounding box center [102, 74] width 203 height 32
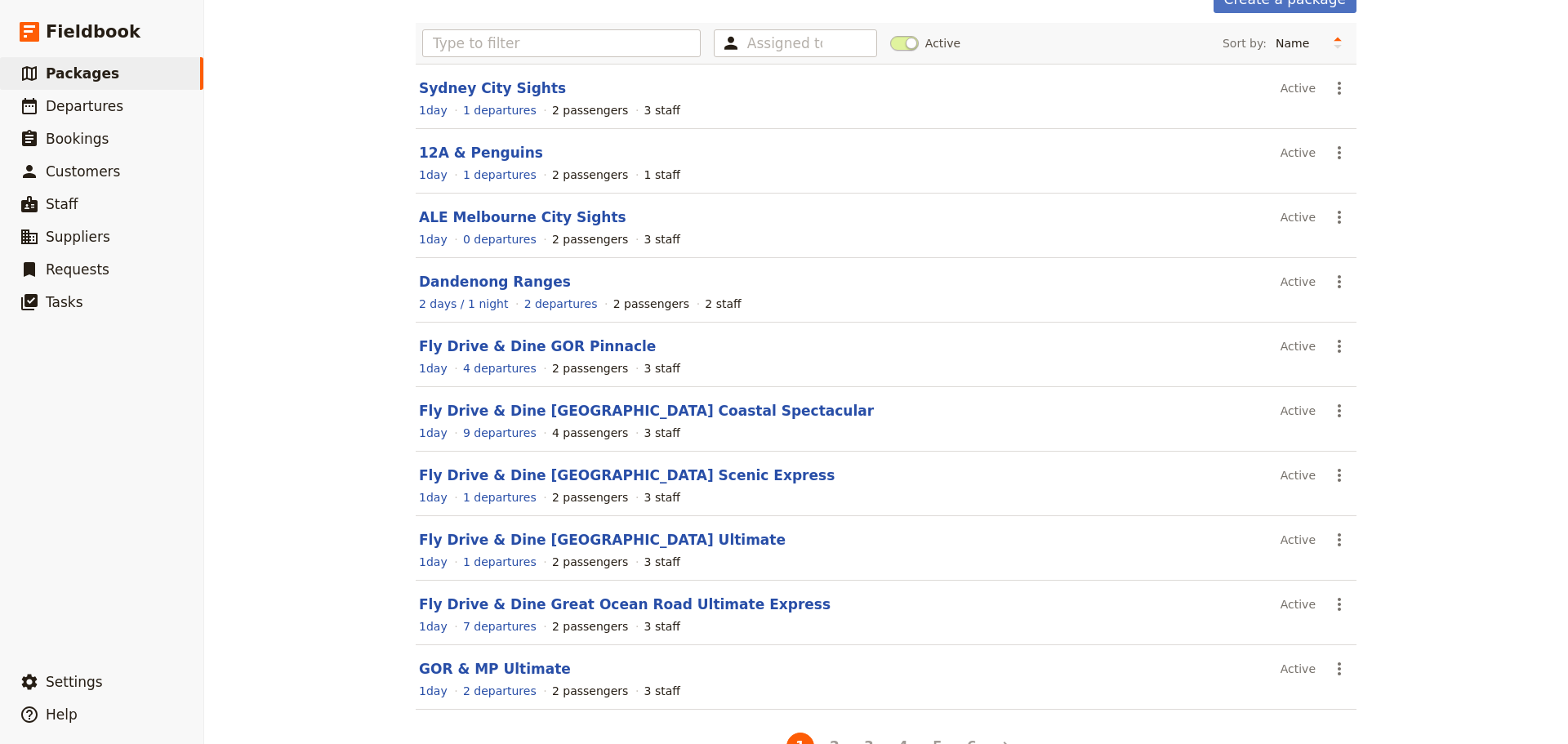
scroll to position [139, 0]
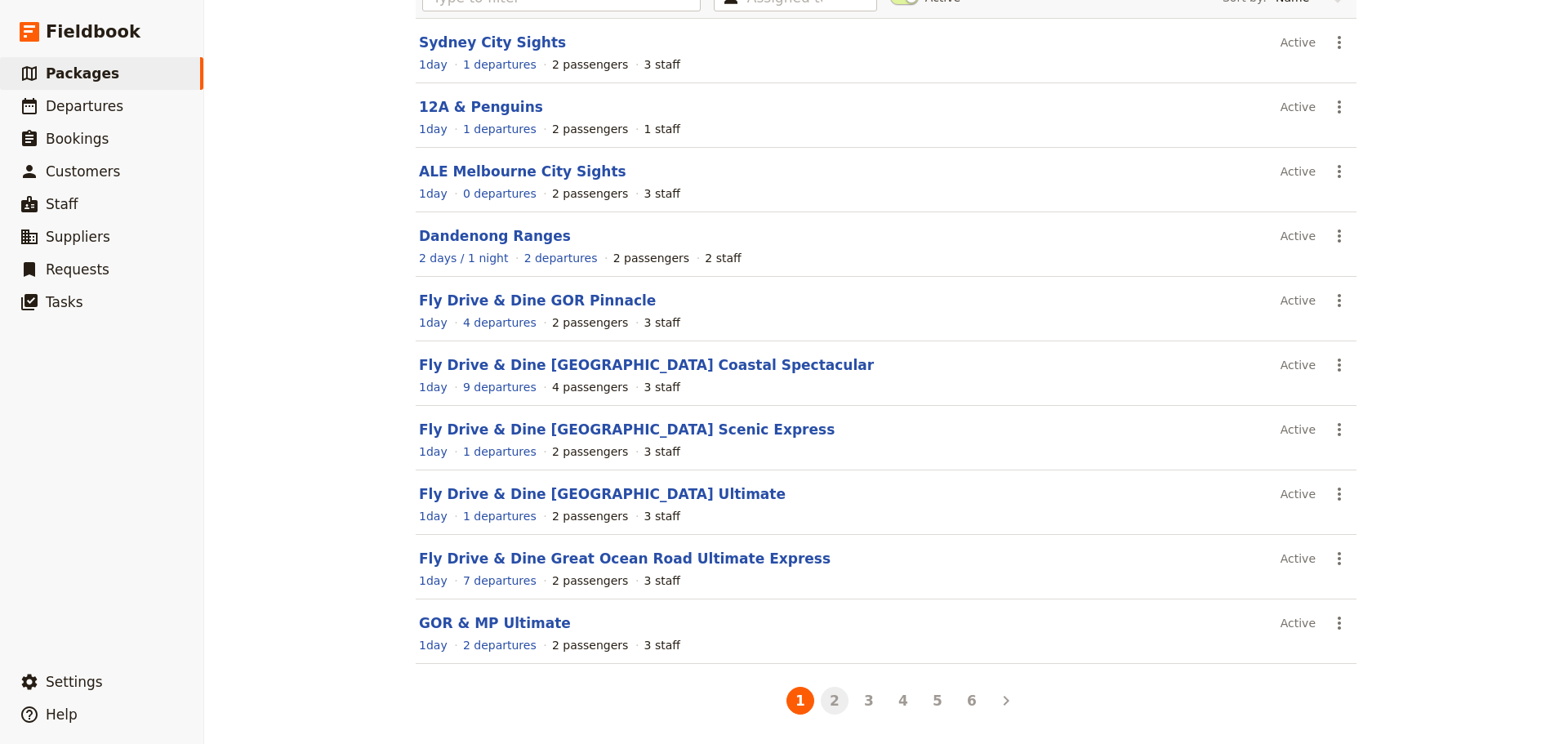
click at [826, 695] on button "2" at bounding box center [835, 701] width 28 height 28
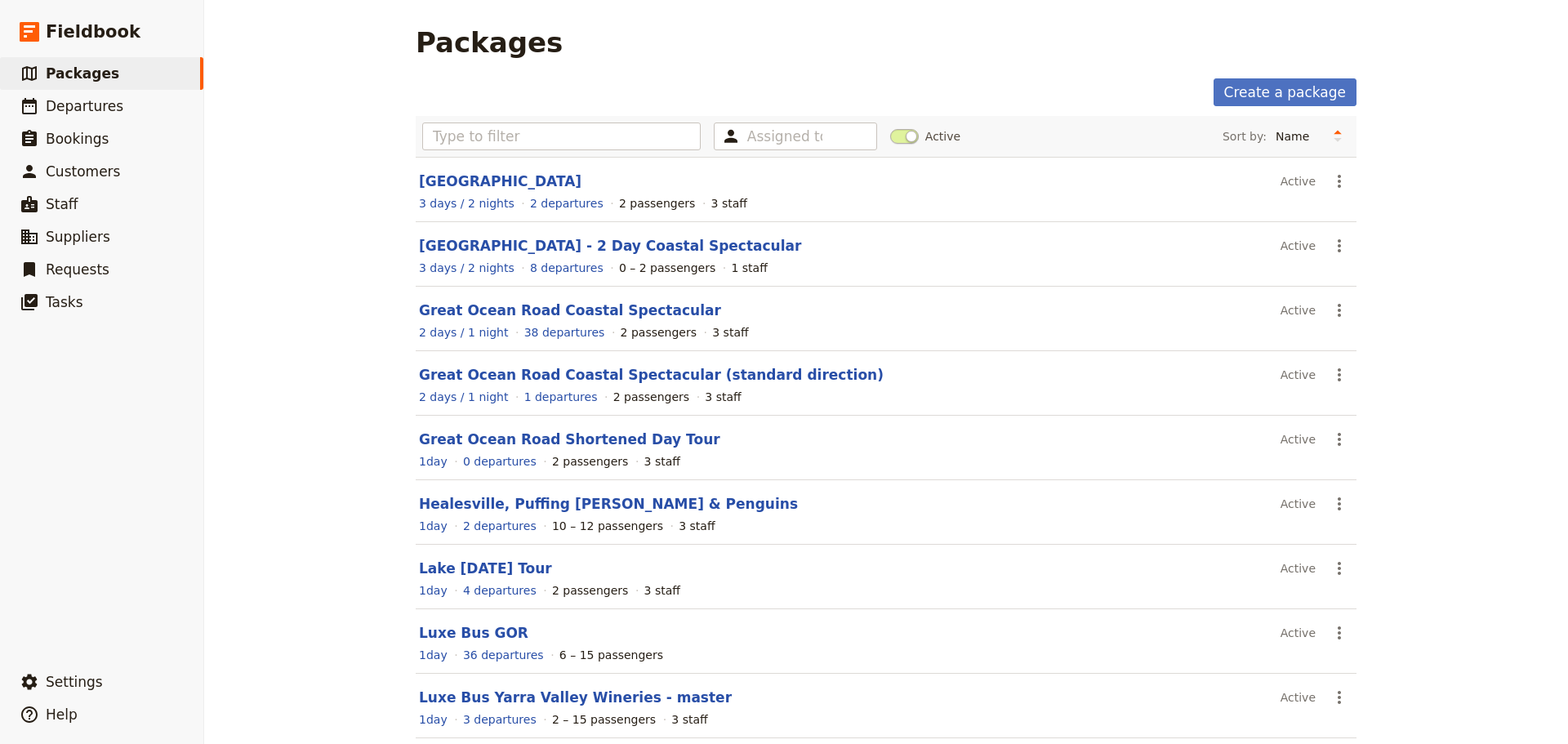
click at [502, 309] on link "Great Ocean Road Coastal Spectacular" at bounding box center [570, 310] width 302 height 16
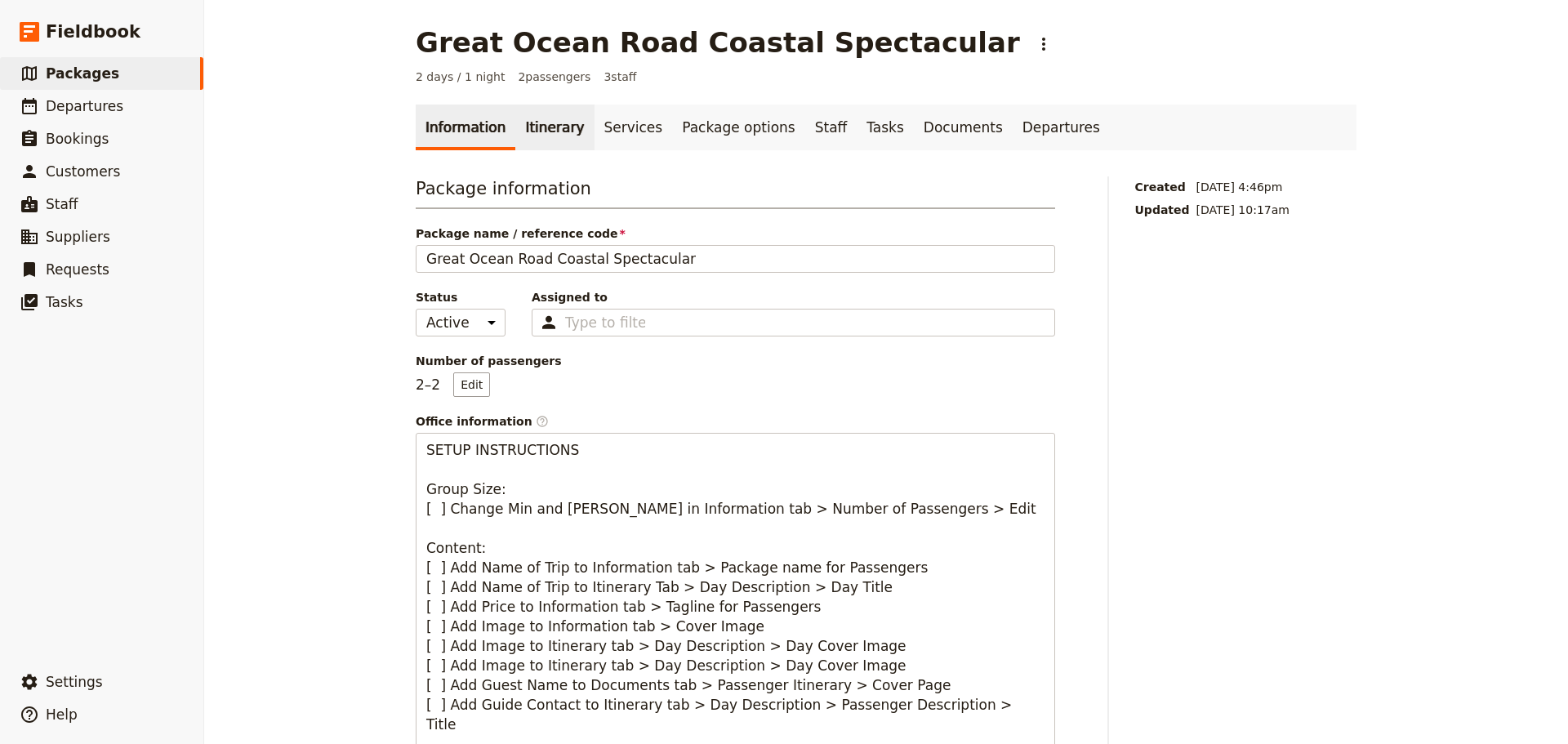
click at [524, 122] on link "Itinerary" at bounding box center [554, 127] width 78 height 46
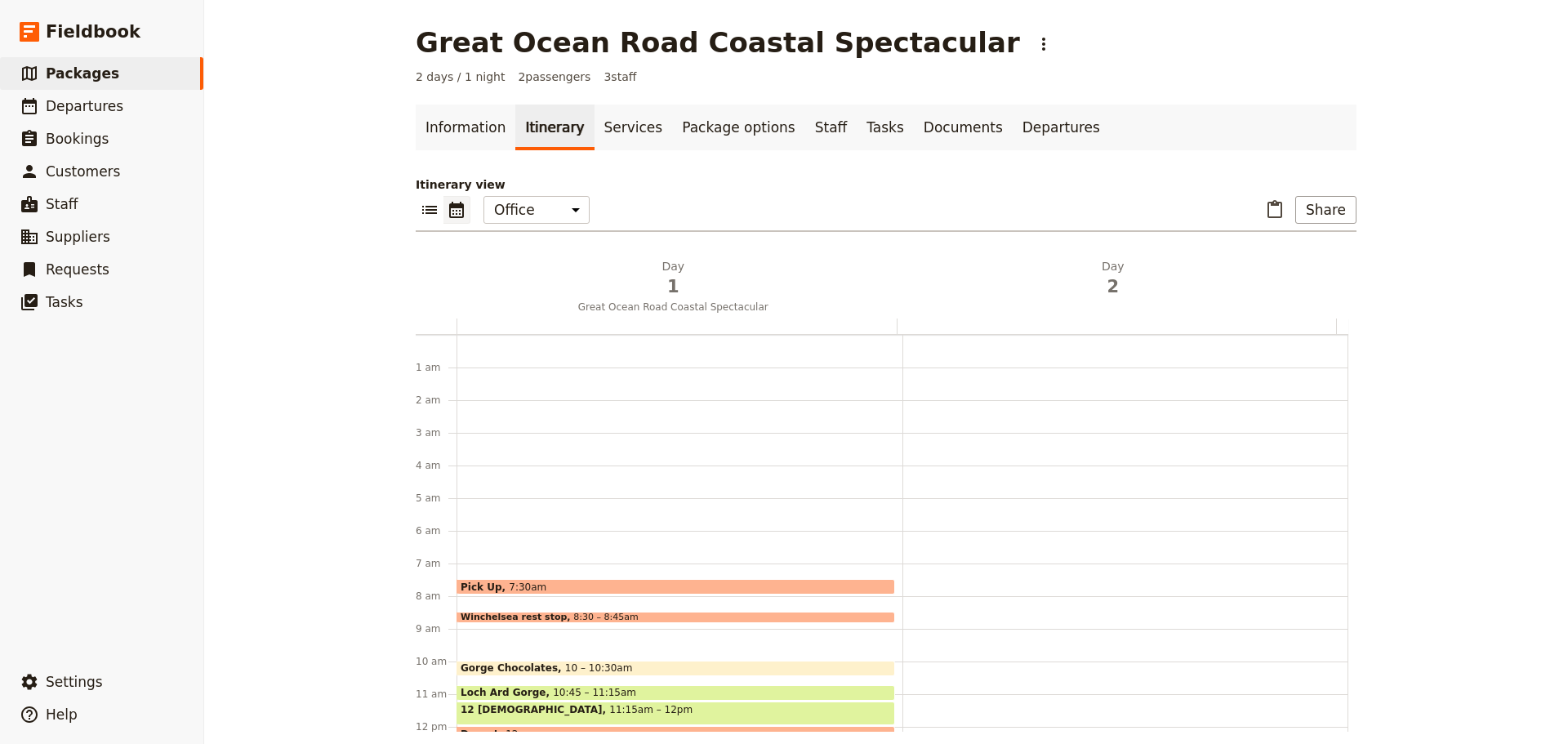
scroll to position [212, 0]
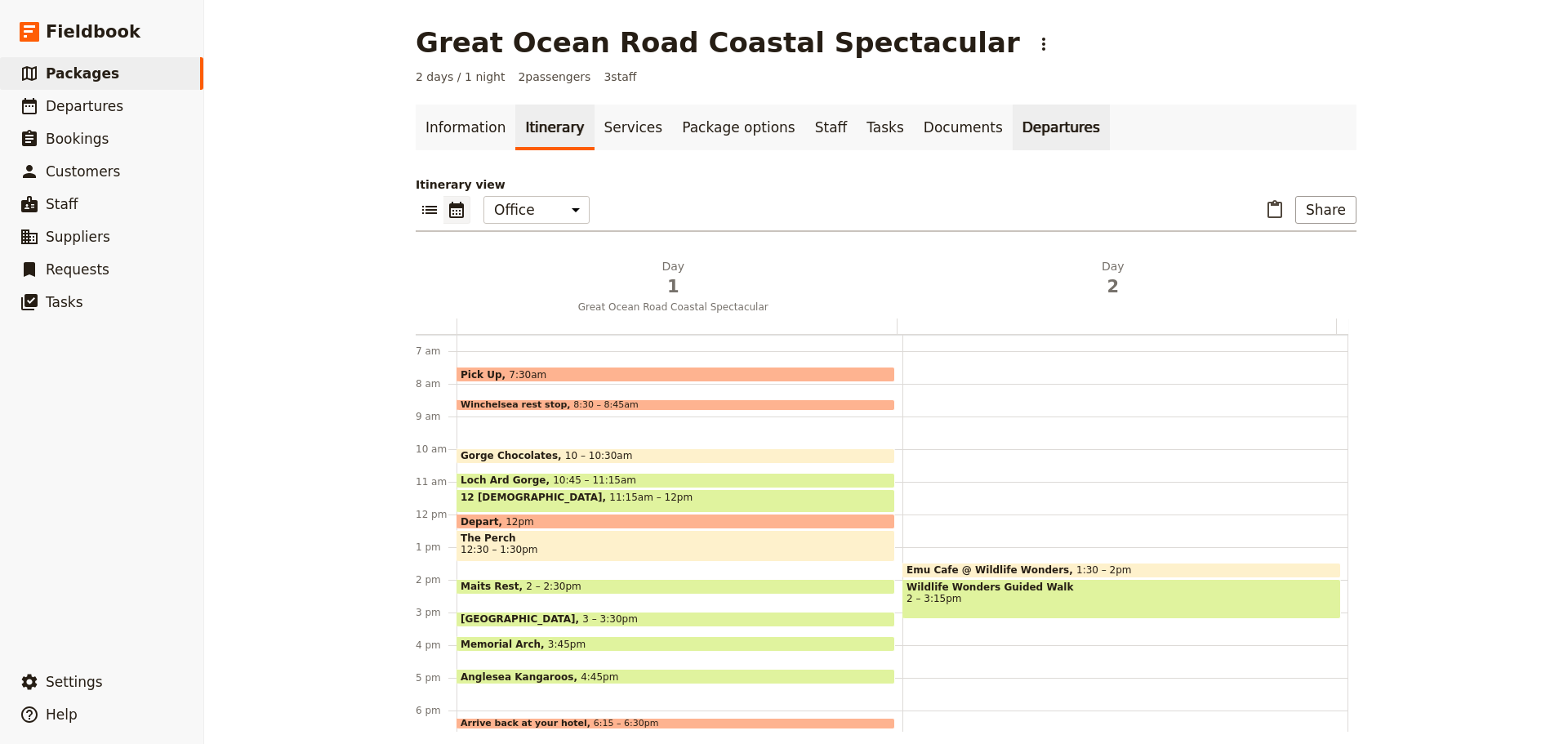
click at [1013, 129] on link "Departures" at bounding box center [1062, 127] width 97 height 46
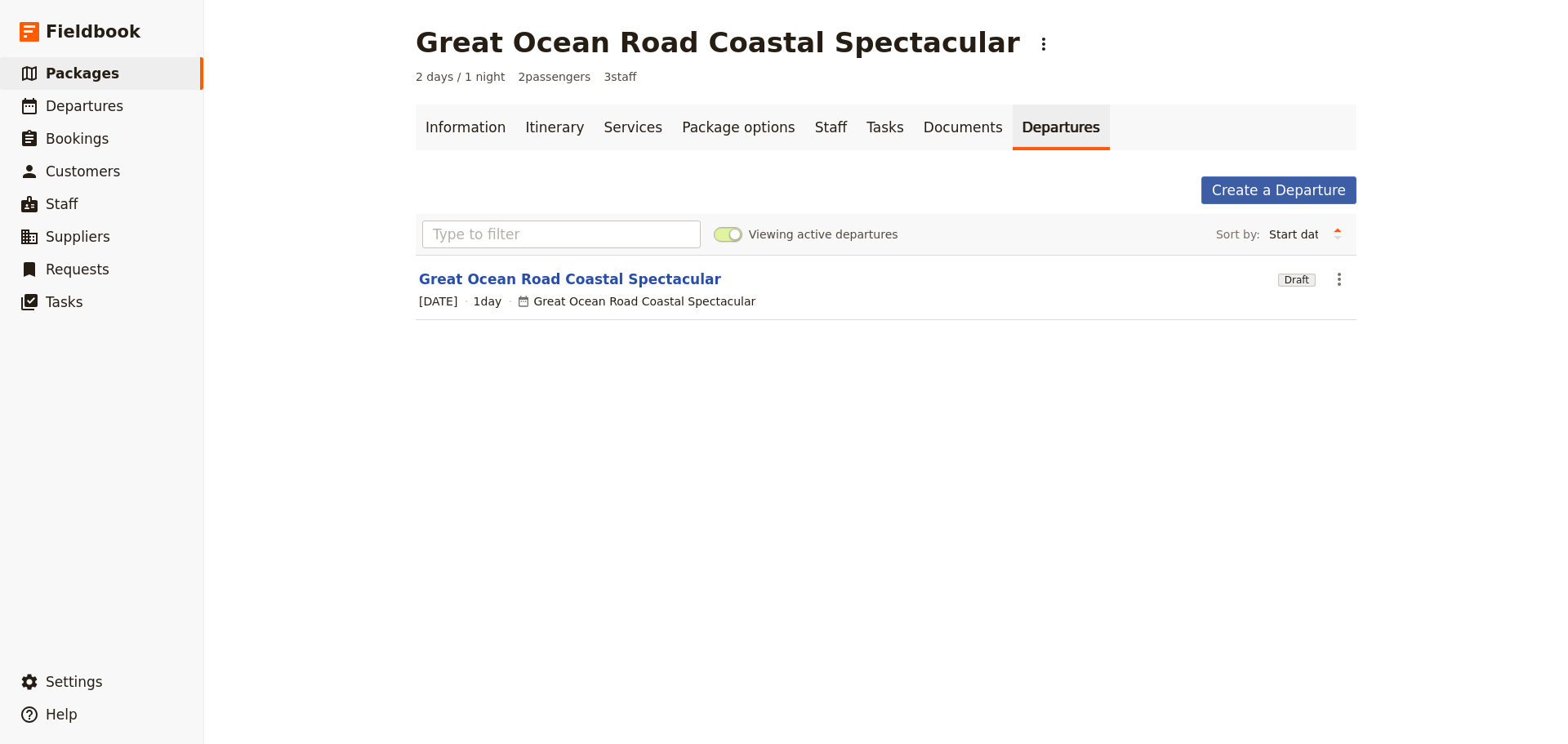
click at [1291, 185] on link "Create a Departure" at bounding box center [1279, 190] width 156 height 28
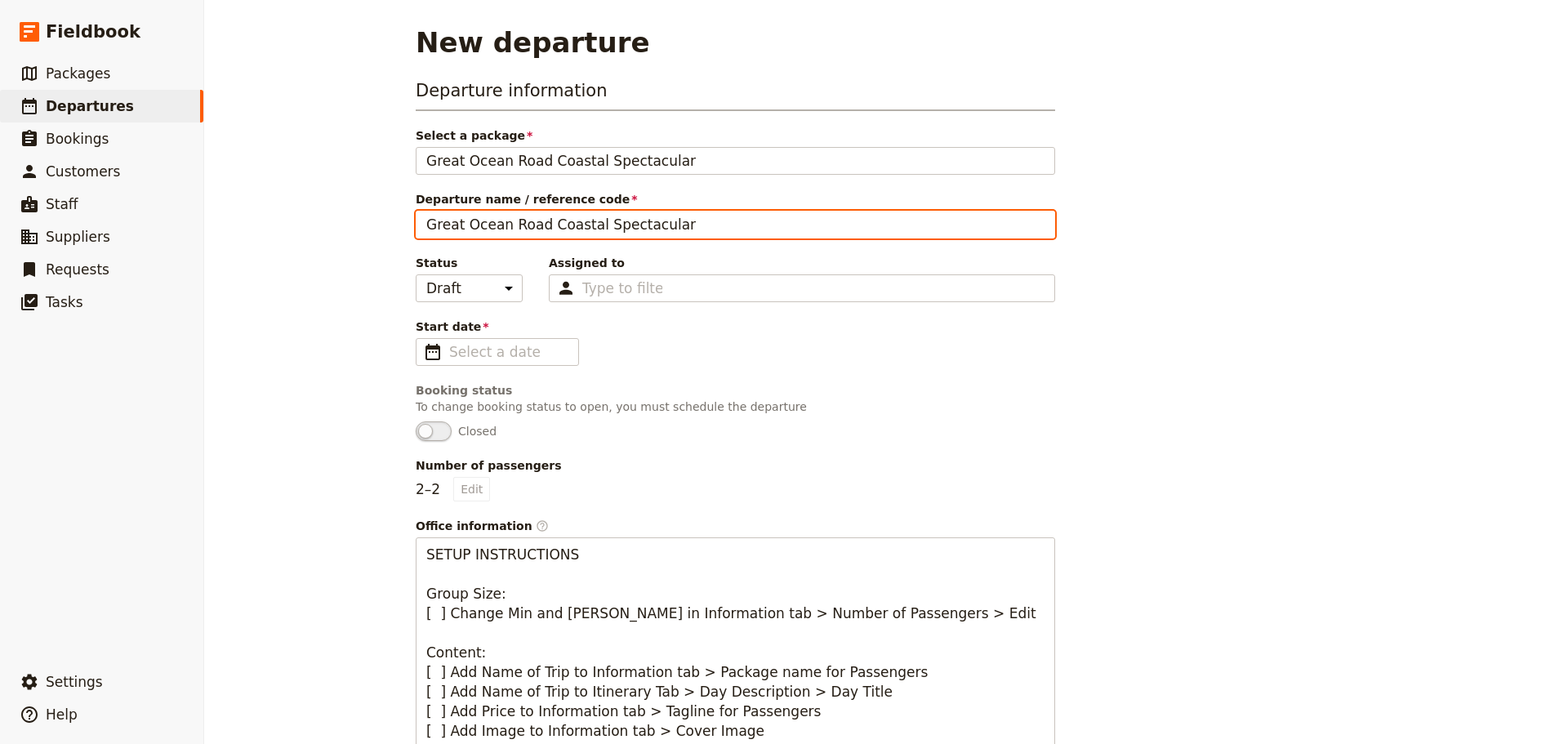
drag, startPoint x: 679, startPoint y: 229, endPoint x: 277, endPoint y: 224, distance: 402.0
click at [277, 224] on div "New departure Departure information Select a package Great Ocean Road Coastal S…" at bounding box center [886, 372] width 1364 height 744
click at [490, 225] on input "[PERSON_NAME]" at bounding box center [735, 224] width 640 height 28
type input "[PERSON_NAME] [PERSON_NAME]"
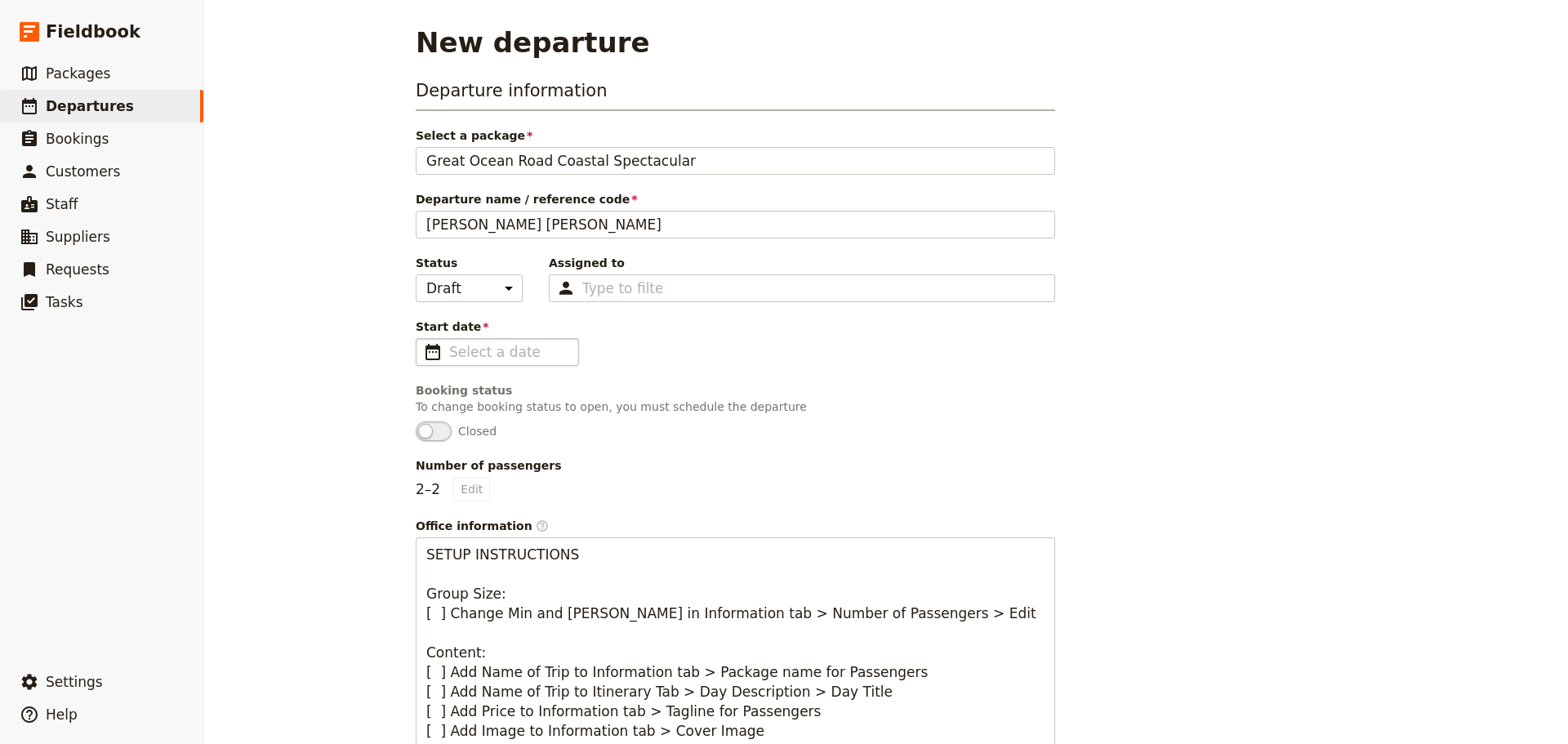
click at [427, 351] on span "​" at bounding box center [433, 352] width 20 height 20
click at [449, 351] on input "Start date ​" at bounding box center [508, 352] width 120 height 20
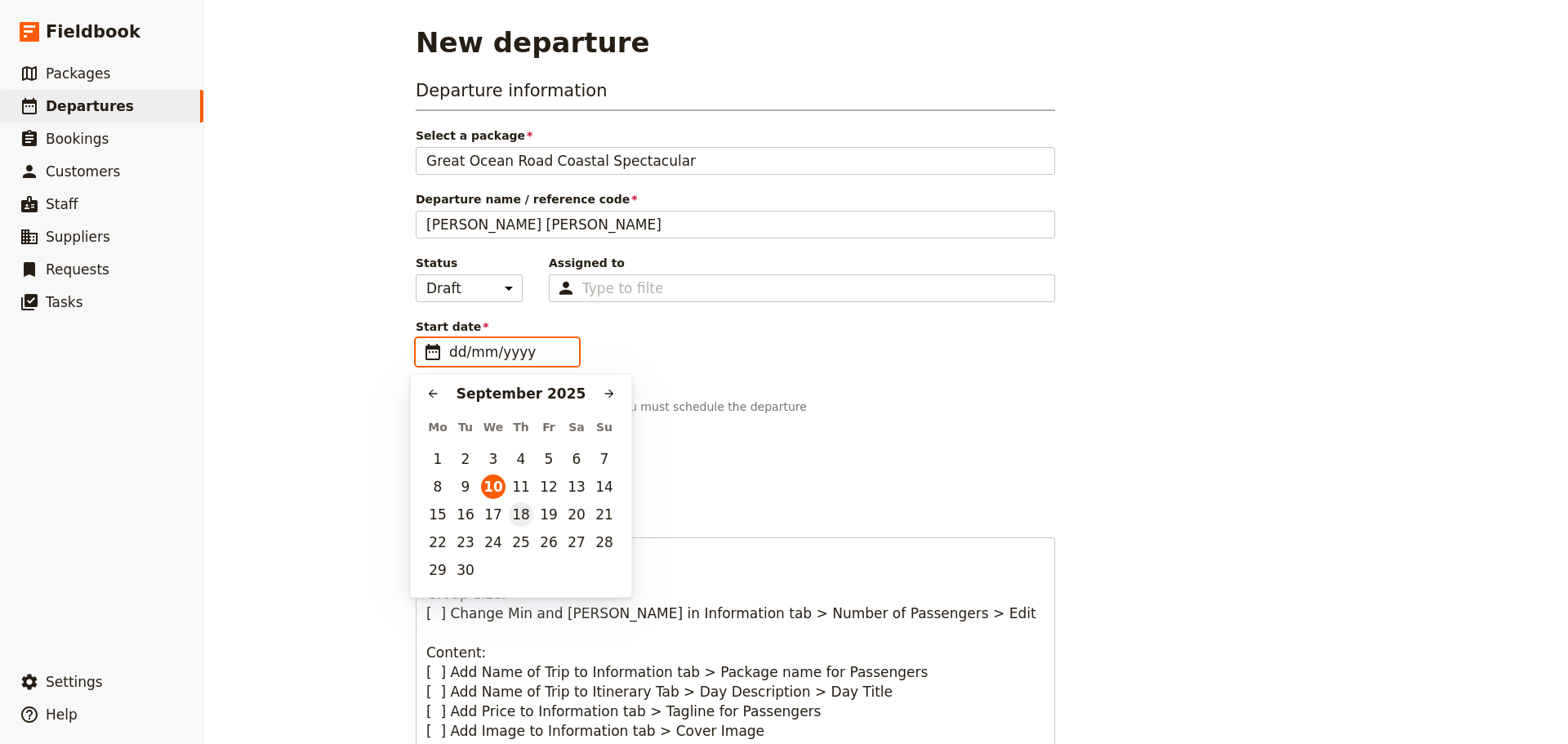
click at [526, 520] on button "18" at bounding box center [521, 514] width 24 height 24
type input "[DATE]"
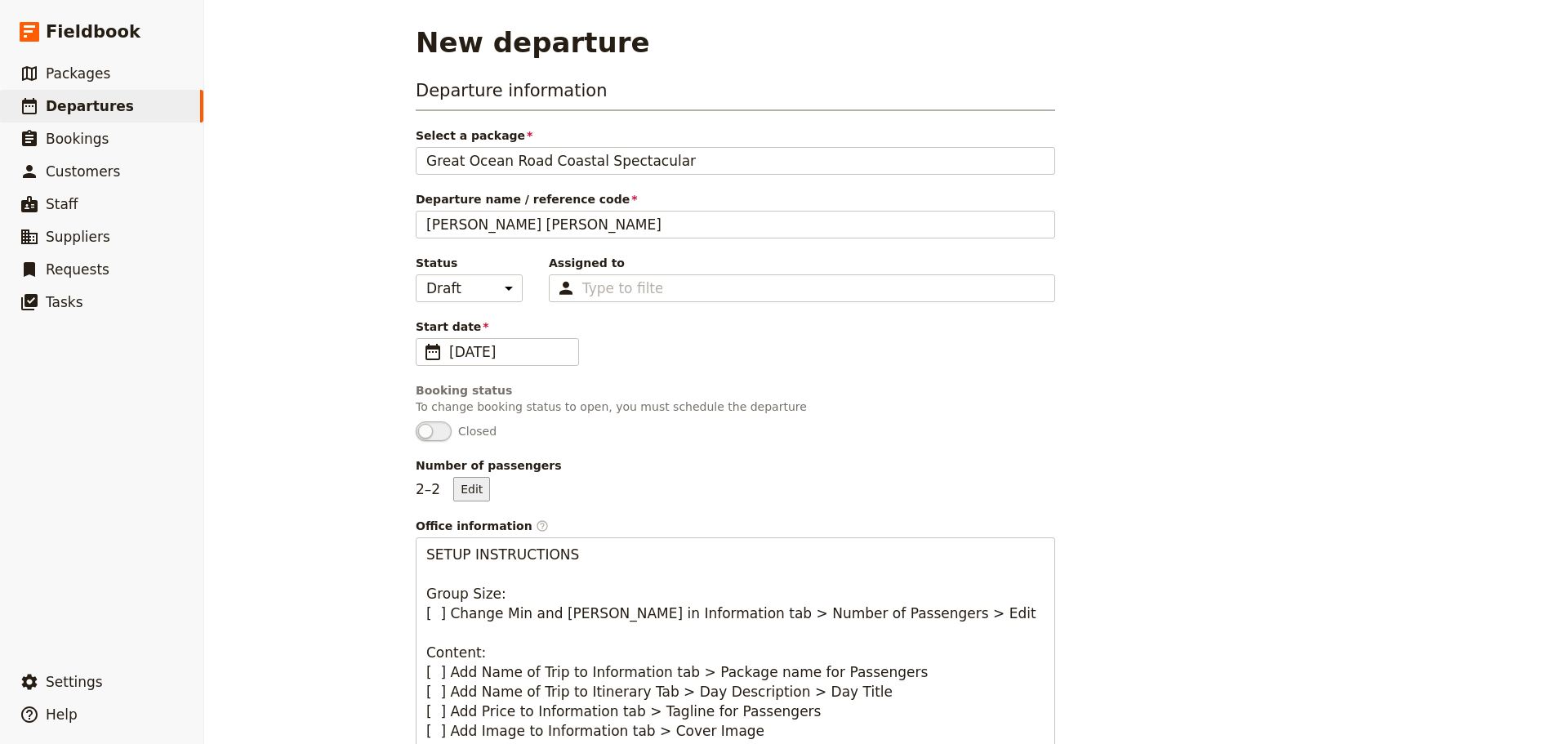
click at [470, 485] on button "Edit" at bounding box center [471, 489] width 37 height 24
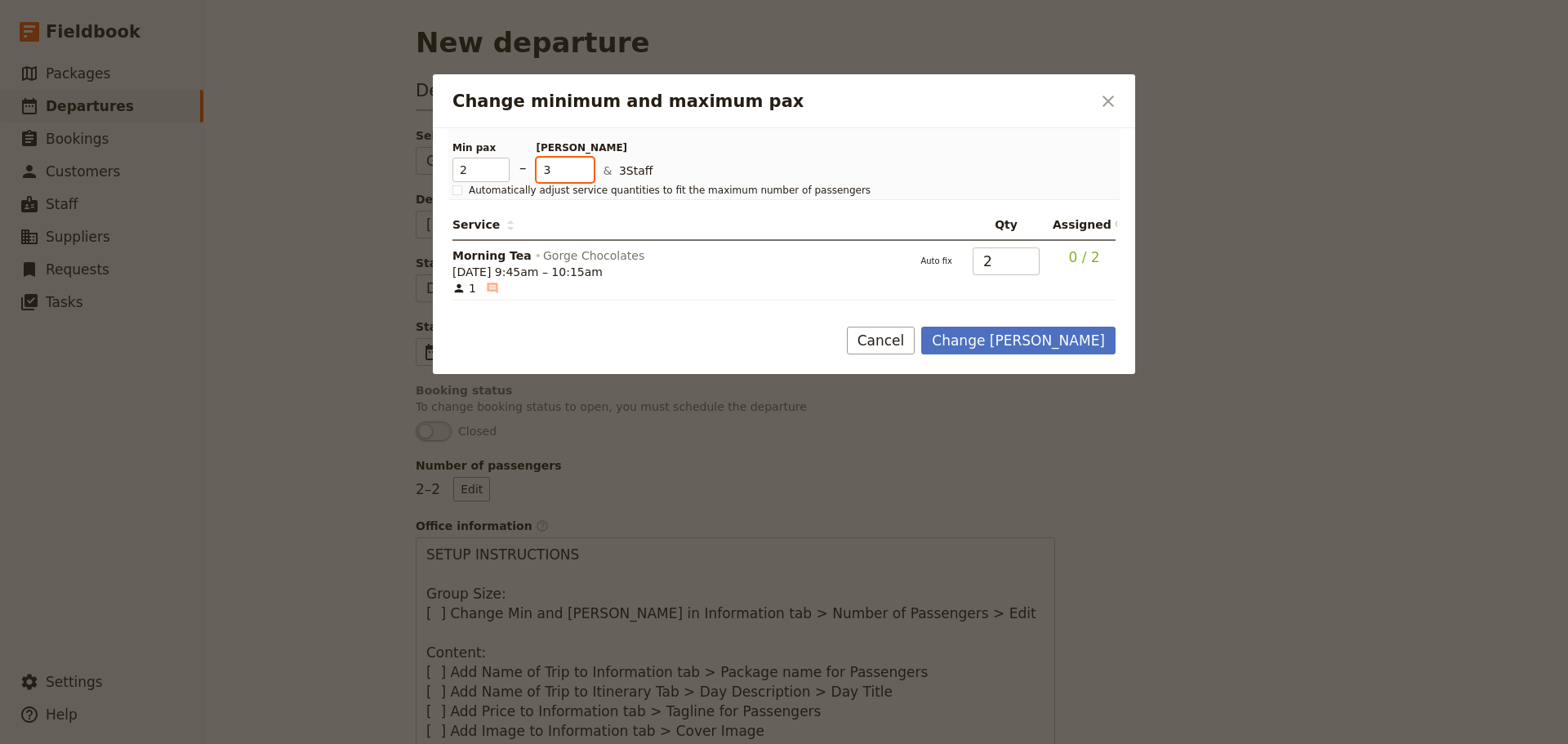
click at [579, 163] on input "3" at bounding box center [566, 169] width 58 height 24
click at [579, 163] on input "4" at bounding box center [566, 169] width 58 height 24
click at [579, 163] on input "5" at bounding box center [566, 169] width 58 height 24
click at [579, 163] on input "6" at bounding box center [566, 169] width 58 height 24
click at [579, 163] on input "7" at bounding box center [566, 169] width 58 height 24
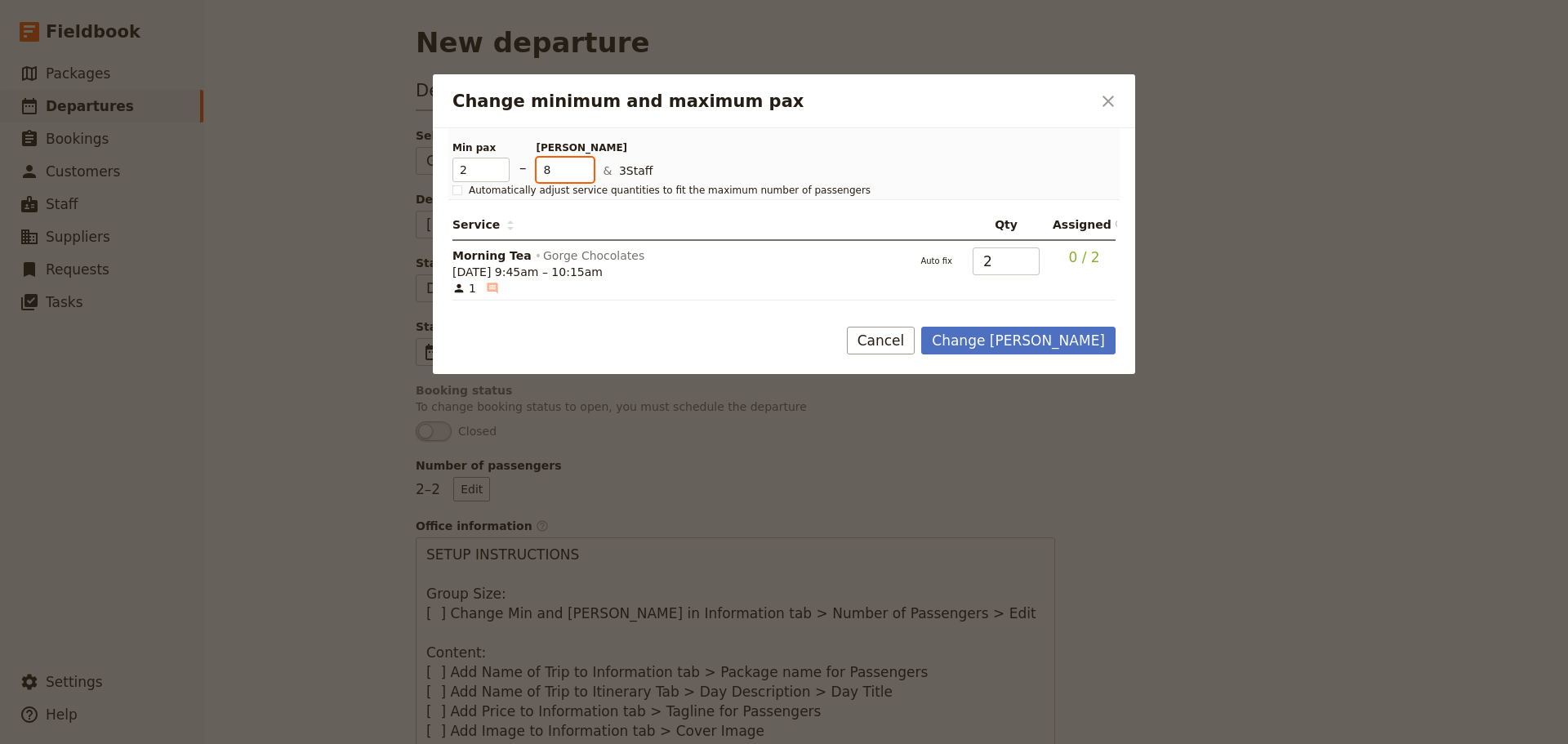
click at [579, 163] on input "8" at bounding box center [566, 169] width 58 height 24
click at [579, 163] on input "9" at bounding box center [566, 169] width 58 height 24
click at [579, 163] on input "10" at bounding box center [566, 169] width 58 height 24
click at [579, 163] on input "11" at bounding box center [566, 169] width 58 height 24
click at [579, 163] on input "12" at bounding box center [566, 169] width 58 height 24
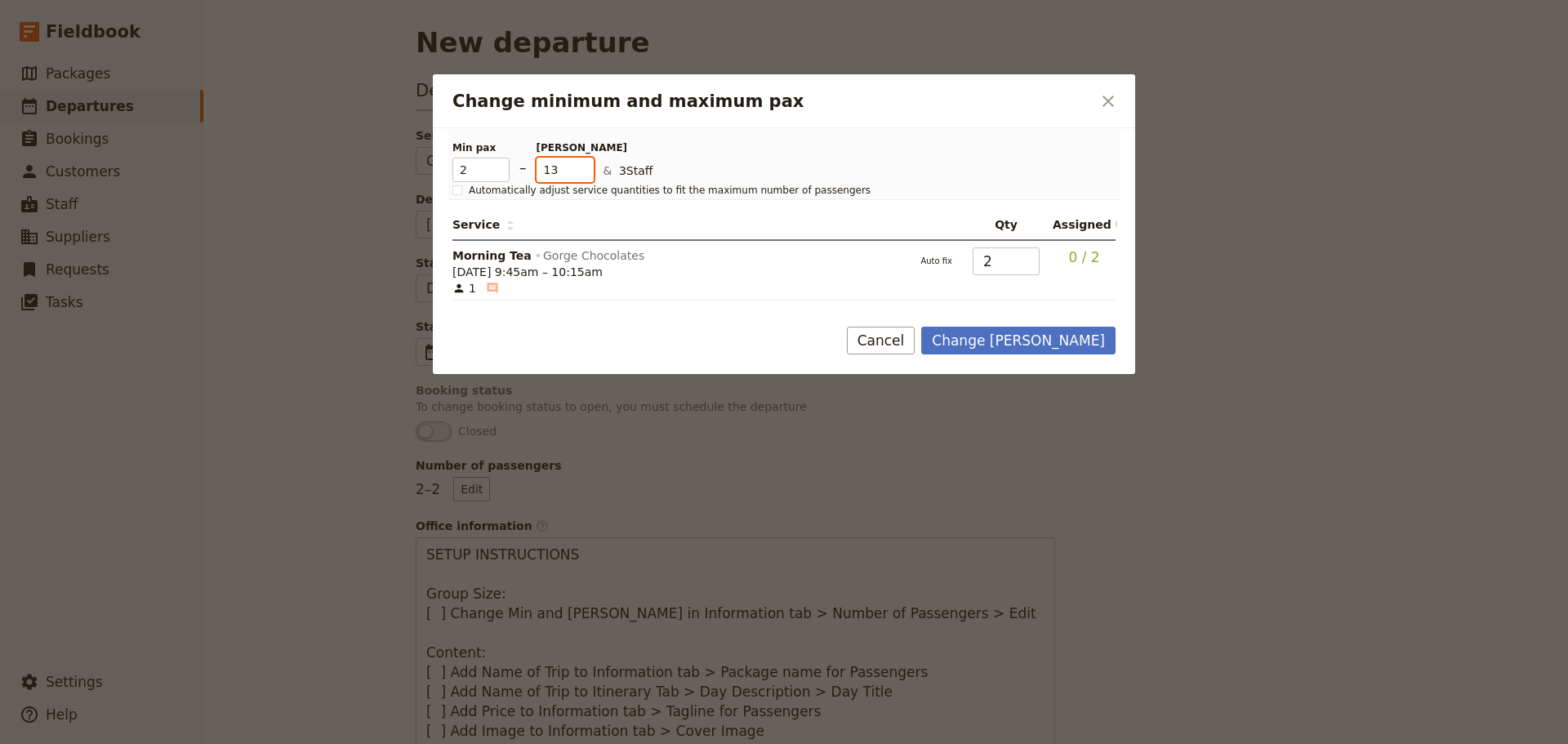
click at [578, 163] on input "13" at bounding box center [566, 169] width 58 height 24
type input "12"
click at [586, 178] on input "12" at bounding box center [566, 169] width 58 height 24
click at [1033, 338] on button "Change [PERSON_NAME]" at bounding box center [1018, 340] width 194 height 28
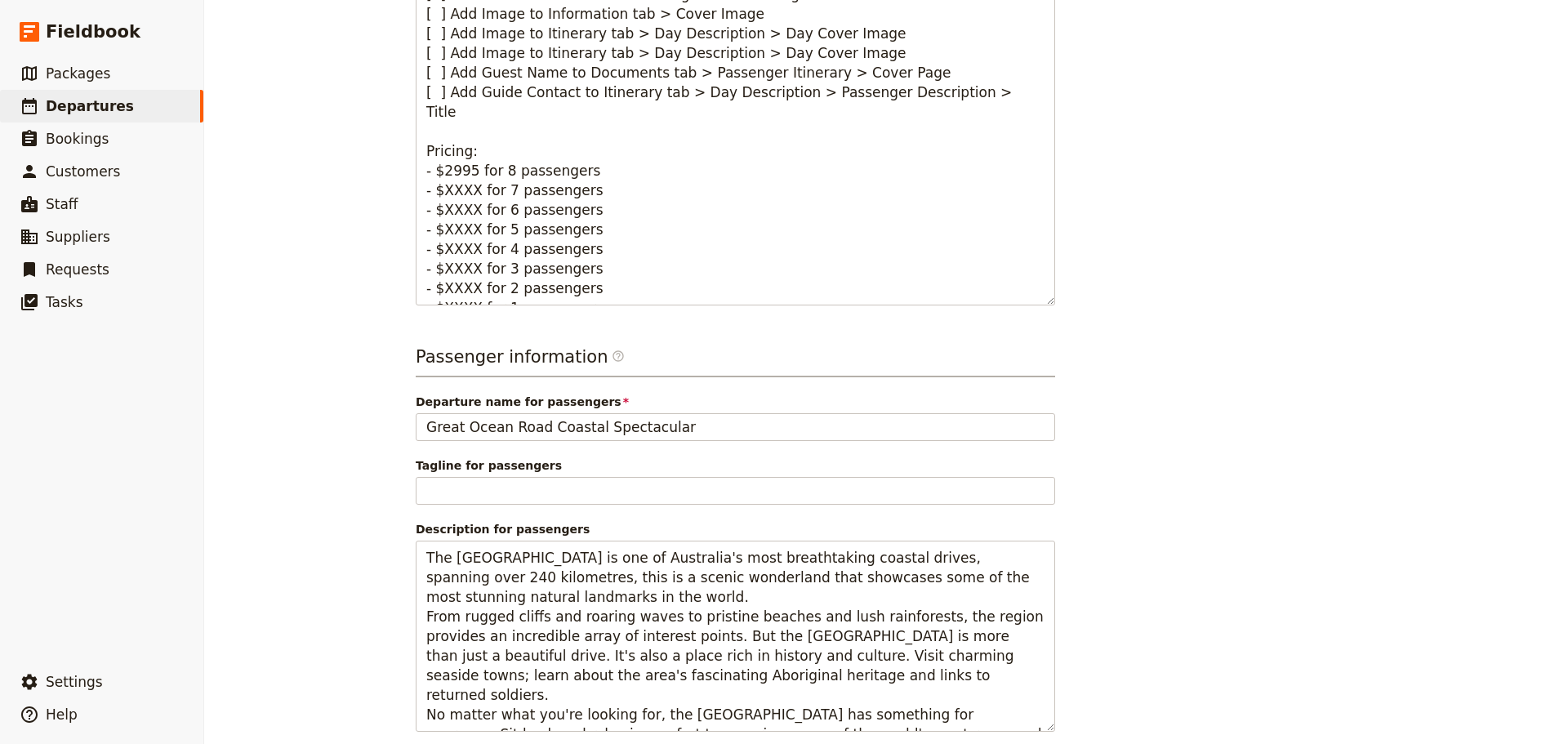
scroll to position [803, 0]
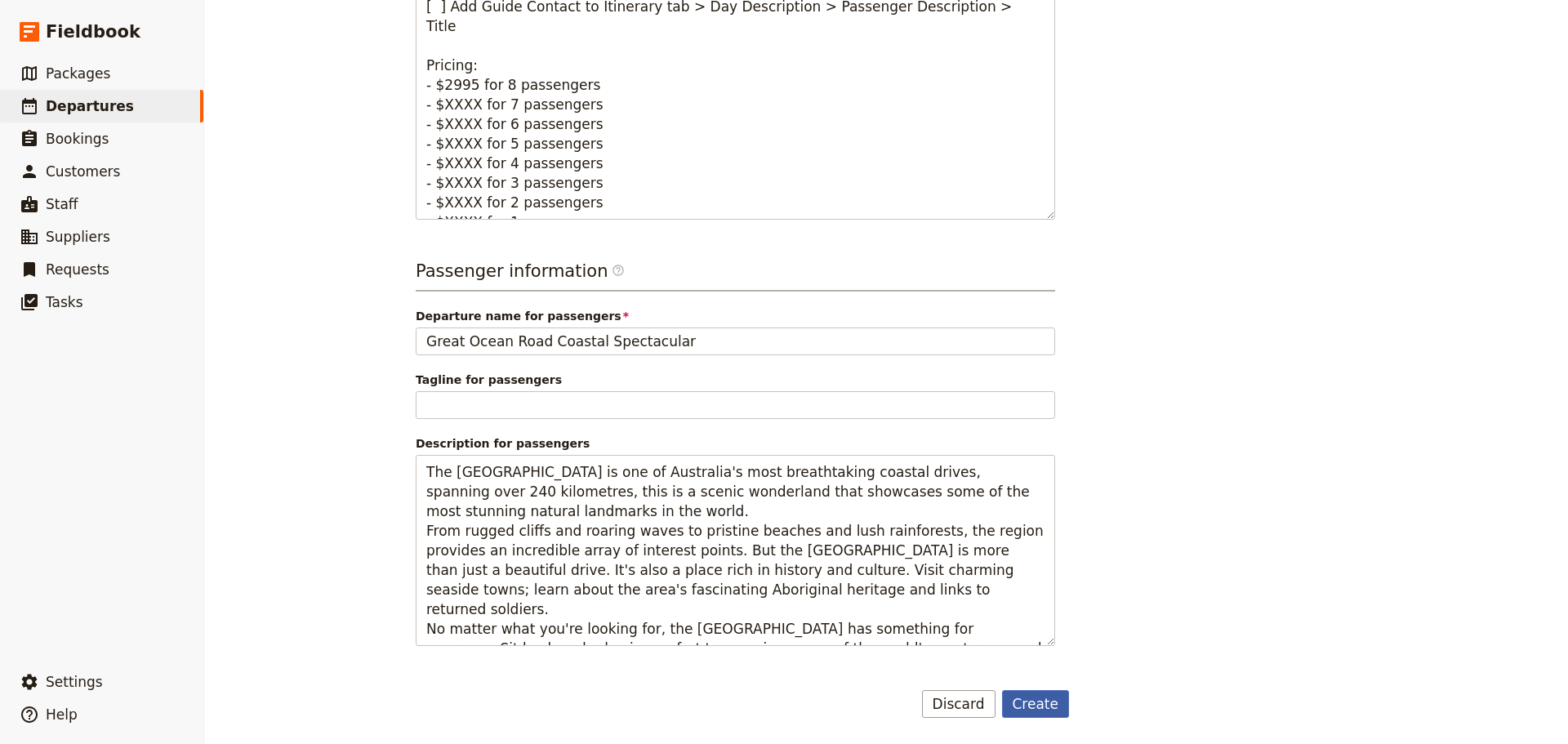
click at [1027, 697] on button "Create" at bounding box center [1035, 704] width 67 height 28
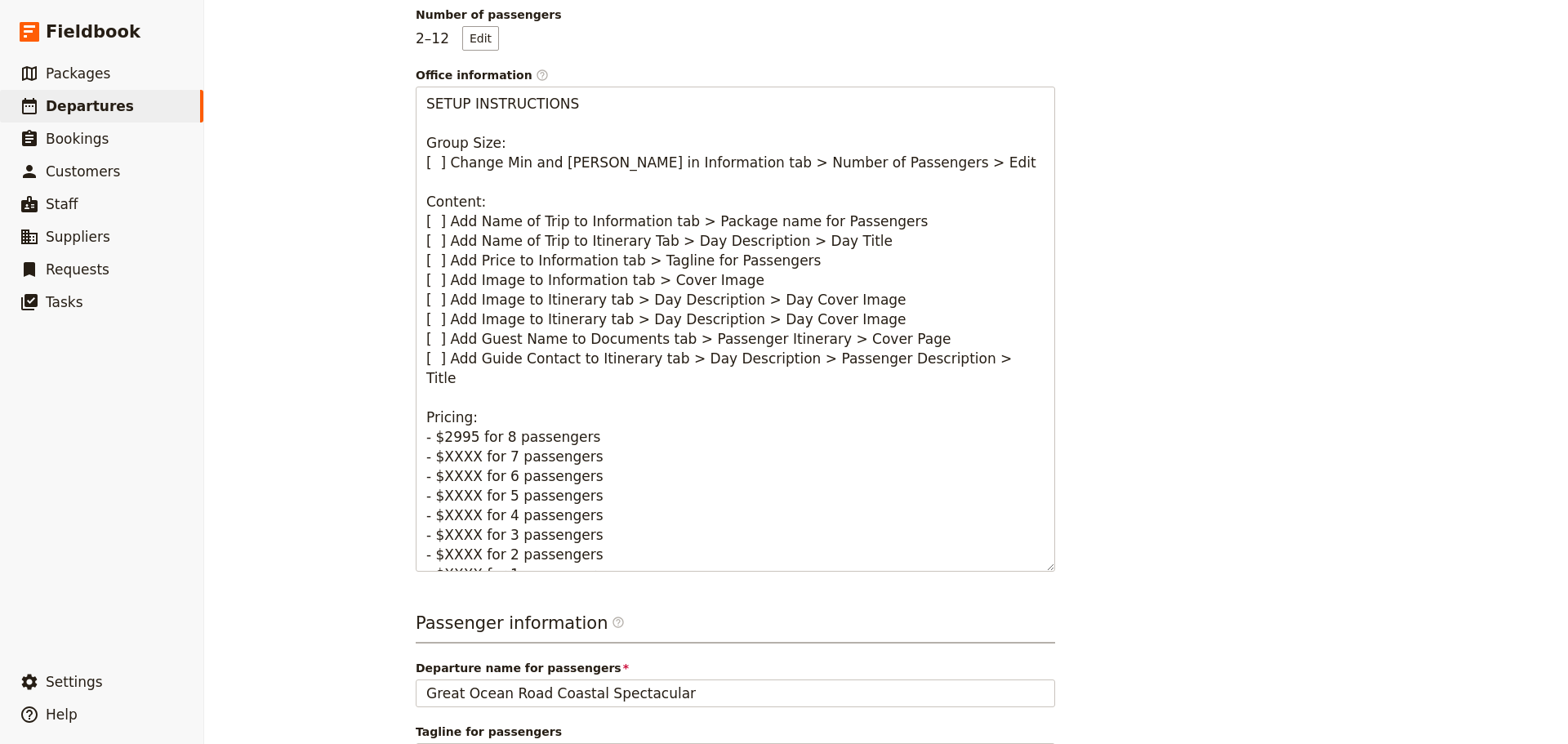
scroll to position [313, 0]
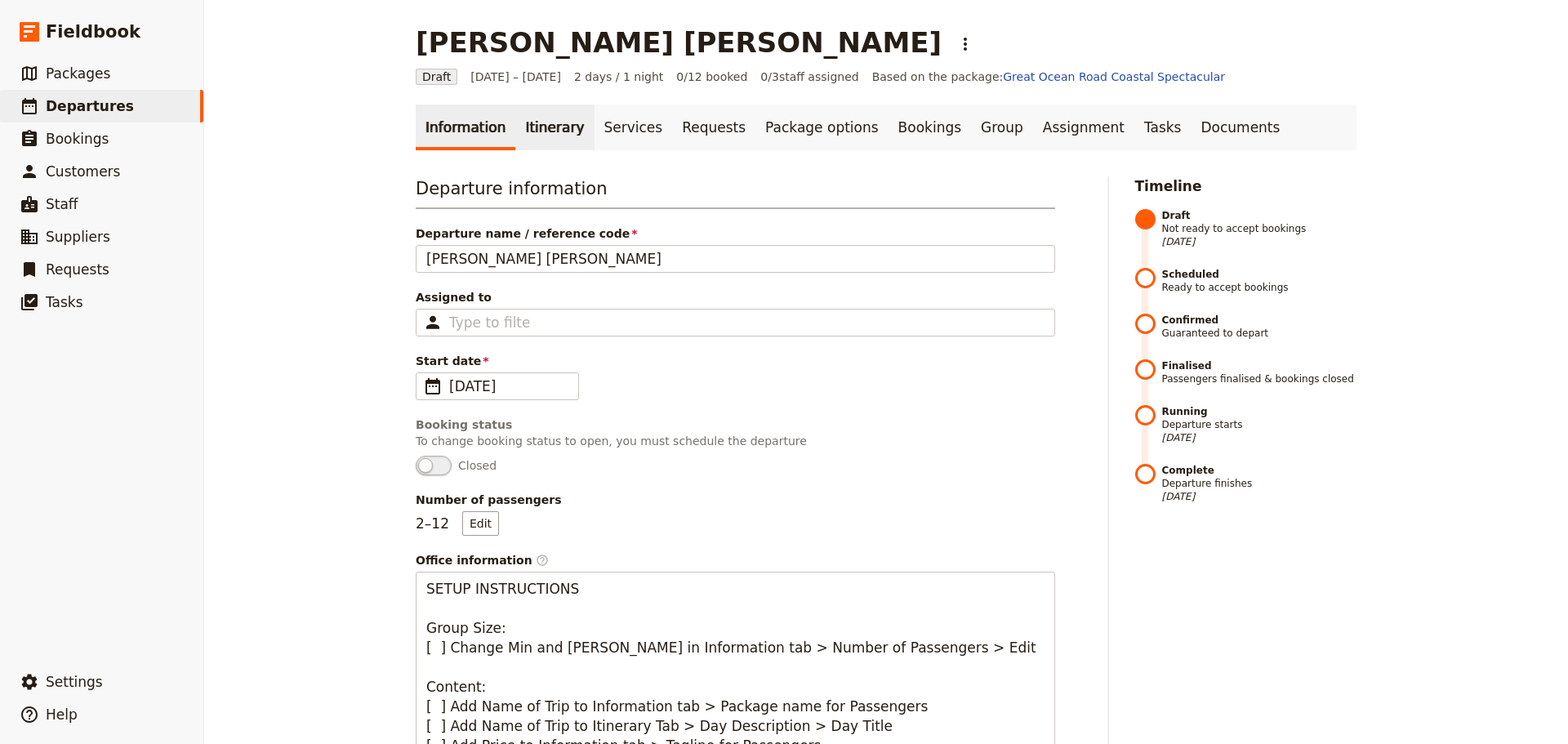
click at [525, 130] on link "Itinerary" at bounding box center [554, 127] width 78 height 46
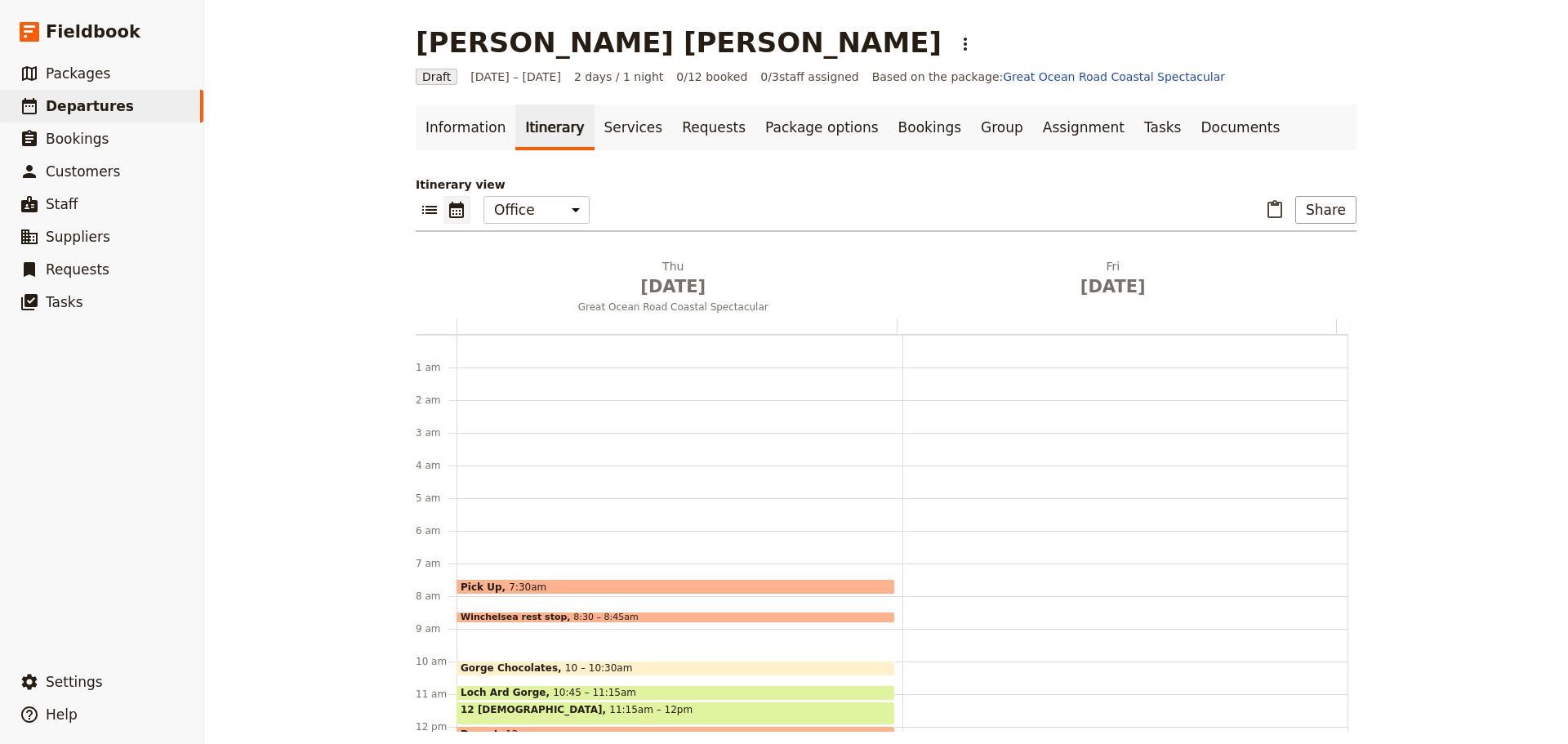
scroll to position [212, 0]
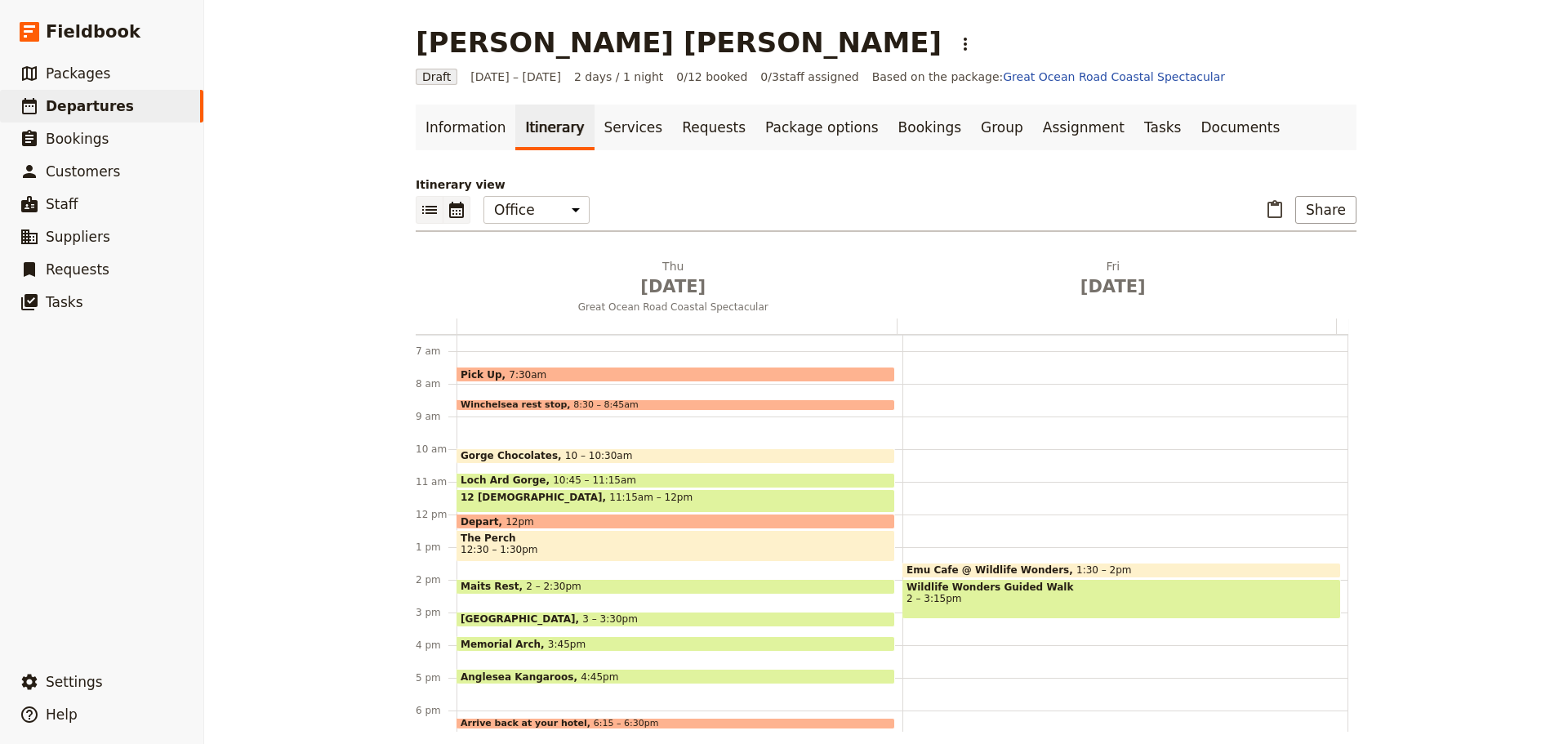
click at [420, 216] on icon "List view" at bounding box center [430, 210] width 20 height 20
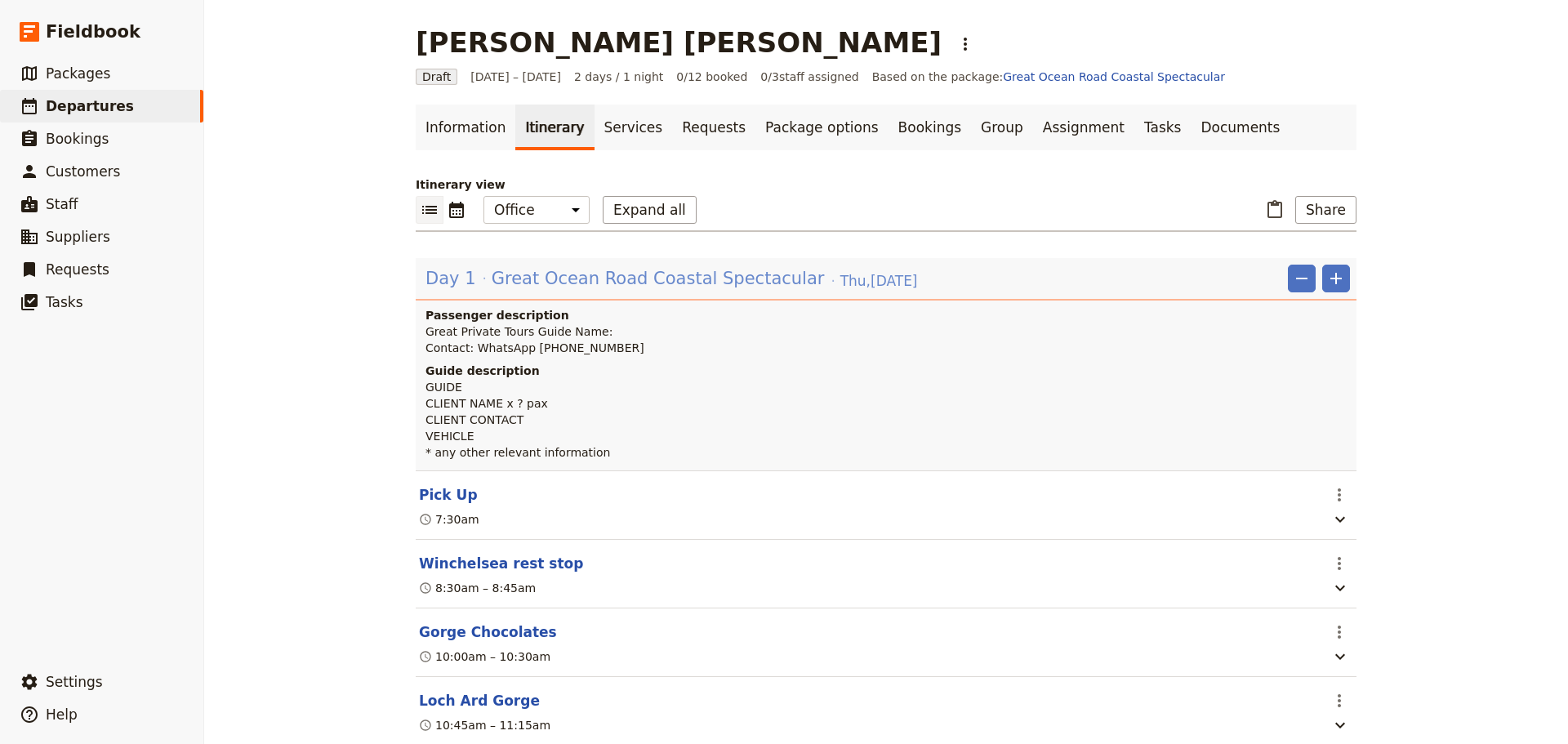
click at [515, 282] on span "Great Ocean Road Coastal Spectacular" at bounding box center [659, 278] width 333 height 24
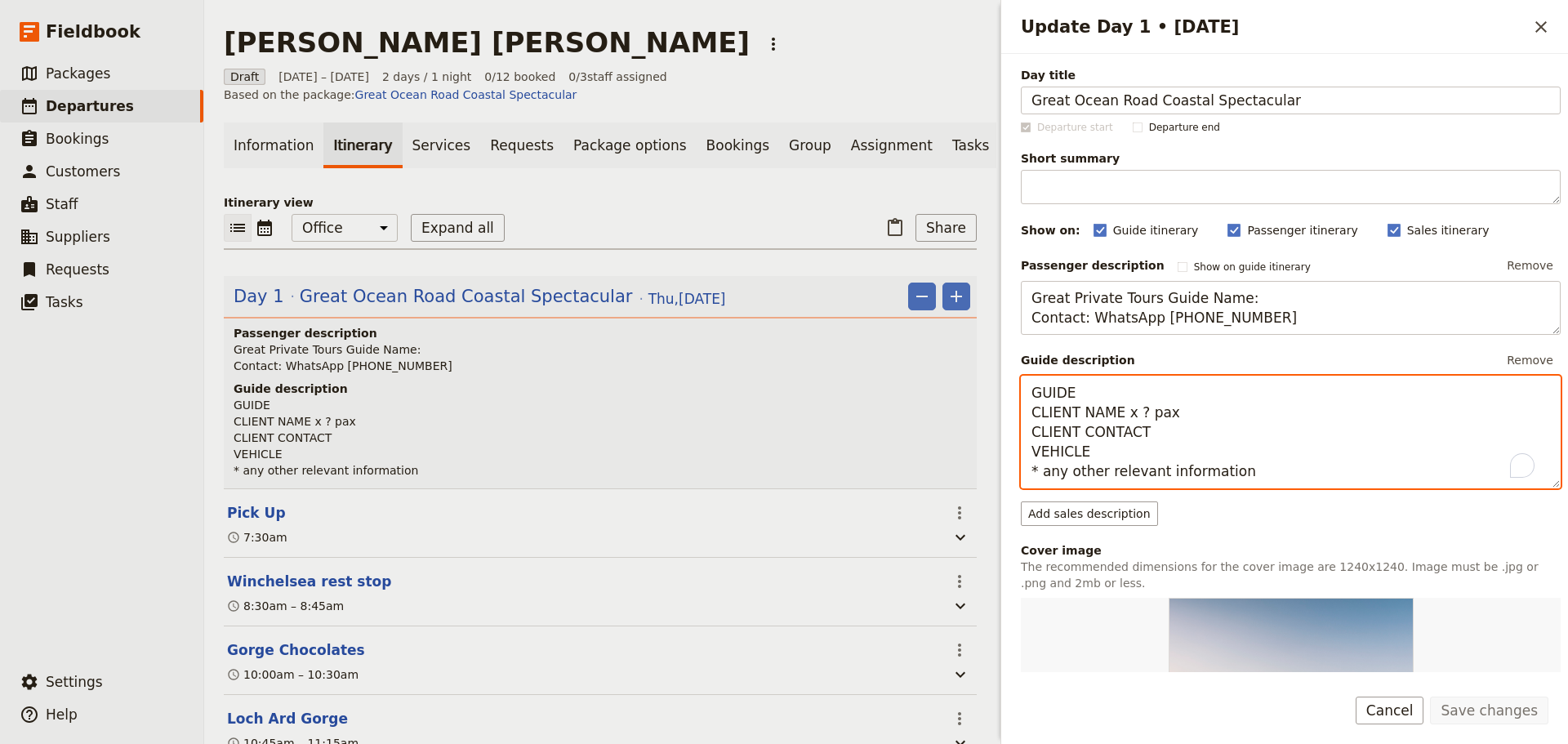
click at [1101, 387] on textarea "GUIDE CLIENT NAME x ? pax CLIENT CONTACT VEHICLE * any other relevant informati…" at bounding box center [1291, 432] width 540 height 112
type textarea "GUIDE - [PERSON_NAME] CLIENT NAME x ? pax CLIENT CONTACT VEHICLE * any other re…"
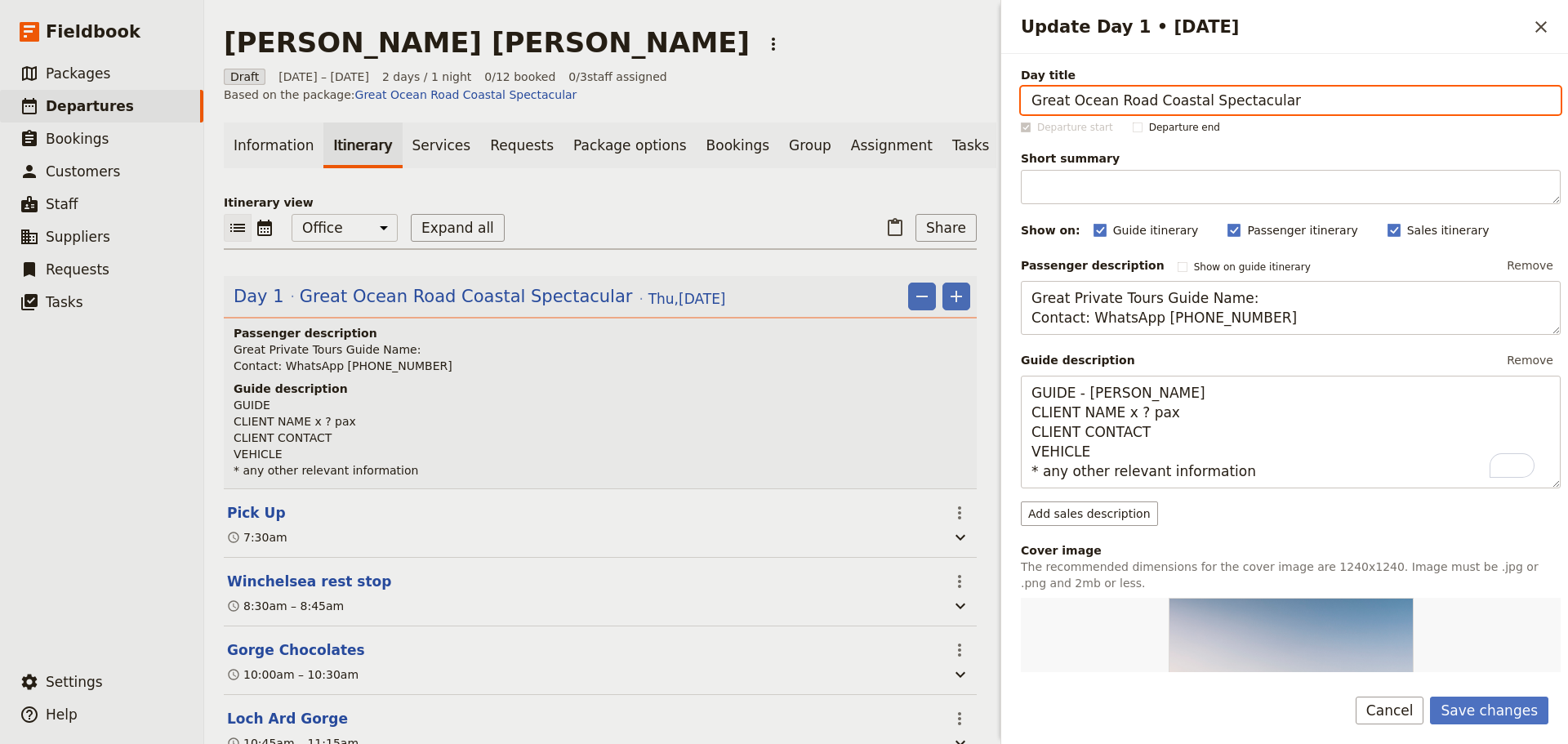
drag, startPoint x: 1287, startPoint y: 102, endPoint x: 767, endPoint y: 87, distance: 520.2
click at [767, 87] on div "[PERSON_NAME] [PERSON_NAME] ​ Draft [DATE] – [DATE] 2 days / 1 night 0/12 booke…" at bounding box center [886, 372] width 1364 height 744
paste input "[PERSON_NAME] [PERSON_NAME]"
type input "[PERSON_NAME] [PERSON_NAME]"
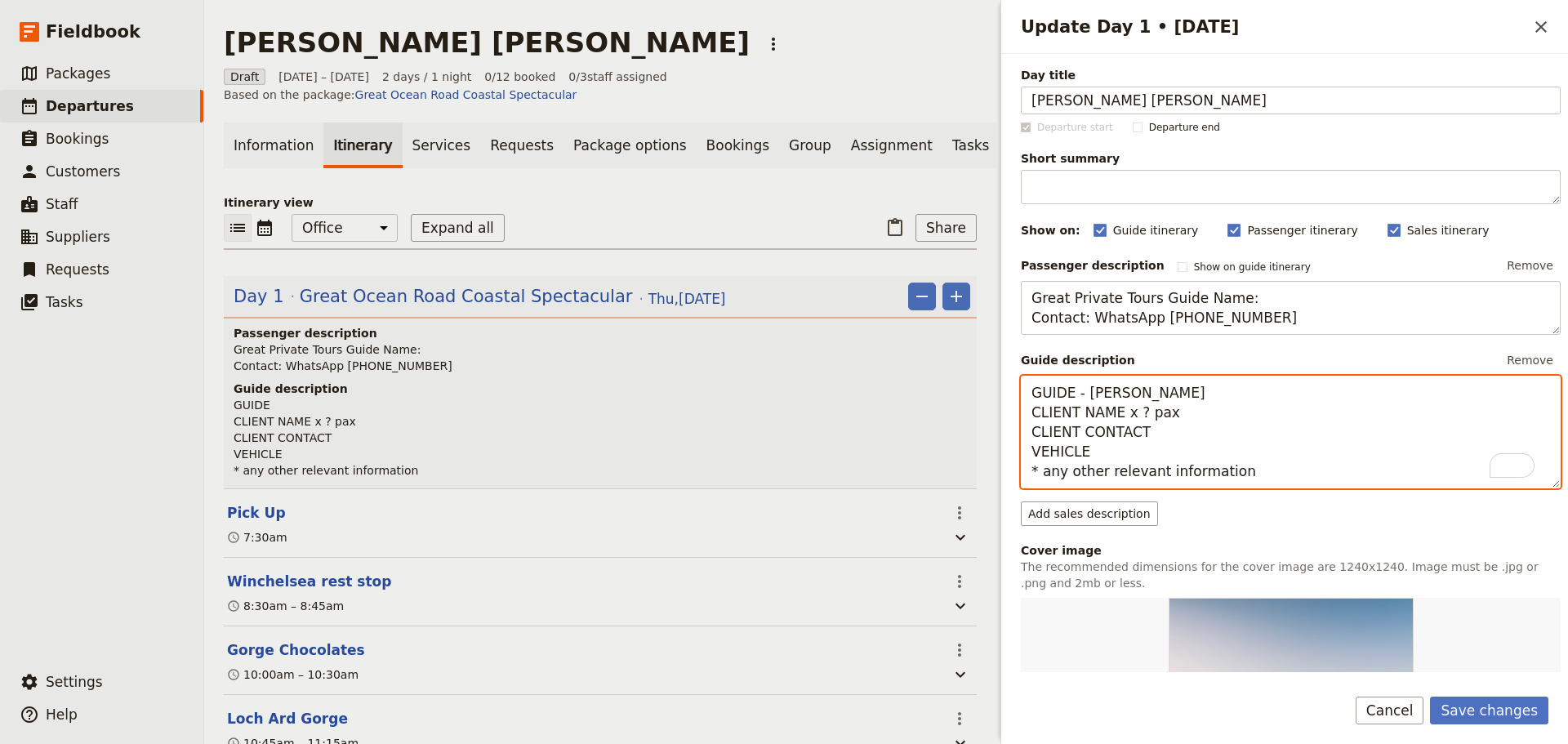
drag, startPoint x: 1137, startPoint y: 408, endPoint x: 1011, endPoint y: 409, distance: 126.0
click at [1011, 409] on div "Day title [PERSON_NAME] [PERSON_NAME] Departure start Departure end Short summa…" at bounding box center [1285, 363] width 567 height 618
paste textarea "[PERSON_NAME] [PERSON_NAME]"
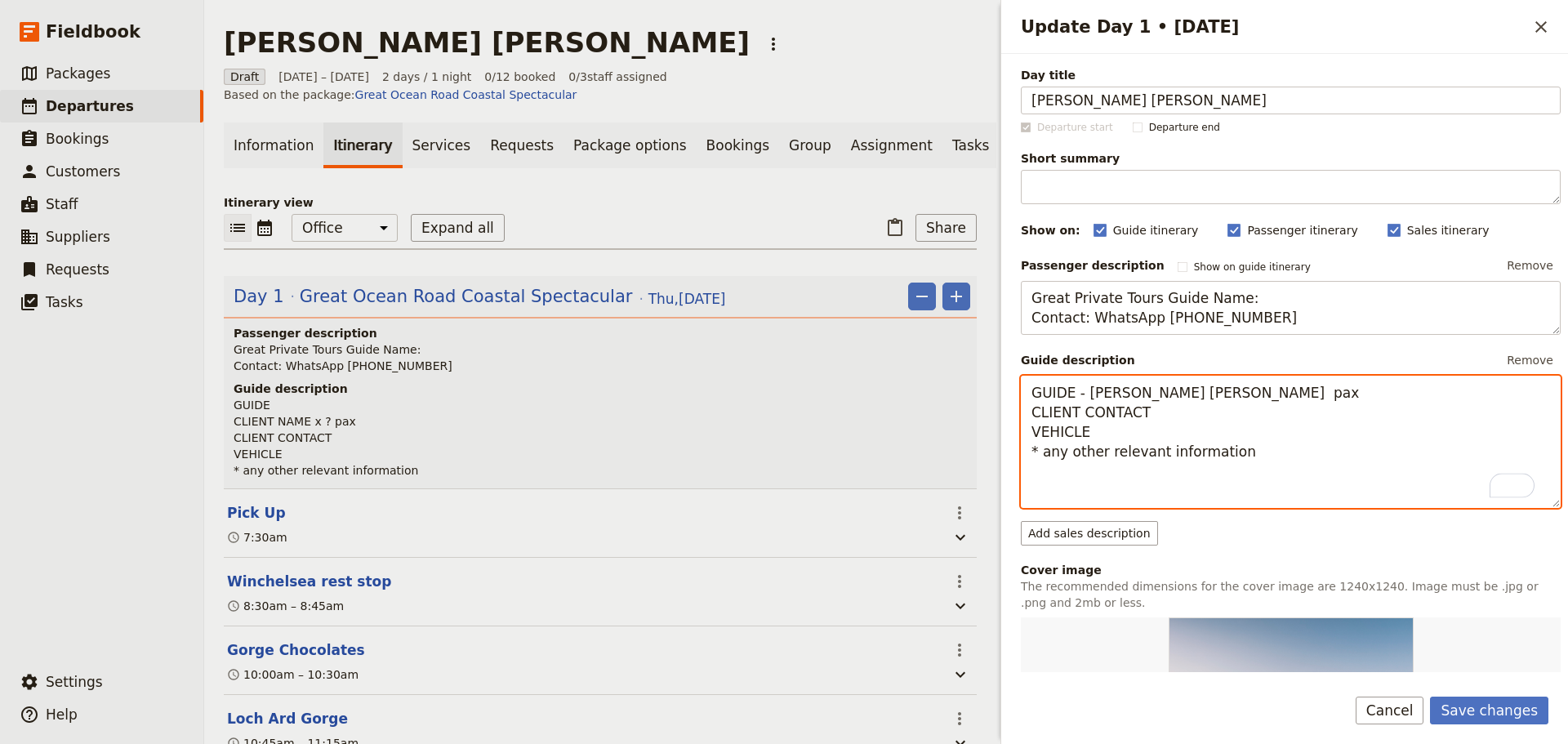
click at [1078, 408] on textarea "GUIDE - [PERSON_NAME] [PERSON_NAME] pax CLIENT CONTACT VEHICLE * any other rele…" at bounding box center [1291, 442] width 540 height 132
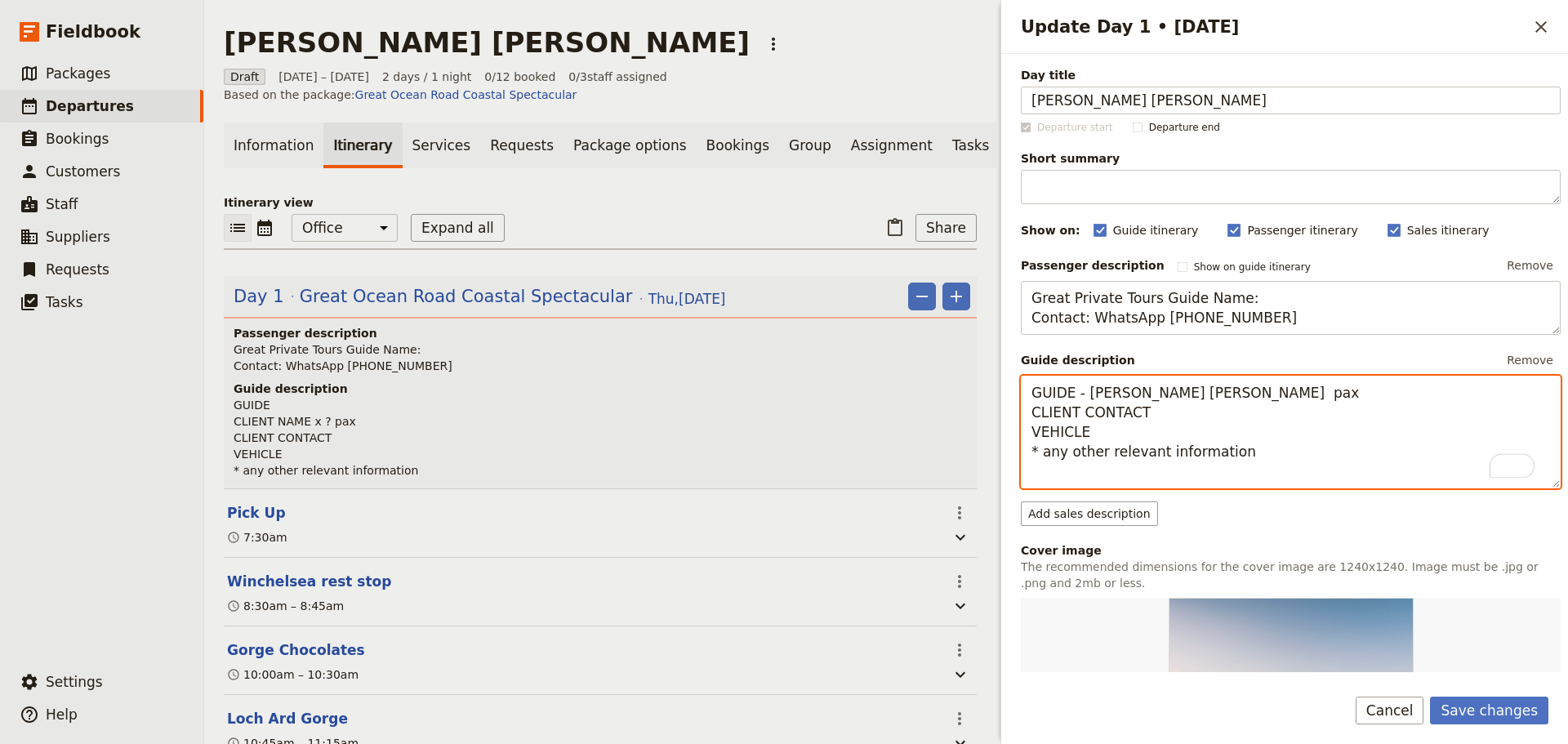
click at [1133, 411] on textarea "GUIDE - [PERSON_NAME] [PERSON_NAME] pax CLIENT CONTACT VEHICLE * any other rele…" at bounding box center [1291, 432] width 540 height 112
click at [1209, 413] on textarea "GUIDE - [PERSON_NAME] [PERSON_NAME] x 13pax CLIENT CONTACT VEHICLE * any other …" at bounding box center [1291, 432] width 540 height 112
click at [1387, 397] on textarea "GUIDE - [PERSON_NAME] [PERSON_NAME] x 13pax (7Ad, 5 children aged [DEMOGRAPHIC_…" at bounding box center [1291, 432] width 540 height 112
click at [1332, 417] on textarea "GUIDE - [PERSON_NAME] [PERSON_NAME] x 13pax (7Ad, 5 children aged [DEMOGRAPHIC_…" at bounding box center [1291, 432] width 540 height 112
click at [1392, 408] on textarea "GUIDE - [PERSON_NAME] [PERSON_NAME] x 13pax (7Ad, 5 children aged [DEMOGRAPHIC_…" at bounding box center [1291, 432] width 540 height 112
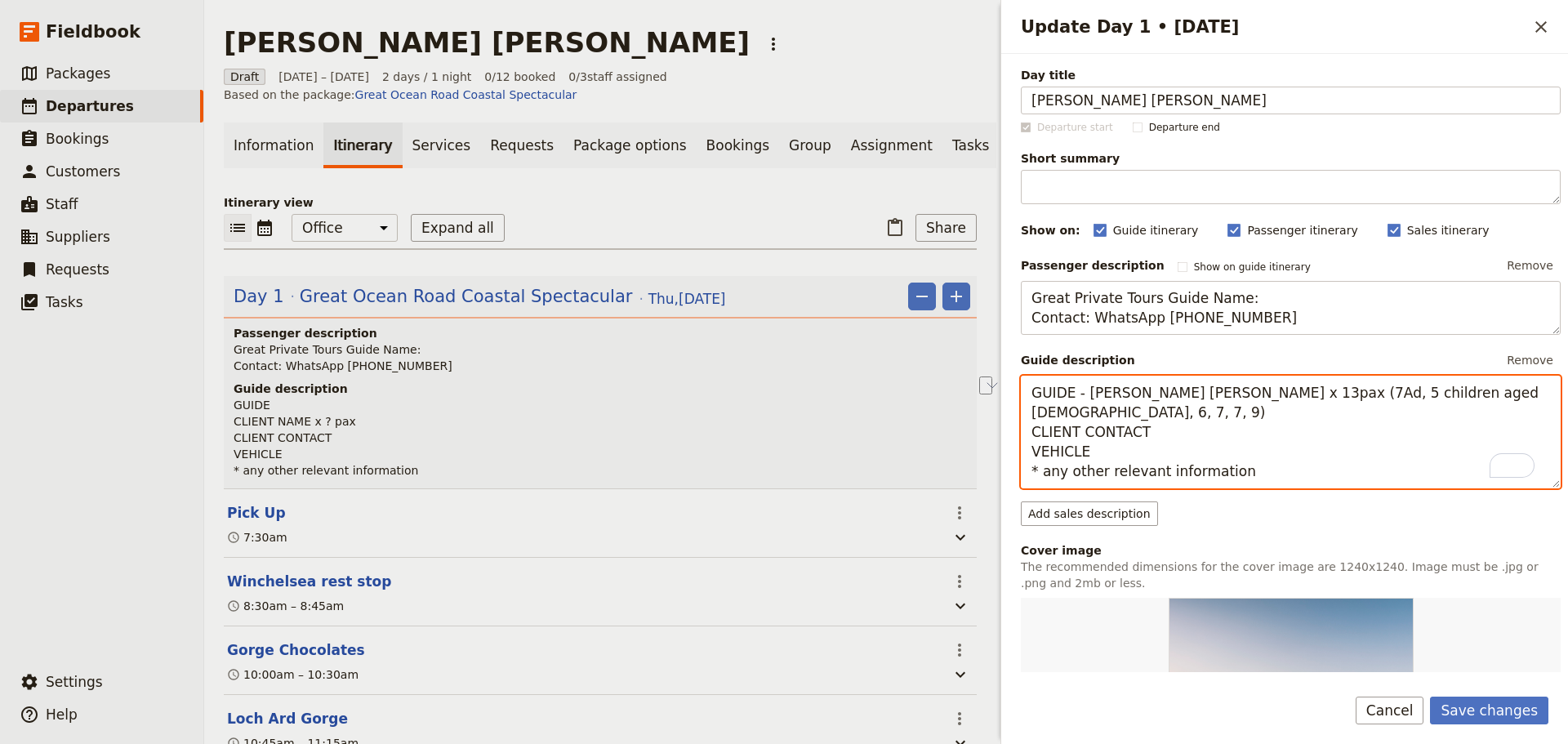
drag, startPoint x: 1134, startPoint y: 438, endPoint x: 1016, endPoint y: 436, distance: 118.0
click at [1016, 436] on div "Day title [PERSON_NAME] [PERSON_NAME] Departure start Departure end Short summa…" at bounding box center [1285, 363] width 567 height 618
click at [1134, 471] on textarea "GUIDE - [PERSON_NAME] [PERSON_NAME] x 13pax (7Ad, 5 children aged [DEMOGRAPHIC_…" at bounding box center [1291, 432] width 540 height 112
drag, startPoint x: 1047, startPoint y: 436, endPoint x: 1018, endPoint y: 440, distance: 29.3
click at [1018, 440] on div "Day title [PERSON_NAME] [PERSON_NAME] Departure start Departure end Short summa…" at bounding box center [1285, 363] width 567 height 618
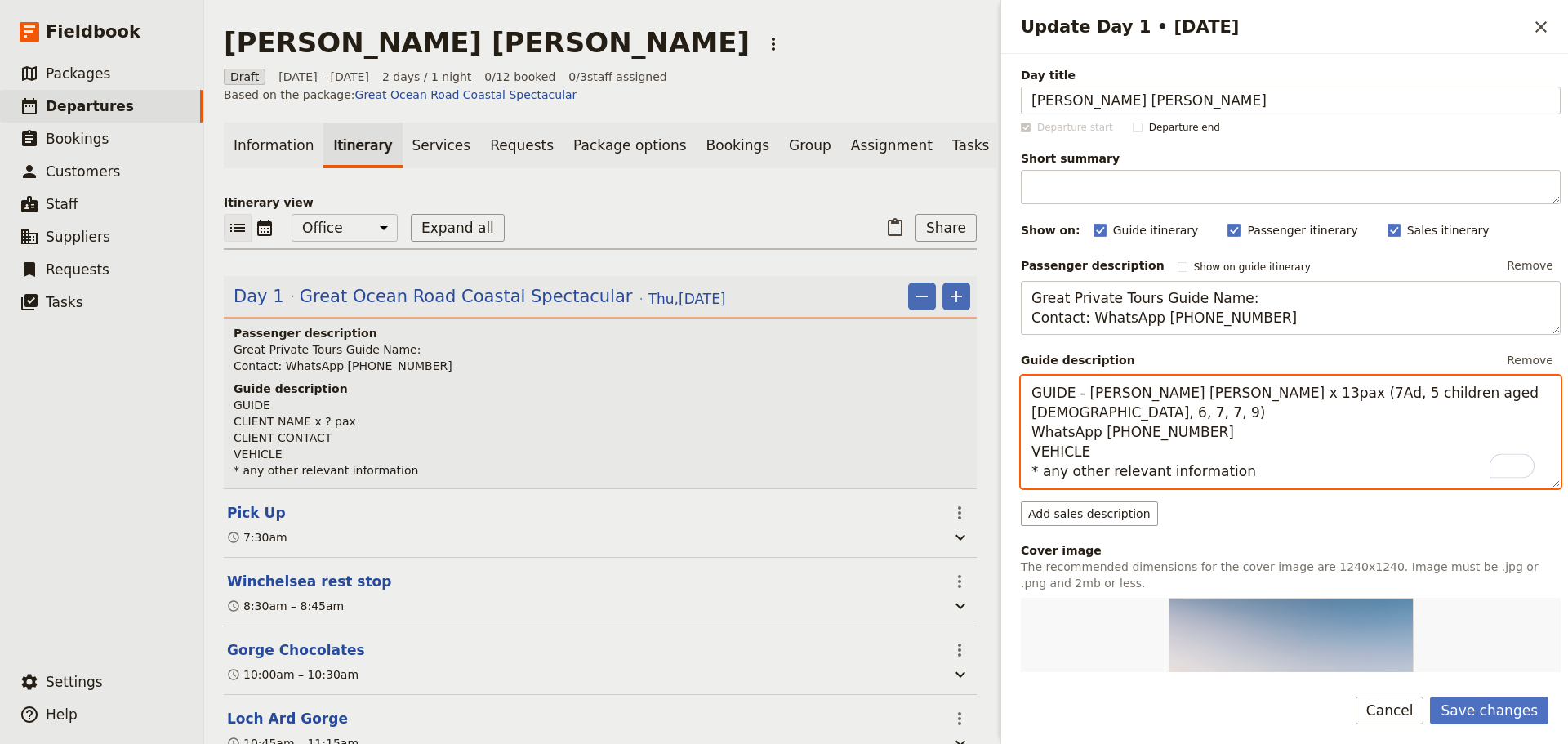
drag, startPoint x: 1073, startPoint y: 455, endPoint x: 1012, endPoint y: 455, distance: 61.0
click at [1012, 455] on div "Day title [PERSON_NAME] [PERSON_NAME] Departure start Departure end Short summa…" at bounding box center [1285, 363] width 567 height 618
drag, startPoint x: 1230, startPoint y: 470, endPoint x: 979, endPoint y: 478, distance: 251.1
click at [991, 479] on div "[PERSON_NAME] [PERSON_NAME] ​ Draft [DATE] – [DATE] 2 days / 1 night 0/12 booke…" at bounding box center [886, 372] width 1364 height 744
type textarea "GUIDE - [PERSON_NAME] [PERSON_NAME] x 13pax (7Ad, 5 children aged [DEMOGRAPHIC_…"
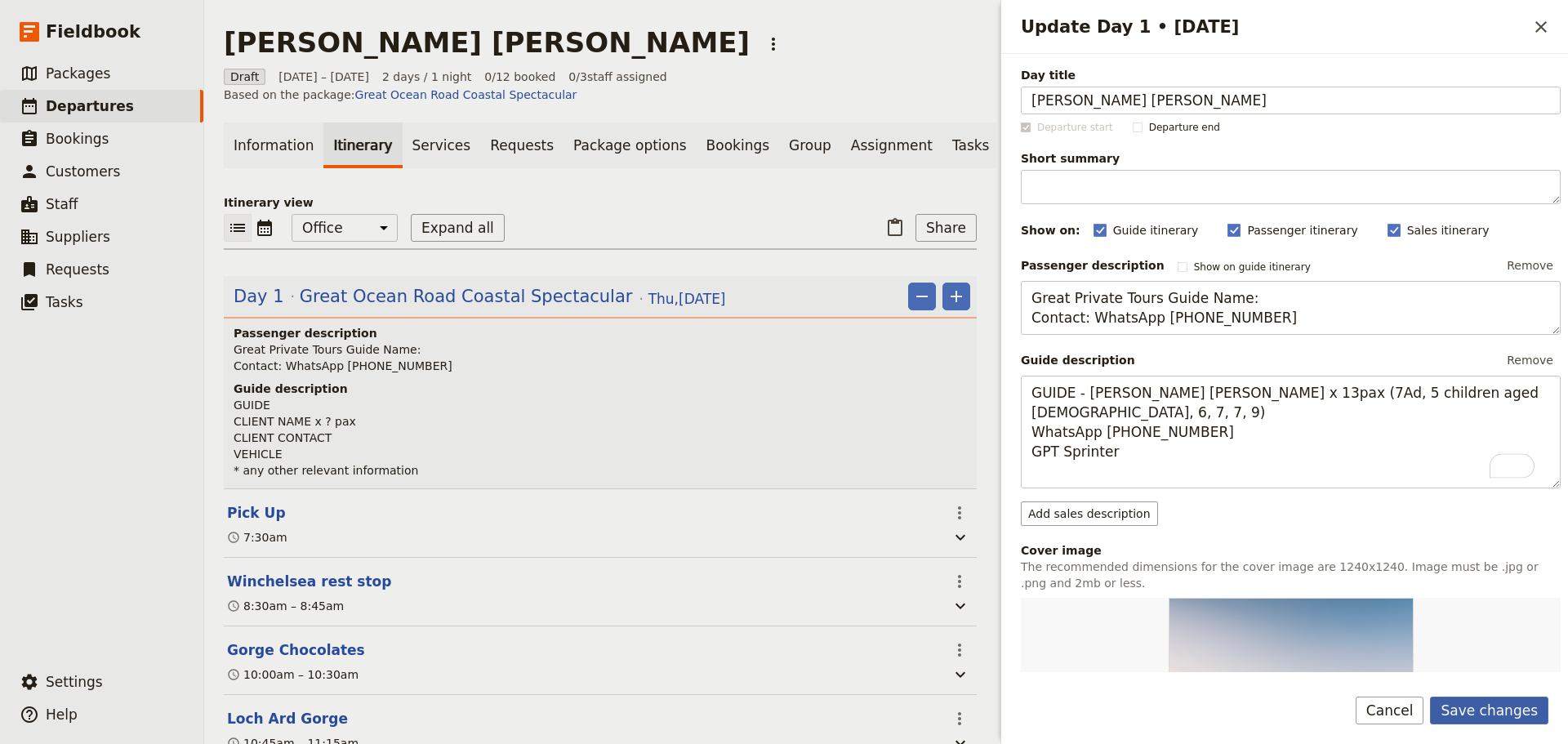
click at [1498, 700] on button "Save changes" at bounding box center [1490, 711] width 119 height 28
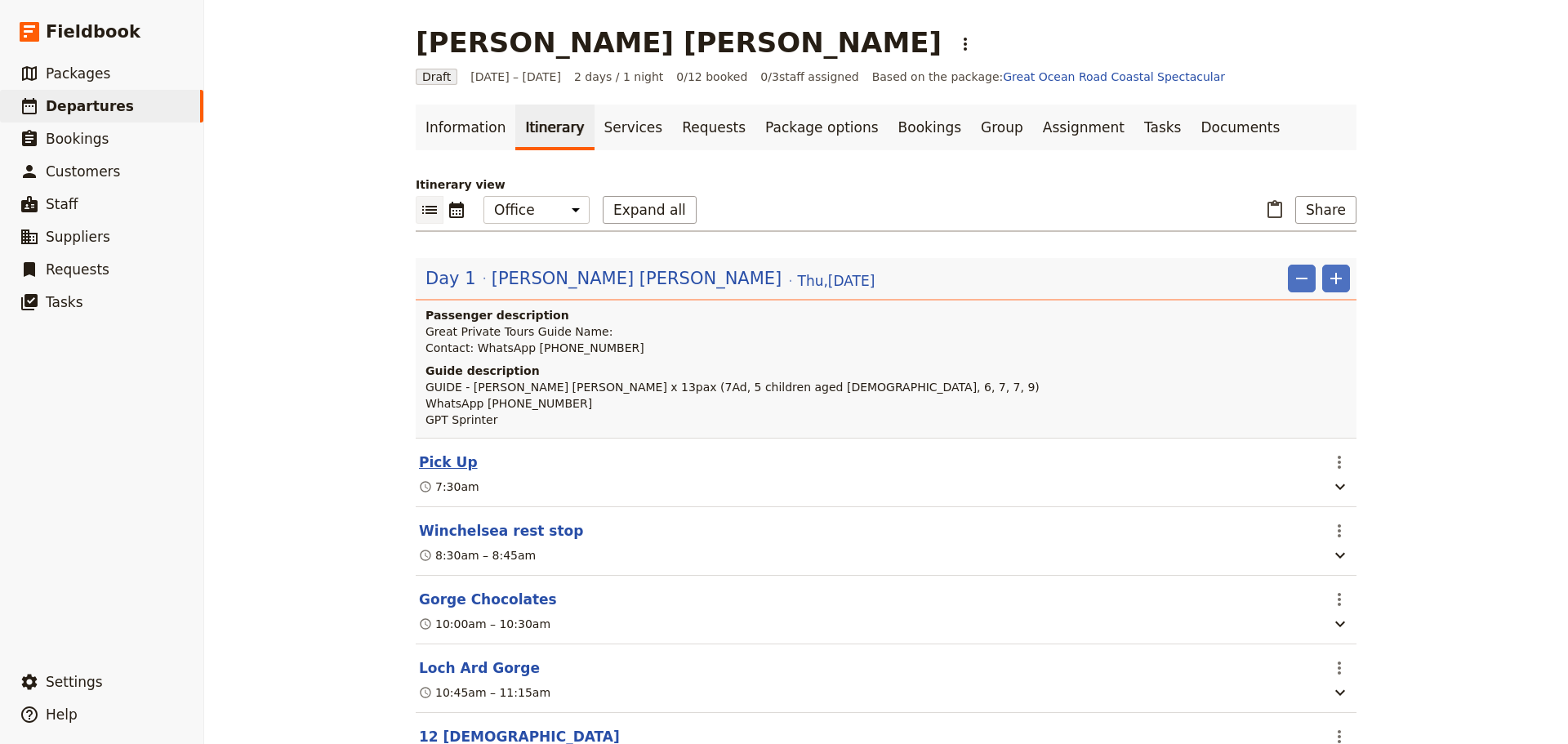
click at [437, 472] on button "Pick Up" at bounding box center [448, 462] width 58 height 20
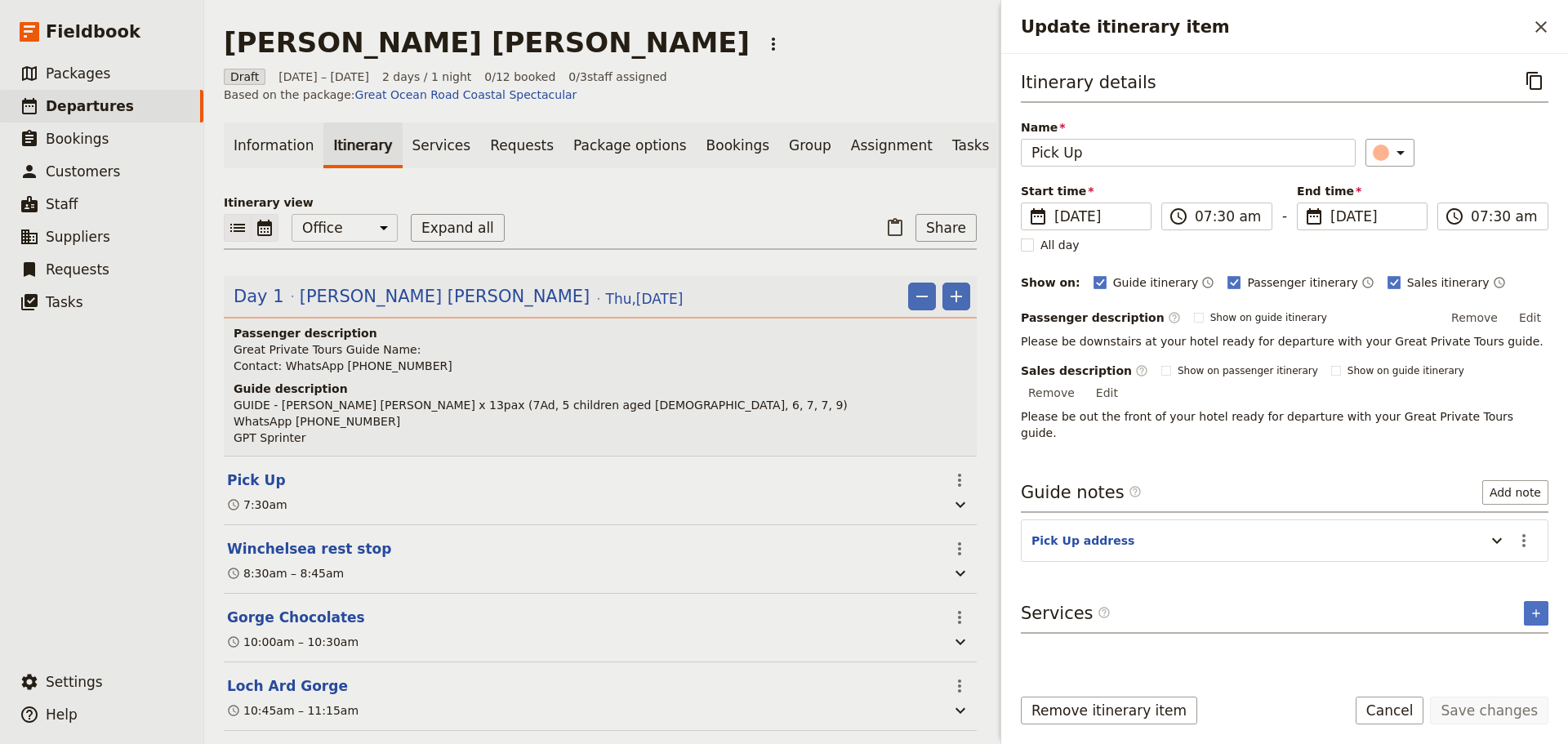
click at [272, 220] on icon "Calendar view" at bounding box center [264, 228] width 14 height 16
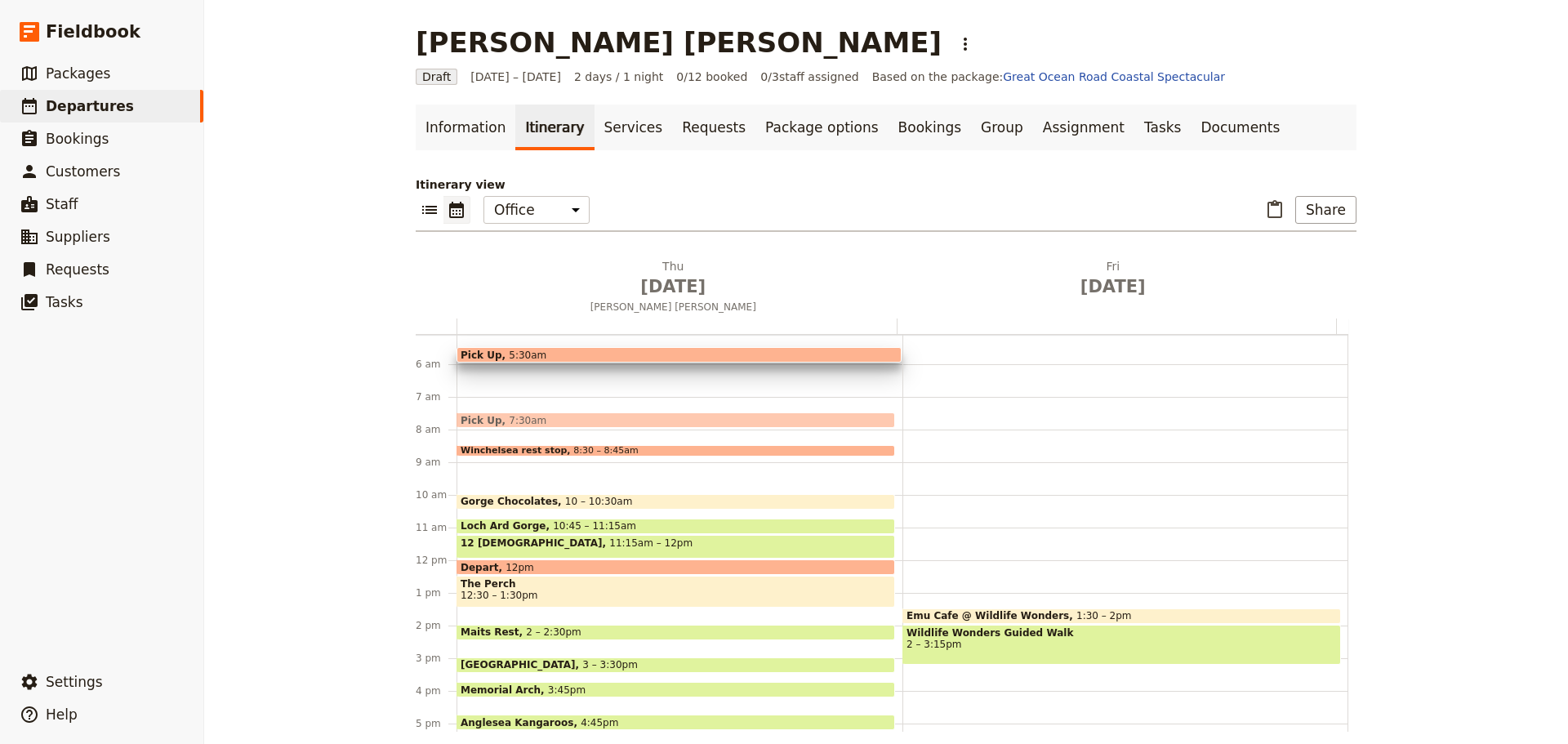
scroll to position [139, 0]
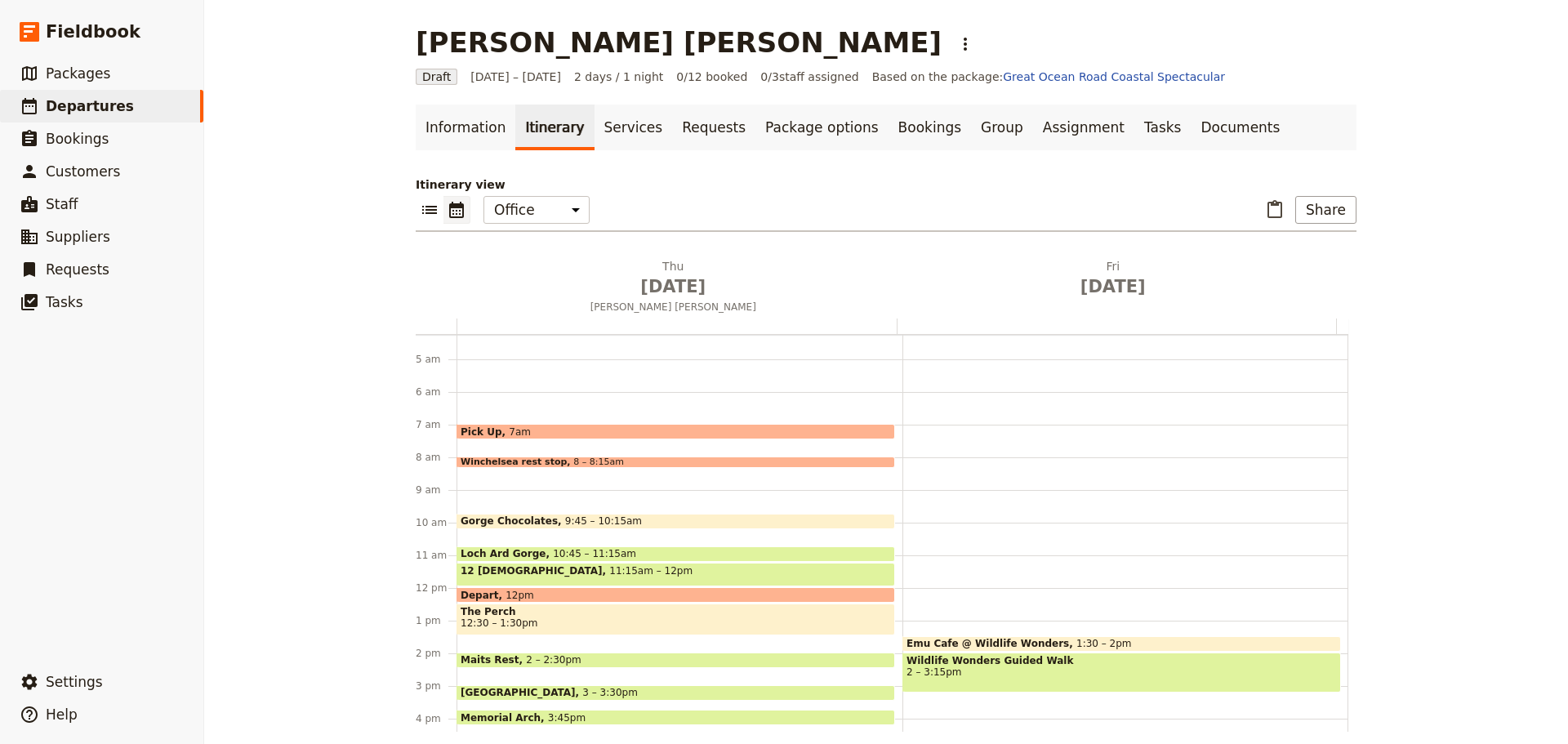
click at [609, 549] on div "Loch Ard Gorge 10:45 – 11:15am" at bounding box center [676, 553] width 439 height 15
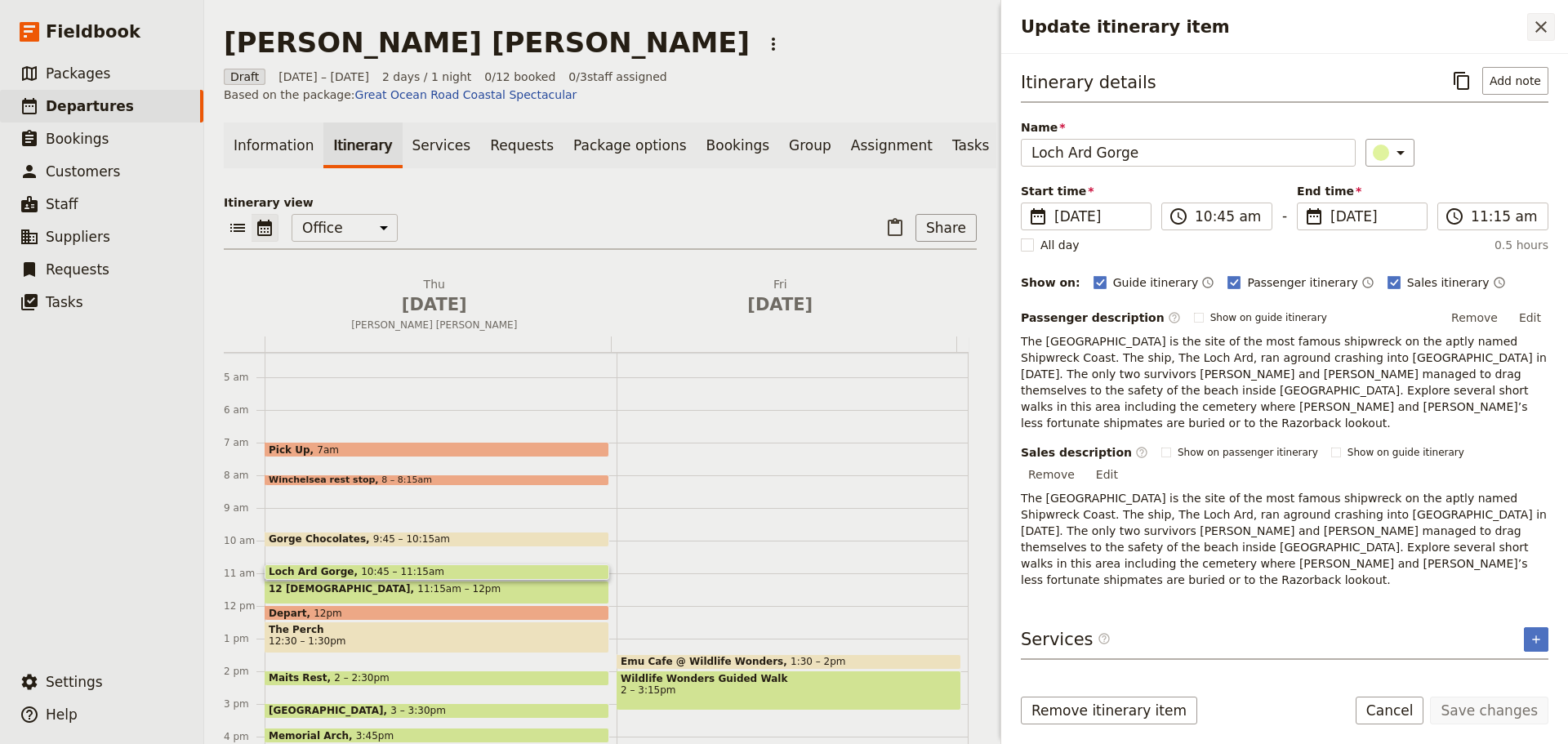
click at [1541, 18] on icon "Close drawer" at bounding box center [1541, 27] width 20 height 20
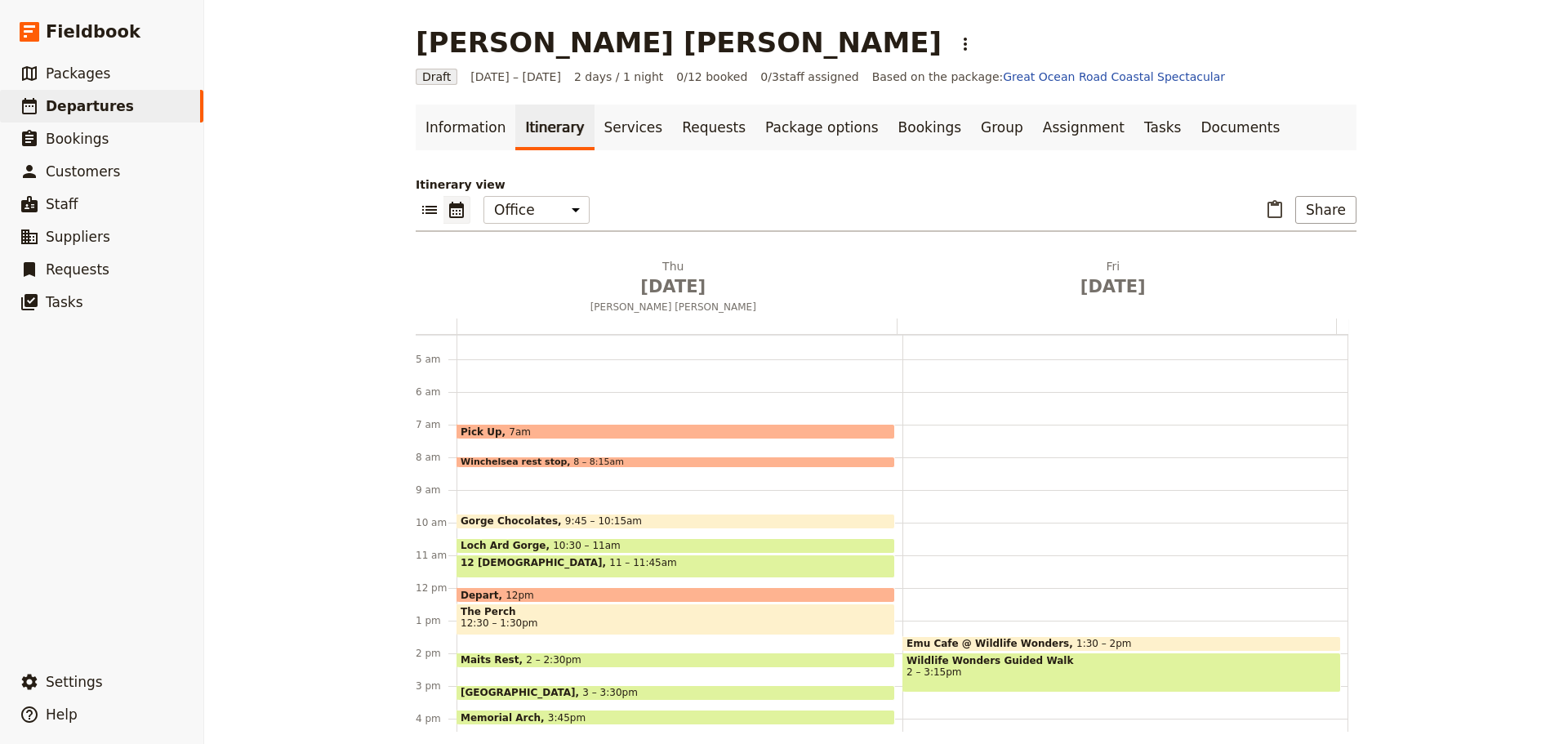
click at [583, 561] on div "12 [DEMOGRAPHIC_DATA] 11 – 11:45am" at bounding box center [676, 567] width 439 height 23
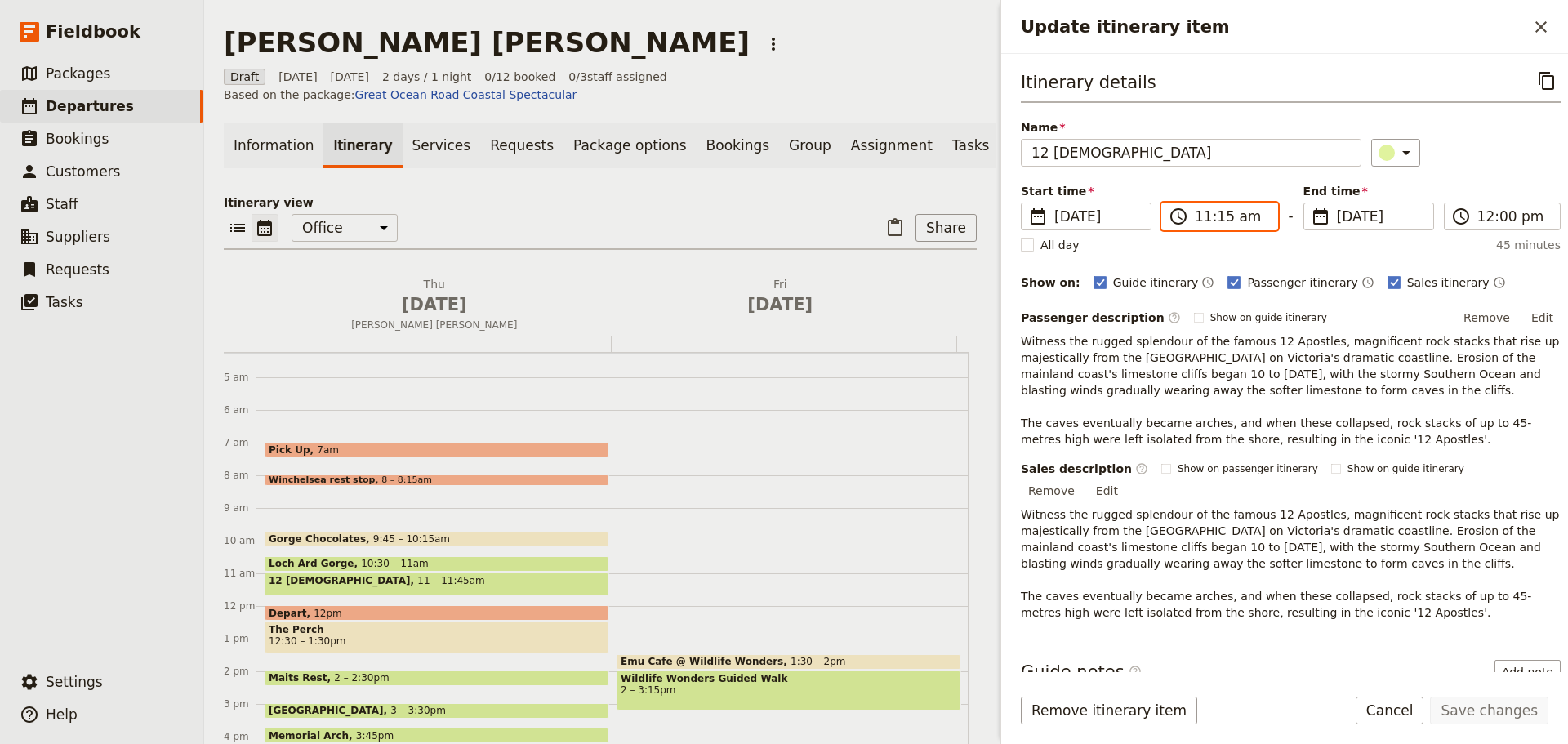
click at [1204, 211] on input "11:15 am" at bounding box center [1231, 217] width 73 height 20
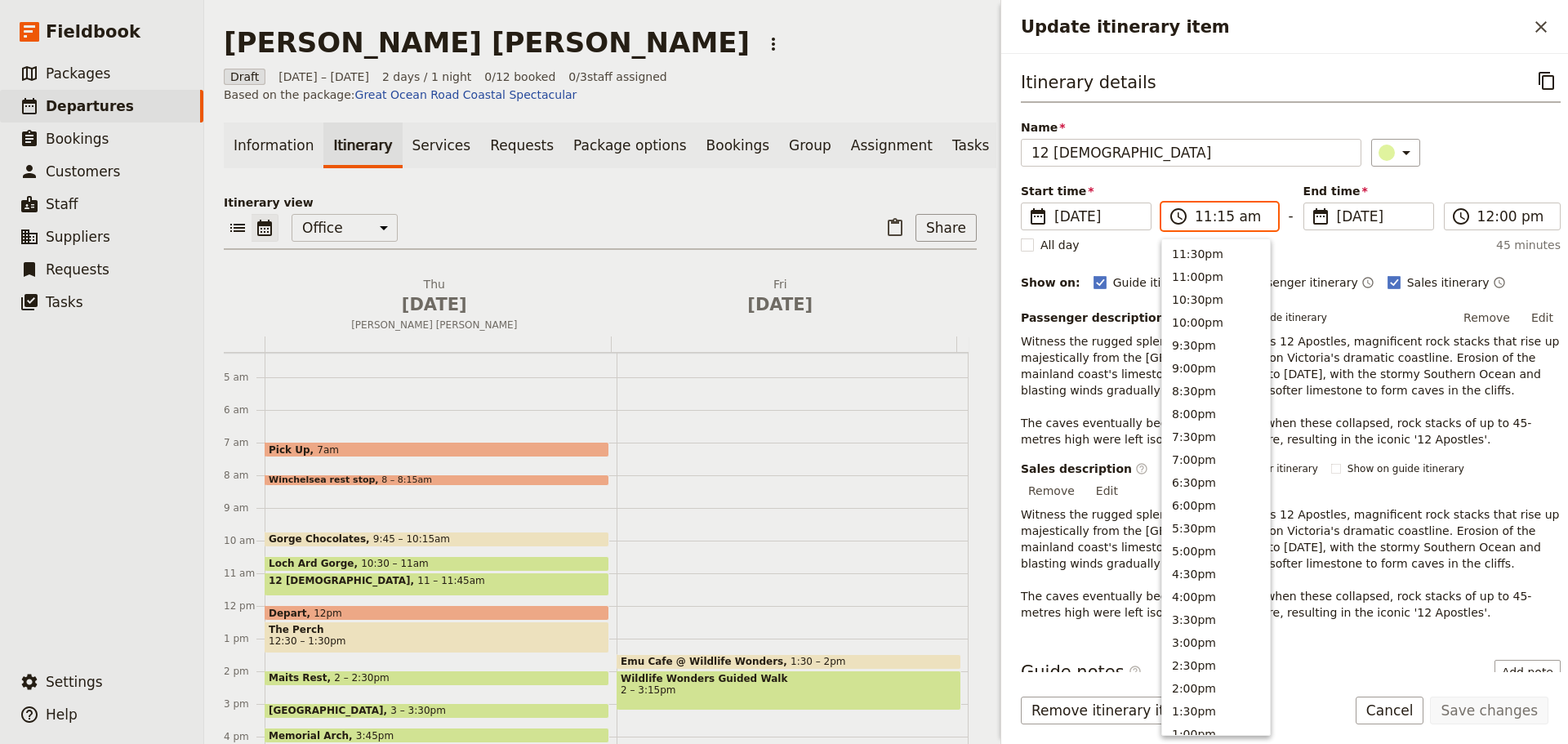
scroll to position [575, 0]
click at [1197, 247] on button "11:00am" at bounding box center [1216, 250] width 108 height 22
type input "11:00 am"
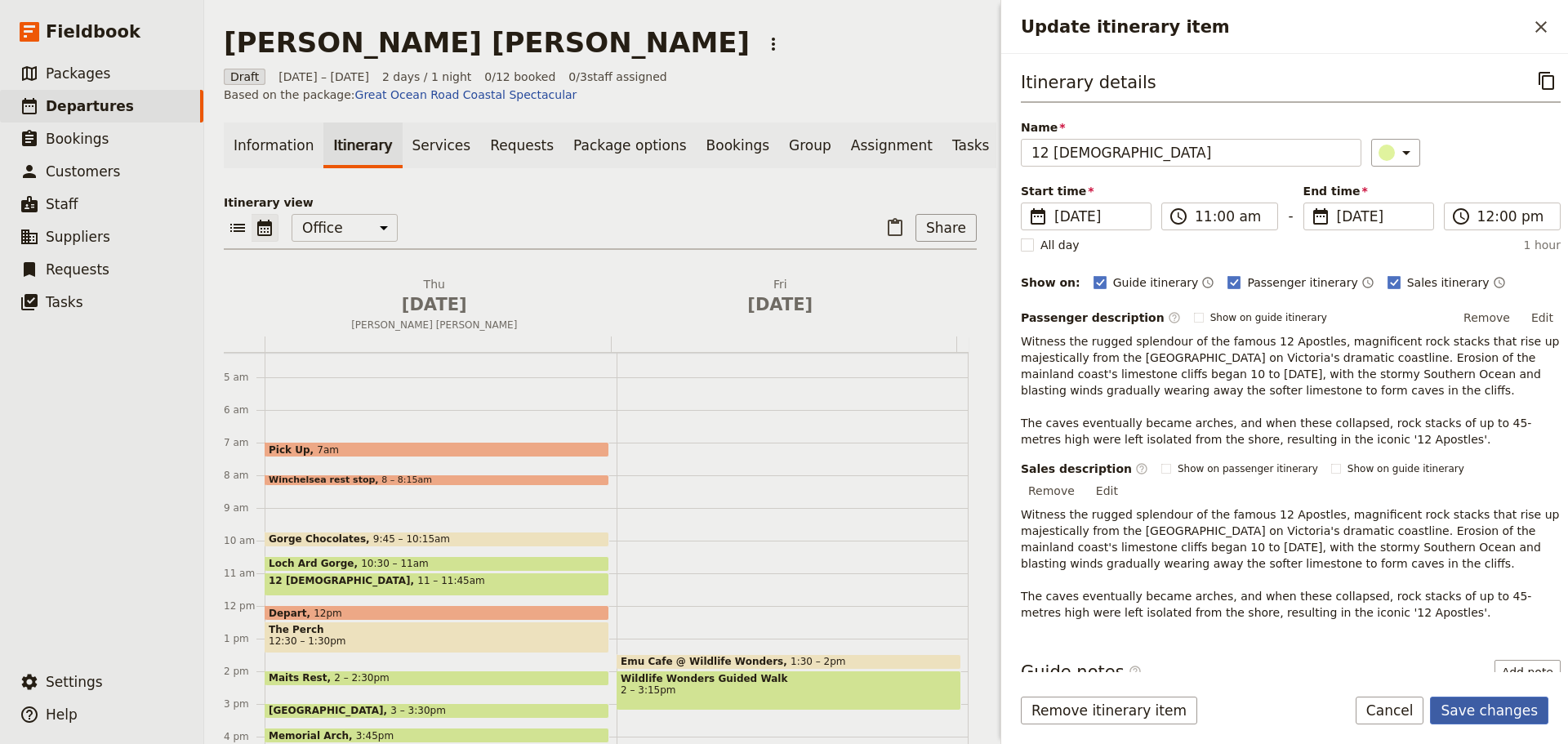
click at [1482, 713] on button "Save changes" at bounding box center [1490, 711] width 119 height 28
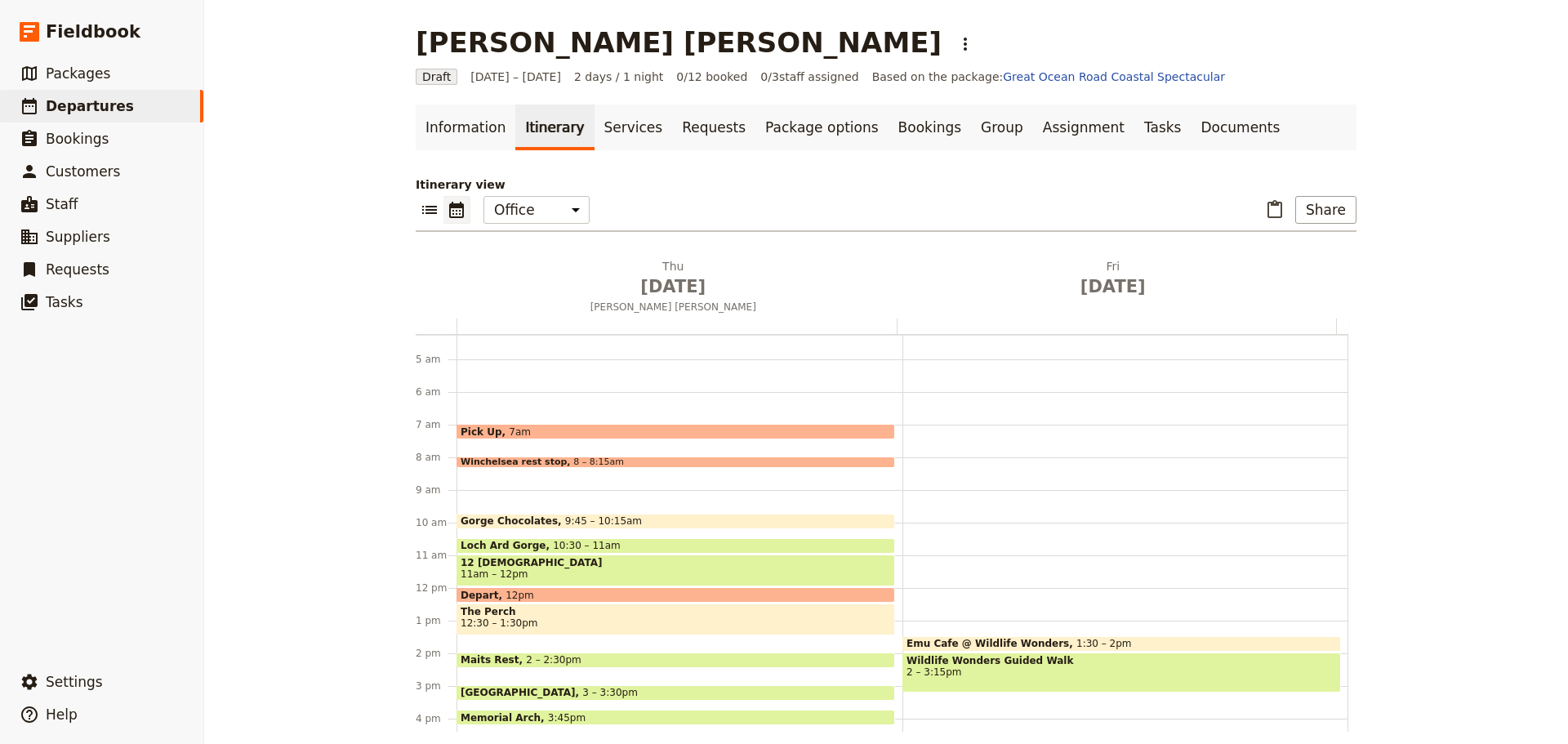
click at [544, 618] on span "12:30 – 1:30pm" at bounding box center [676, 623] width 431 height 12
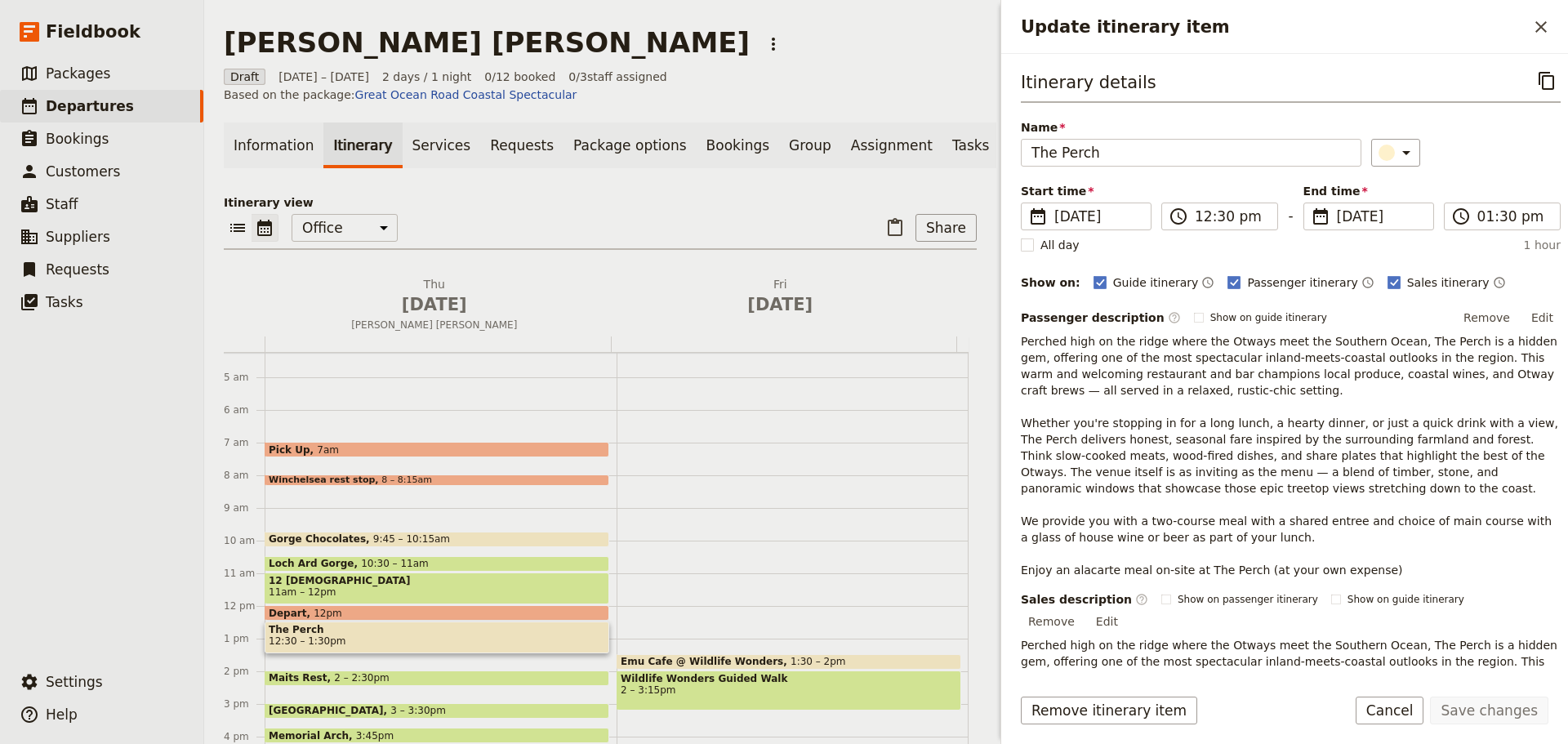
click at [1536, 22] on icon "Close drawer" at bounding box center [1541, 27] width 20 height 20
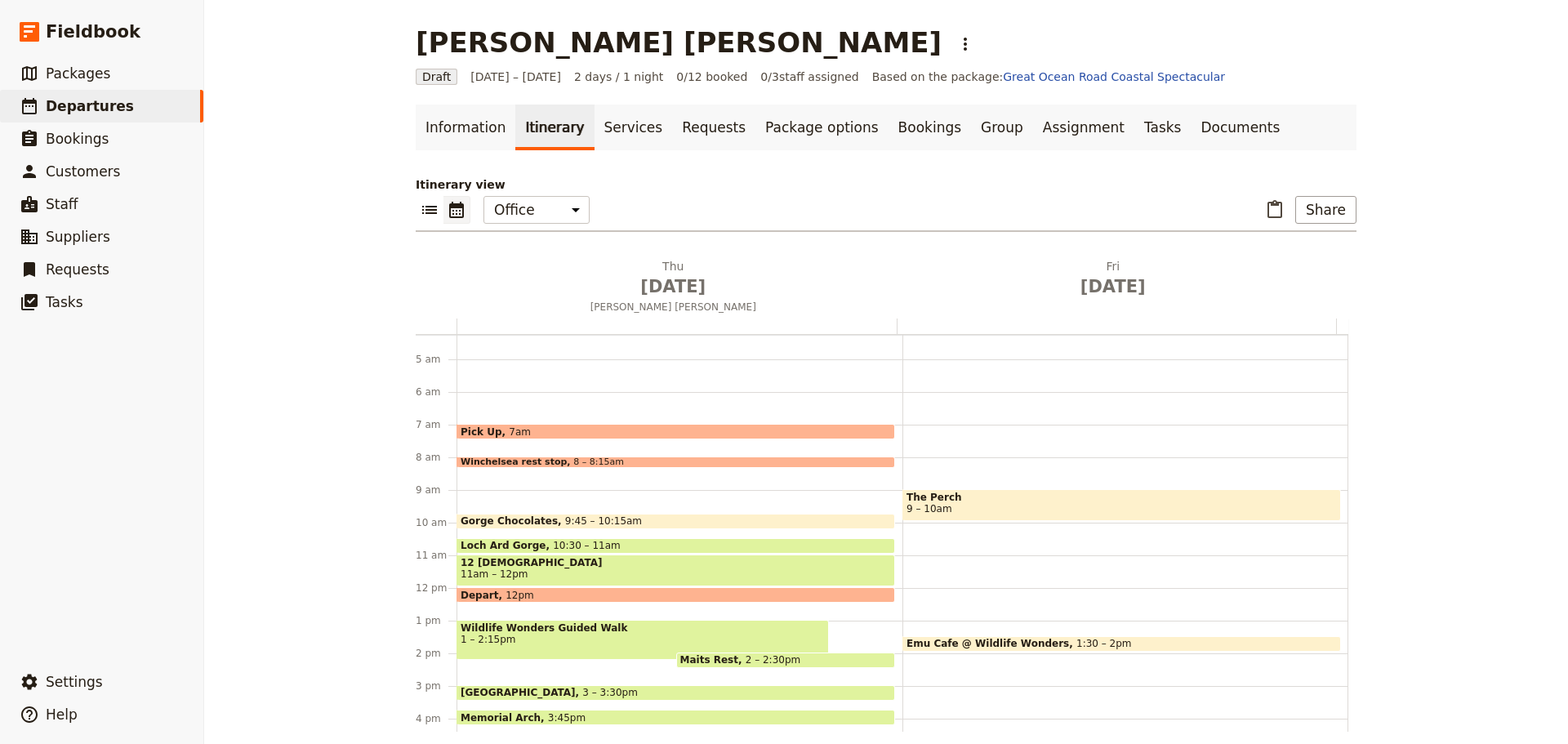
click at [720, 633] on span "Wildlife Wonders Guided Walk" at bounding box center [642, 628] width 364 height 12
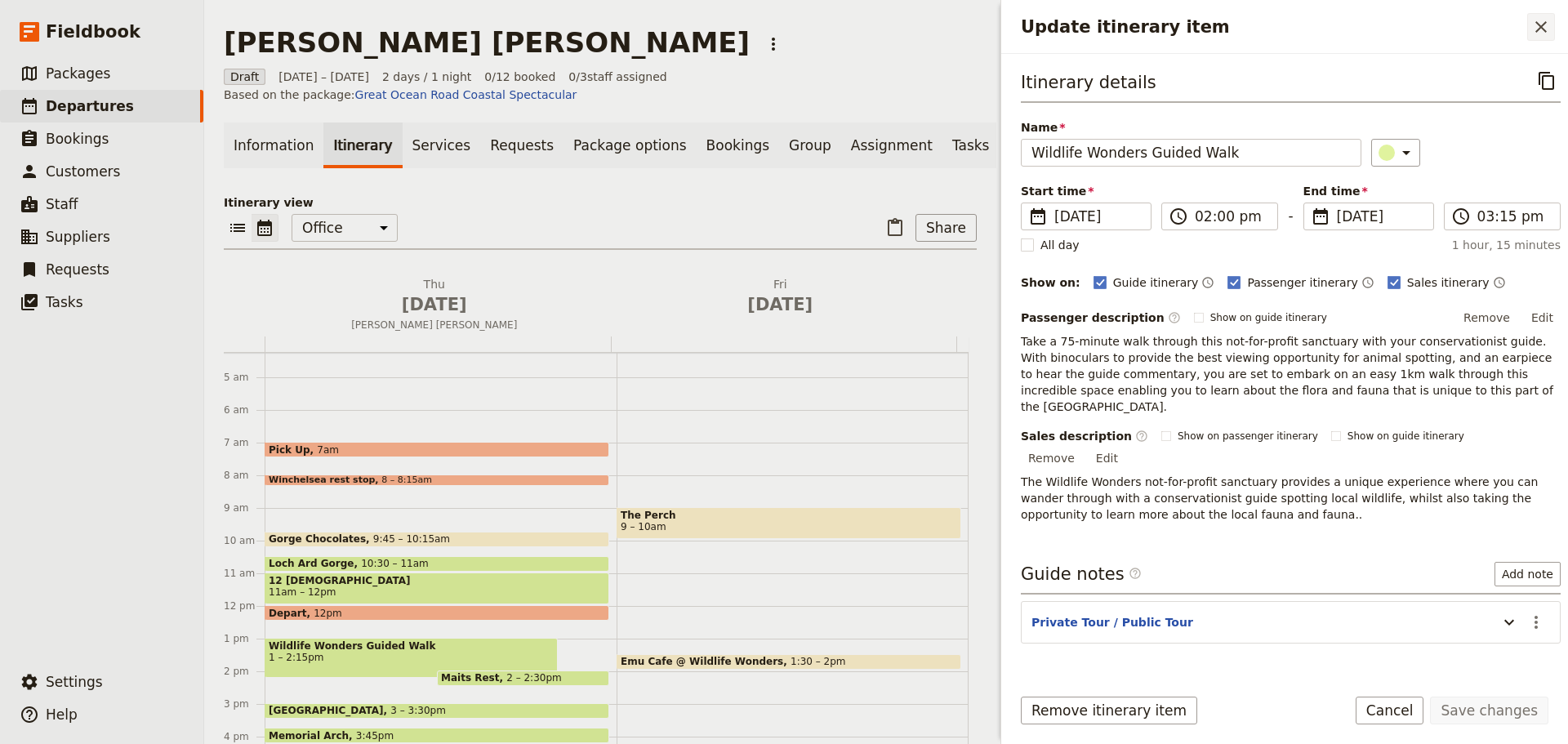
click at [1536, 26] on icon "Close drawer" at bounding box center [1541, 27] width 20 height 20
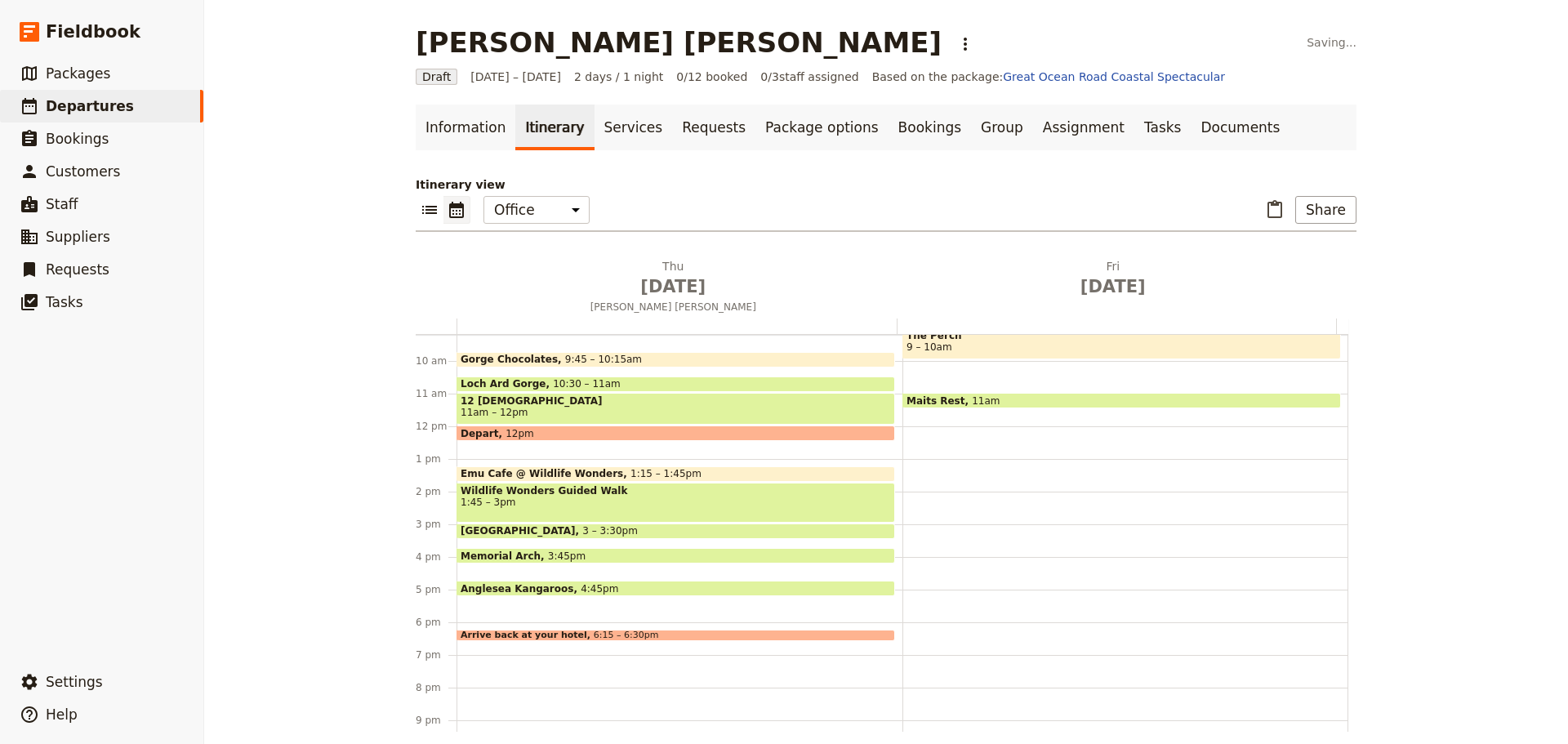
scroll to position [302, 0]
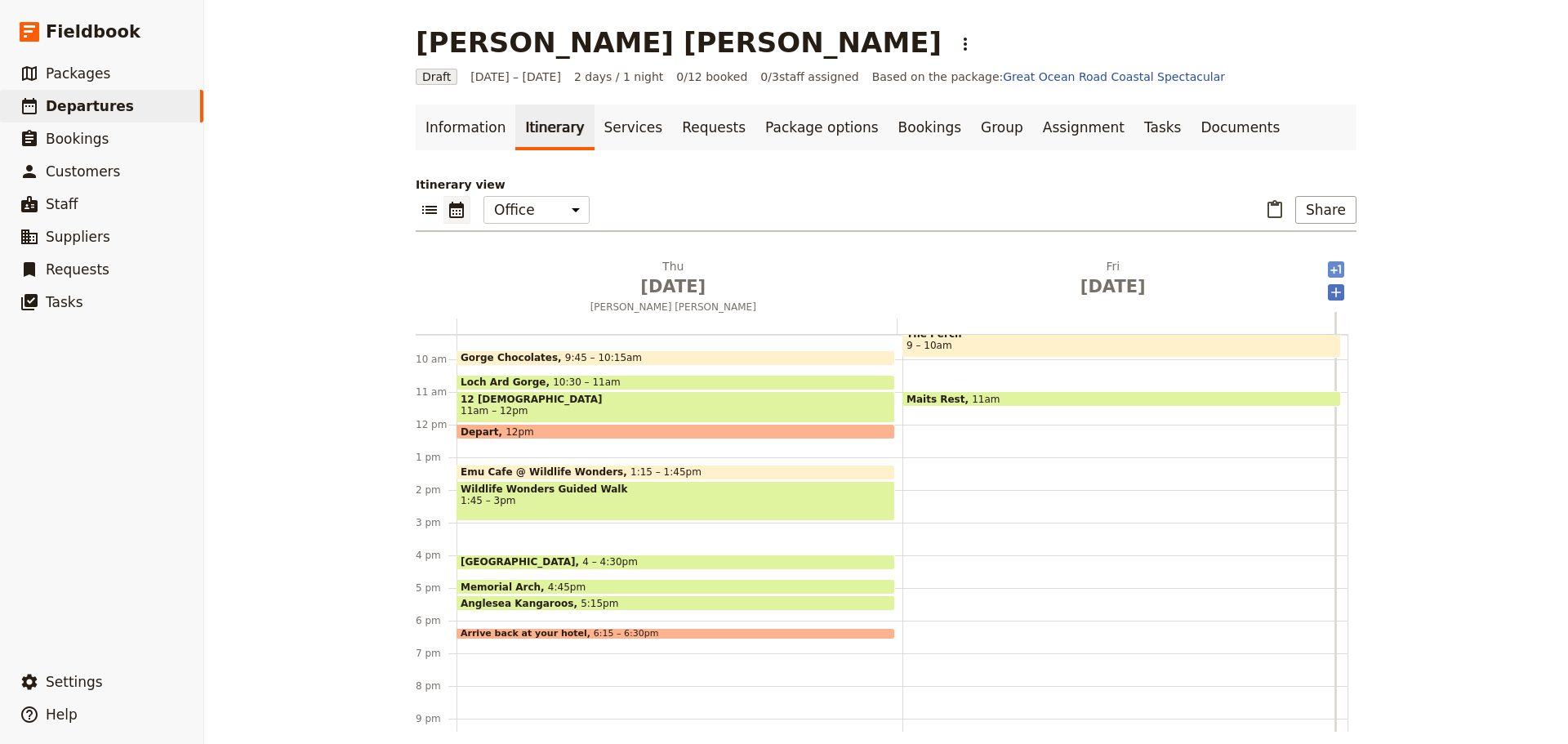
click at [1328, 262] on icon "Add after day 2" at bounding box center [1336, 270] width 16 height 16
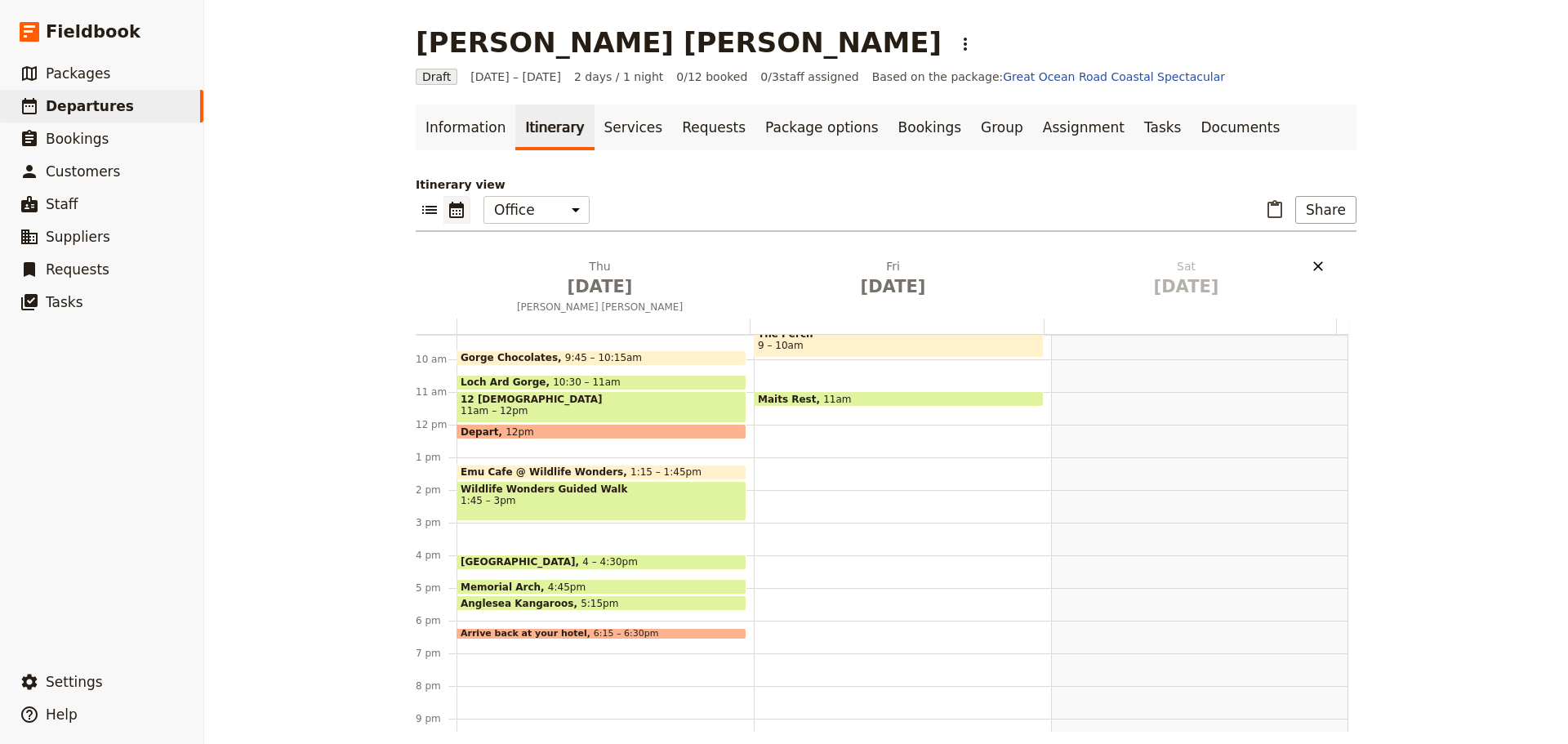
click at [1315, 264] on icon "Delete Sat Sep 20" at bounding box center [1318, 266] width 16 height 16
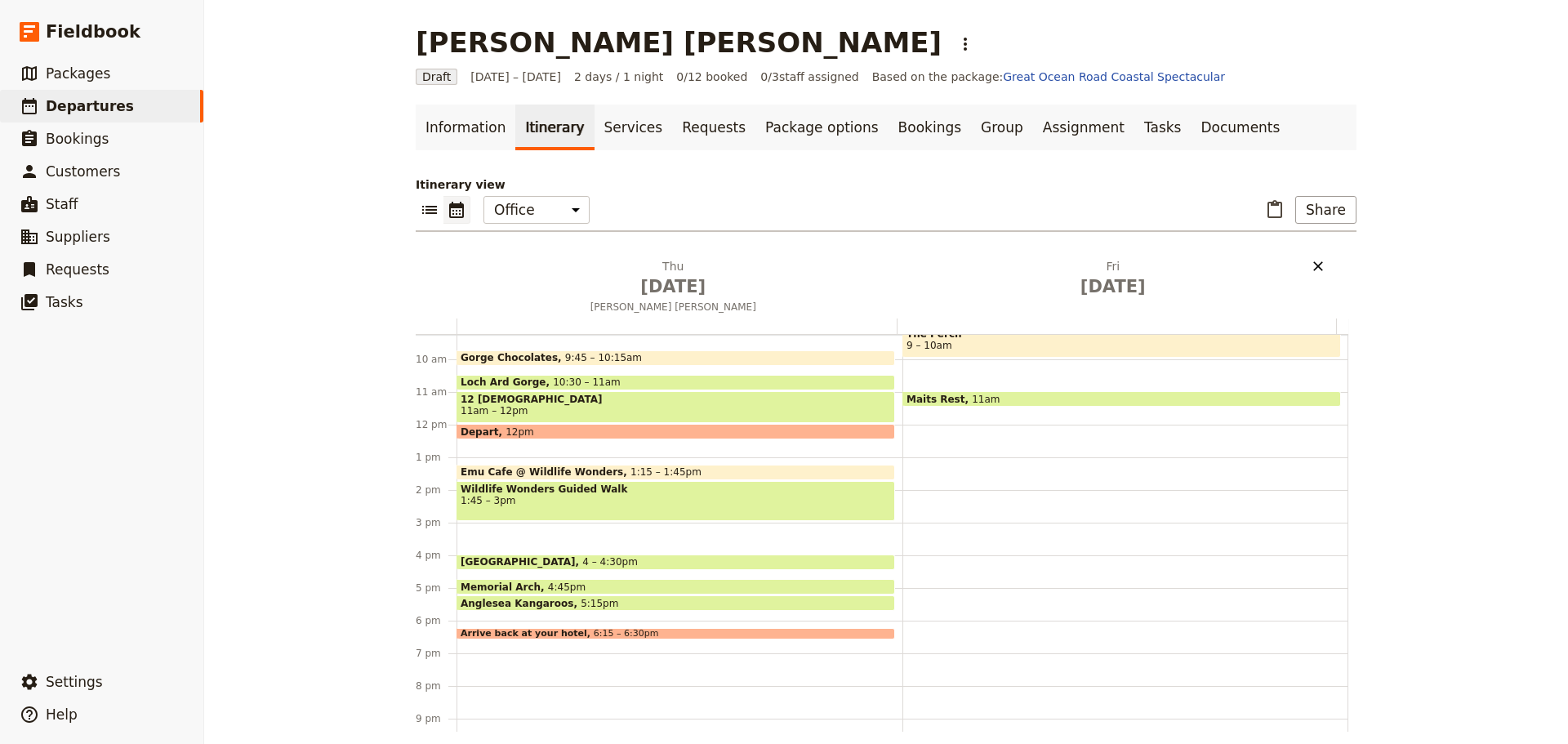
click at [1310, 263] on icon "Delete Fri Sep 19" at bounding box center [1318, 266] width 16 height 16
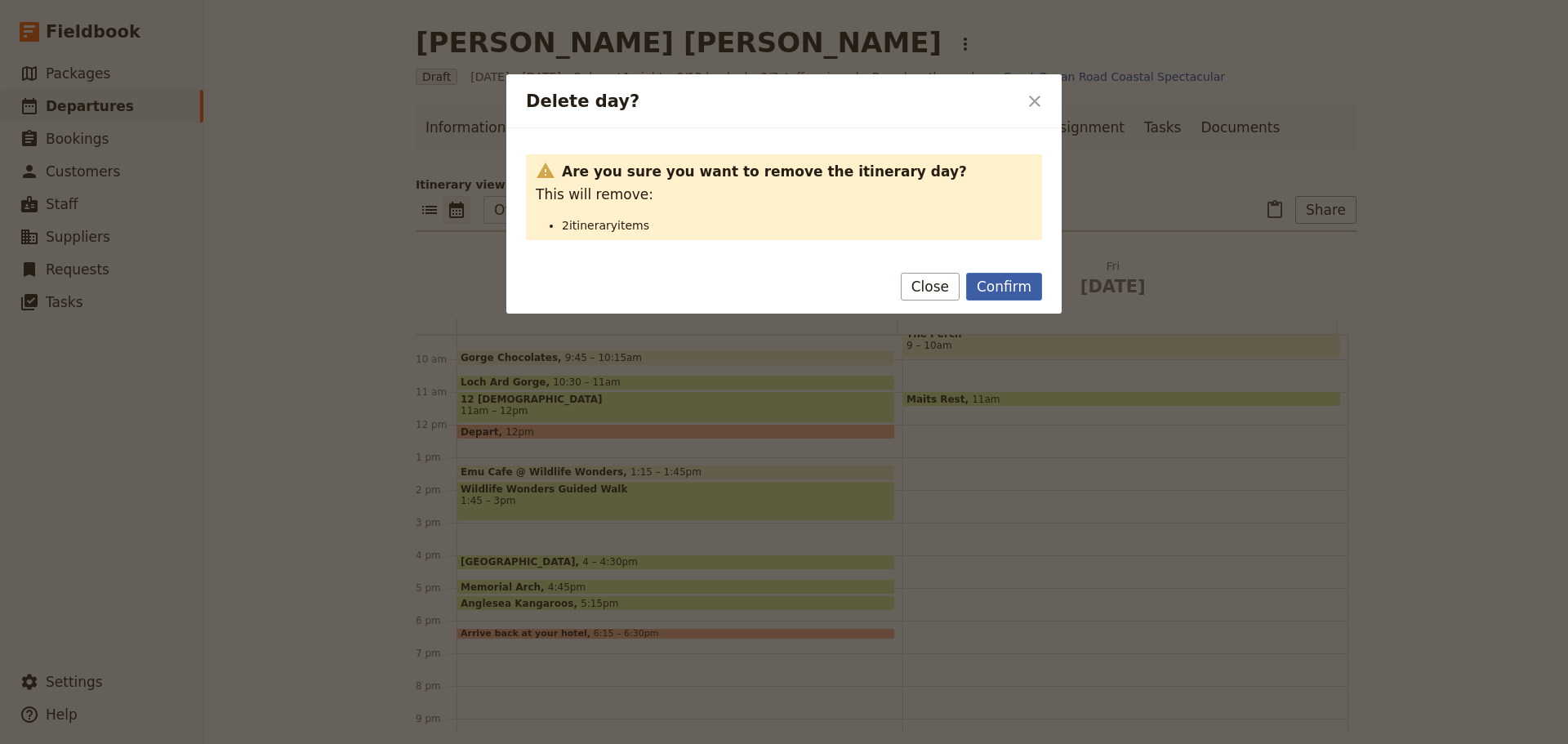
click at [1003, 273] on button "Confirm" at bounding box center [1004, 286] width 76 height 28
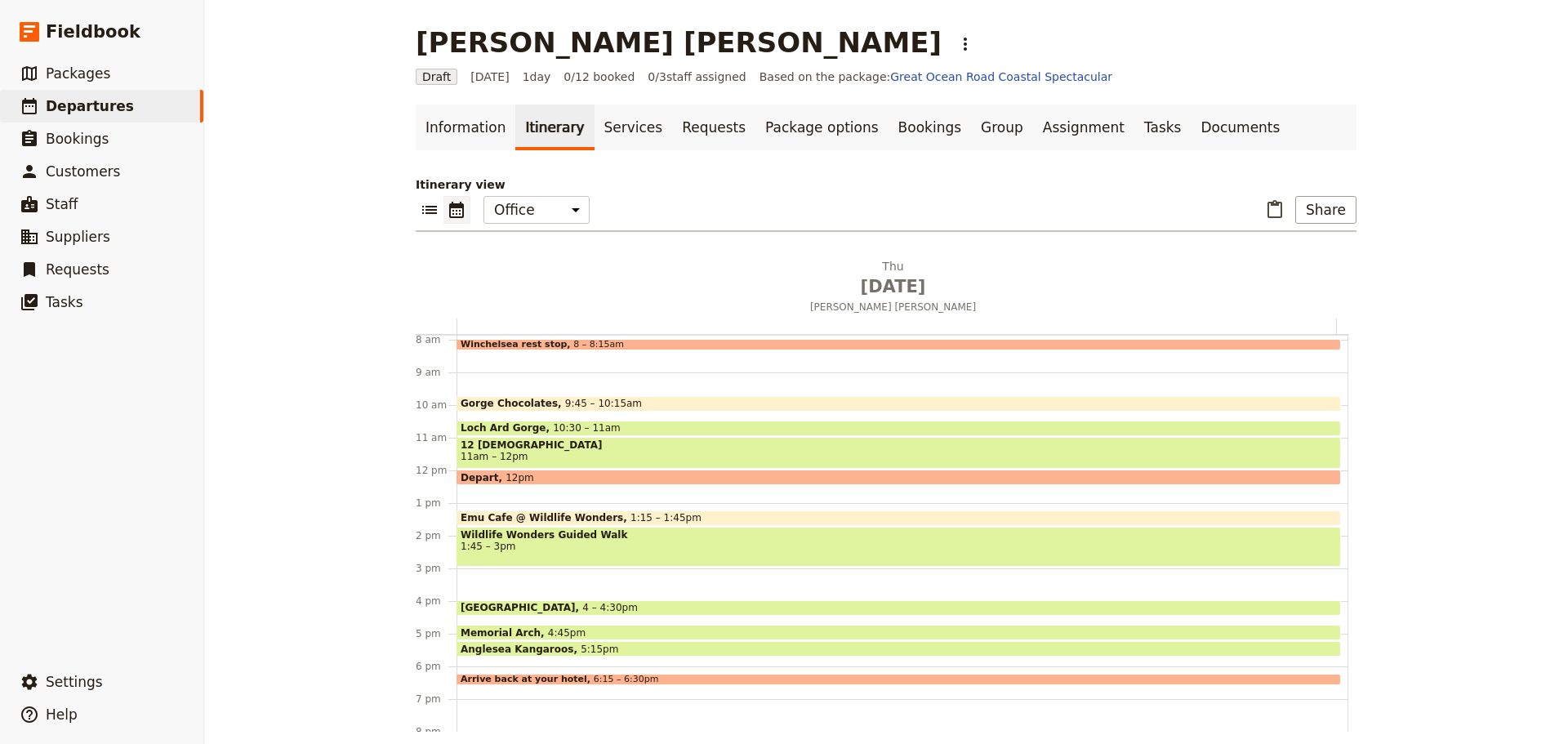
scroll to position [387, 0]
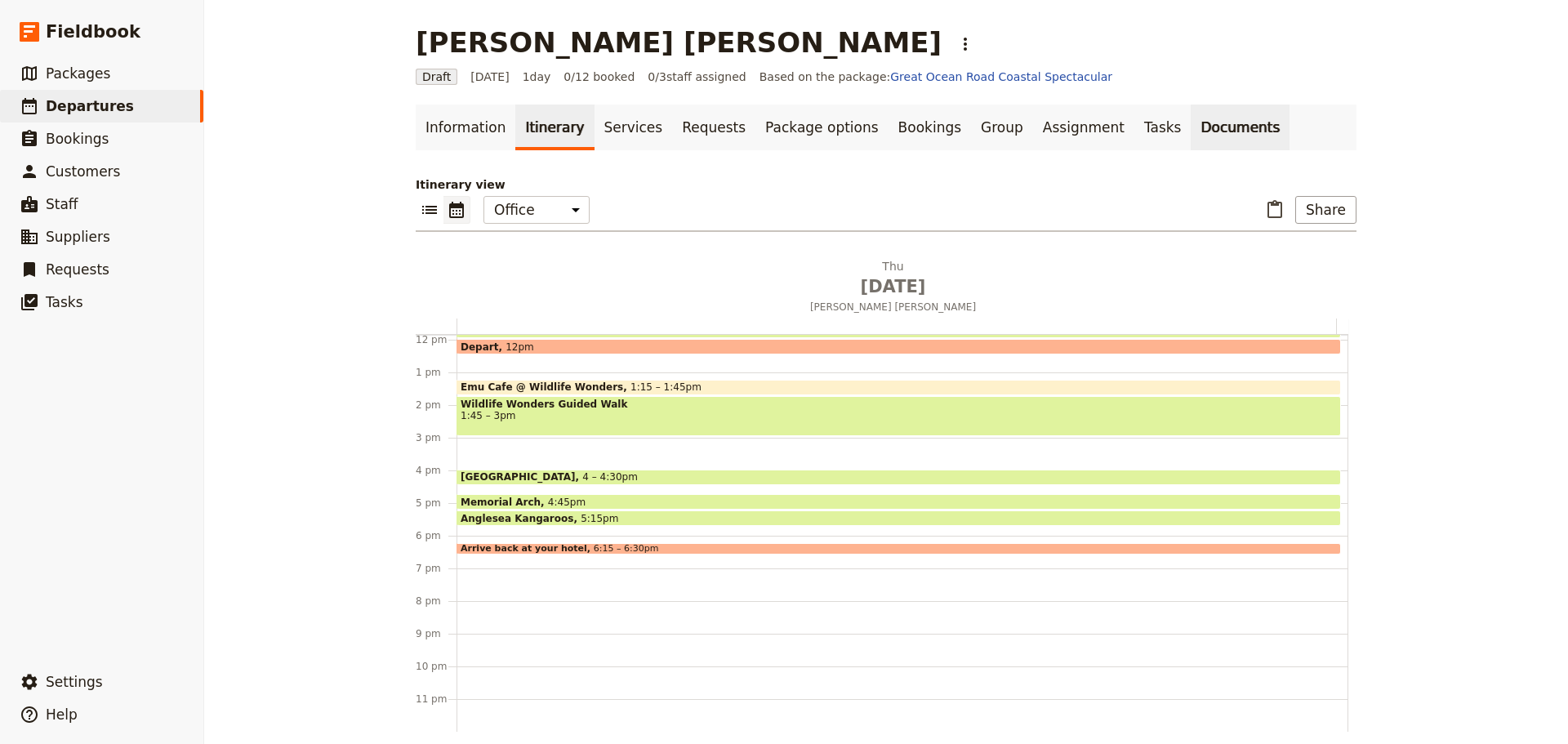
click at [1191, 122] on link "Documents" at bounding box center [1241, 127] width 99 height 46
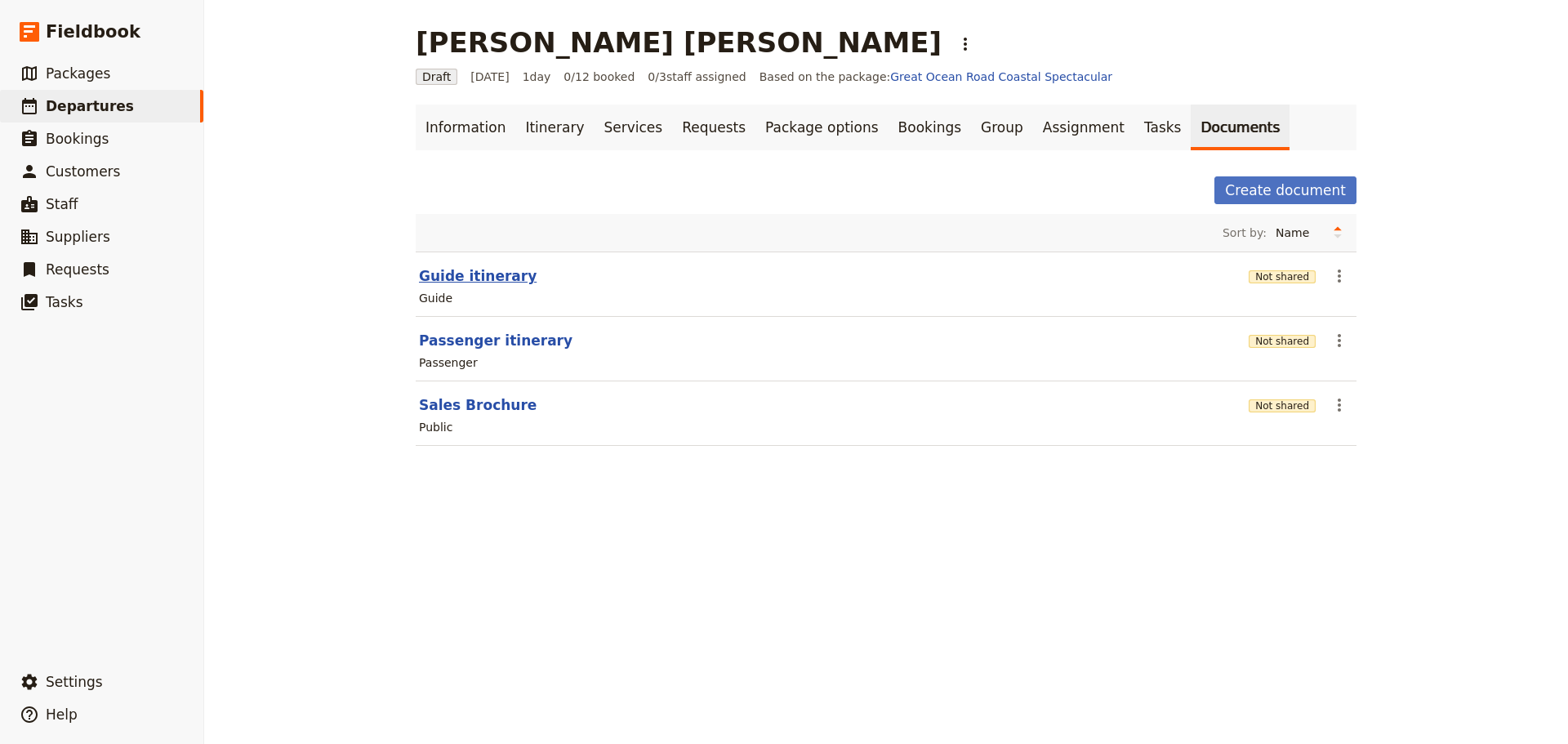
click at [469, 279] on button "Guide itinerary" at bounding box center [478, 276] width 118 height 20
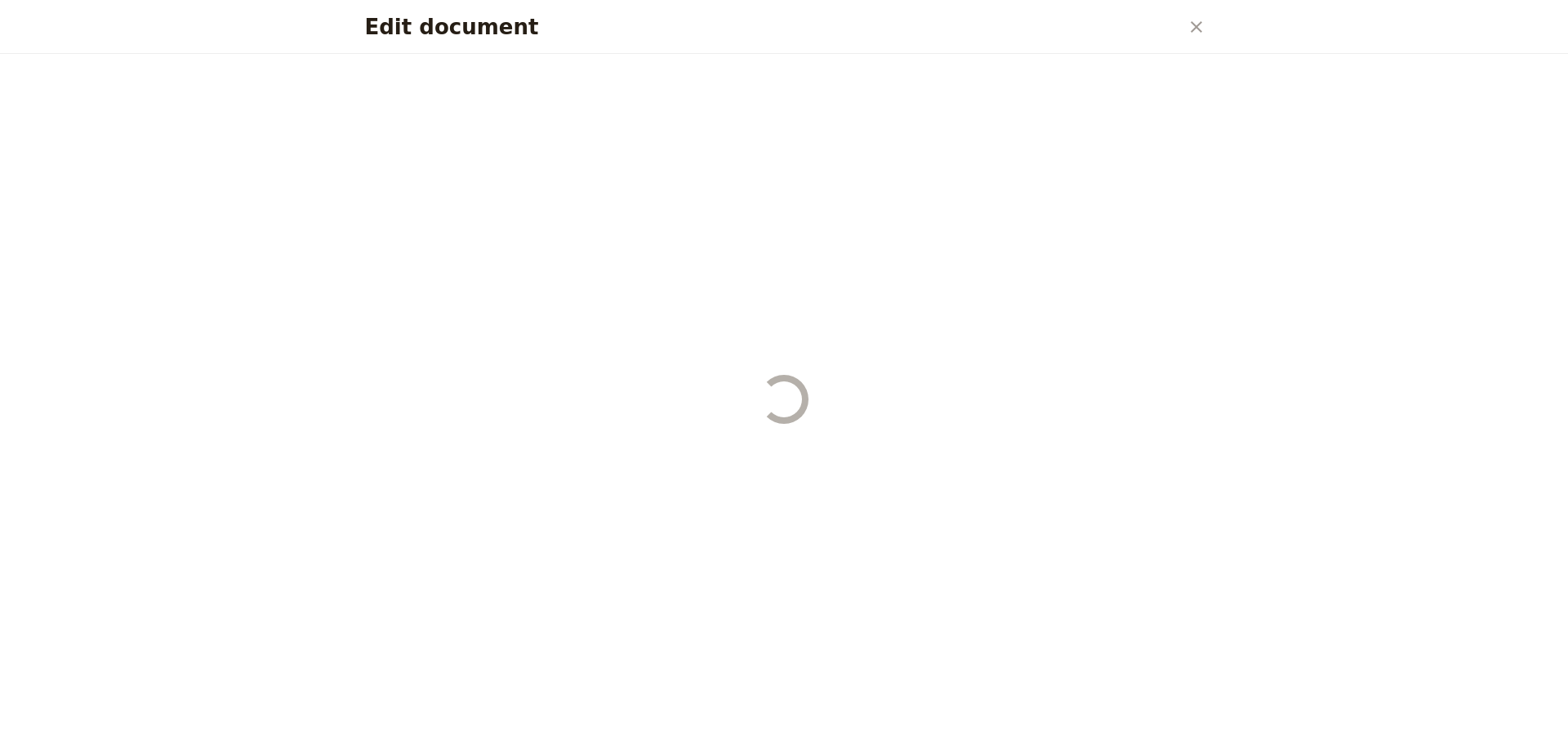
select select "STAFF"
select select "RUN_SHEET"
select select "DEFAULT"
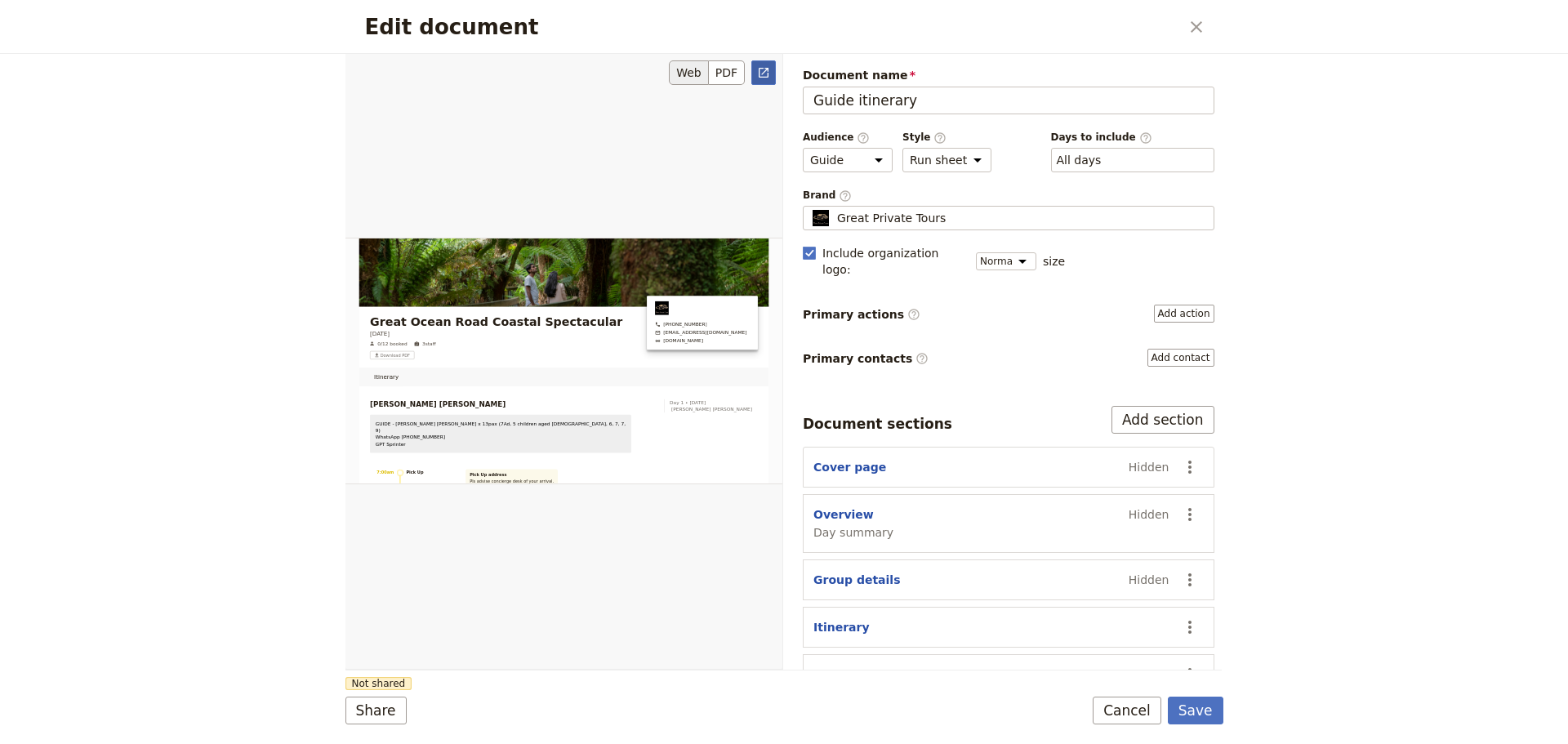
click at [762, 75] on icon "Open full preview" at bounding box center [764, 72] width 10 height 10
click at [1137, 704] on button "Cancel" at bounding box center [1127, 711] width 68 height 28
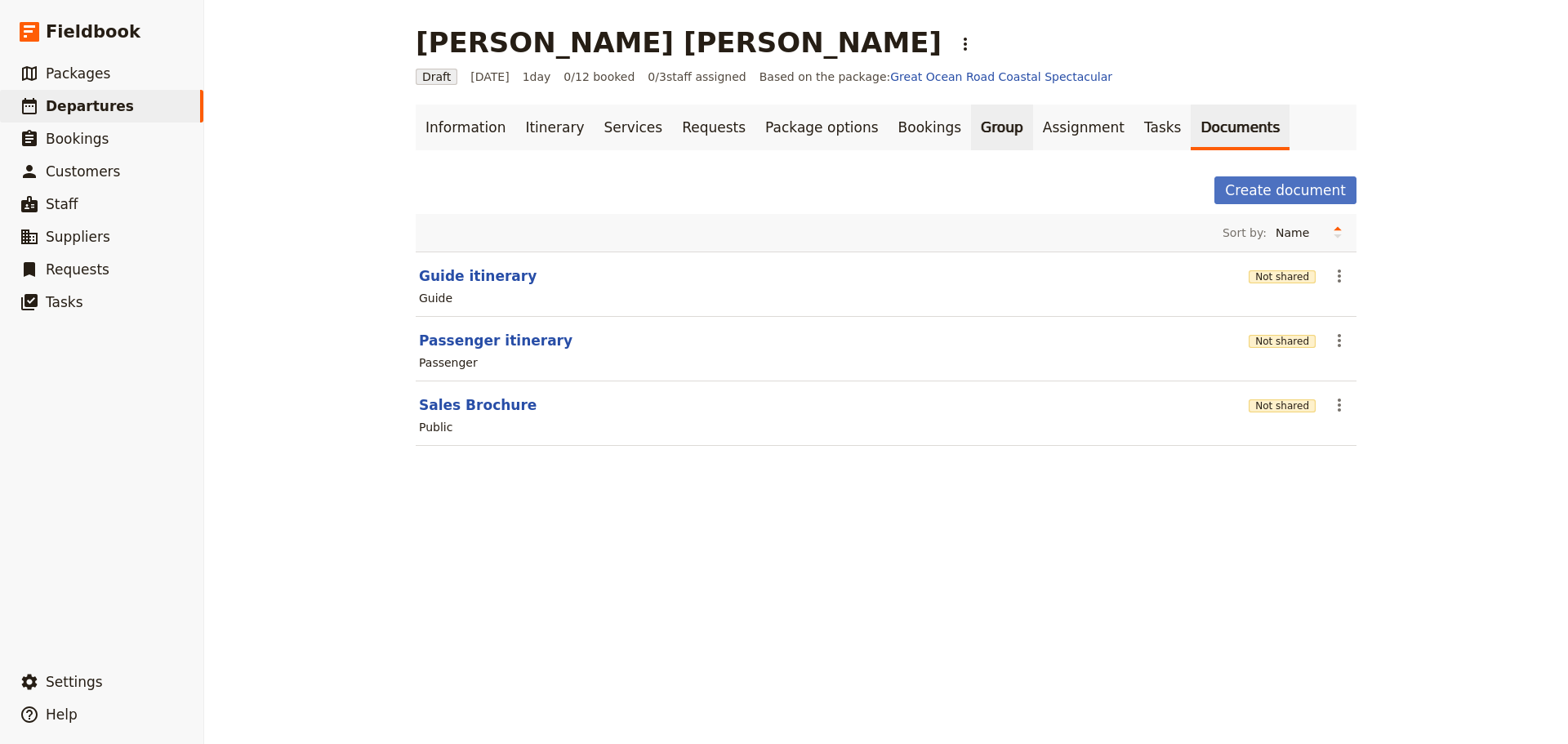
click at [972, 134] on link "Group" at bounding box center [1002, 127] width 62 height 46
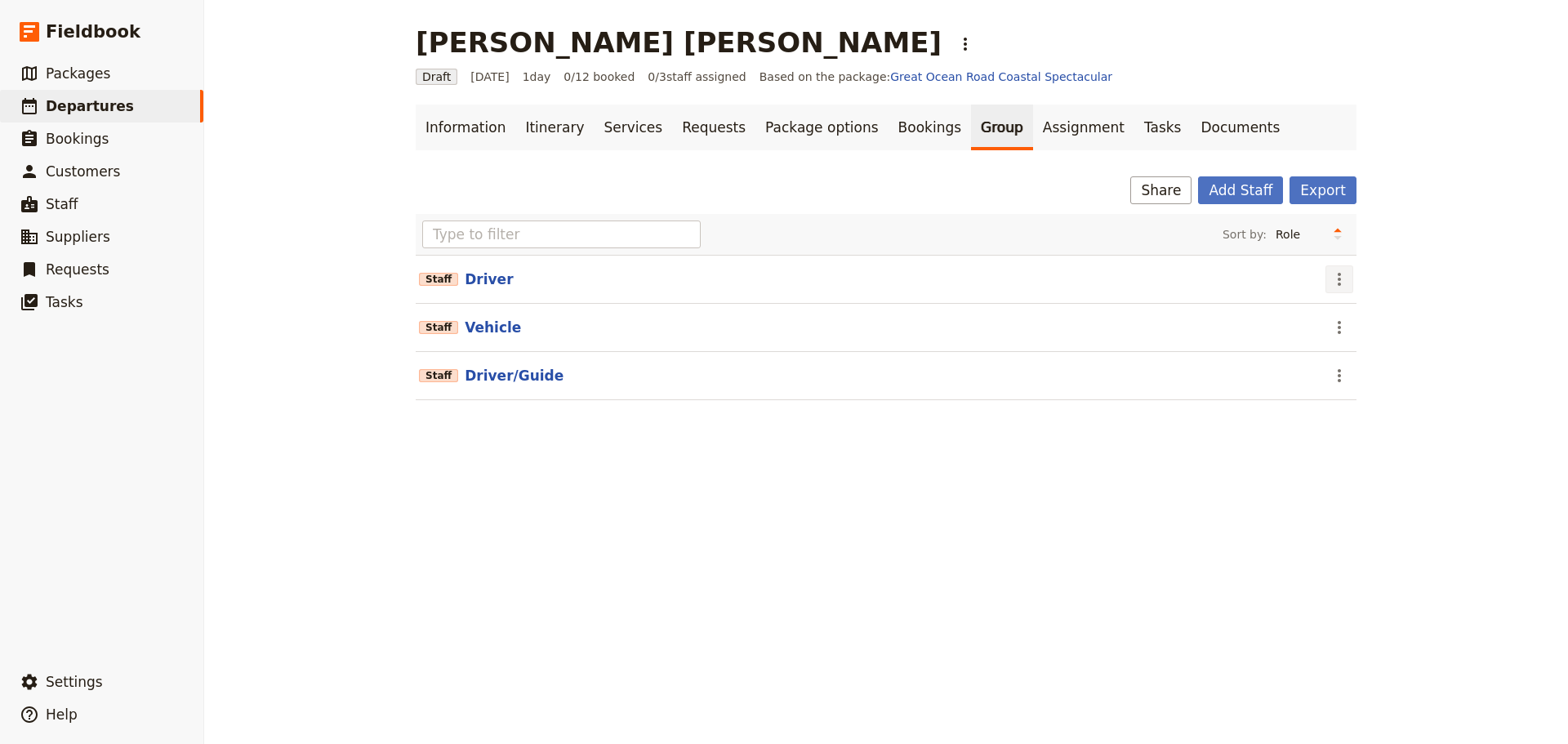
click at [1330, 277] on icon "Actions" at bounding box center [1340, 280] width 20 height 20
click at [1340, 339] on span "Remove staff" at bounding box center [1368, 338] width 76 height 16
click at [1332, 281] on icon "Actions" at bounding box center [1340, 280] width 20 height 20
click at [1337, 338] on span "Remove staff" at bounding box center [1368, 338] width 76 height 16
click at [473, 280] on button "Driver/Guide" at bounding box center [515, 280] width 99 height 20
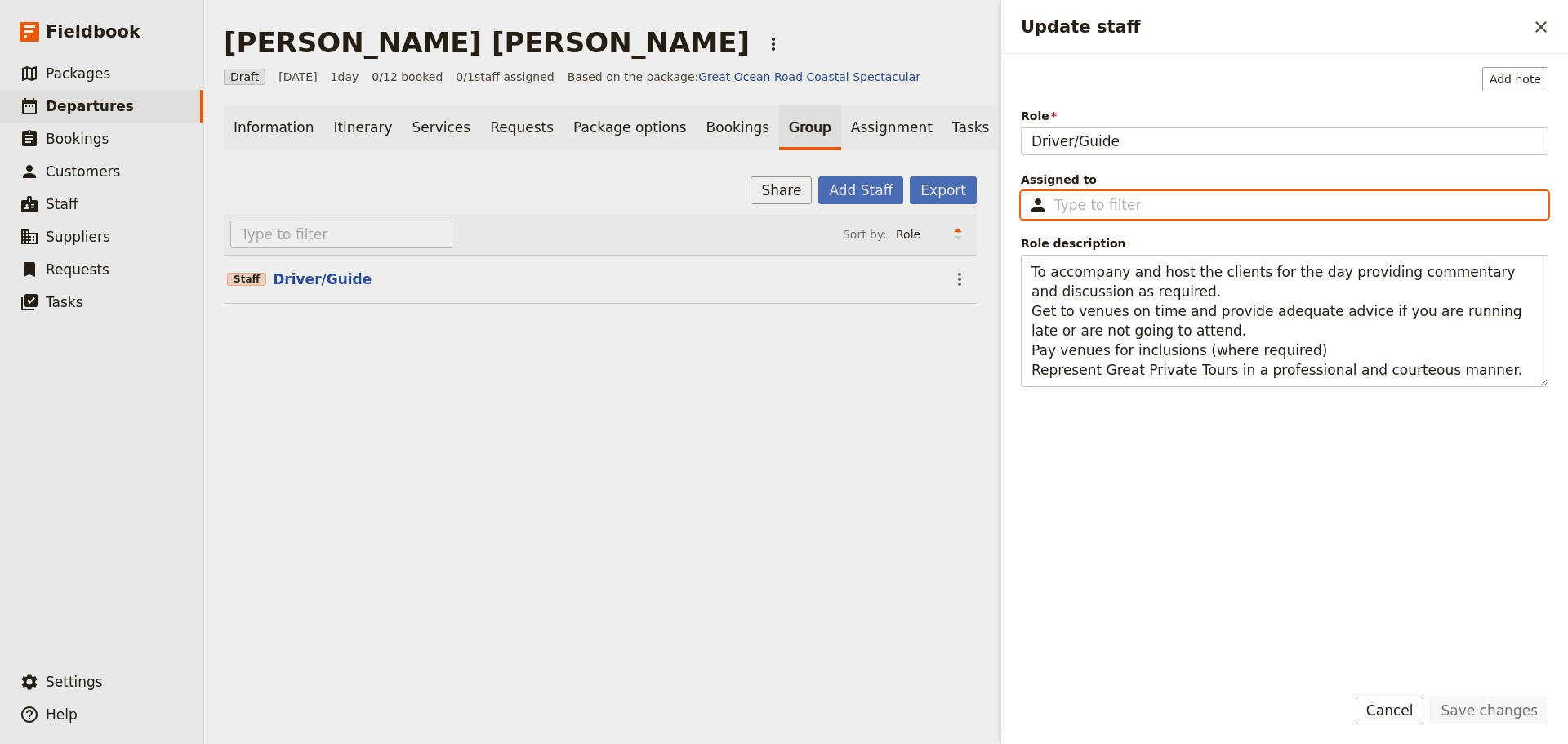
click at [1148, 205] on input "Assigned to ​" at bounding box center [1296, 205] width 484 height 20
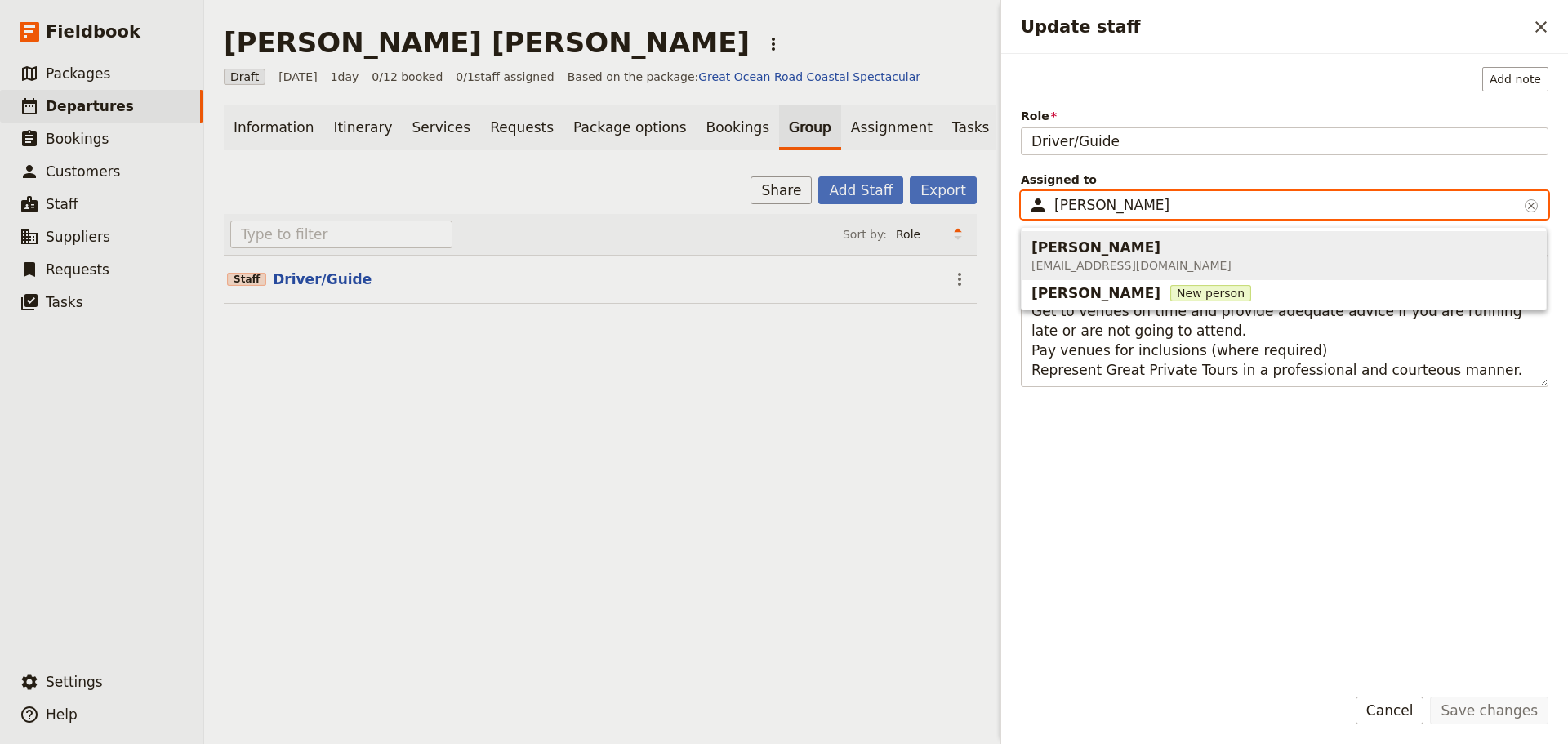
click at [1154, 245] on div "[PERSON_NAME]" at bounding box center [1132, 247] width 200 height 20
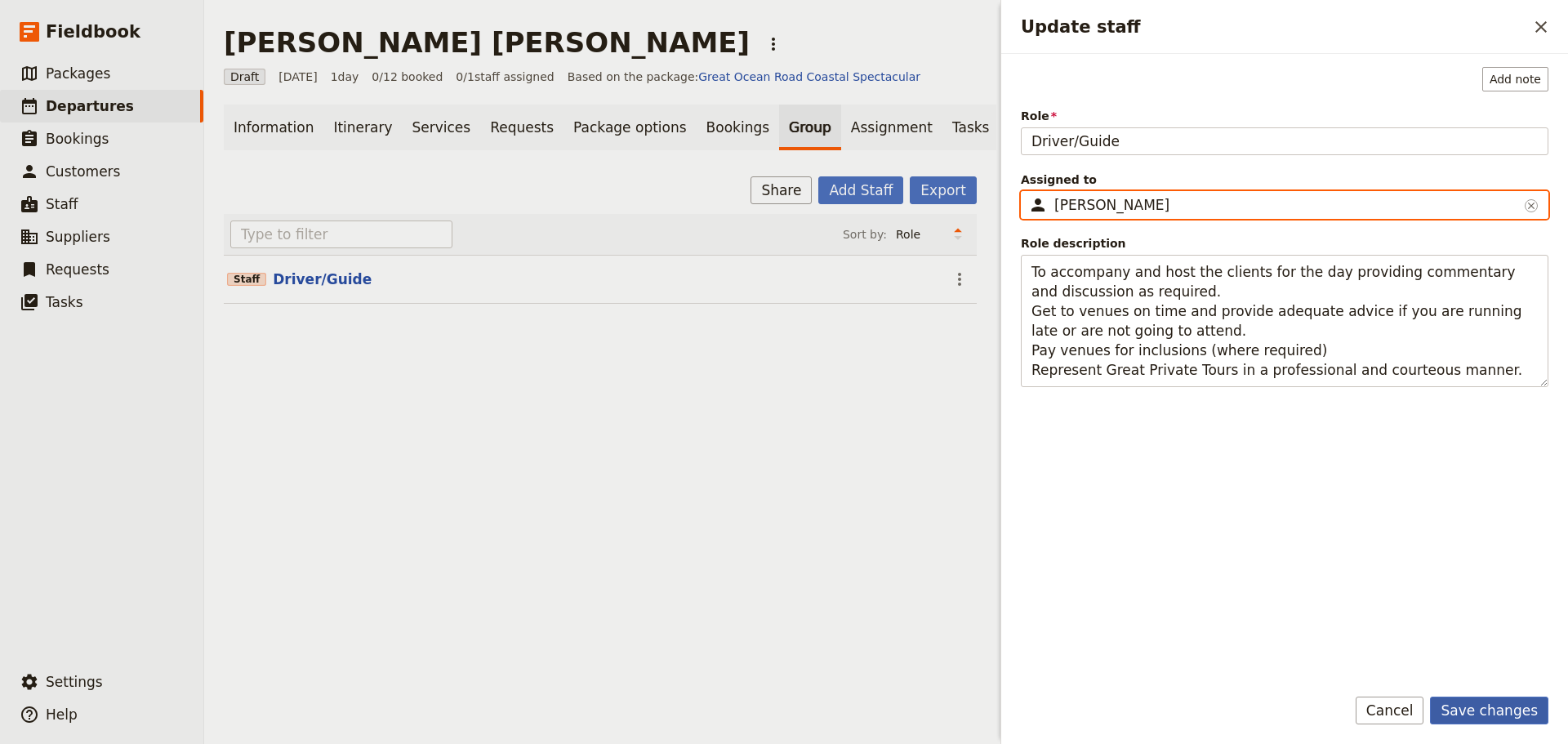
type input "[PERSON_NAME]"
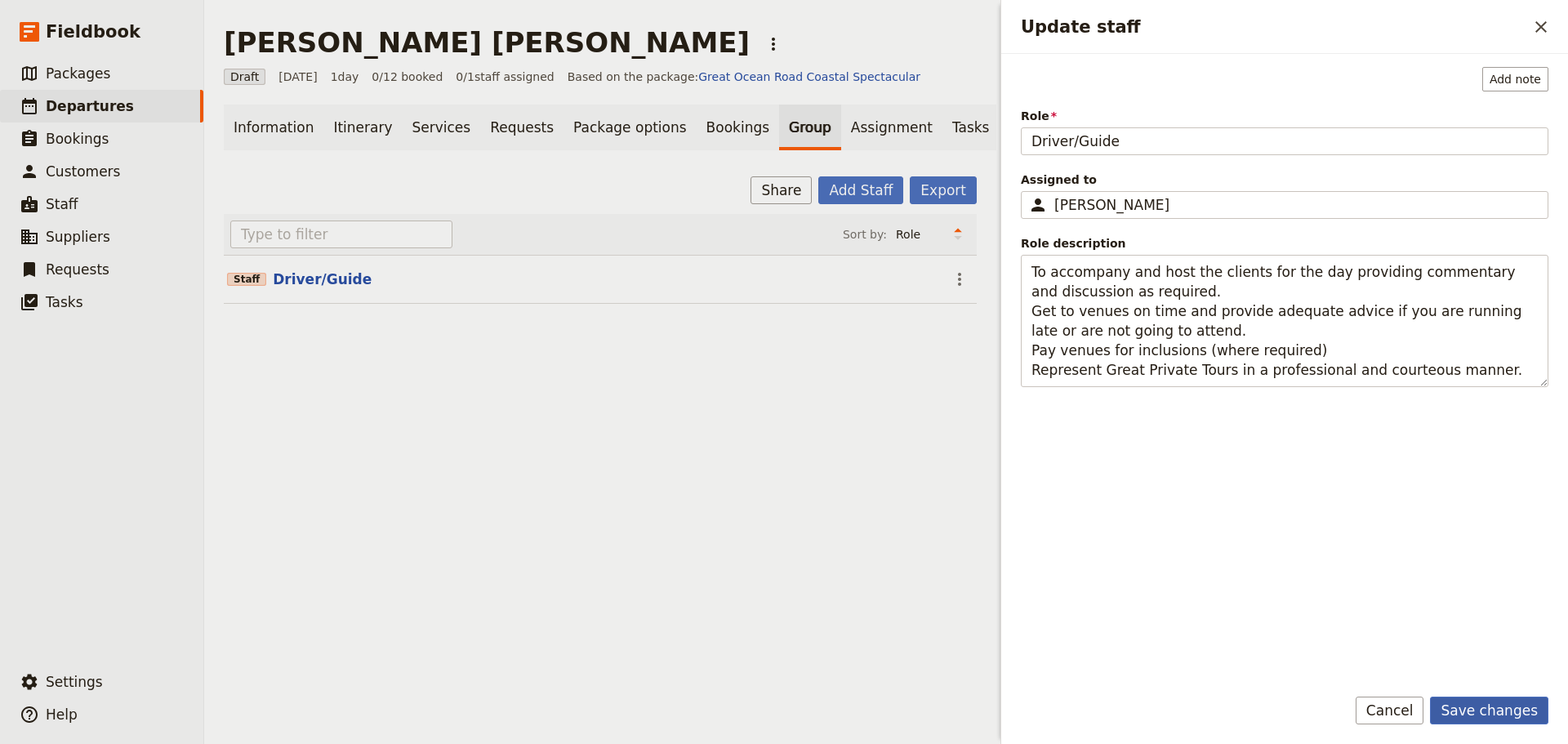
click at [1483, 711] on button "Save changes" at bounding box center [1490, 711] width 119 height 28
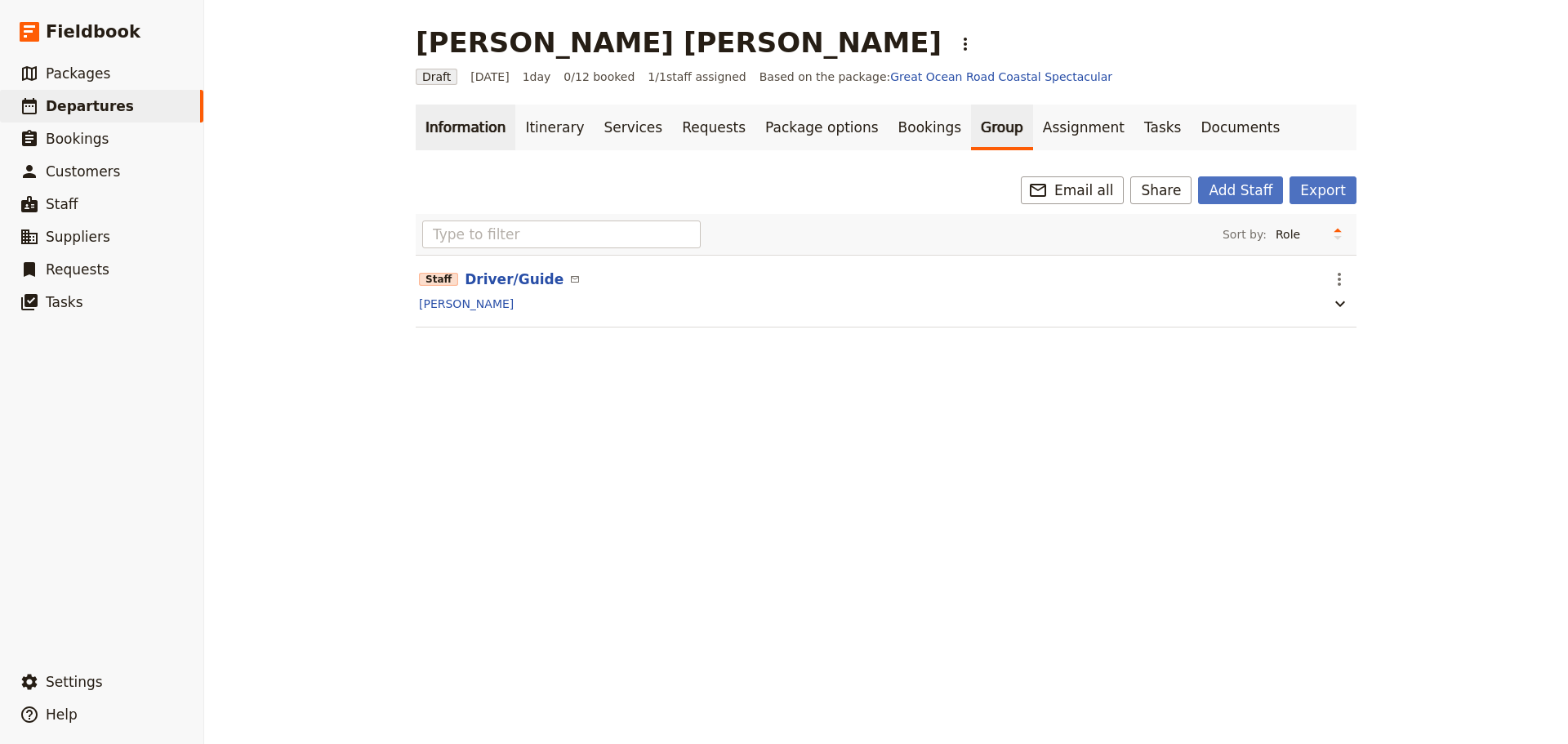
click at [424, 130] on link "Information" at bounding box center [465, 127] width 100 height 46
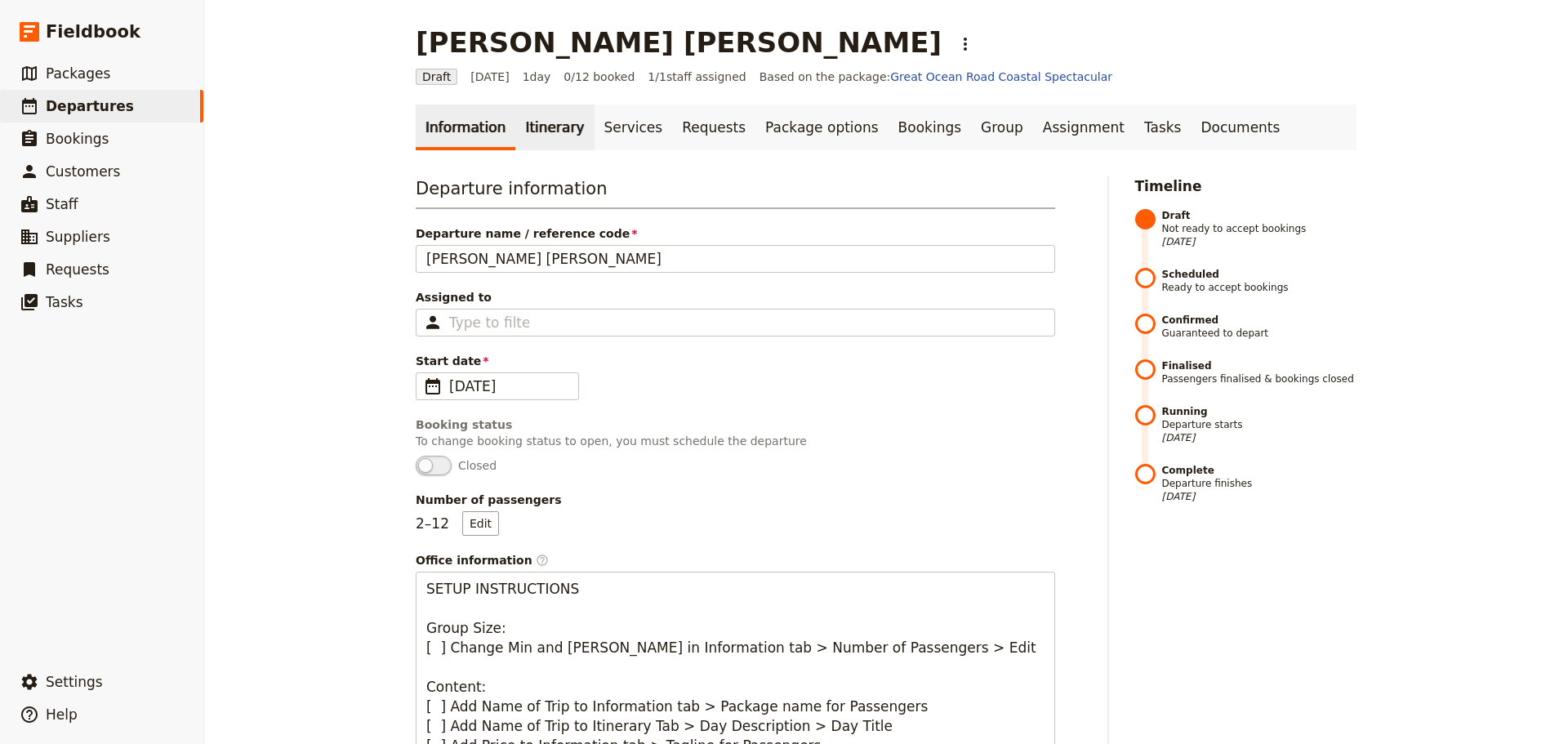
click at [539, 129] on link "Itinerary" at bounding box center [554, 127] width 78 height 46
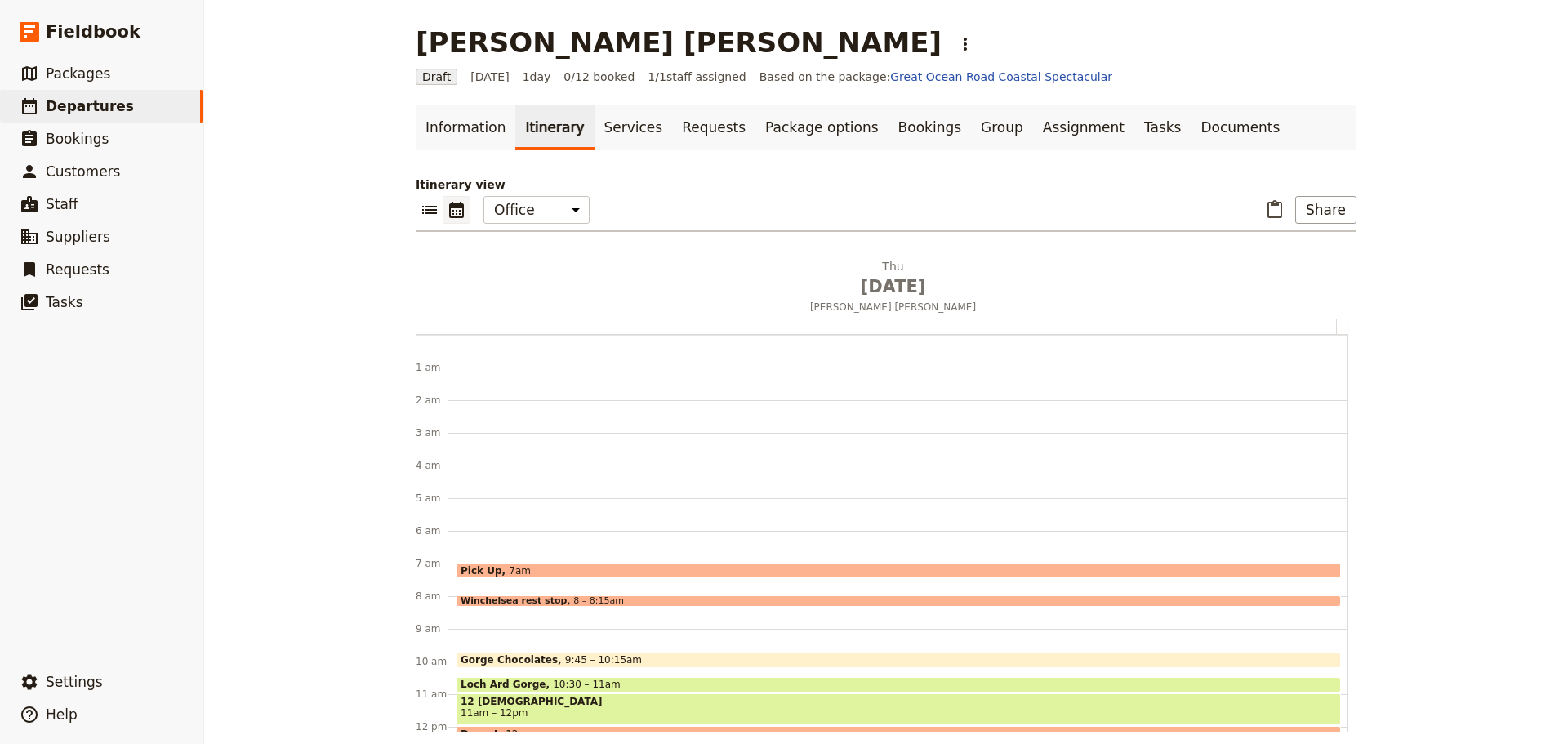
scroll to position [212, 0]
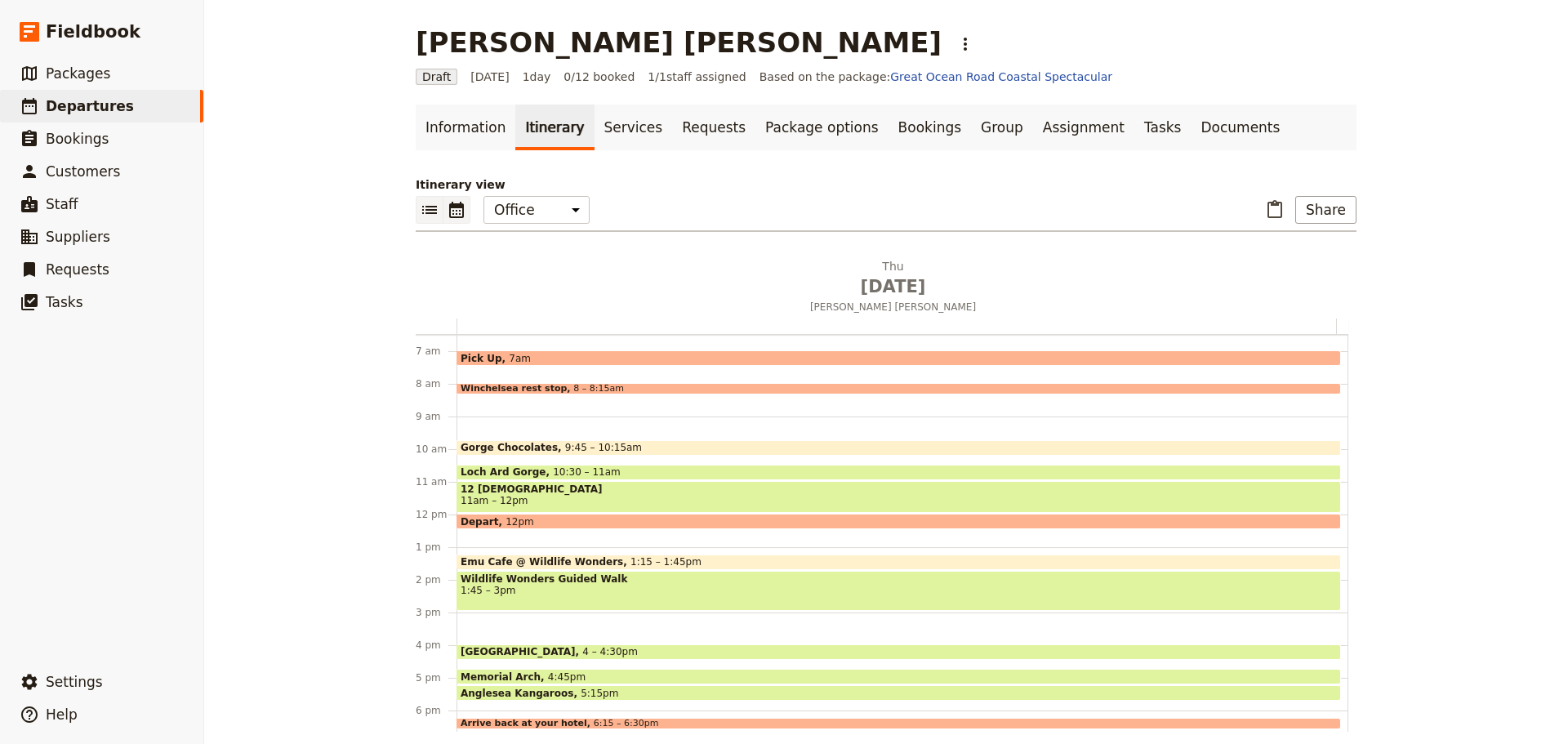
click at [422, 208] on icon "List view" at bounding box center [429, 210] width 14 height 8
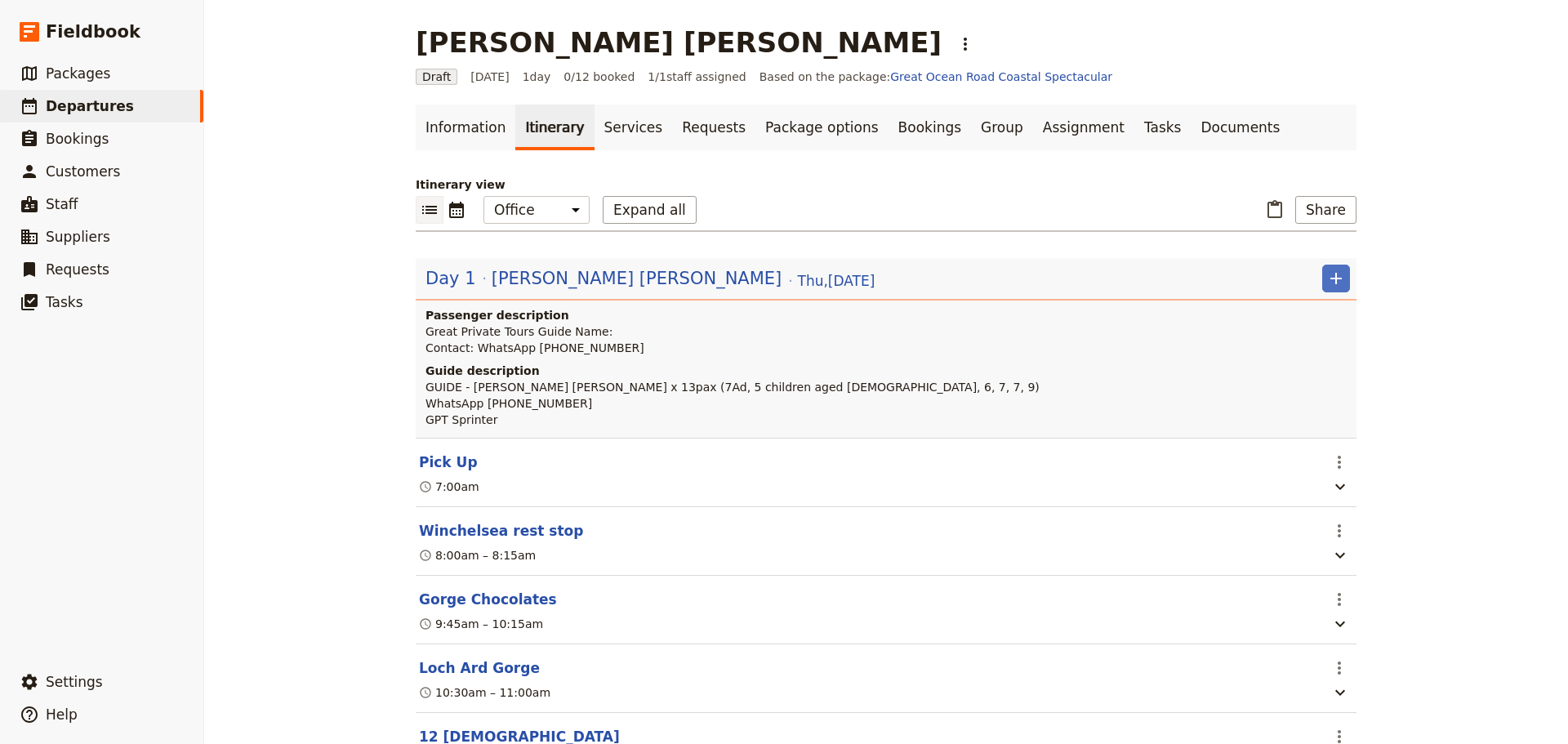
click at [567, 276] on span "[PERSON_NAME] [PERSON_NAME]" at bounding box center [637, 278] width 291 height 24
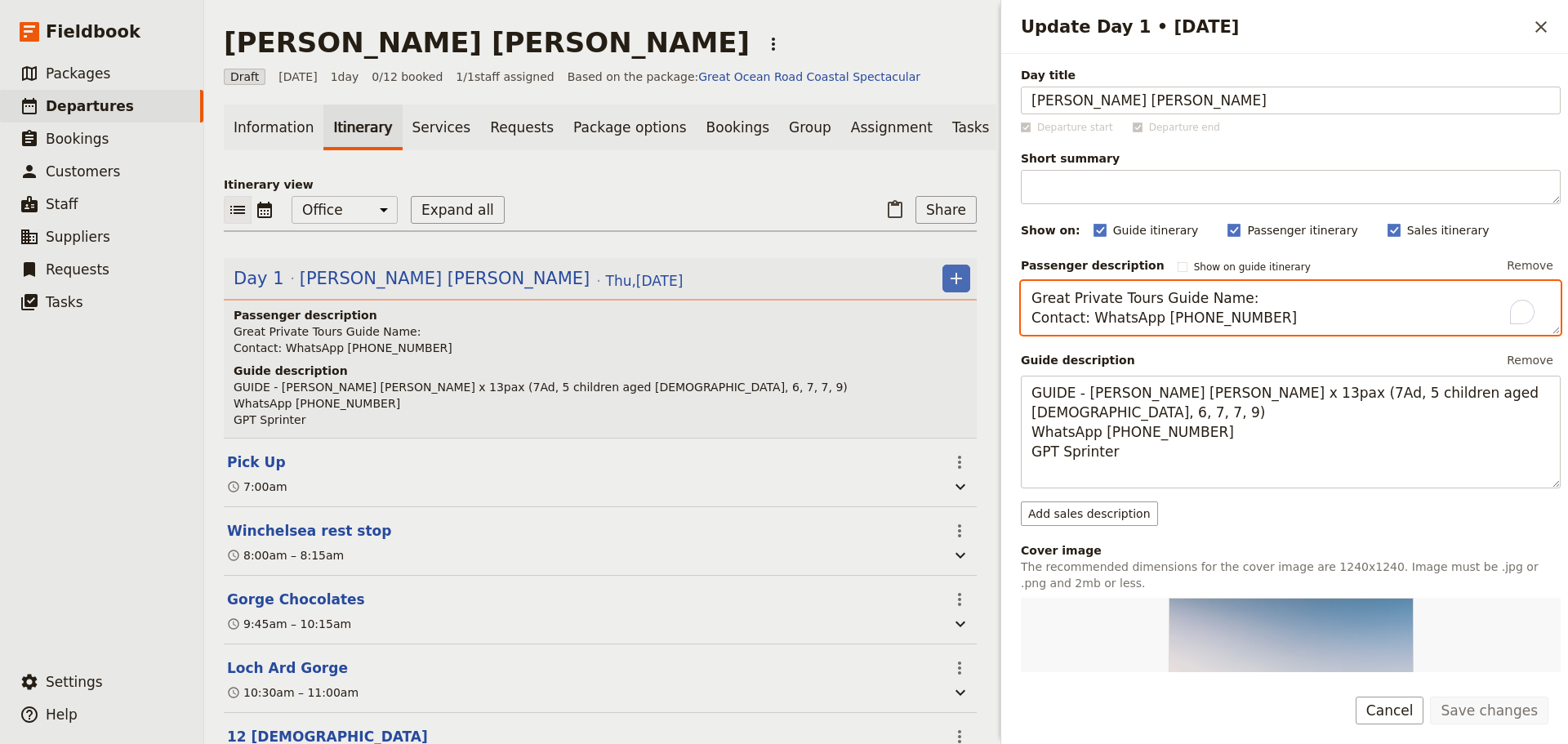
drag, startPoint x: 1249, startPoint y: 297, endPoint x: 1194, endPoint y: 301, distance: 55.1
click at [1194, 301] on textarea "Great Private Tours Guide Name: Contact: WhatsApp [PHONE_NUMBER]" at bounding box center [1291, 308] width 540 height 54
drag, startPoint x: 1088, startPoint y: 316, endPoint x: 975, endPoint y: 318, distance: 113.0
click at [975, 318] on div "[PERSON_NAME] [PERSON_NAME] ​ Draft [DATE] 1 day 0/12 booked 1 / 1 staff assign…" at bounding box center [886, 372] width 1364 height 744
drag, startPoint x: 1176, startPoint y: 320, endPoint x: 1137, endPoint y: 314, distance: 39.5
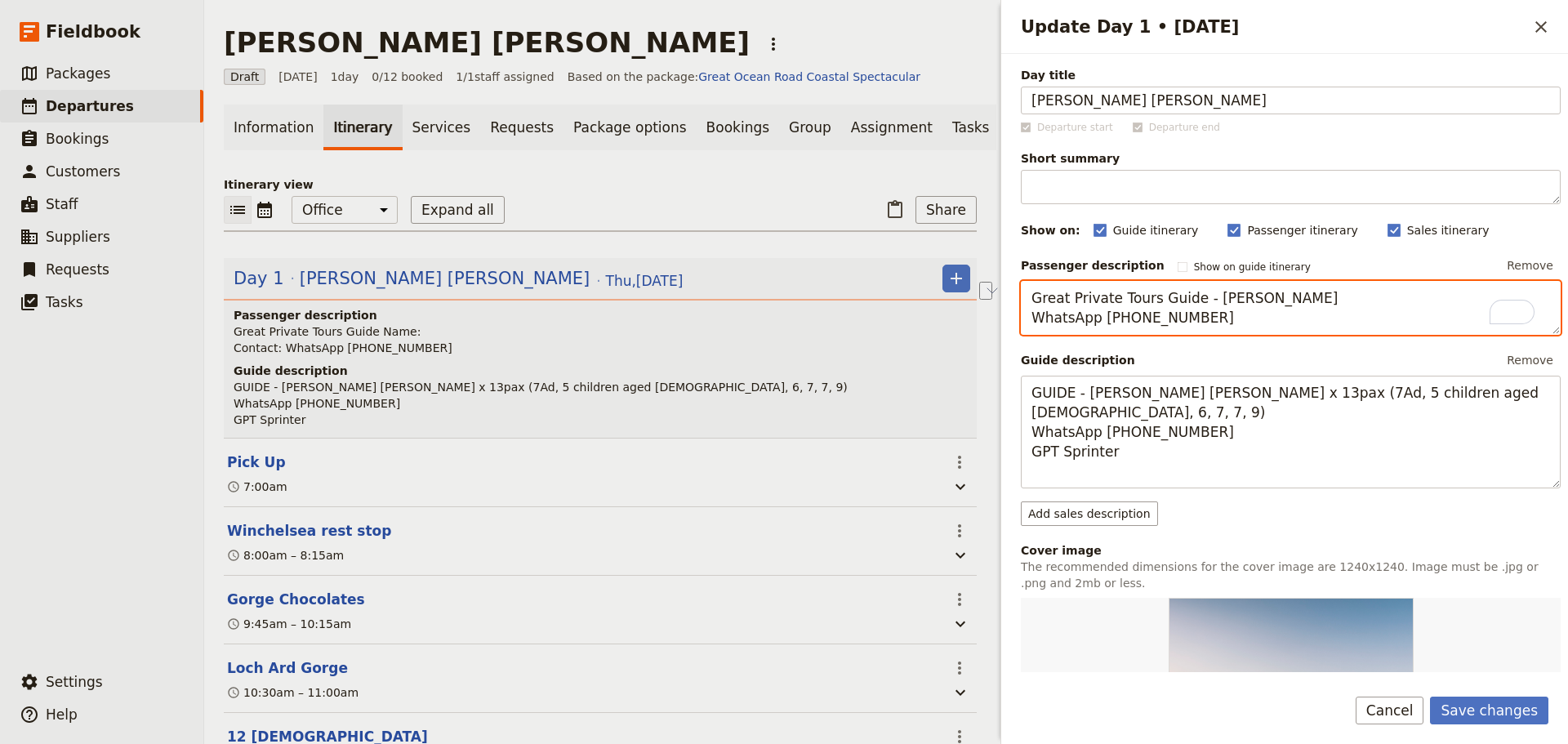
click at [1137, 314] on textarea "Great Private Tours Guide - [PERSON_NAME] WhatsApp [PHONE_NUMBER]" at bounding box center [1291, 308] width 540 height 54
type textarea "Great Private Tours Guide - [PERSON_NAME] WhatsApp [PHONE_NUMBER]"
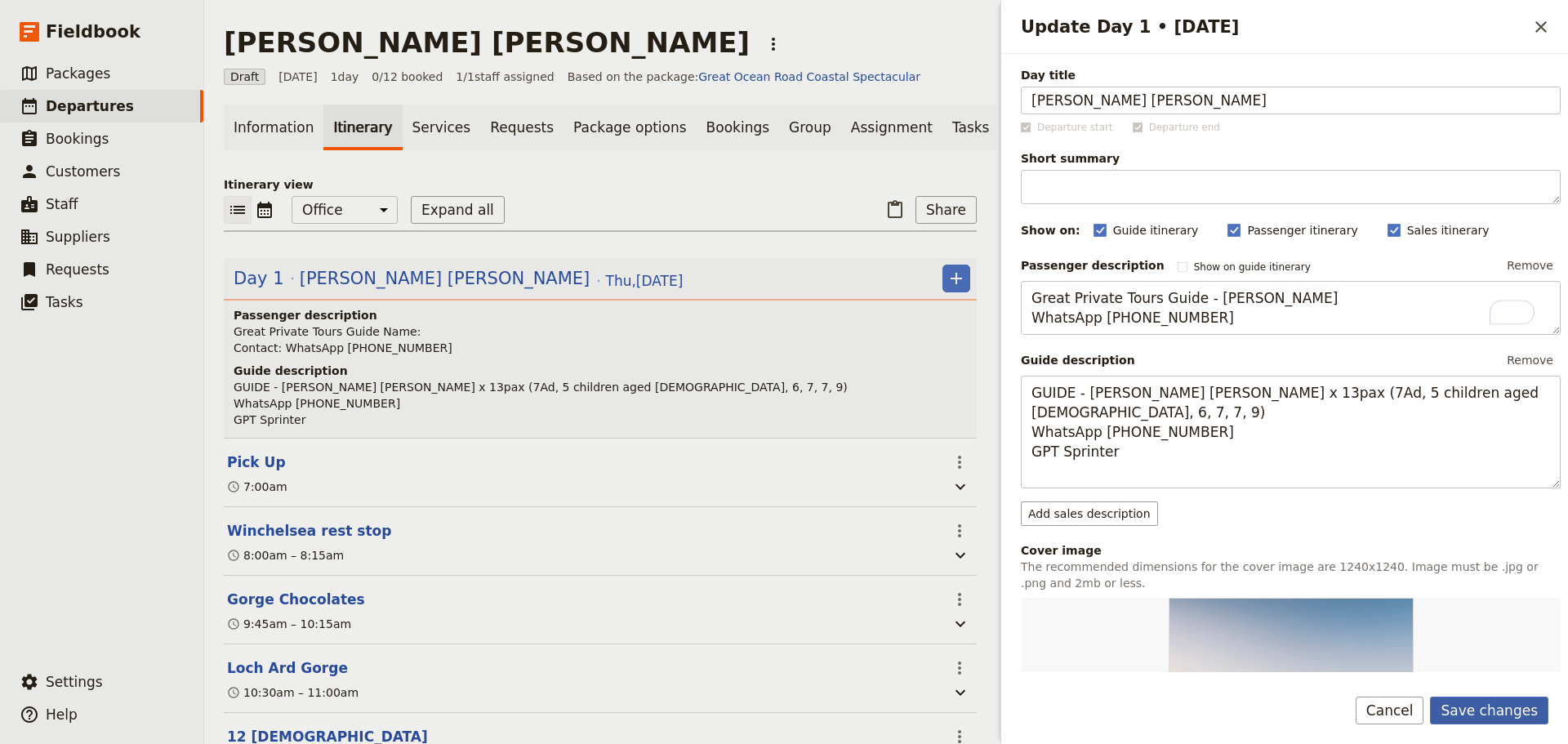
click at [1517, 703] on button "Save changes" at bounding box center [1490, 711] width 119 height 28
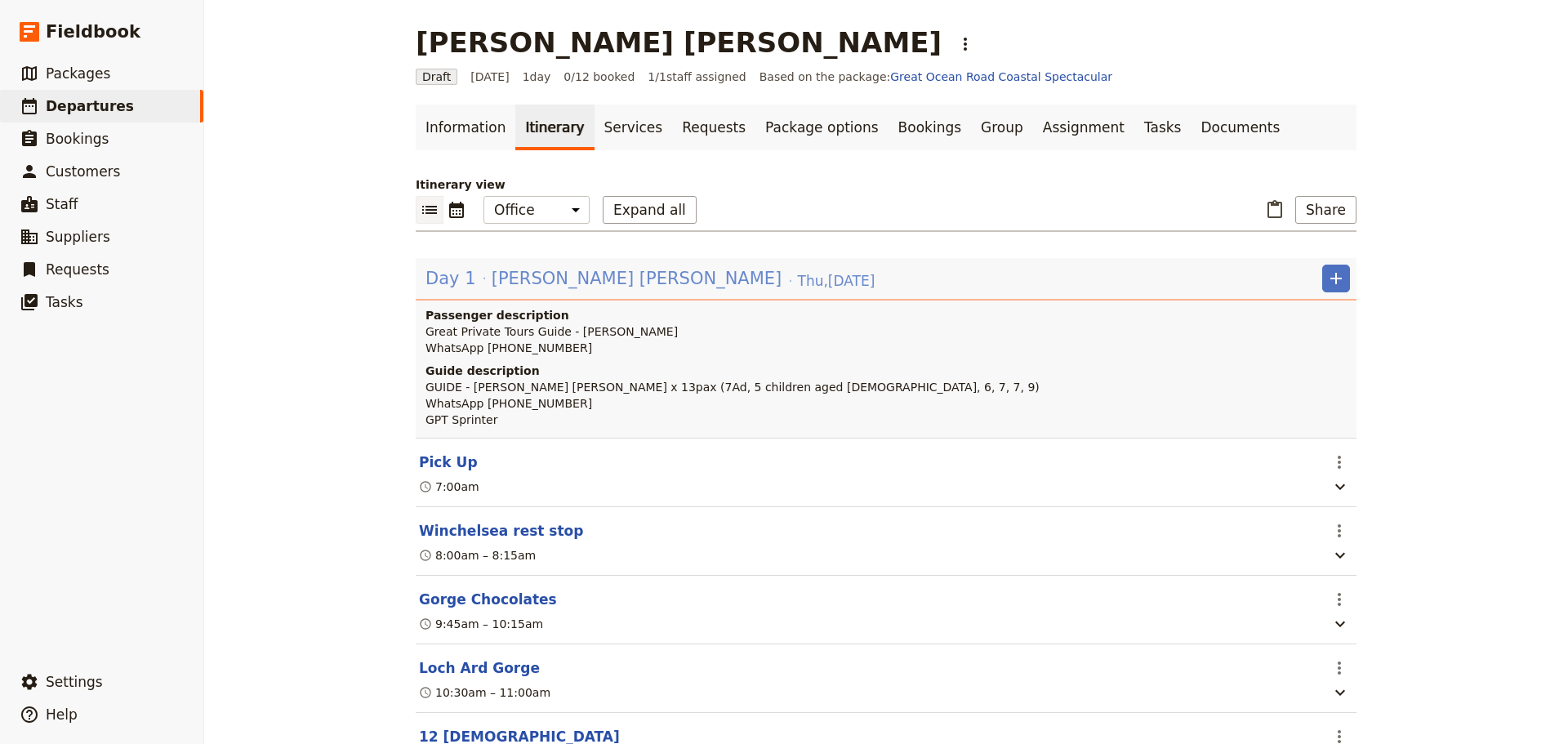
click at [521, 273] on span "[PERSON_NAME] [PERSON_NAME]" at bounding box center [637, 278] width 291 height 24
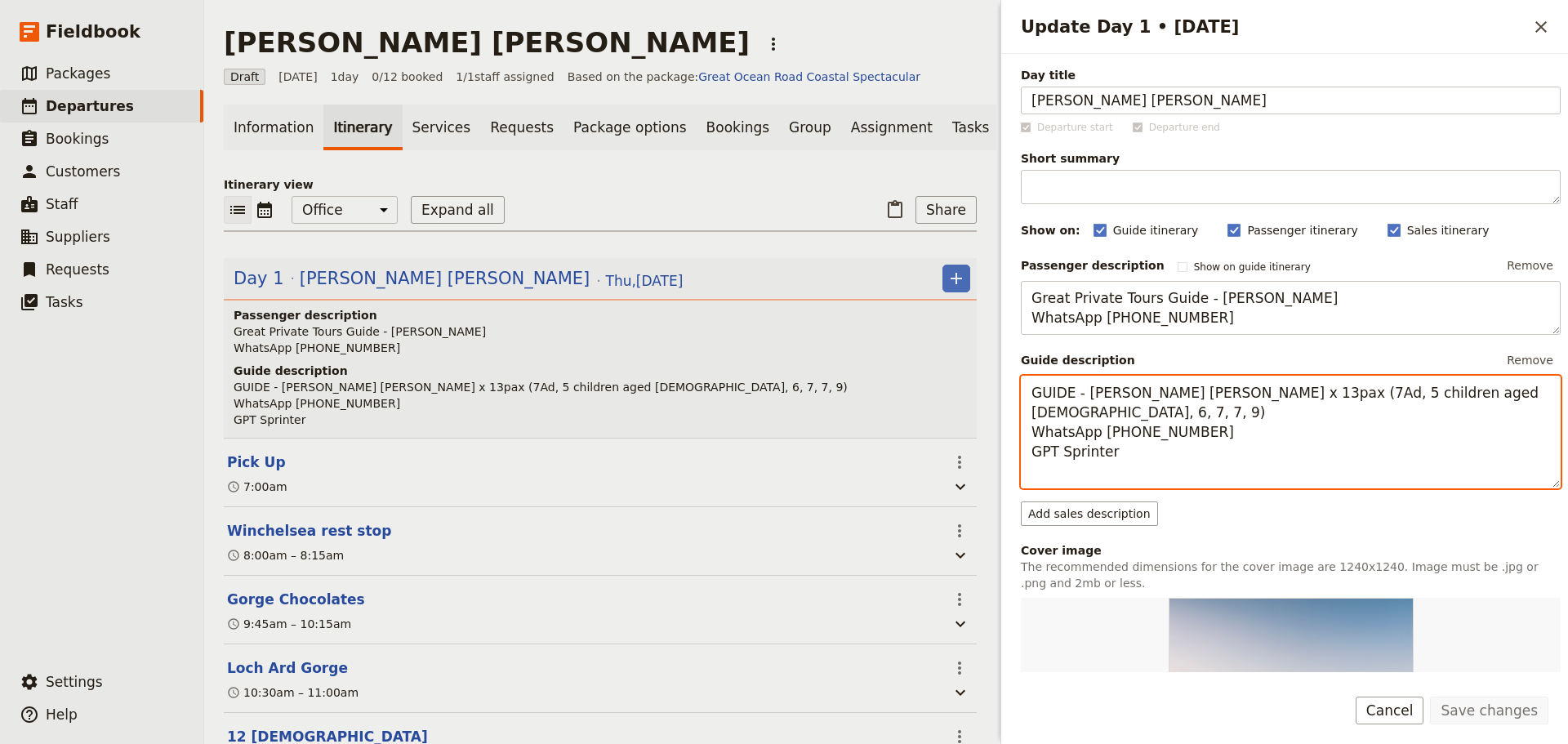
click at [1175, 462] on textarea "GUIDE - [PERSON_NAME] [PERSON_NAME] x 13pax (7Ad, 5 children aged [DEMOGRAPHIC_…" at bounding box center [1291, 432] width 540 height 112
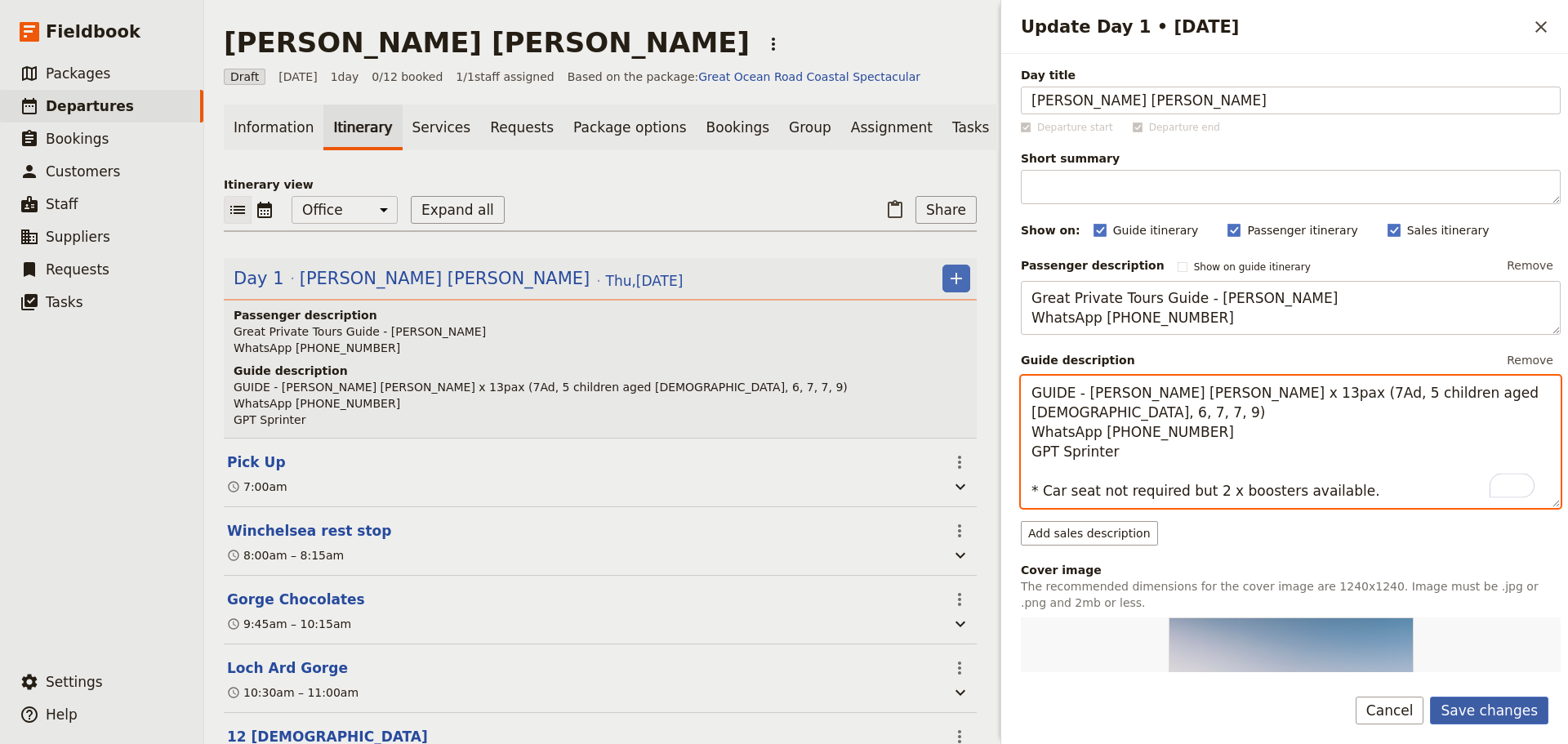
type textarea "GUIDE - [PERSON_NAME] [PERSON_NAME] x 13pax (7Ad, 5 children aged [DEMOGRAPHIC_…"
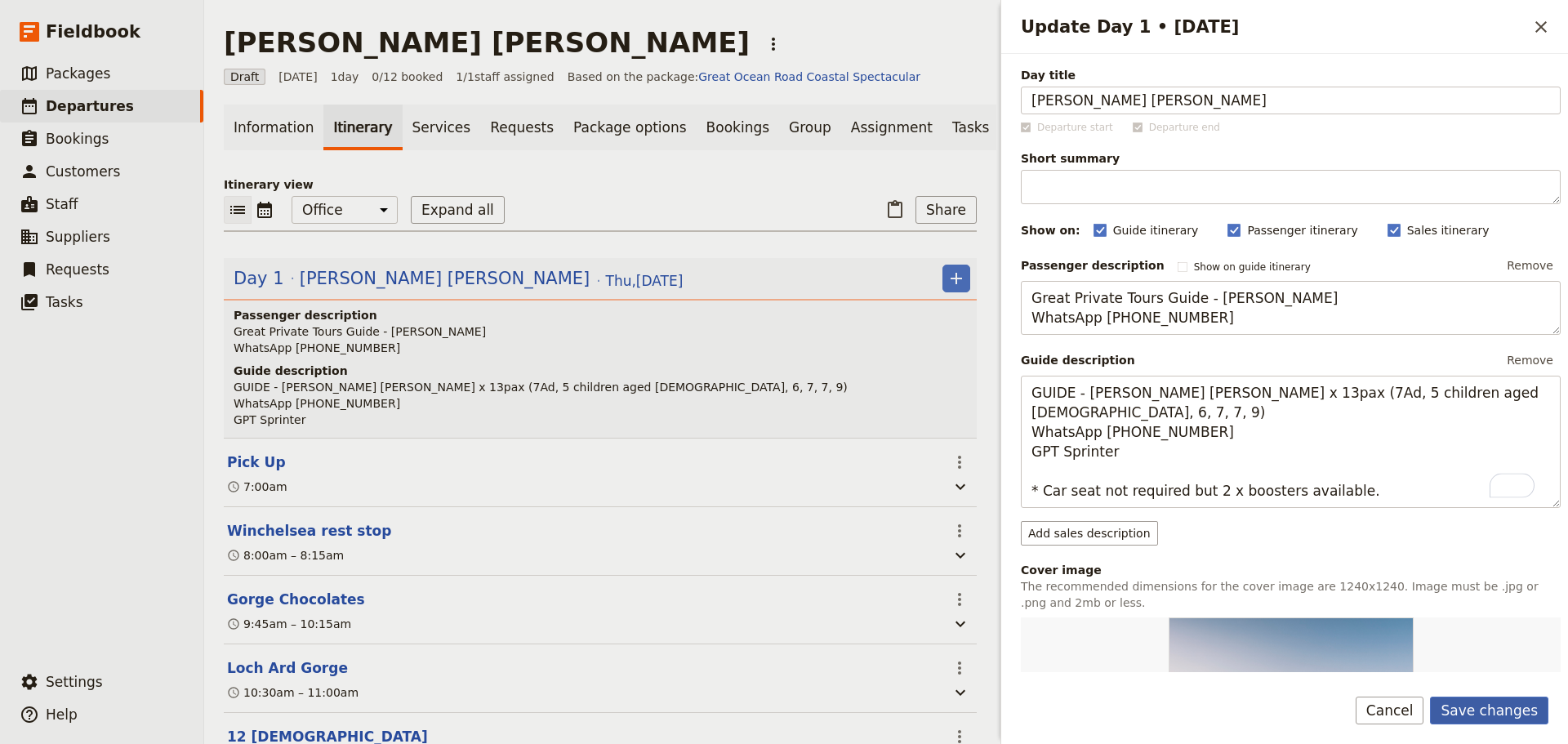
click at [1483, 701] on button "Save changes" at bounding box center [1490, 711] width 119 height 28
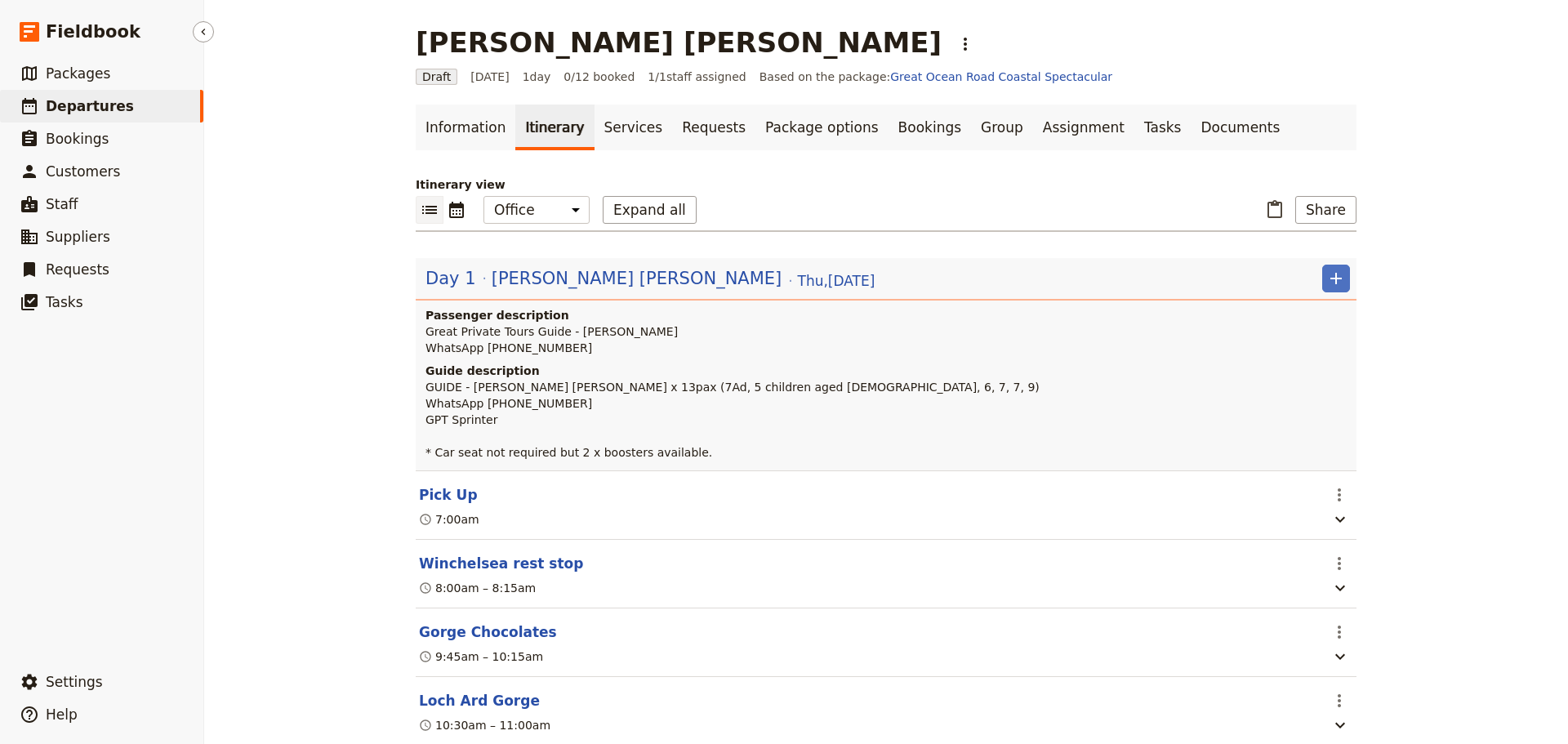
click at [113, 109] on span "Departures" at bounding box center [90, 106] width 88 height 16
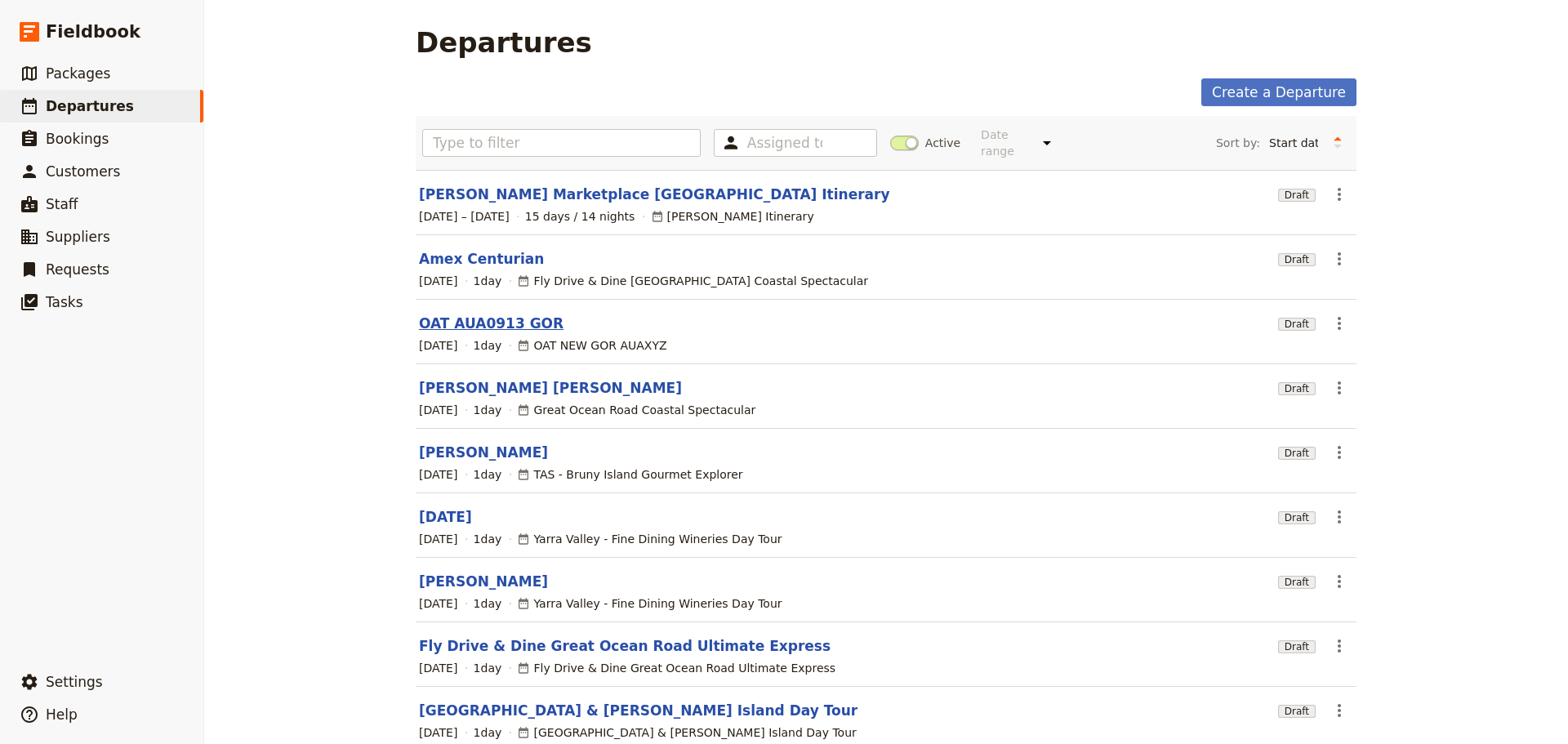
click at [487, 314] on link "OAT AUA0913 GOR" at bounding box center [491, 324] width 145 height 20
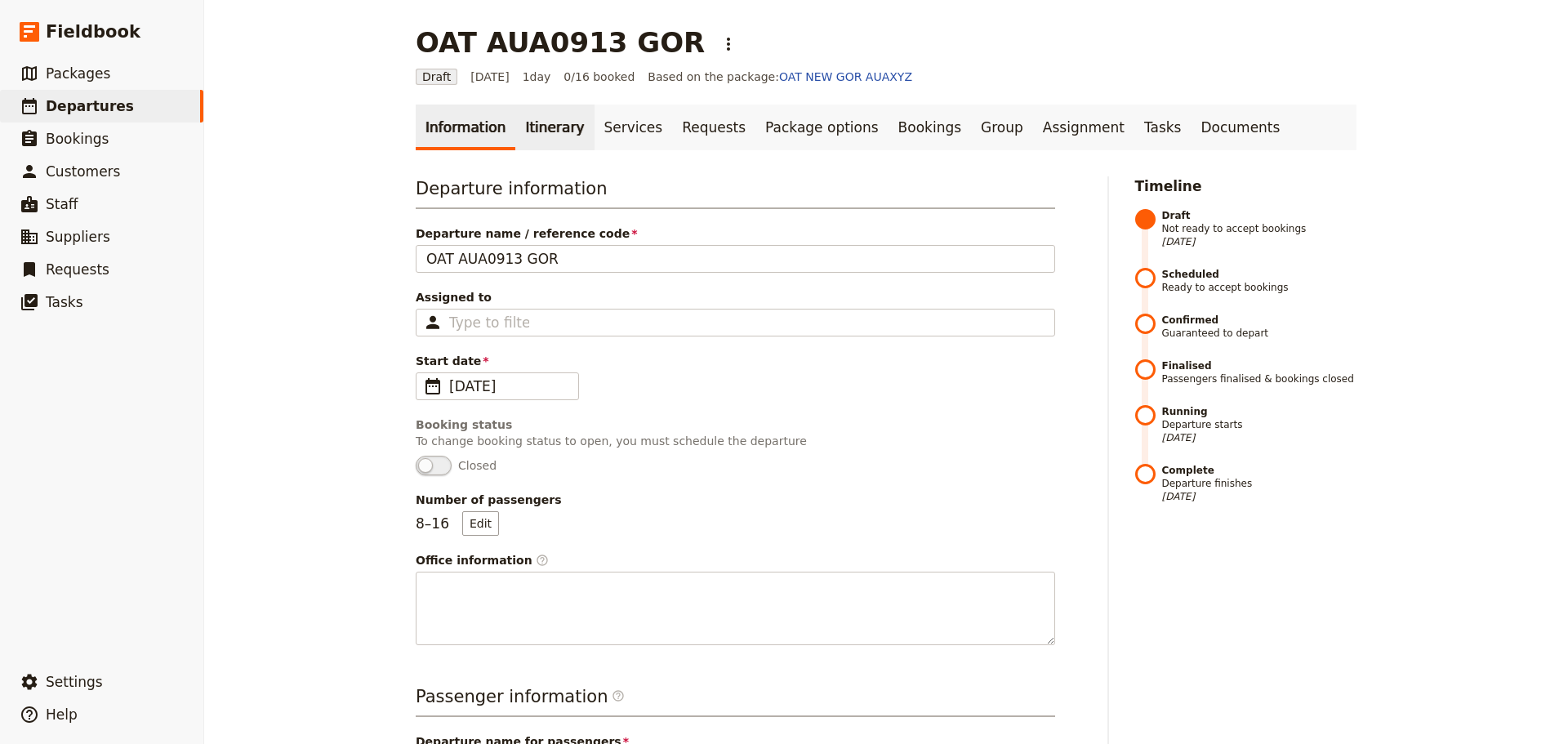
click at [542, 131] on link "Itinerary" at bounding box center [554, 127] width 78 height 46
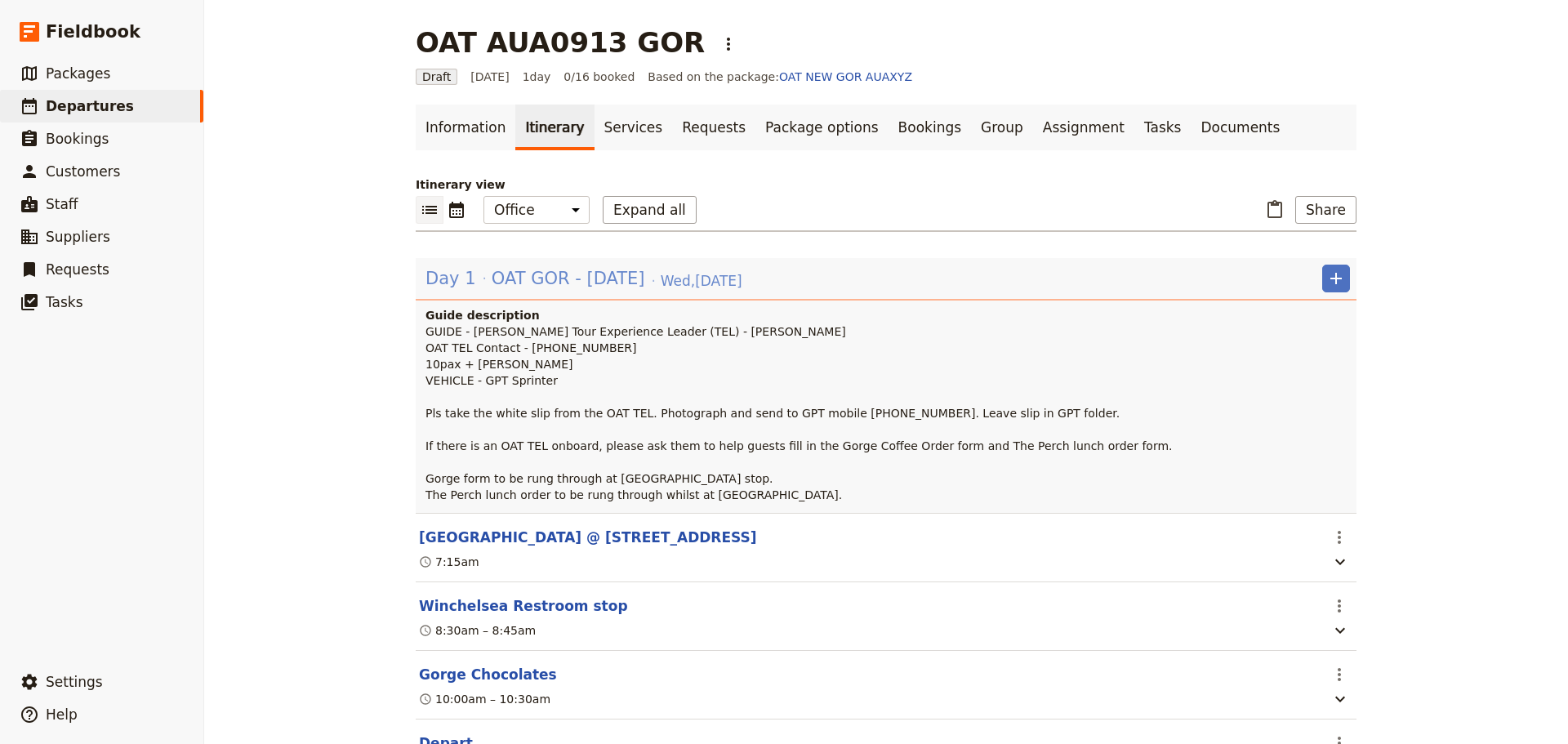
click at [549, 271] on span "OAT GOR - [DATE]" at bounding box center [569, 278] width 154 height 24
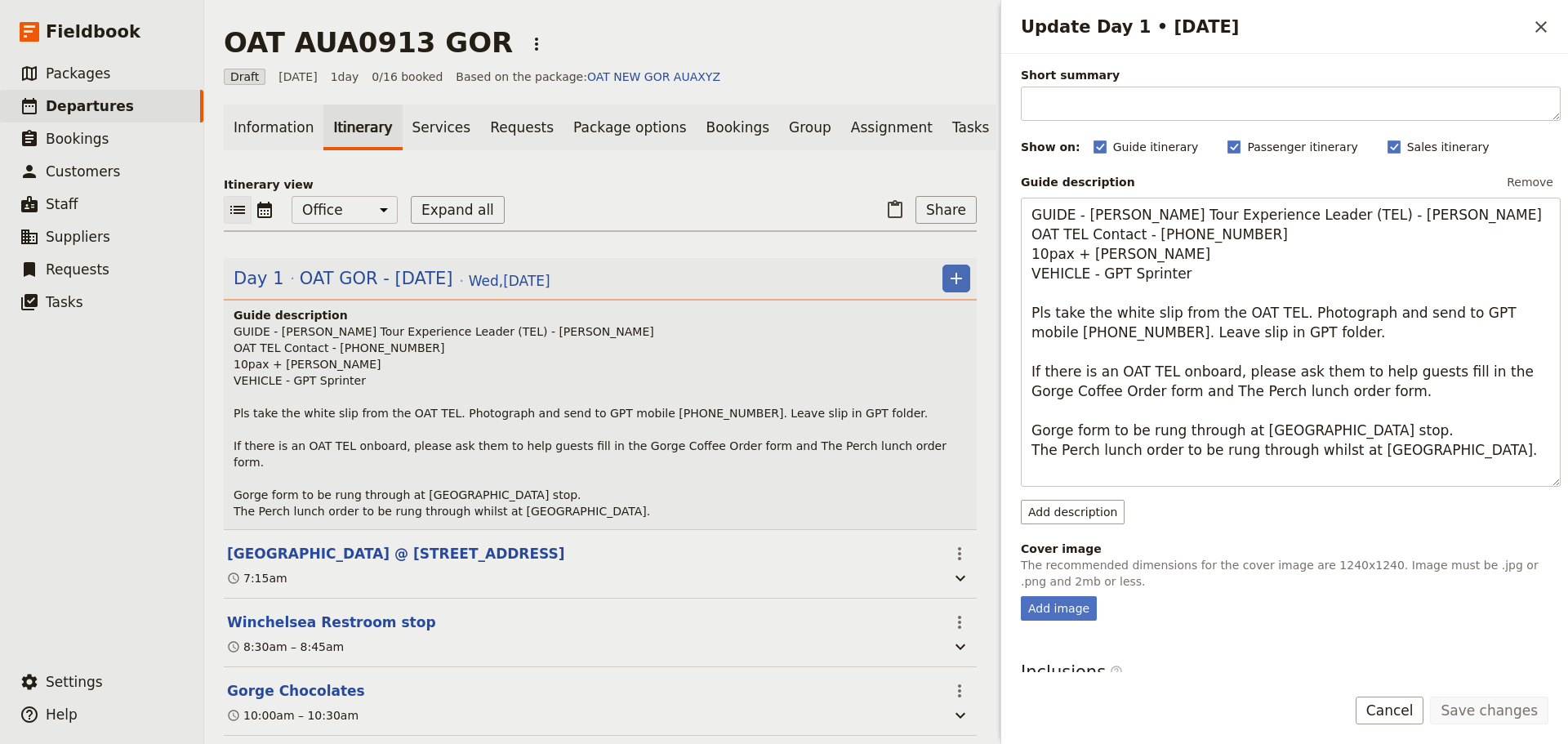
scroll to position [164, 0]
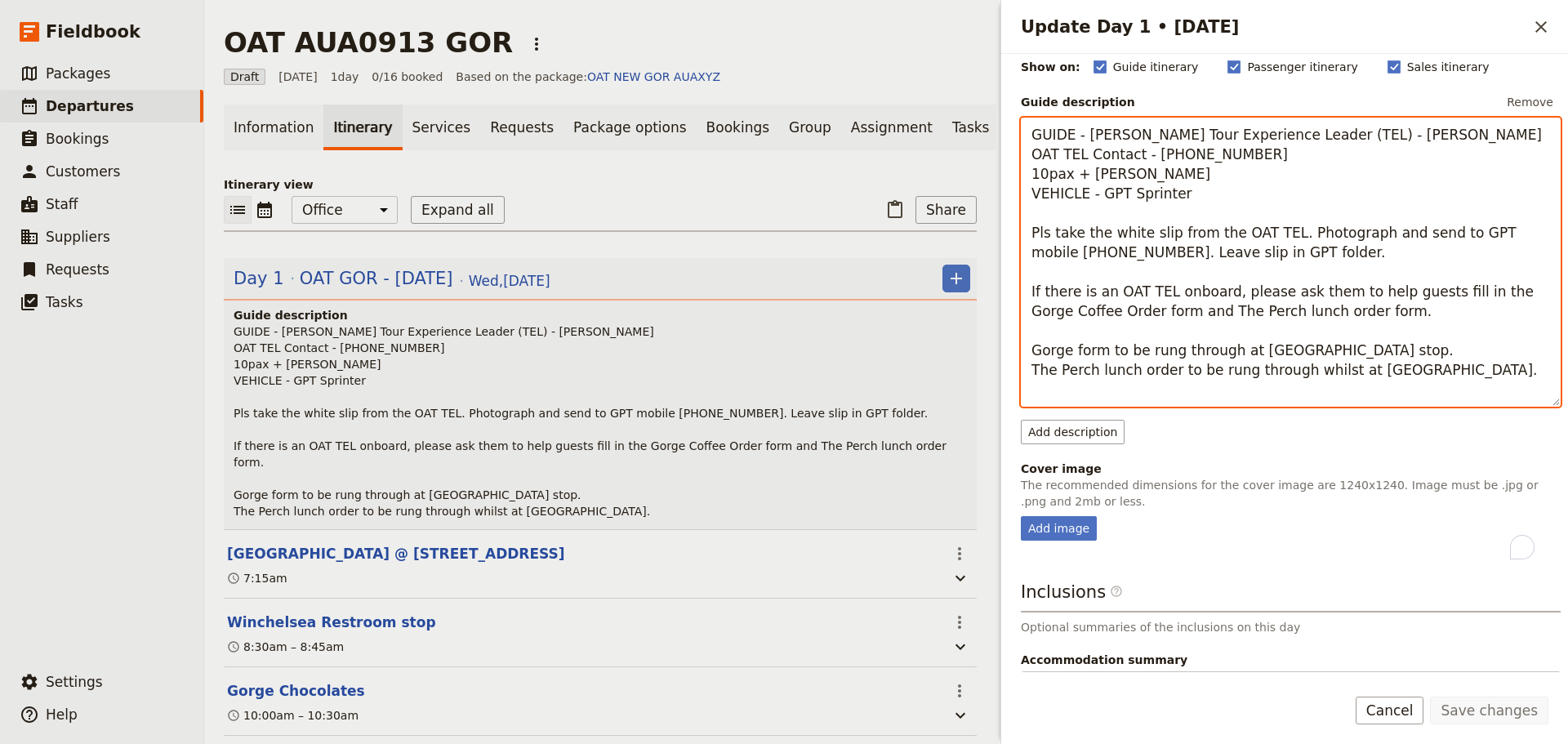
click at [1453, 394] on textarea "GUIDE - [PERSON_NAME] Tour Experience Leader (TEL) - [PERSON_NAME] OAT TEL Cont…" at bounding box center [1291, 262] width 540 height 289
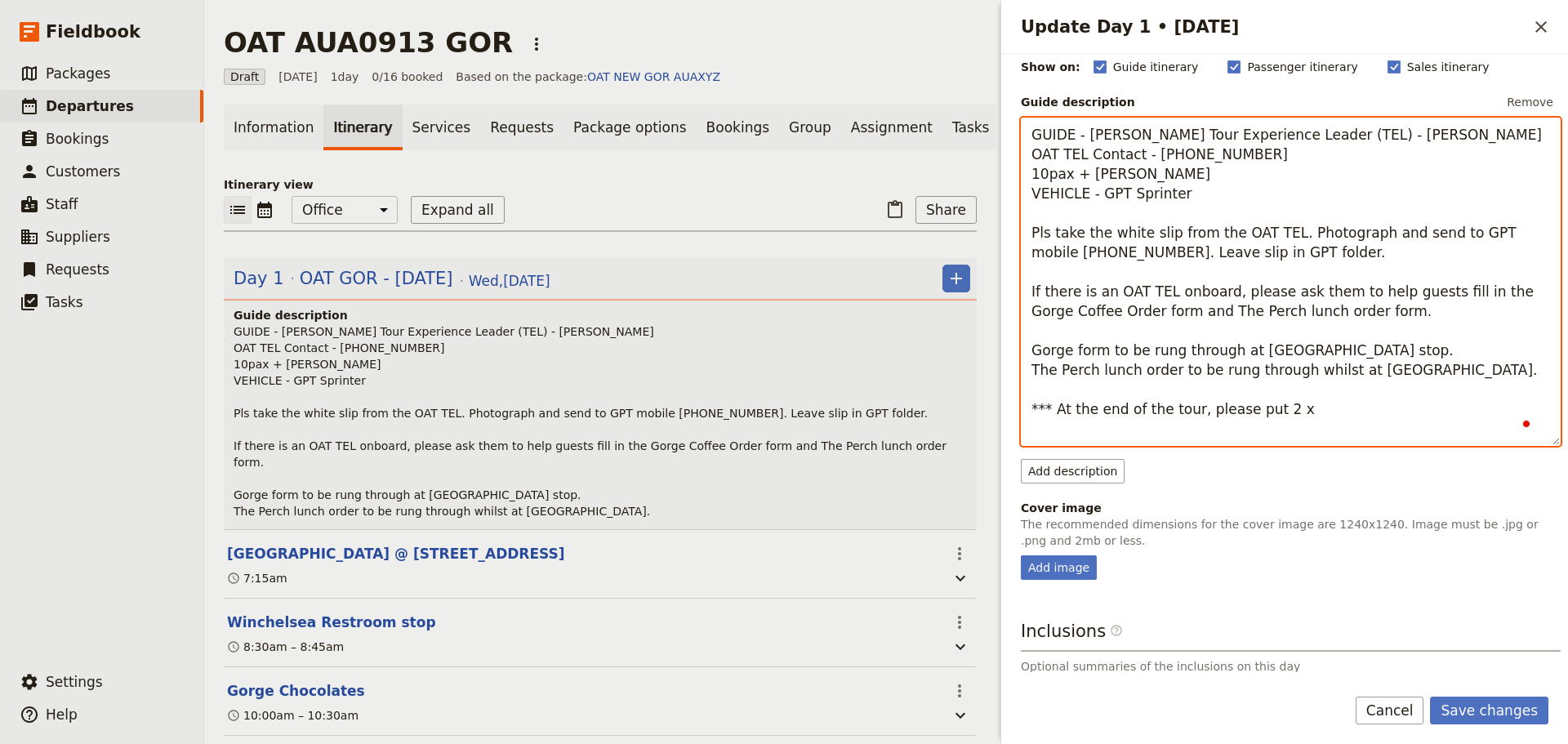
type textarea "GUIDE - [PERSON_NAME] Tour Experience Leader (TEL) - [PERSON_NAME] OAT TEL Cont…"
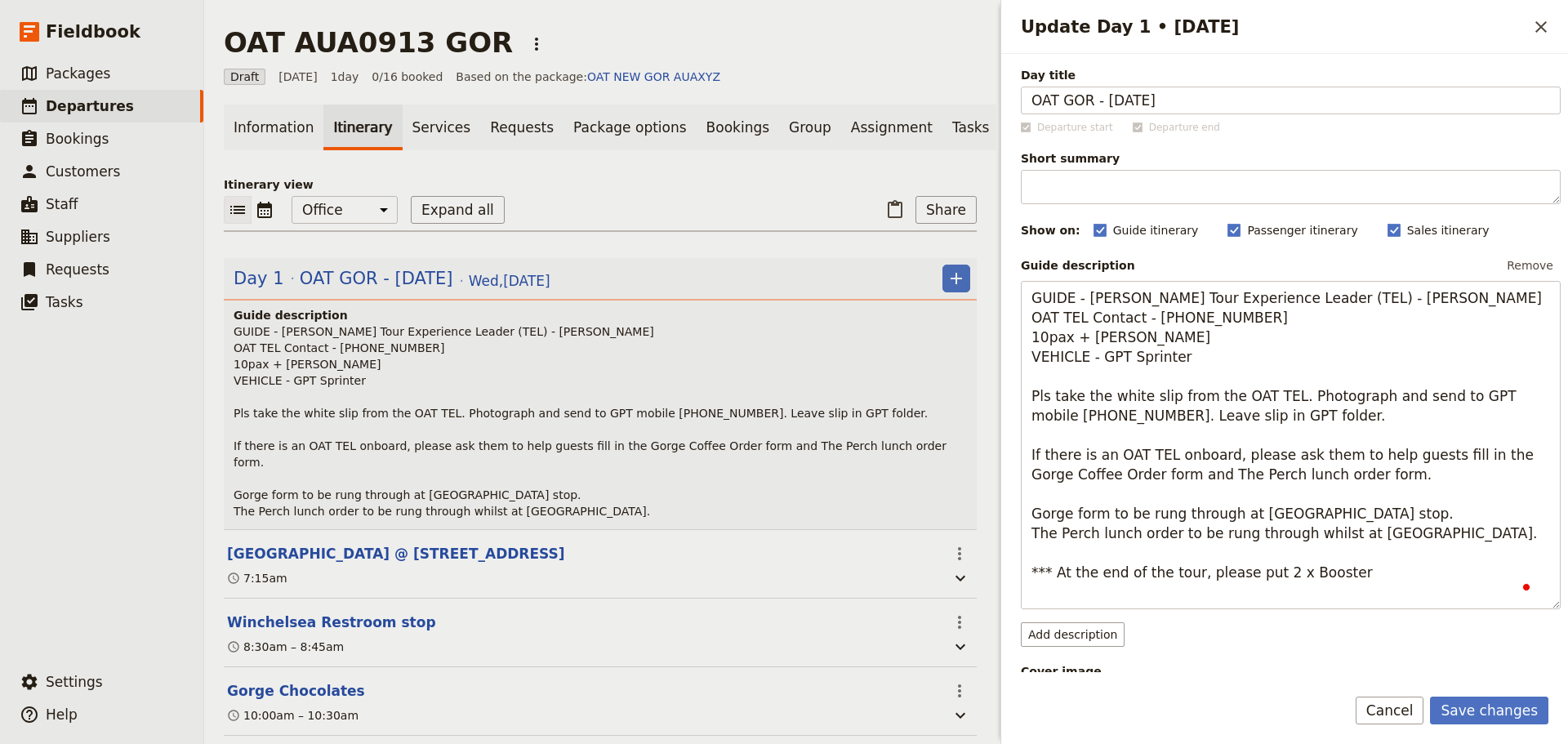
scroll to position [164, 0]
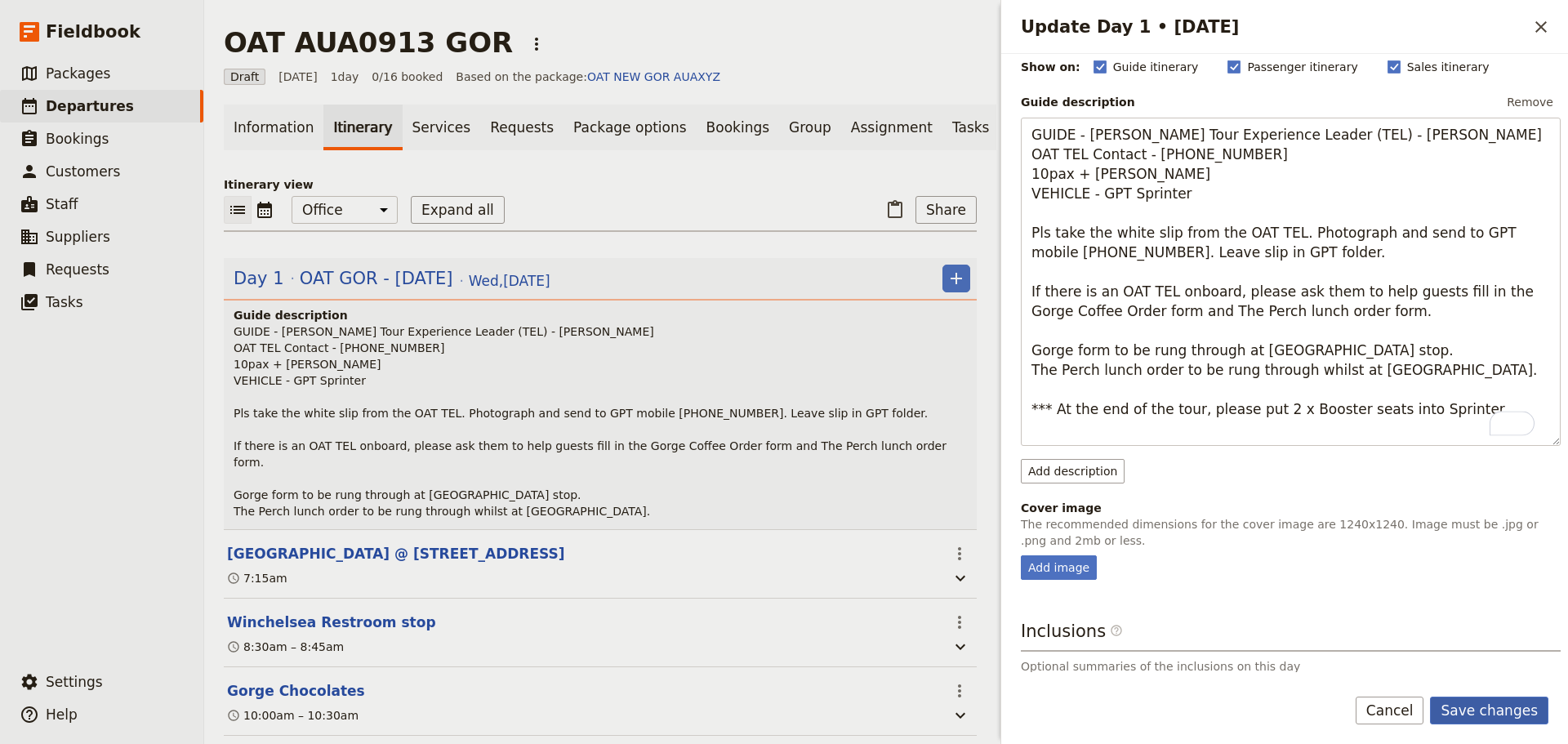
type textarea "GUIDE - Allan OAT Tour Experience Leader (TEL) - Michael Dever OAT TEL Contact …"
click at [1459, 702] on button "Save changes" at bounding box center [1490, 711] width 119 height 28
